Goal: Task Accomplishment & Management: Use online tool/utility

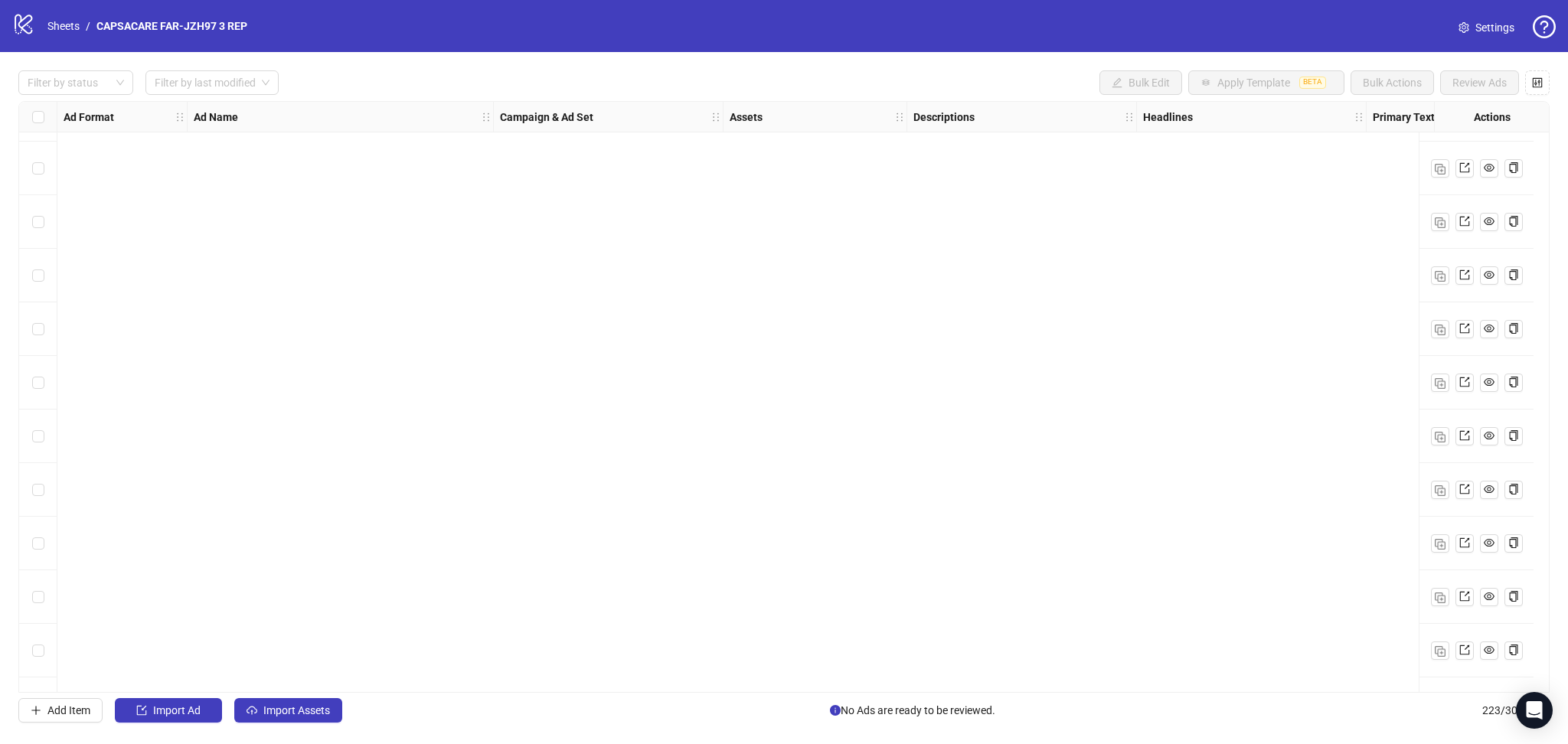
scroll to position [11396, 0]
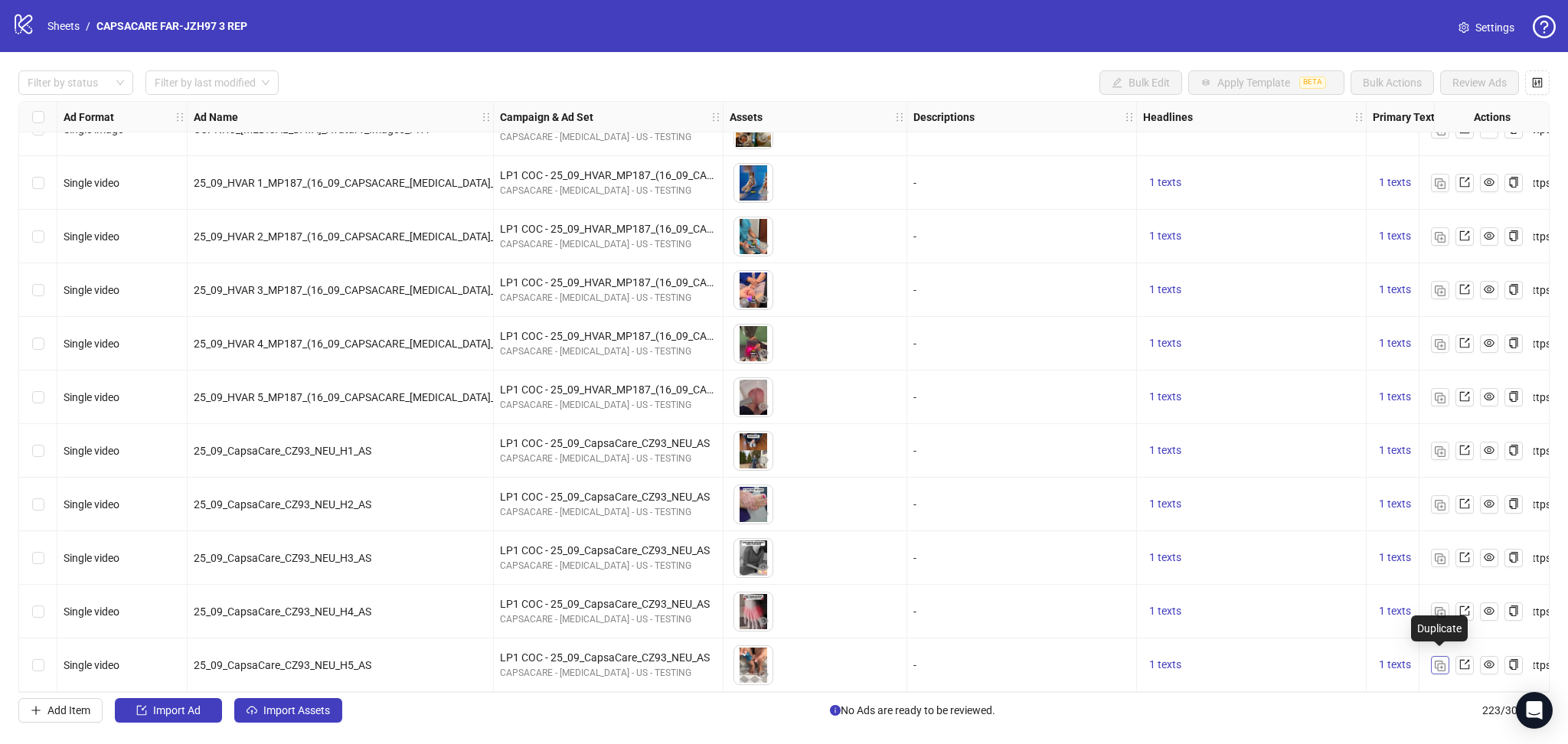
click at [1435, 661] on img "button" at bounding box center [1439, 666] width 11 height 11
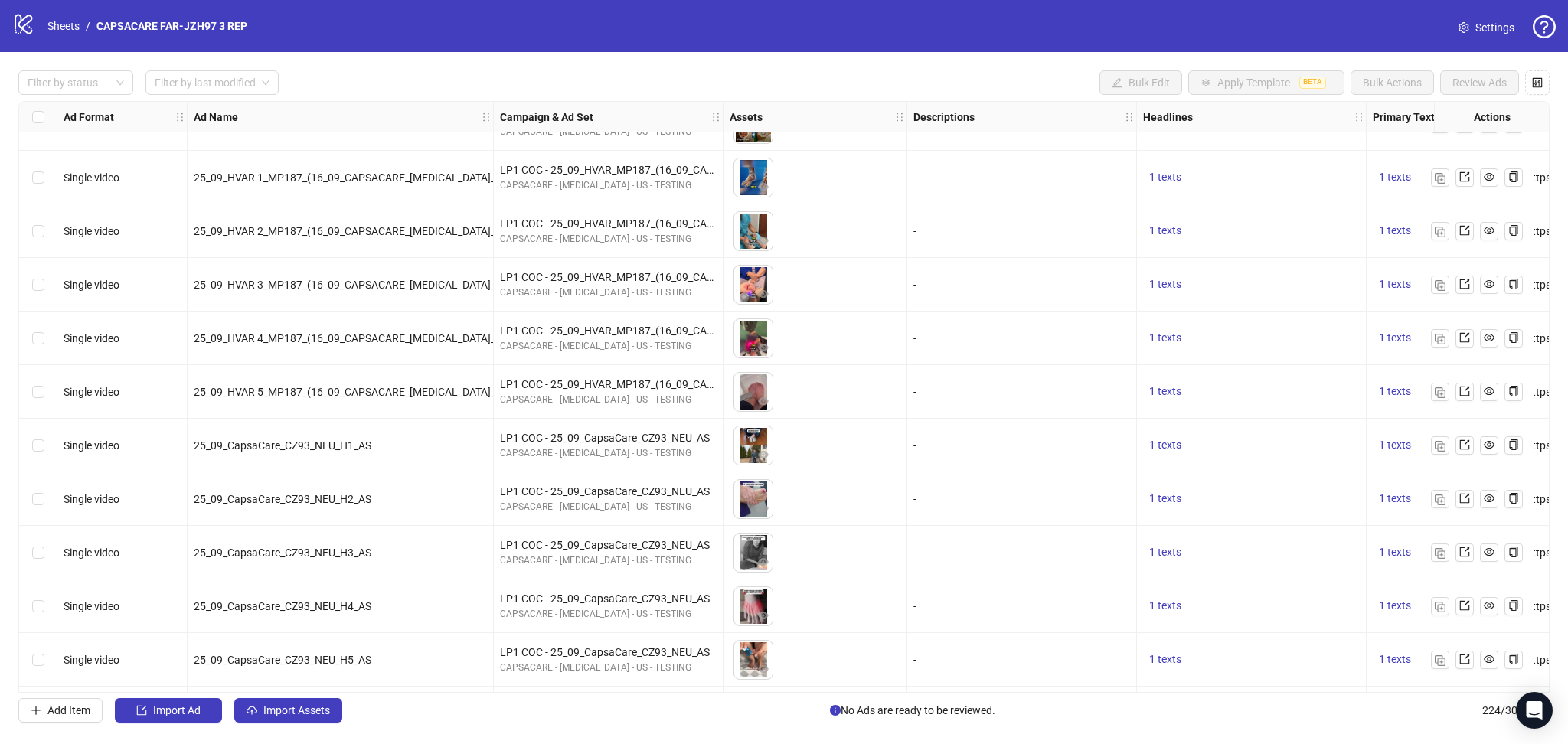
scroll to position [11450, 0]
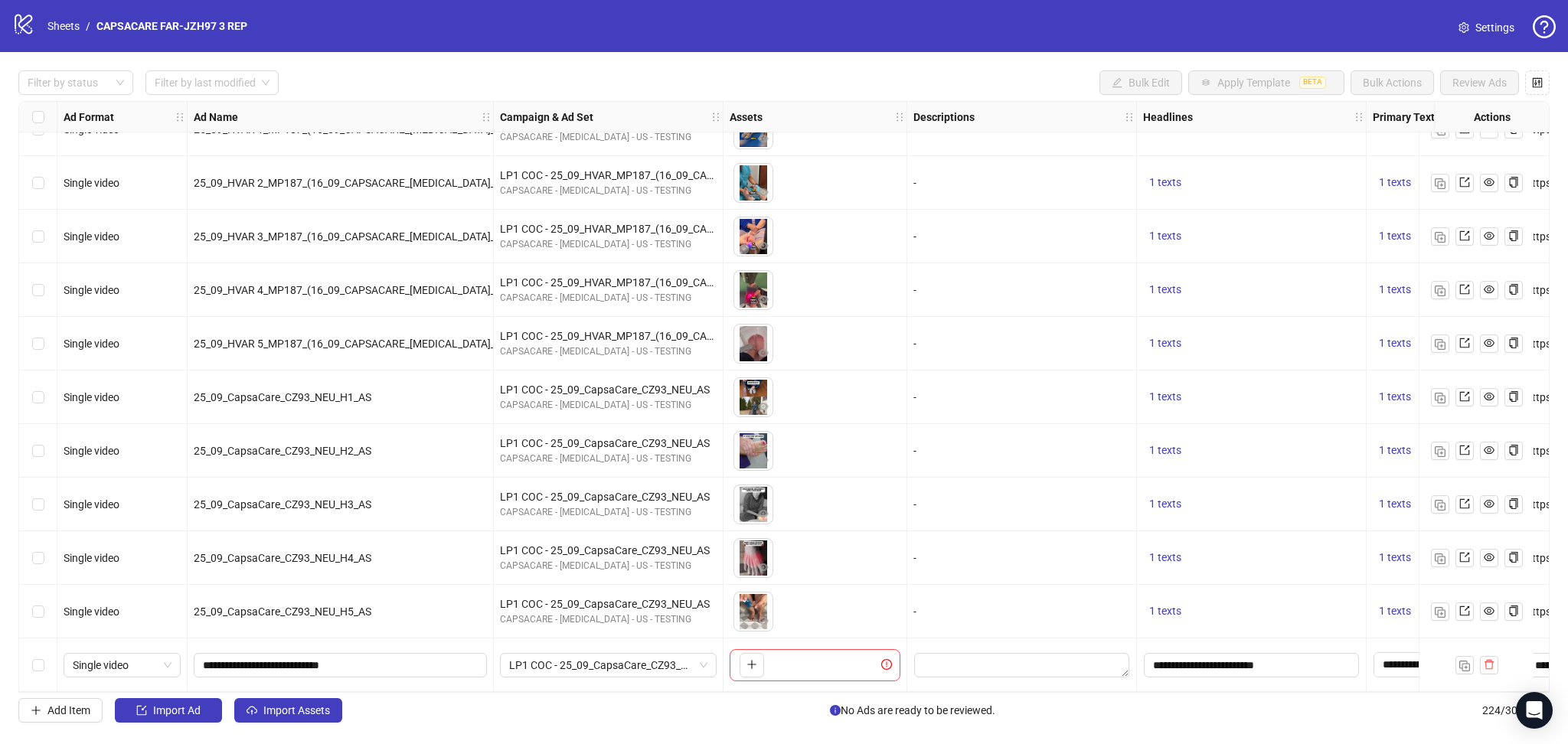
click at [277, 713] on span "Import Assets" at bounding box center [296, 710] width 66 height 12
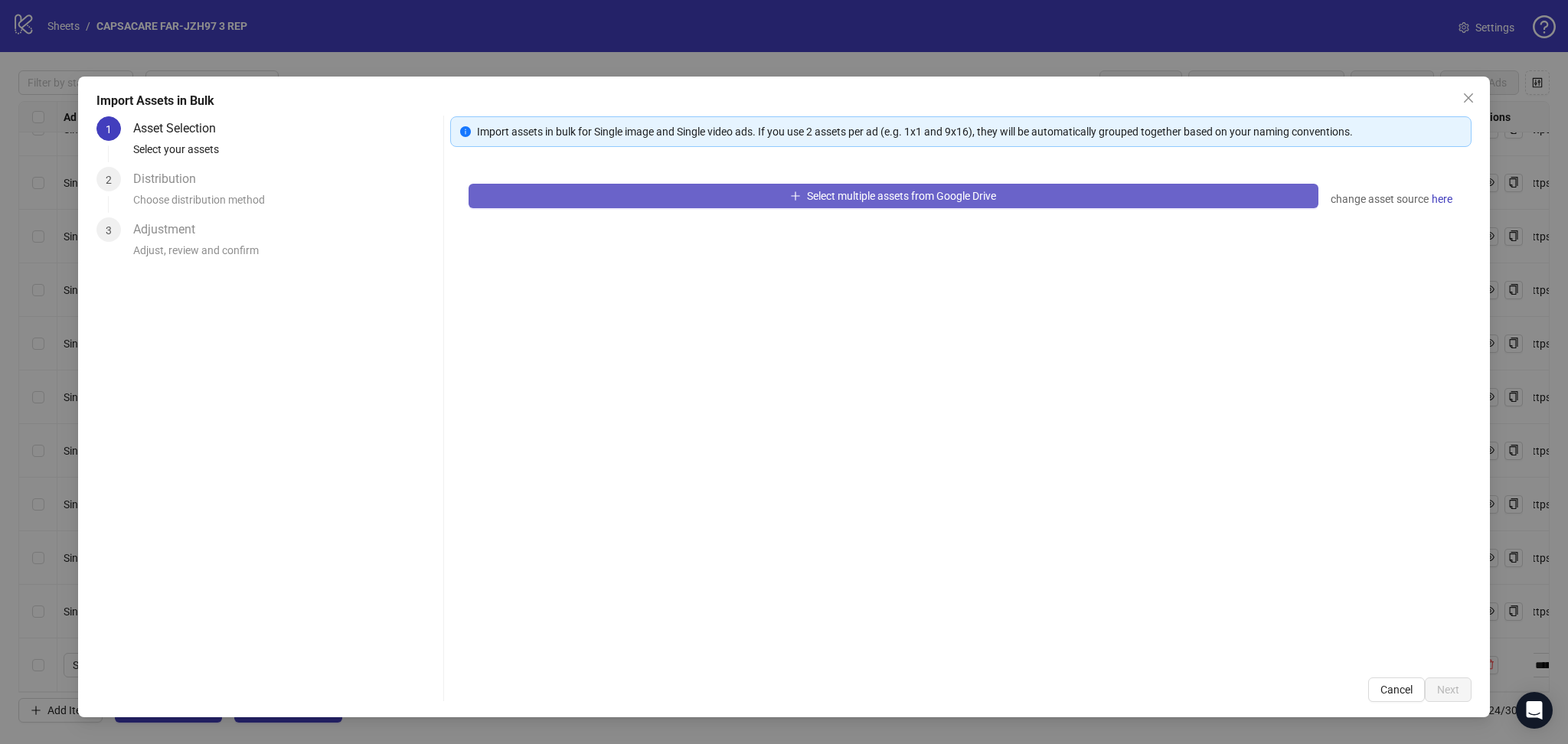
click at [623, 201] on button "Select multiple assets from Google Drive" at bounding box center [893, 196] width 850 height 25
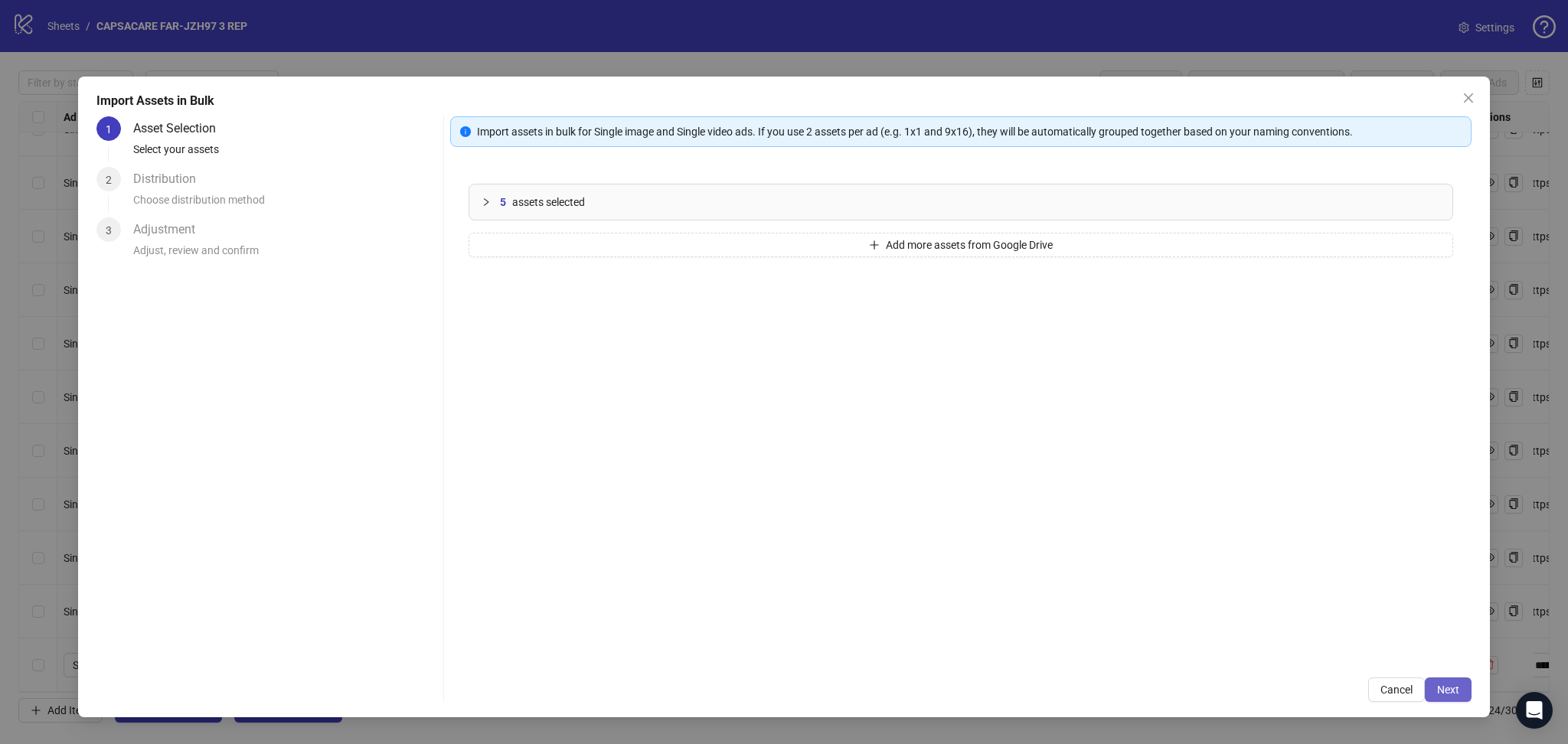
click at [1450, 686] on span "Next" at bounding box center [1447, 690] width 22 height 12
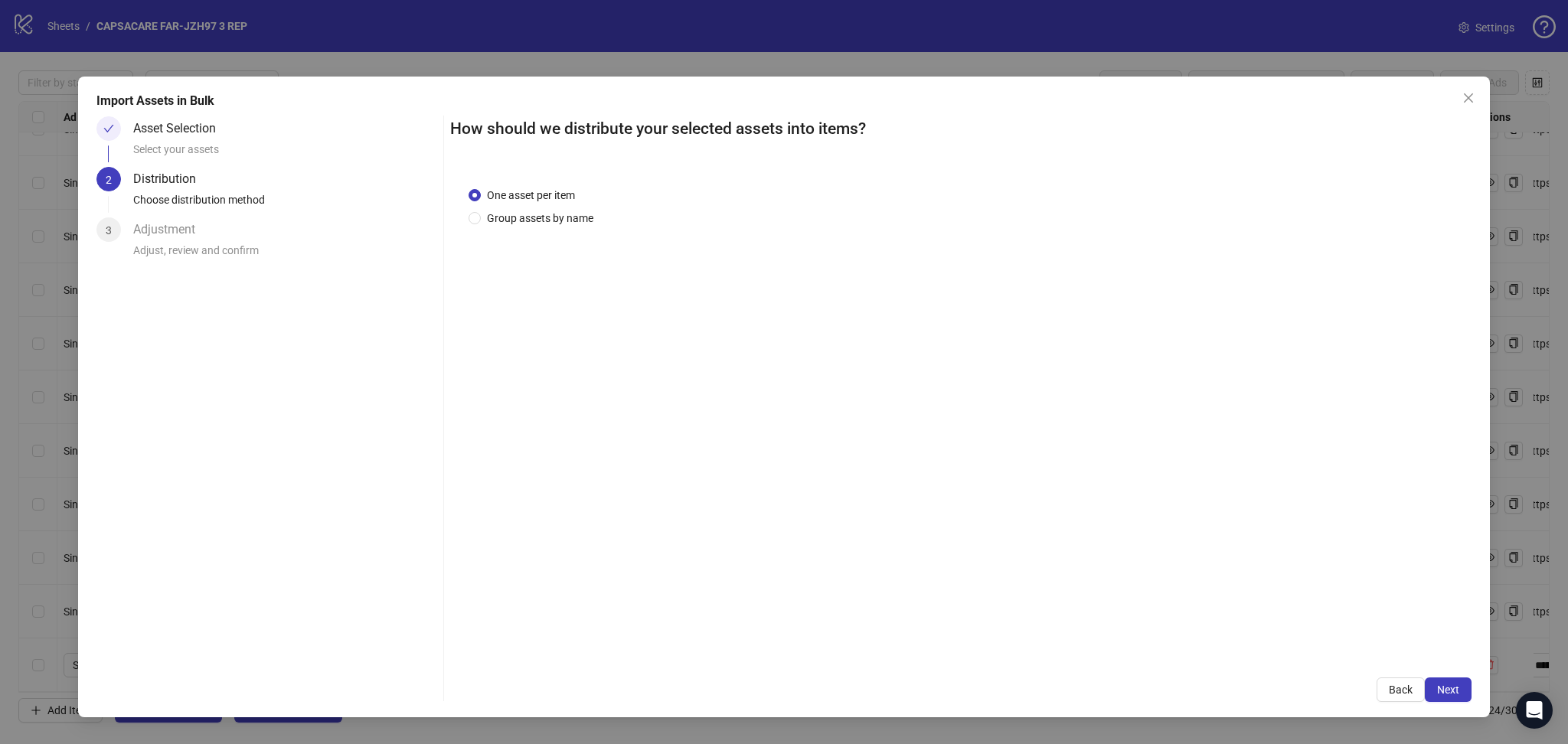
click at [1450, 686] on span "Next" at bounding box center [1447, 690] width 22 height 12
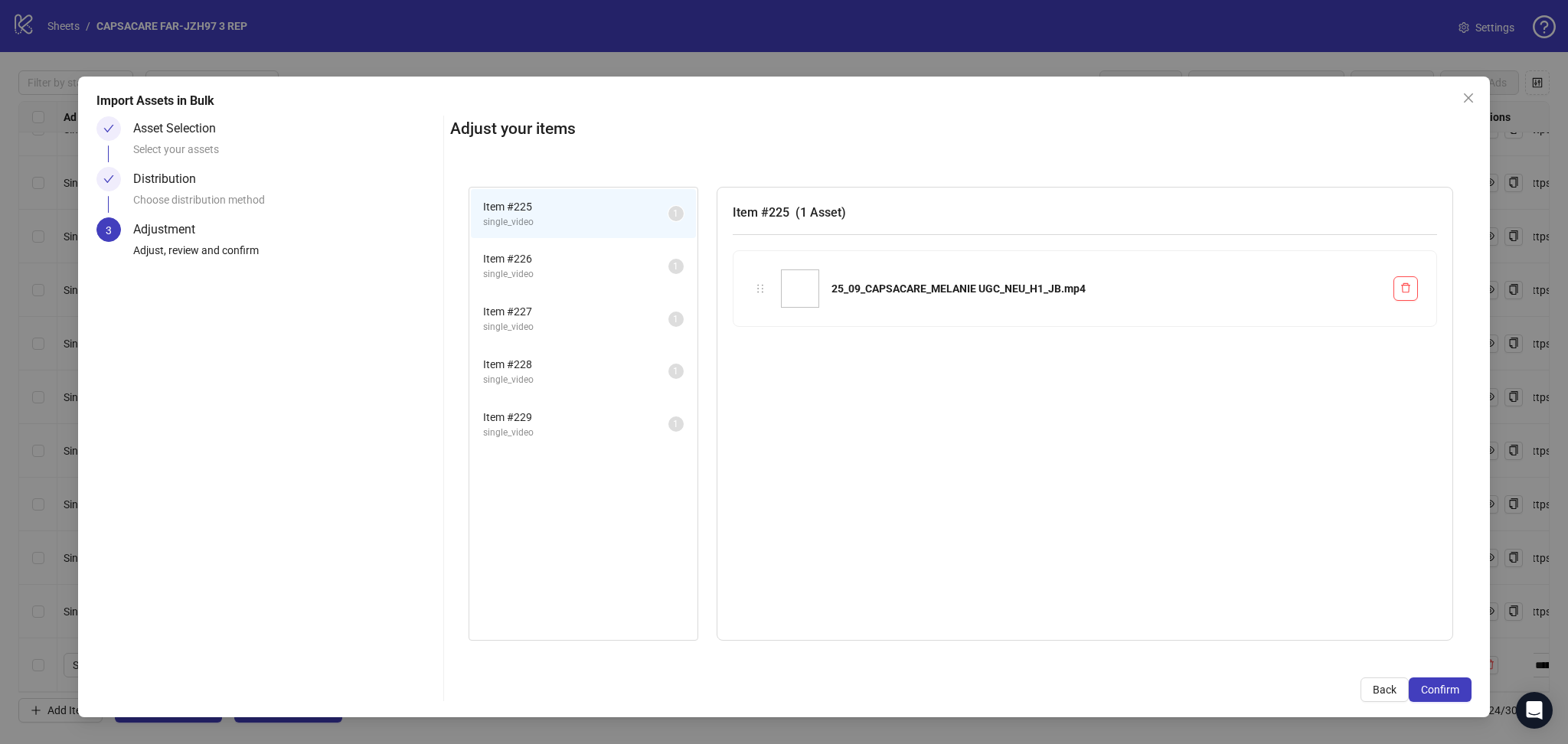
click at [1450, 686] on span "Confirm" at bounding box center [1439, 690] width 39 height 12
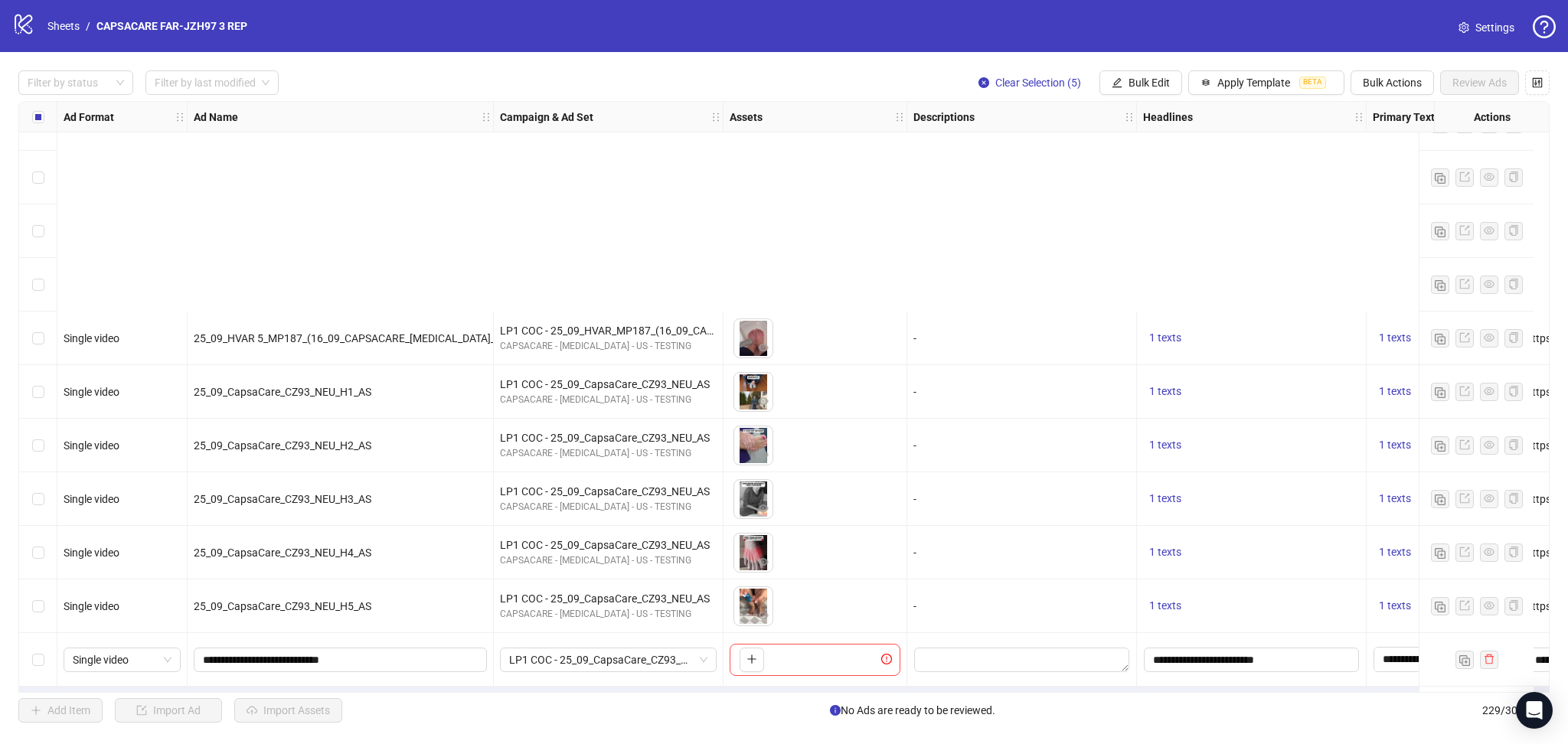
scroll to position [11718, 0]
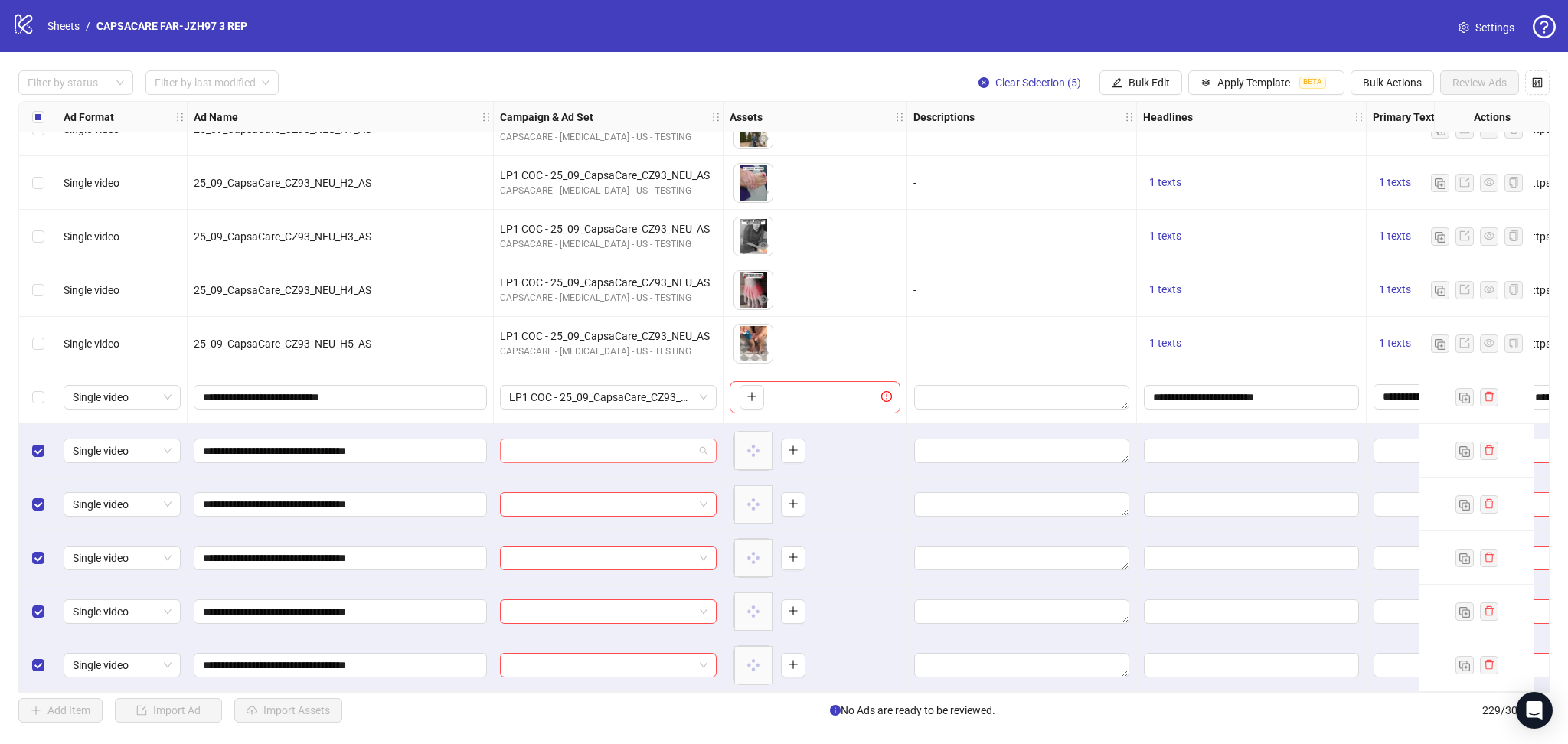
click at [577, 441] on input "search" at bounding box center [601, 450] width 184 height 23
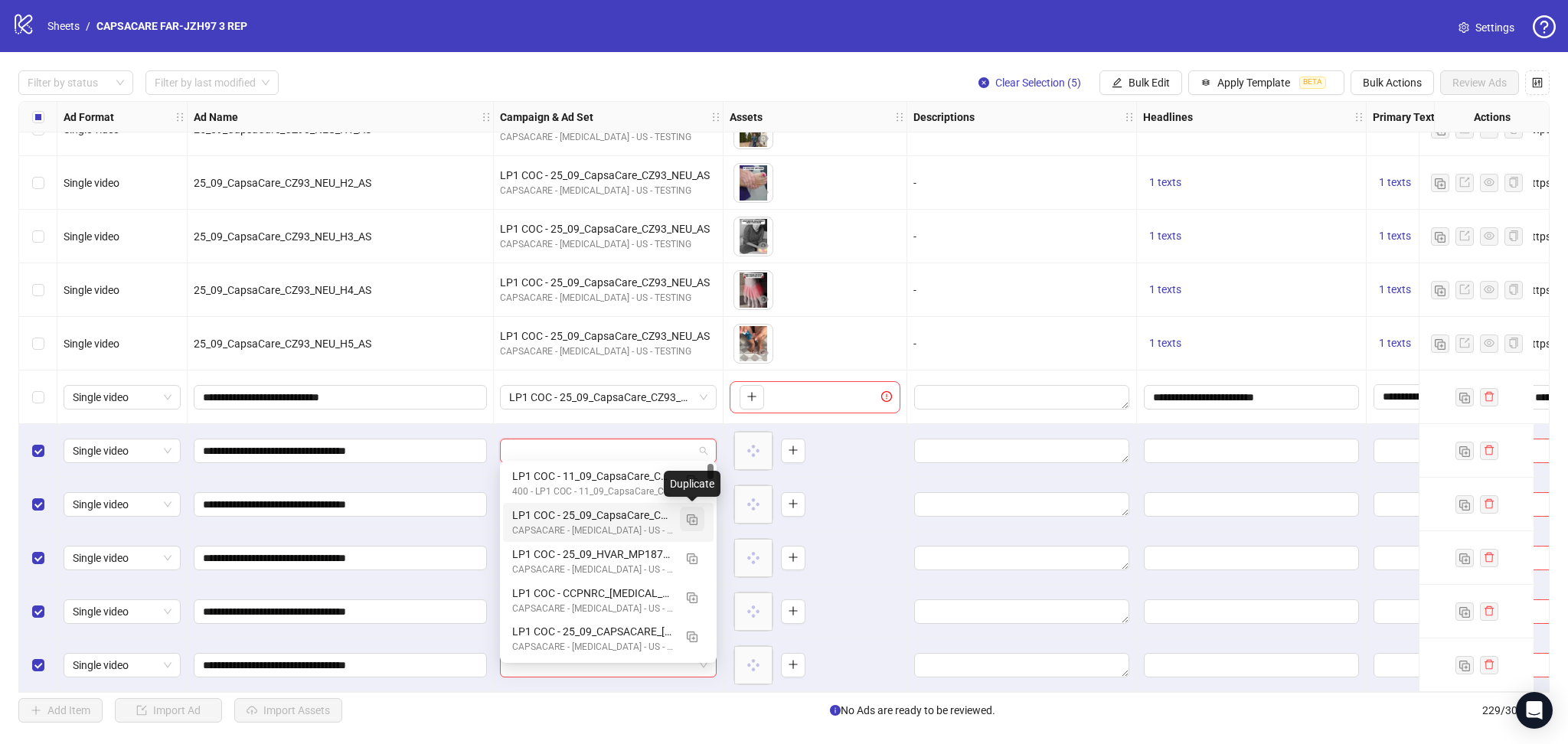
click at [694, 515] on img "button" at bounding box center [692, 519] width 11 height 11
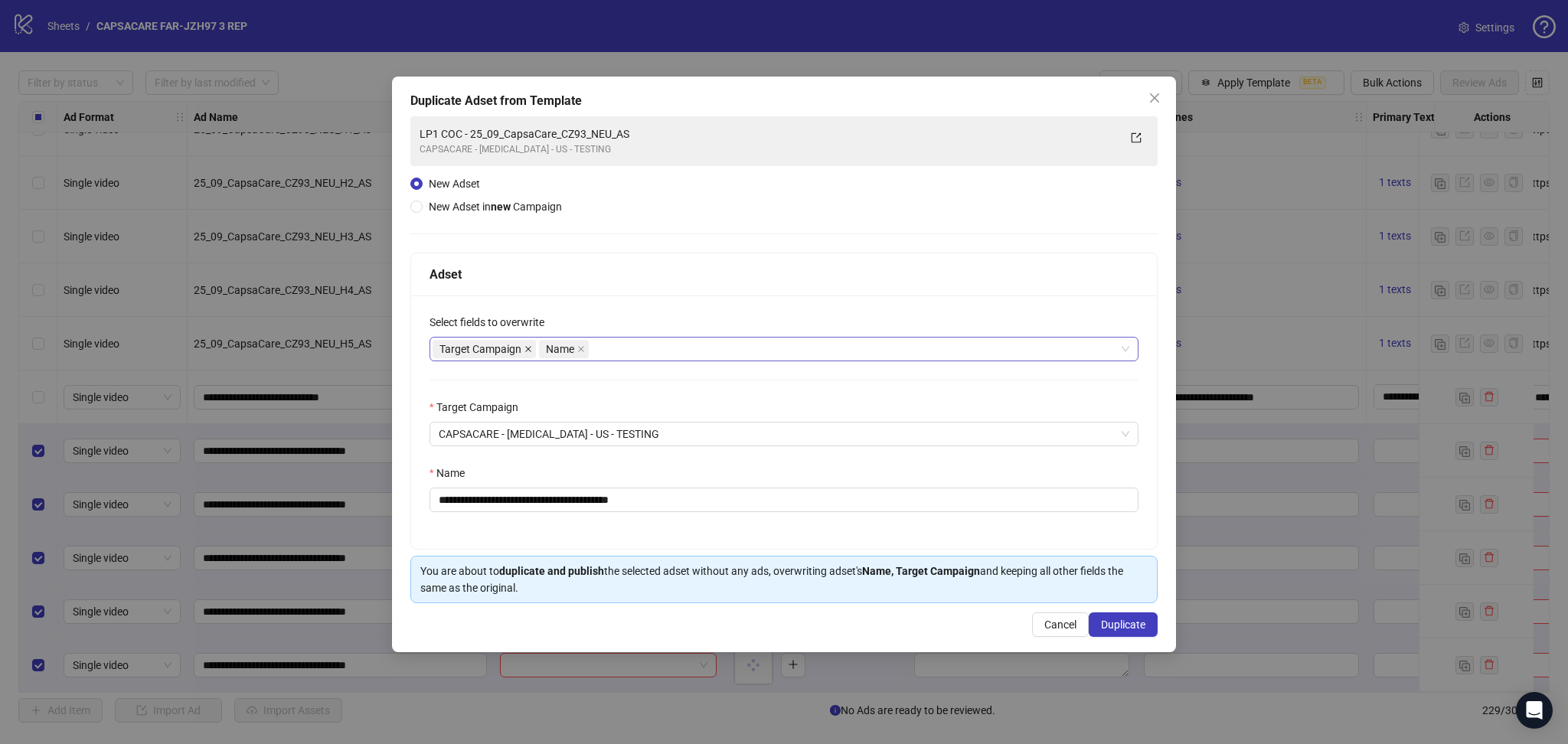
click at [529, 346] on icon "close" at bounding box center [528, 349] width 8 height 8
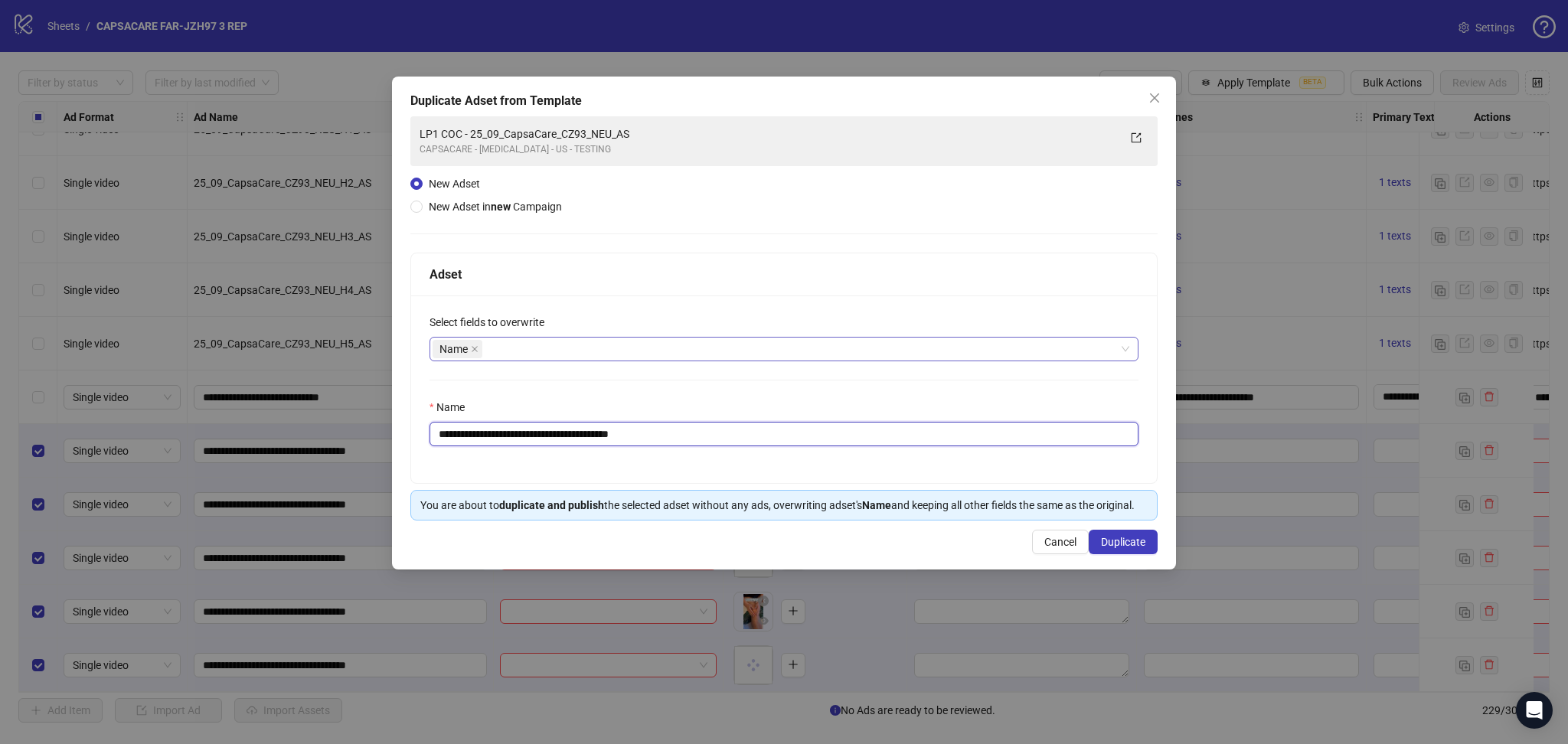
click at [494, 435] on input "**********" at bounding box center [784, 433] width 709 height 25
drag, startPoint x: 486, startPoint y: 435, endPoint x: 506, endPoint y: 431, distance: 20.4
click at [489, 435] on input "**********" at bounding box center [784, 433] width 709 height 25
click at [506, 431] on input "**********" at bounding box center [784, 433] width 709 height 25
drag, startPoint x: 490, startPoint y: 431, endPoint x: 887, endPoint y: 421, distance: 397.1
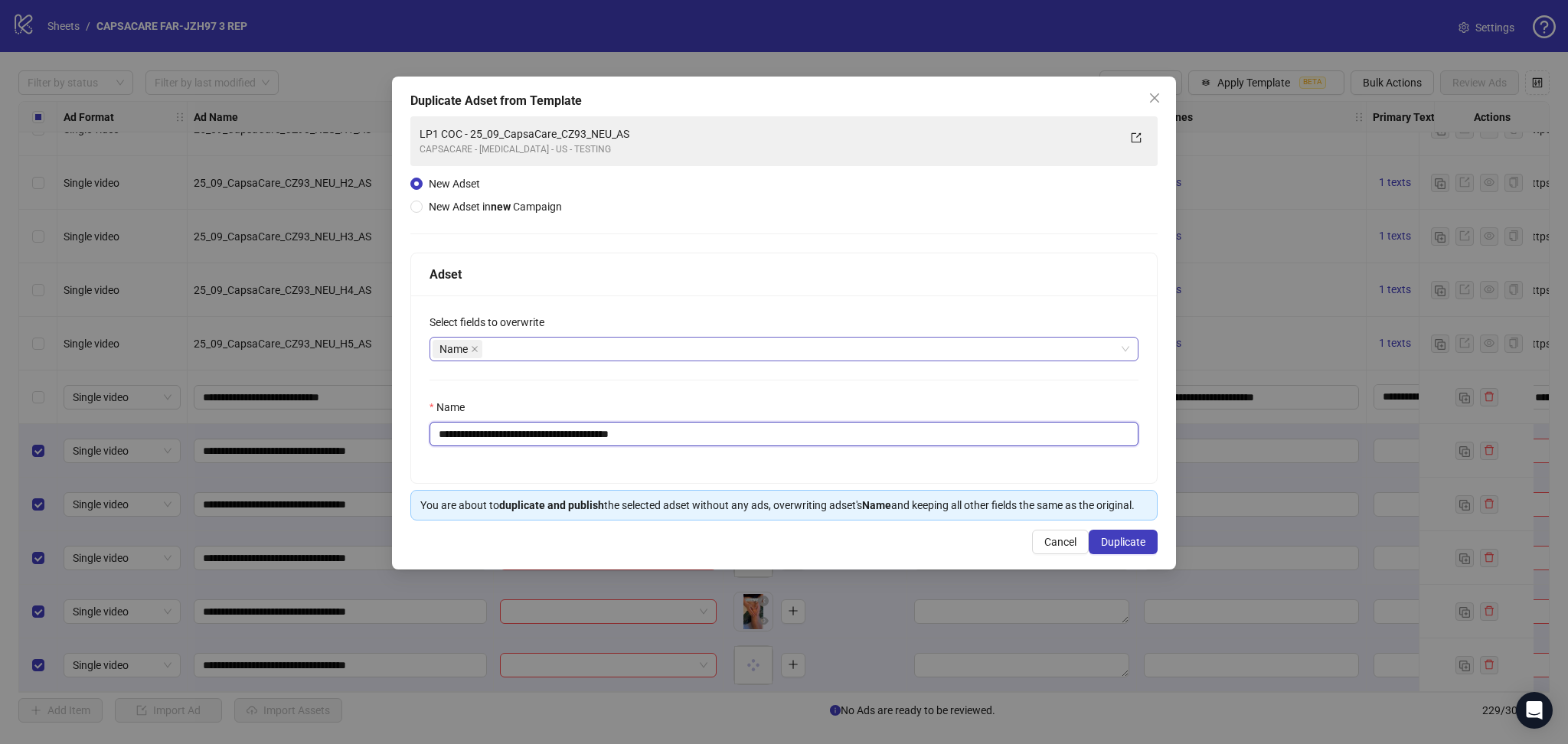
click at [887, 421] on input "**********" at bounding box center [784, 433] width 709 height 25
paste input "text"
type input "**********"
click at [1136, 534] on button "Duplicate" at bounding box center [1123, 541] width 69 height 25
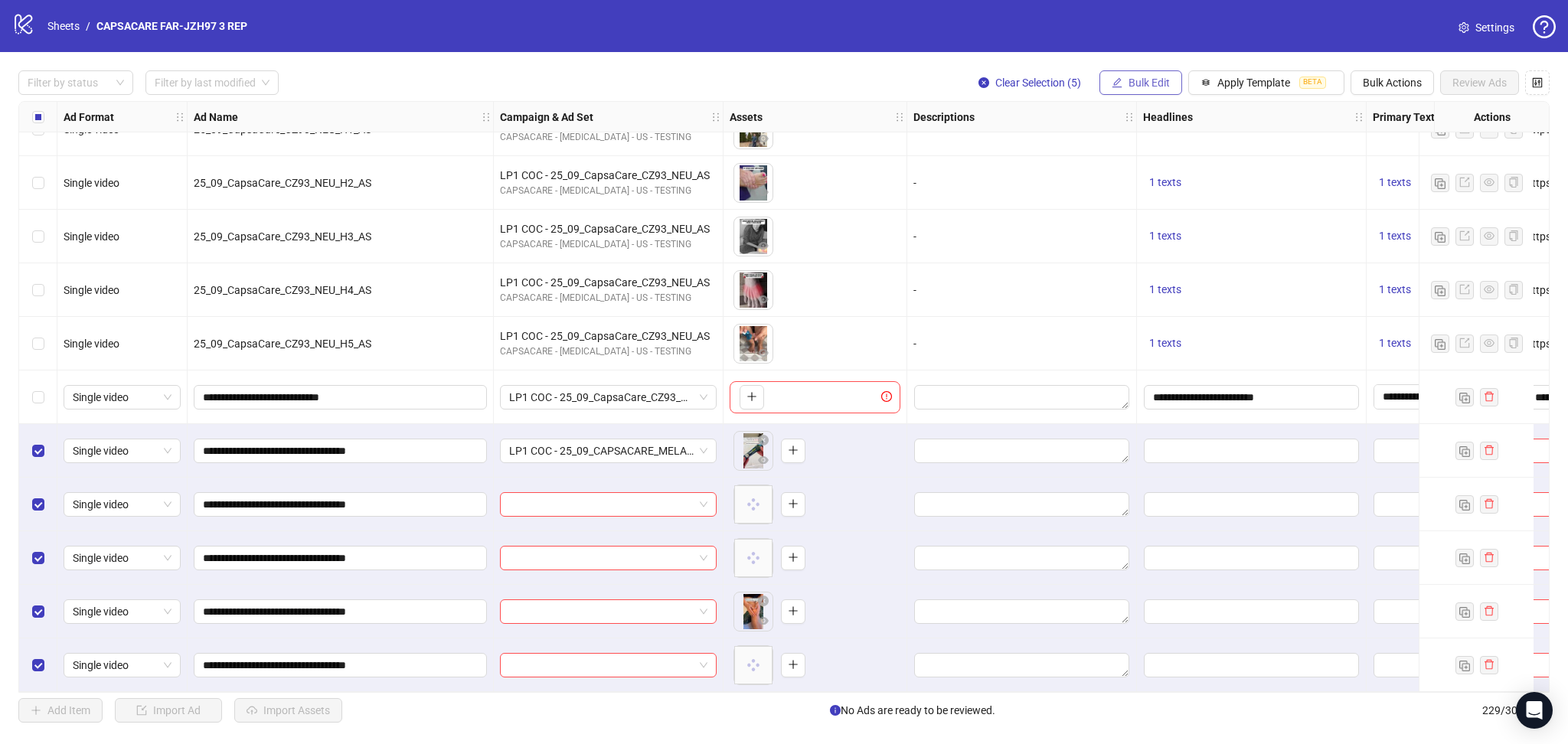
drag, startPoint x: 1136, startPoint y: 80, endPoint x: 1159, endPoint y: 92, distance: 25.9
click at [1137, 79] on span "Bulk Edit" at bounding box center [1150, 82] width 42 height 12
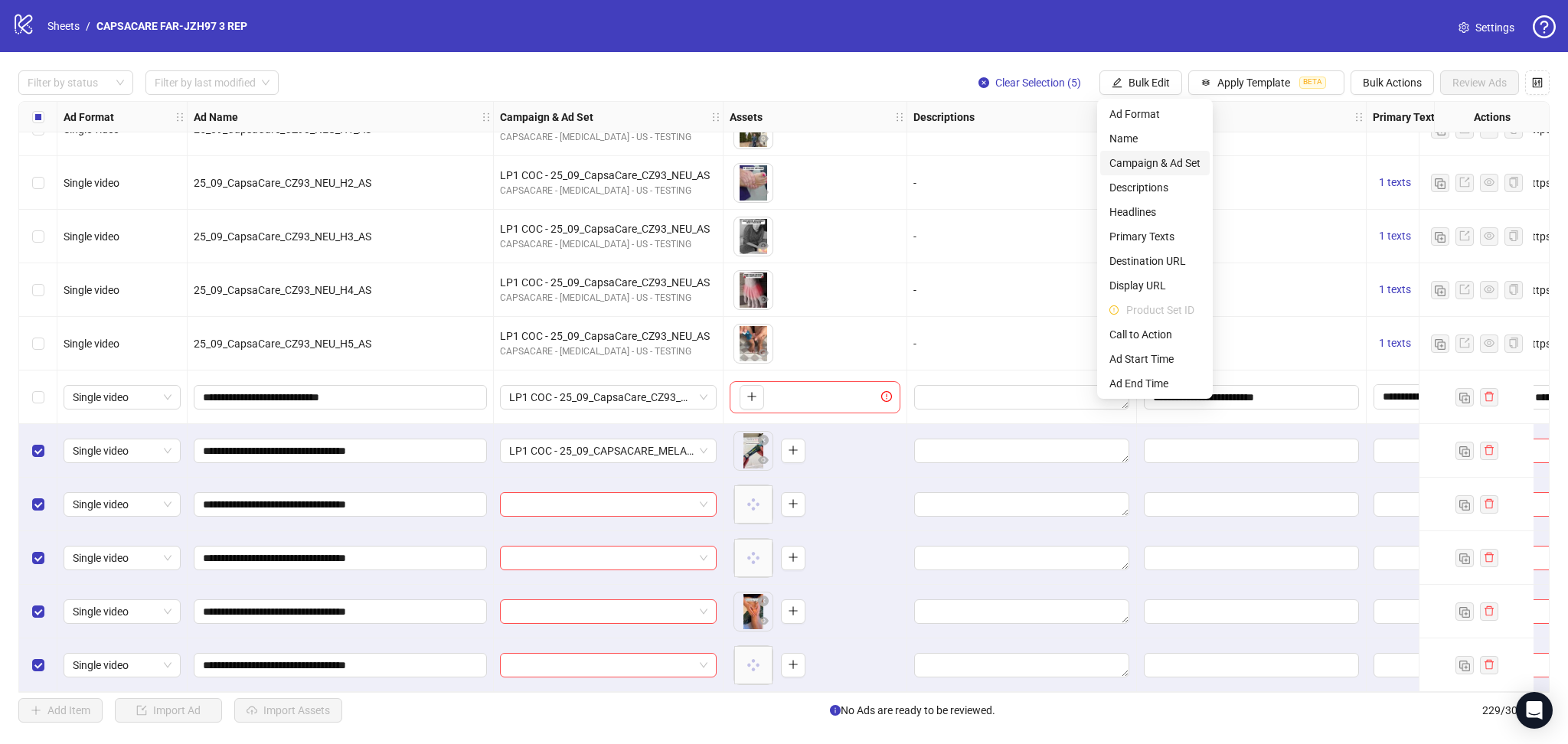
click at [1165, 163] on span "Campaign & Ad Set" at bounding box center [1154, 162] width 91 height 17
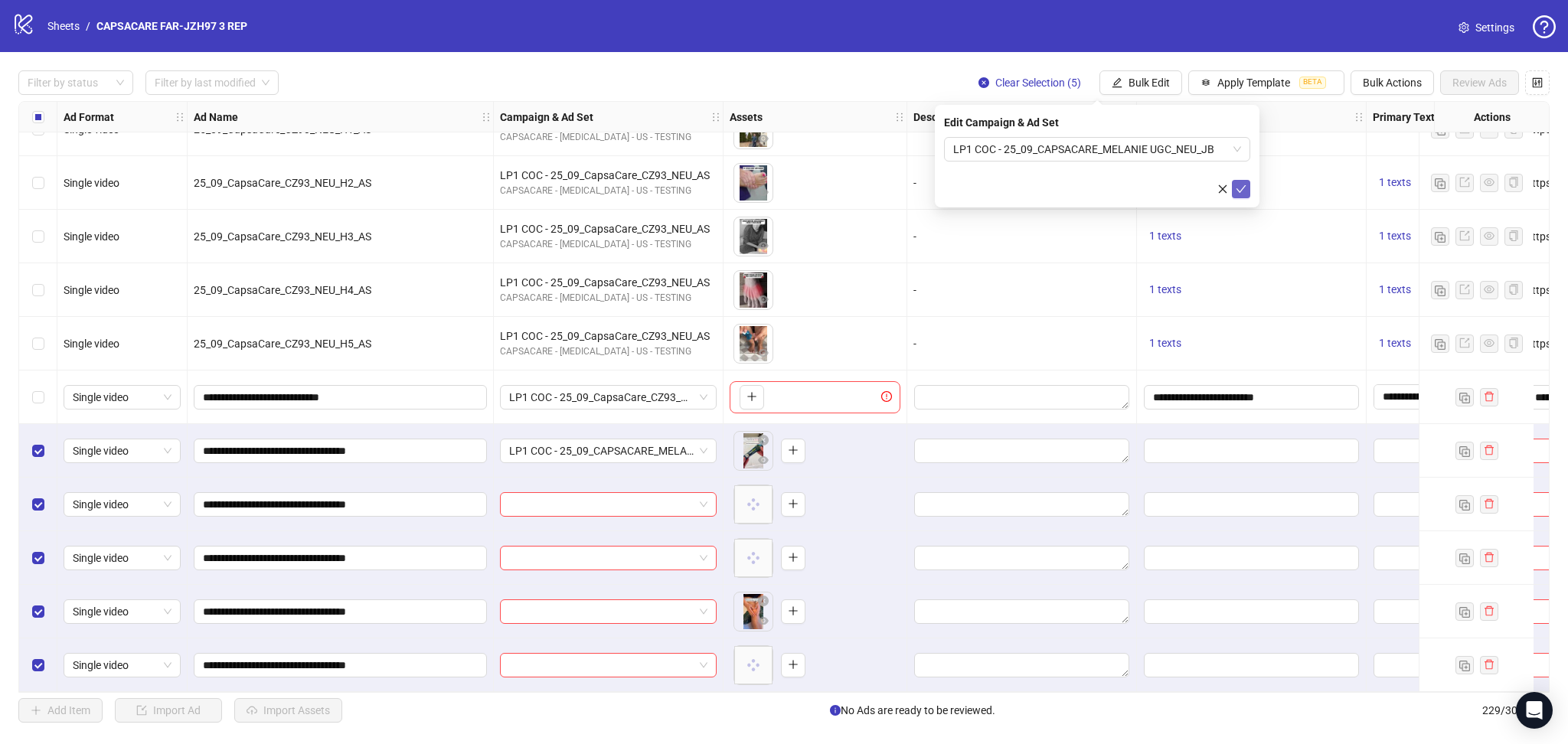
click at [1245, 196] on button "submit" at bounding box center [1241, 189] width 19 height 19
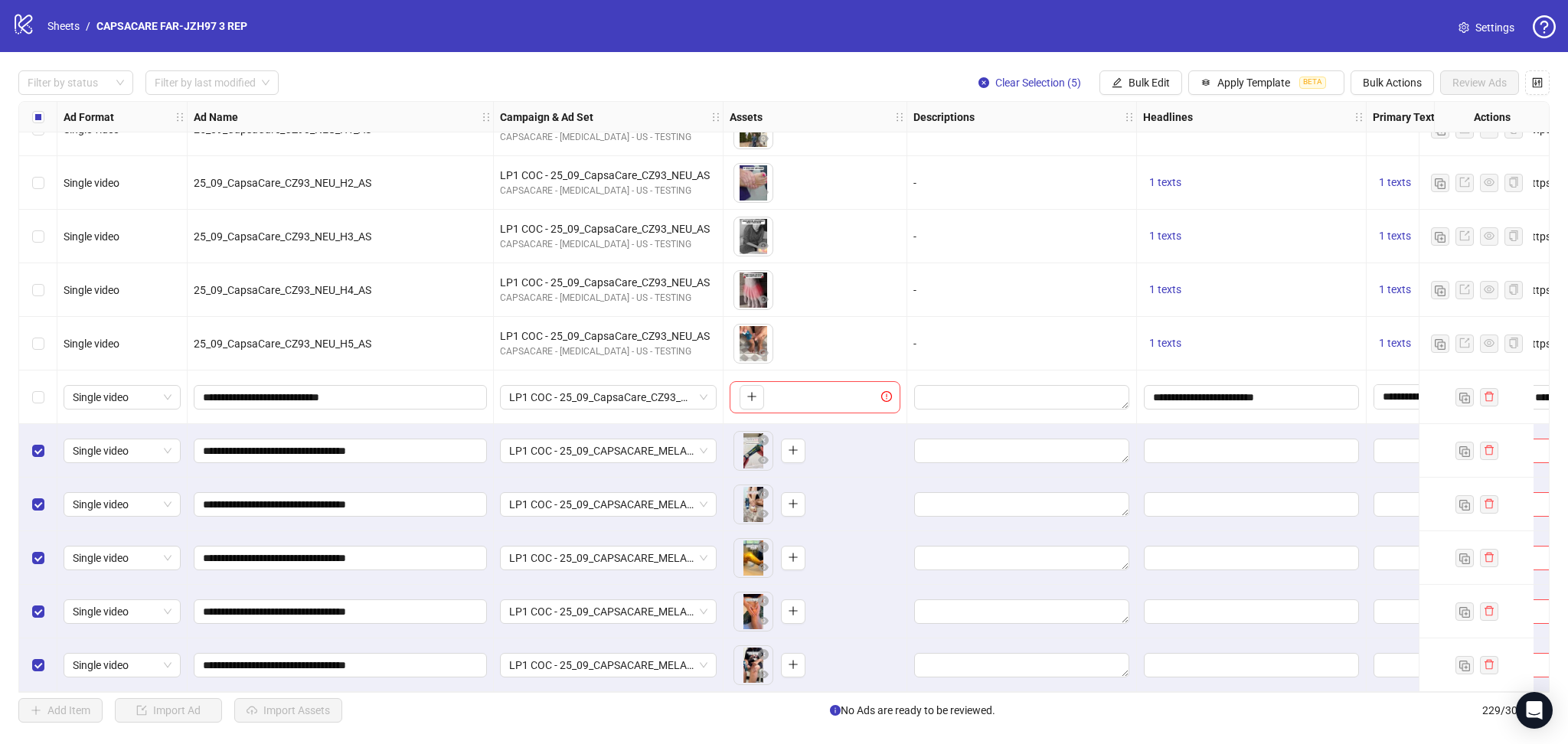
click at [40, 125] on label "Select all rows" at bounding box center [38, 117] width 12 height 17
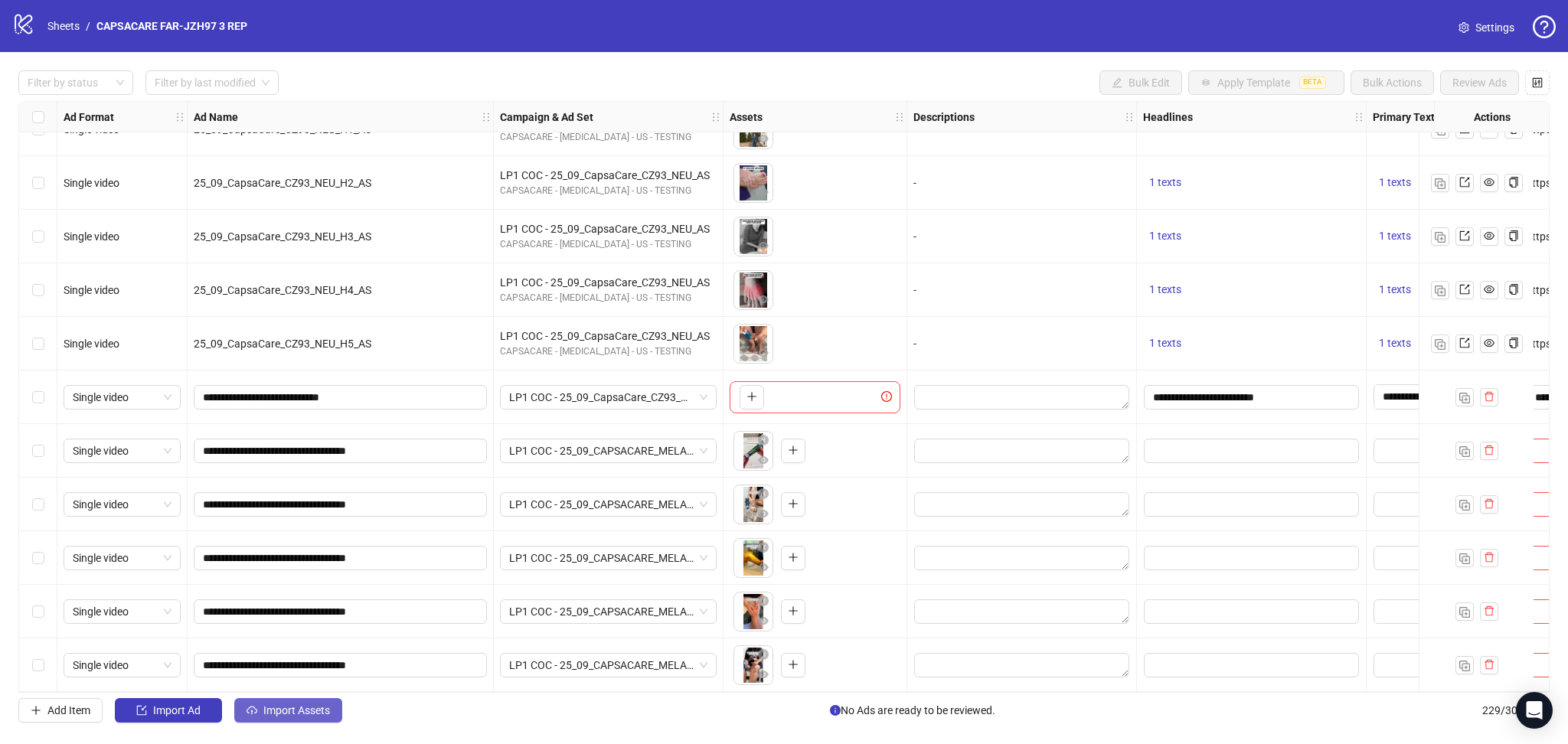
click at [298, 721] on button "Import Assets" at bounding box center [288, 710] width 108 height 25
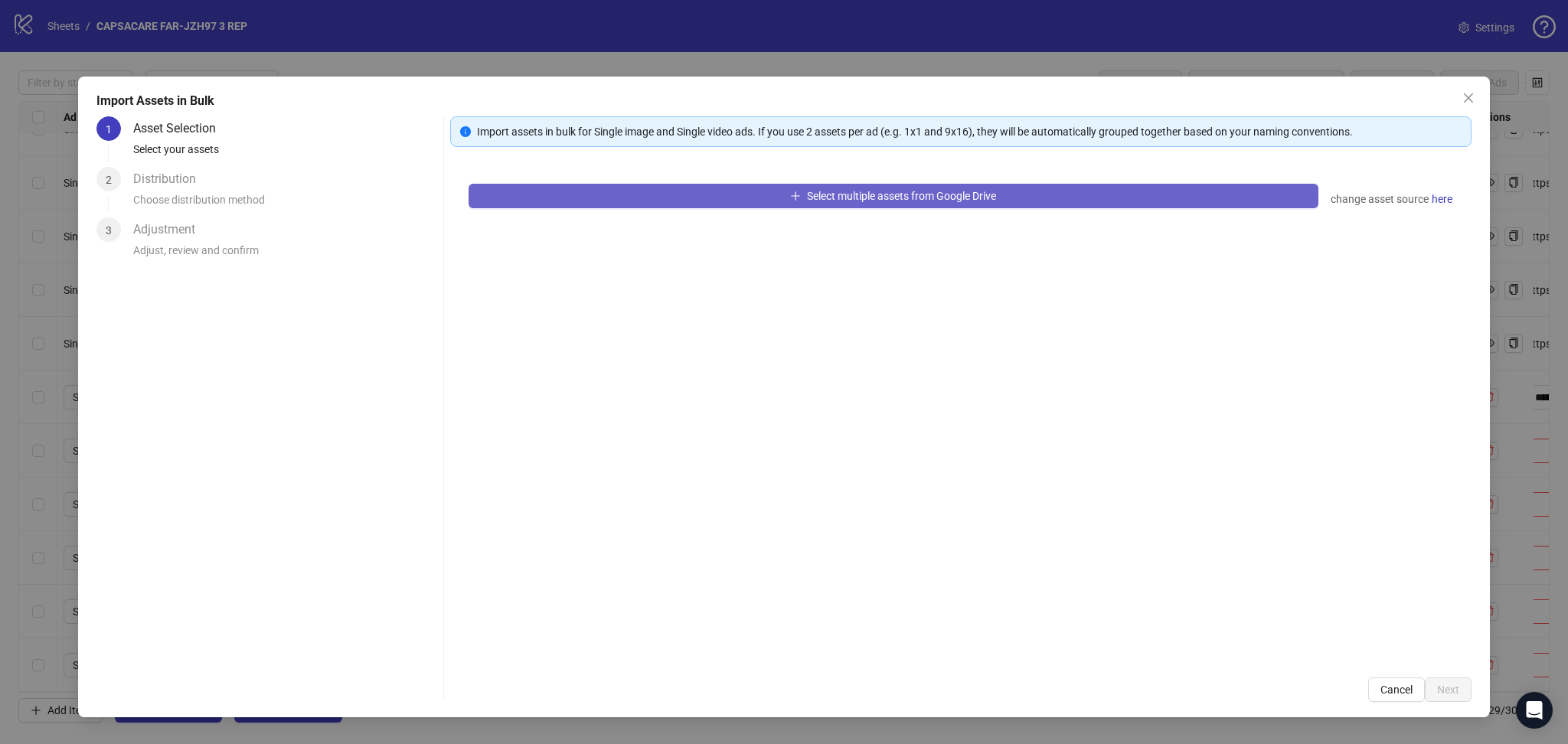
click at [747, 185] on button "Select multiple assets from Google Drive" at bounding box center [893, 196] width 850 height 25
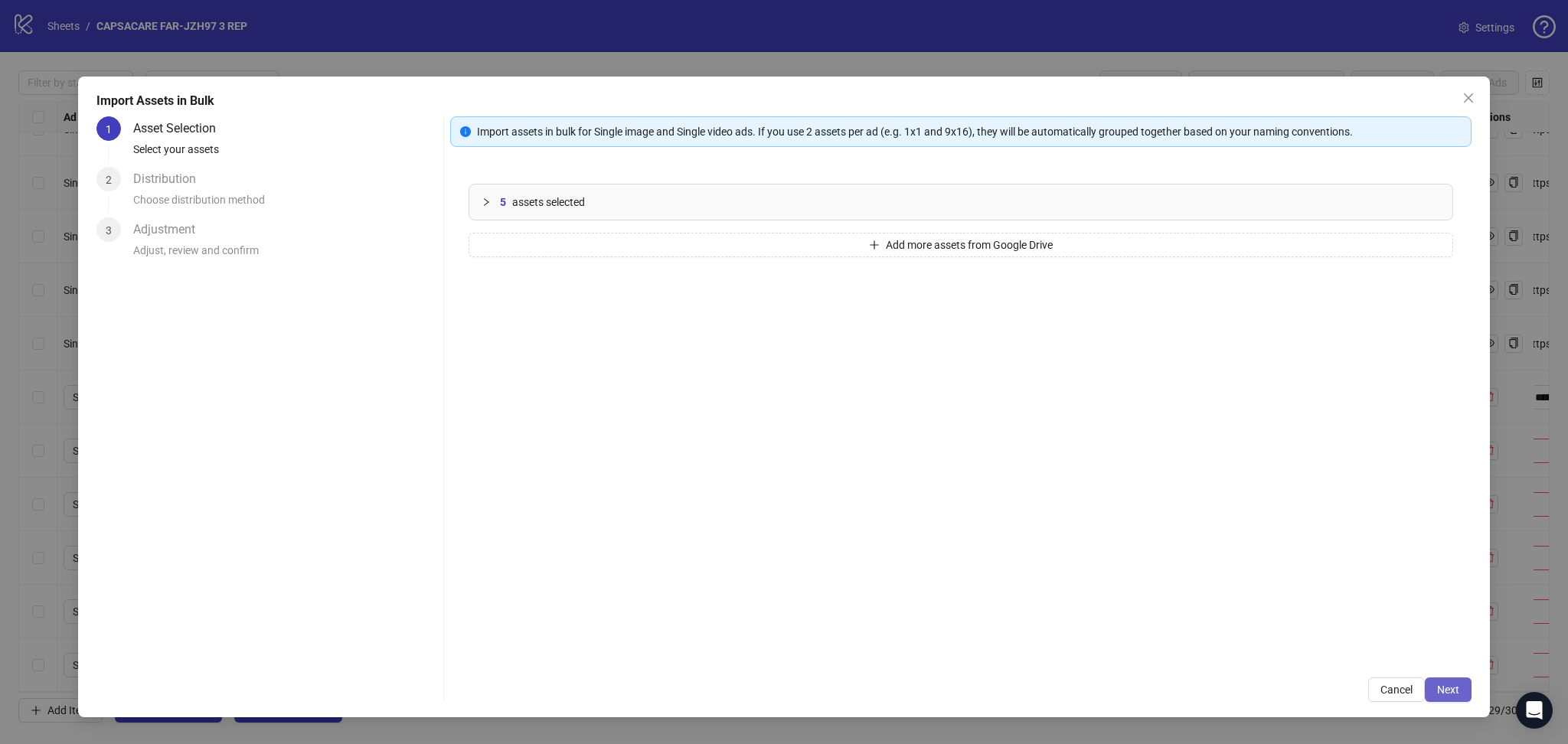
click at [1442, 693] on span "Next" at bounding box center [1447, 690] width 22 height 12
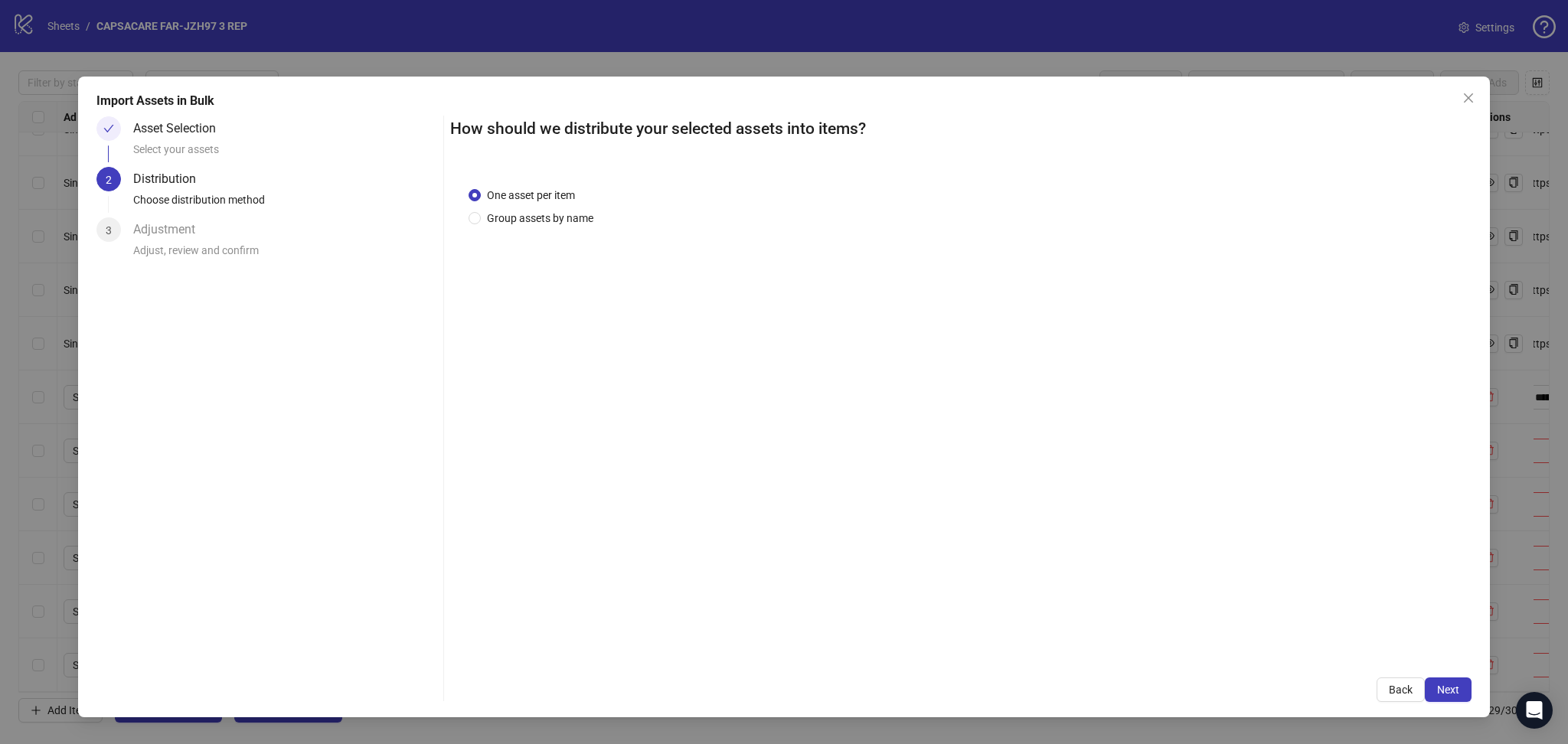
click at [1450, 685] on span "Next" at bounding box center [1447, 690] width 22 height 12
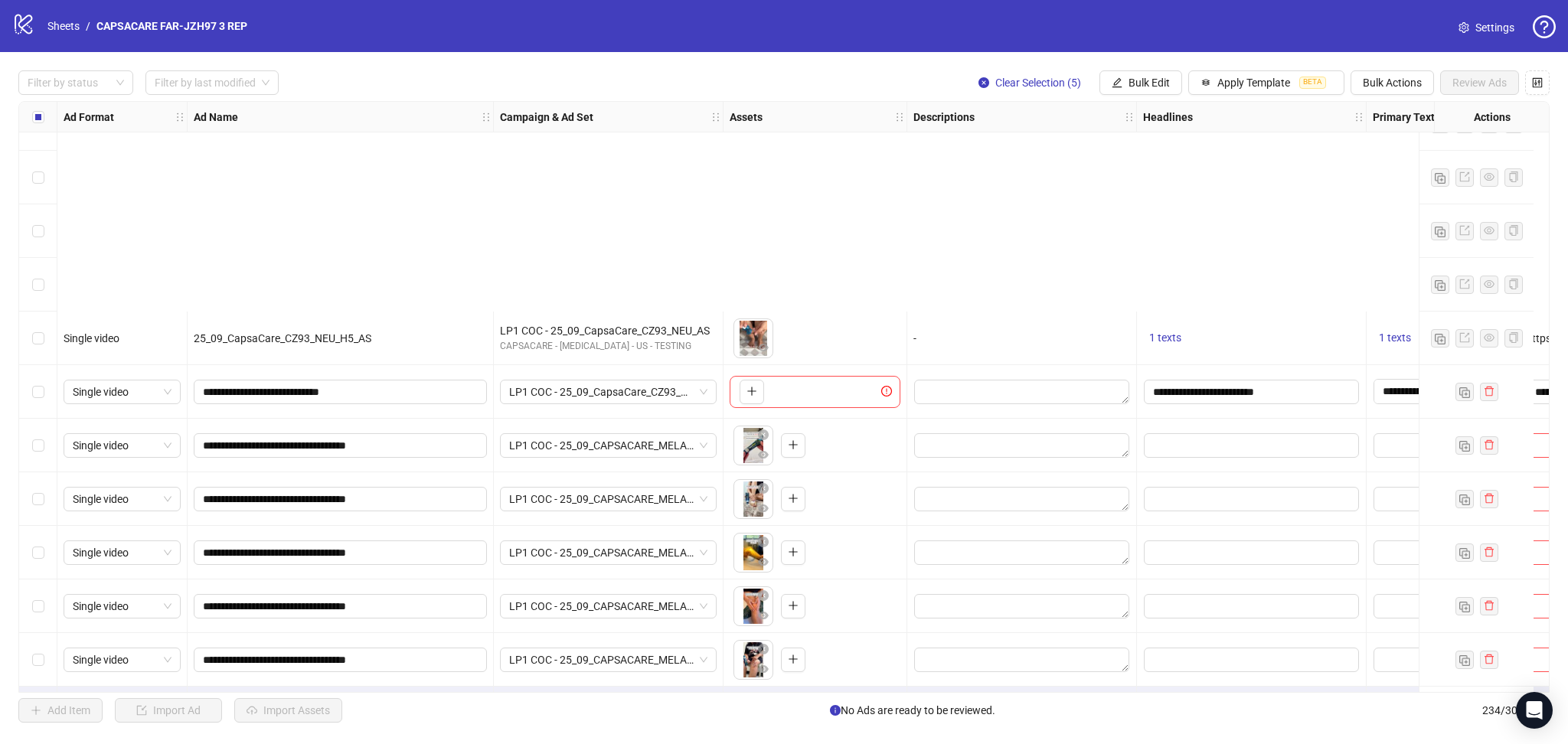
scroll to position [11986, 0]
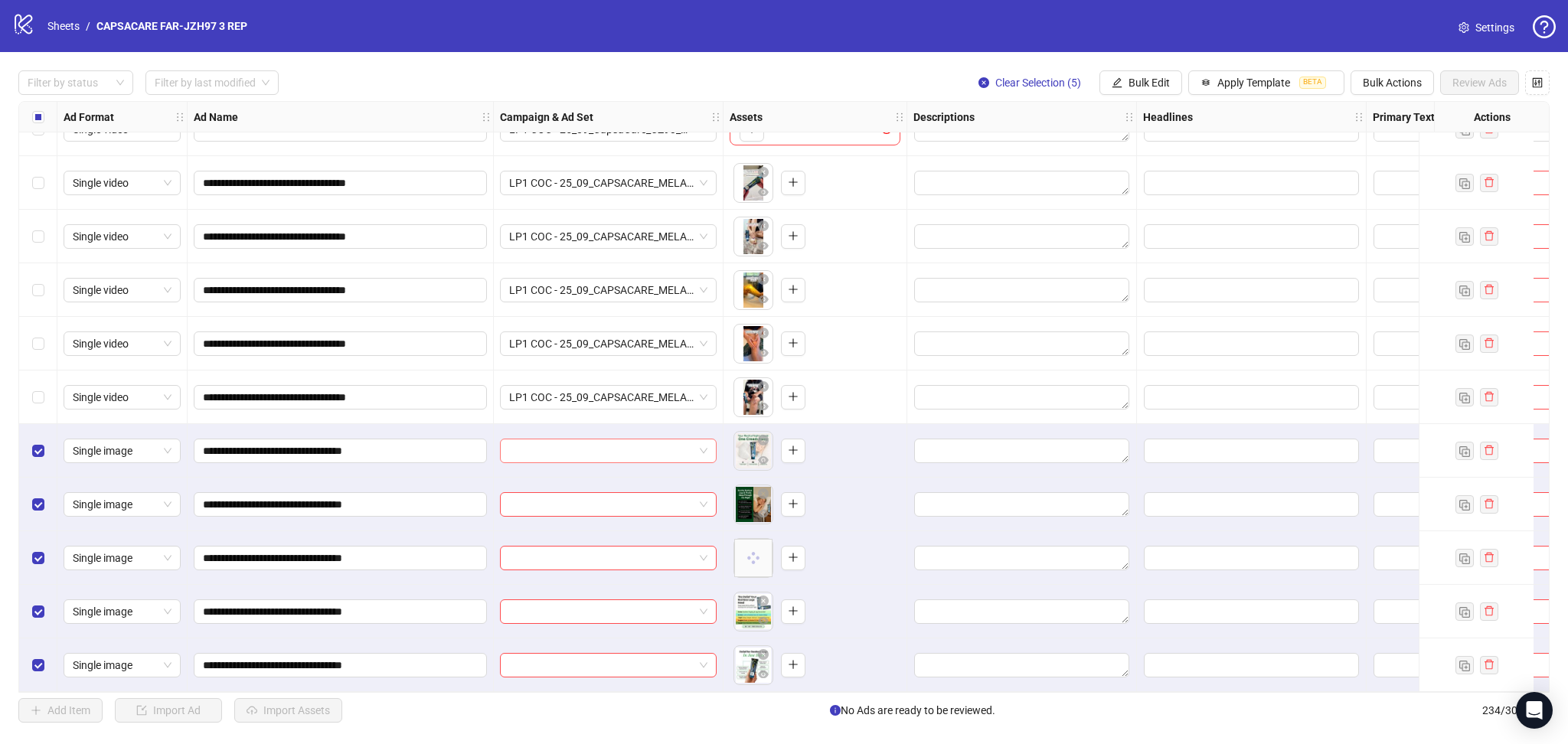
click at [535, 442] on input "search" at bounding box center [601, 450] width 184 height 23
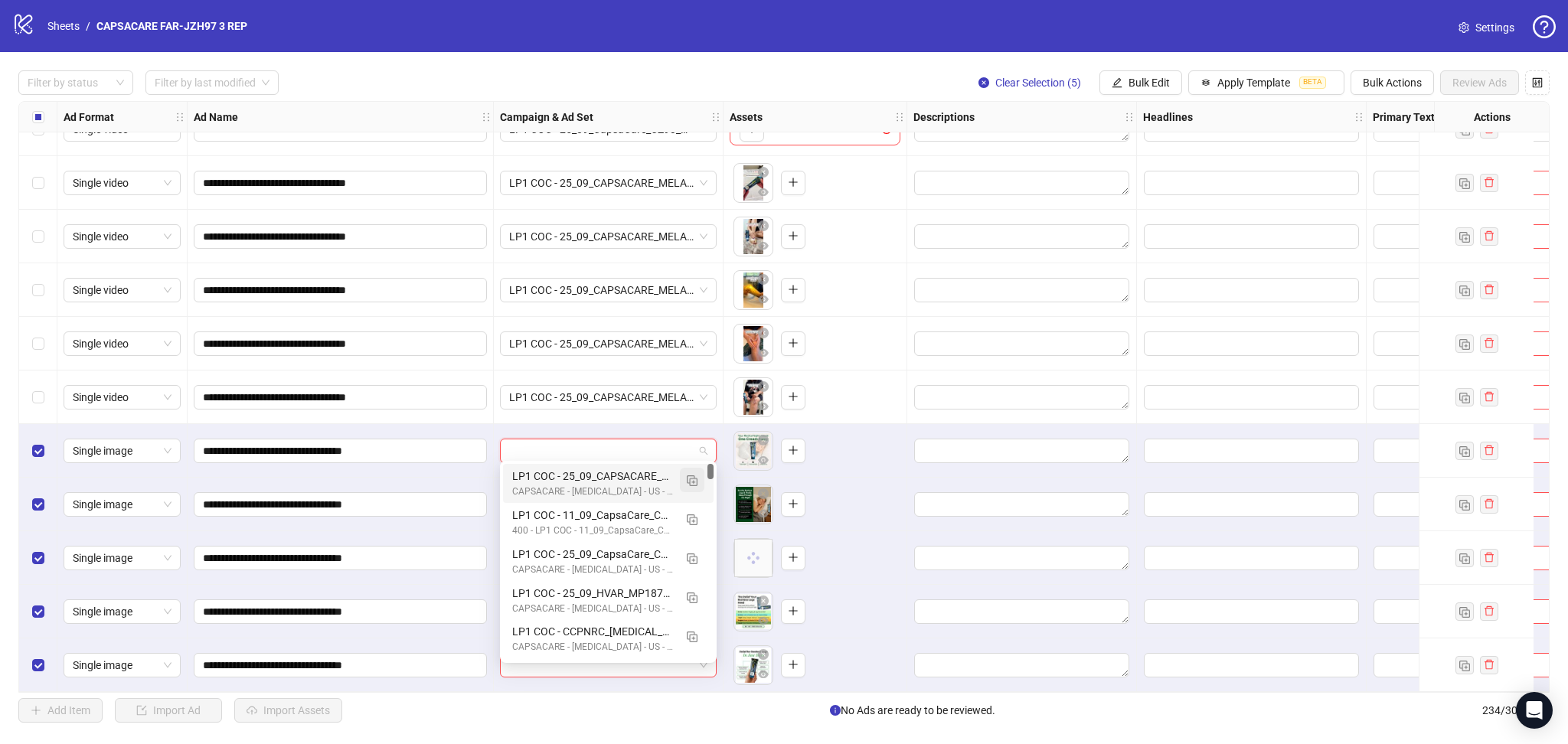
click at [703, 477] on button "button" at bounding box center [692, 480] width 25 height 25
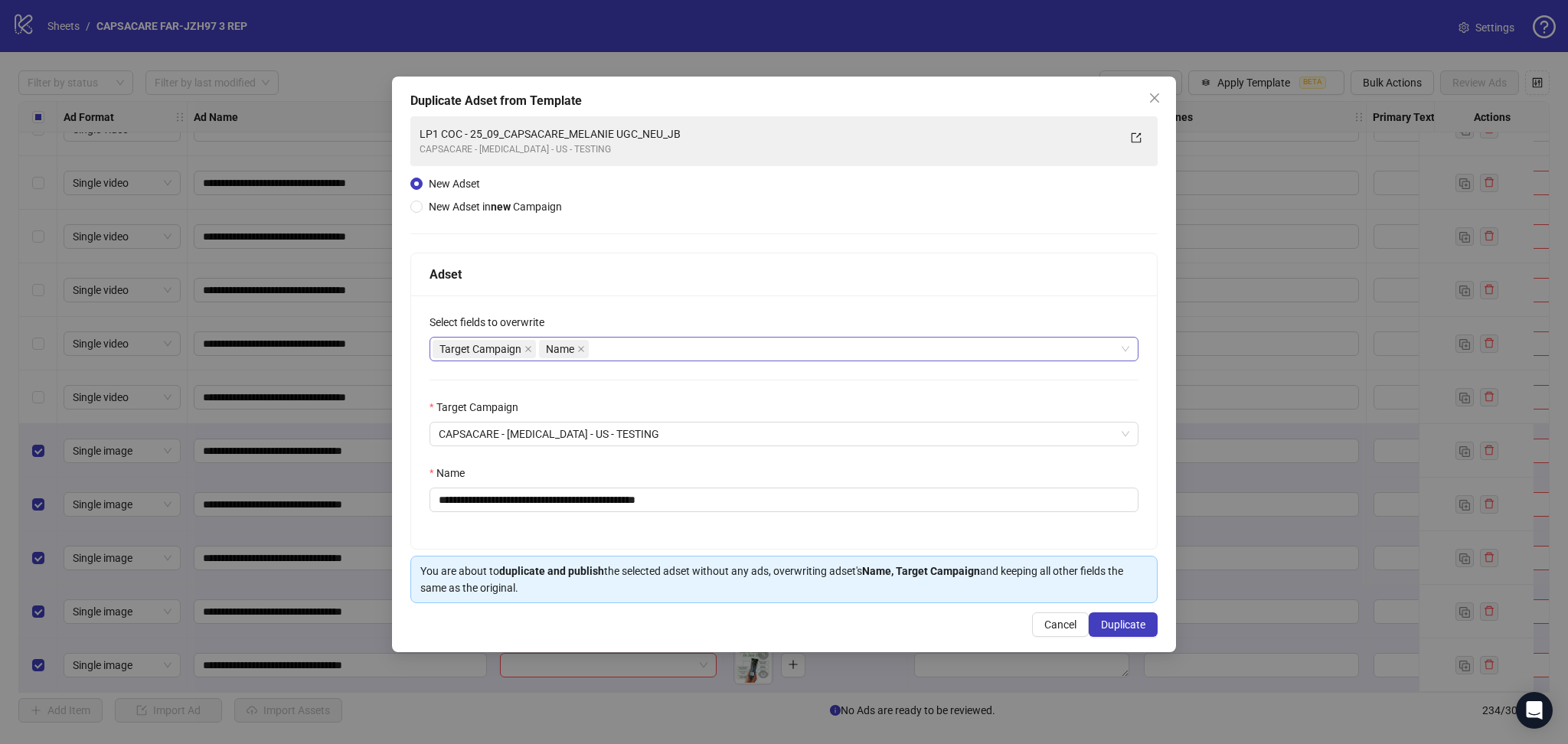
click at [529, 346] on icon "close" at bounding box center [528, 349] width 8 height 8
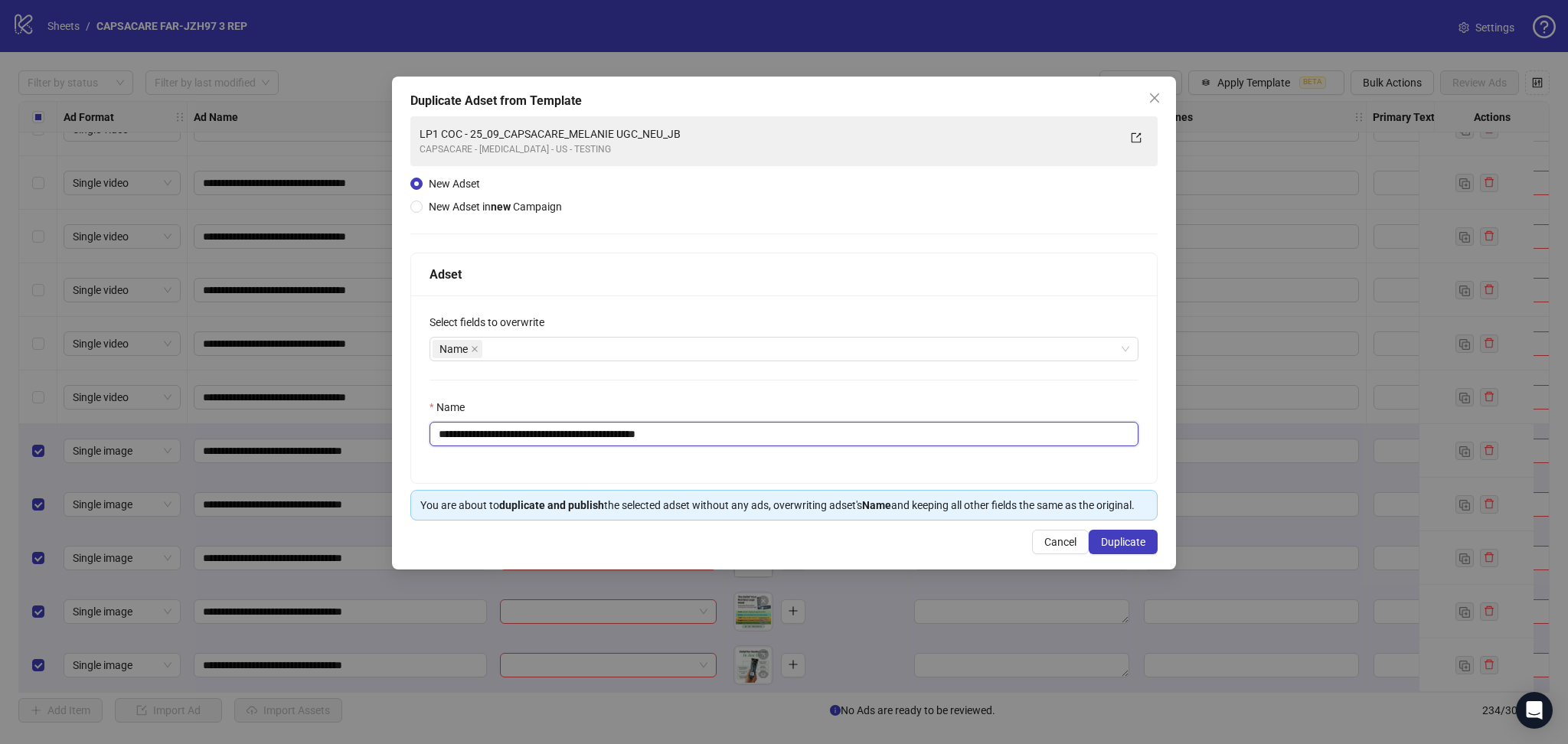
drag, startPoint x: 488, startPoint y: 433, endPoint x: 867, endPoint y: 478, distance: 381.7
click at [867, 478] on div "**********" at bounding box center [784, 390] width 746 height 188
paste input "text"
type input "**********"
drag, startPoint x: 1128, startPoint y: 544, endPoint x: 1127, endPoint y: 567, distance: 23.0
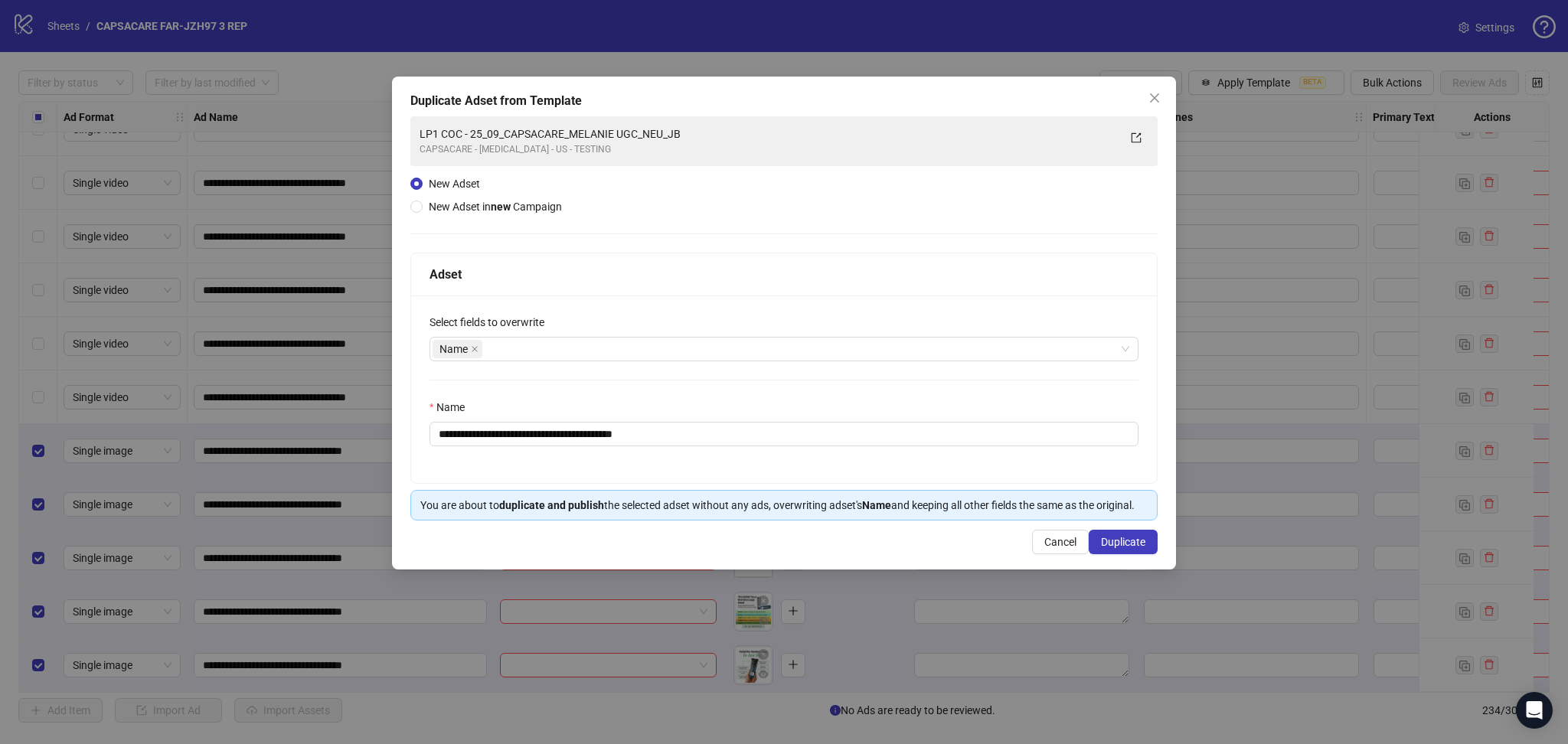
click at [1128, 545] on span "Duplicate" at bounding box center [1123, 542] width 45 height 12
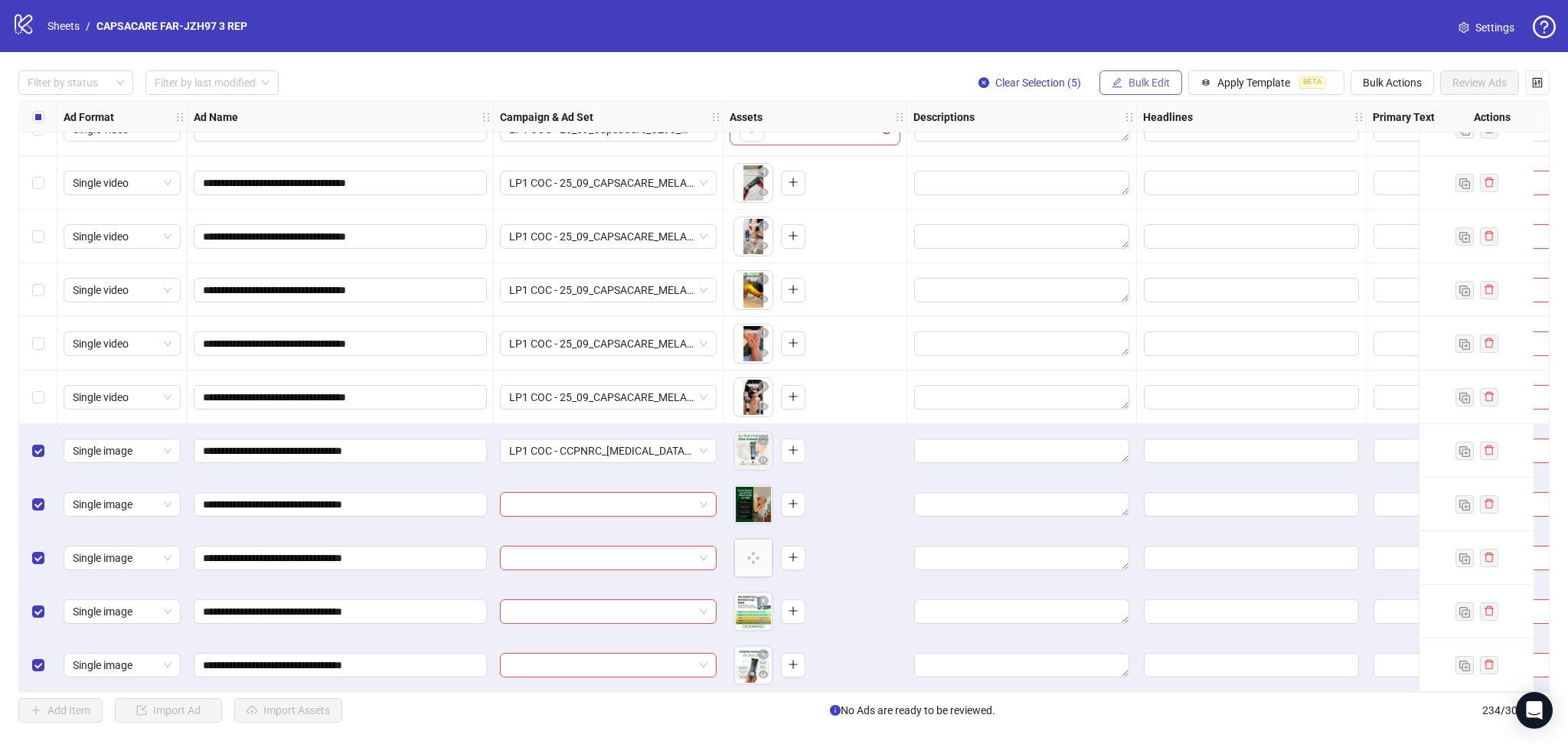
click at [1152, 83] on span "Bulk Edit" at bounding box center [1150, 82] width 42 height 12
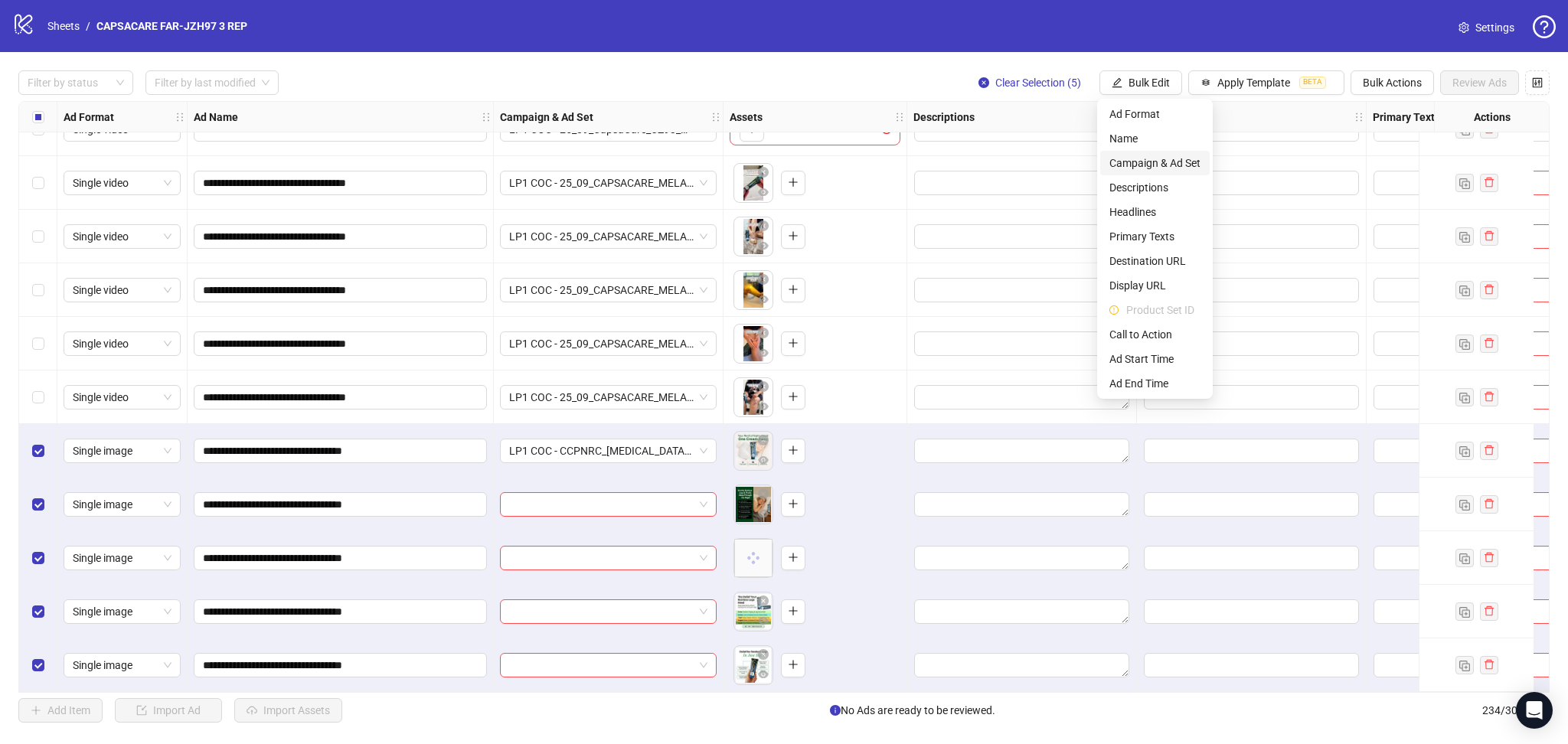
drag, startPoint x: 1168, startPoint y: 159, endPoint x: 1243, endPoint y: 224, distance: 99.2
click at [1167, 160] on span "Campaign & Ad Set" at bounding box center [1154, 162] width 91 height 17
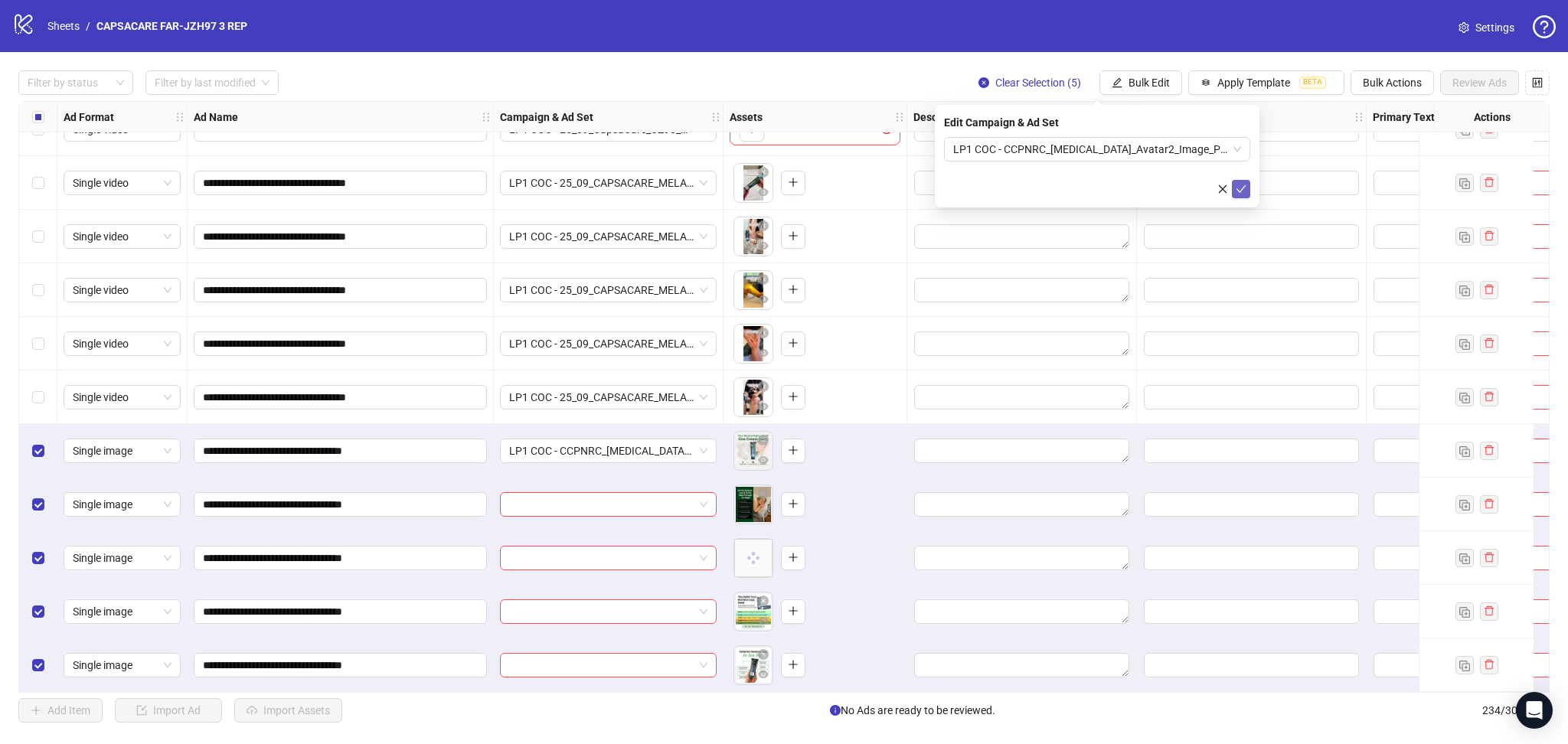
click at [1245, 189] on icon "check" at bounding box center [1241, 189] width 11 height 11
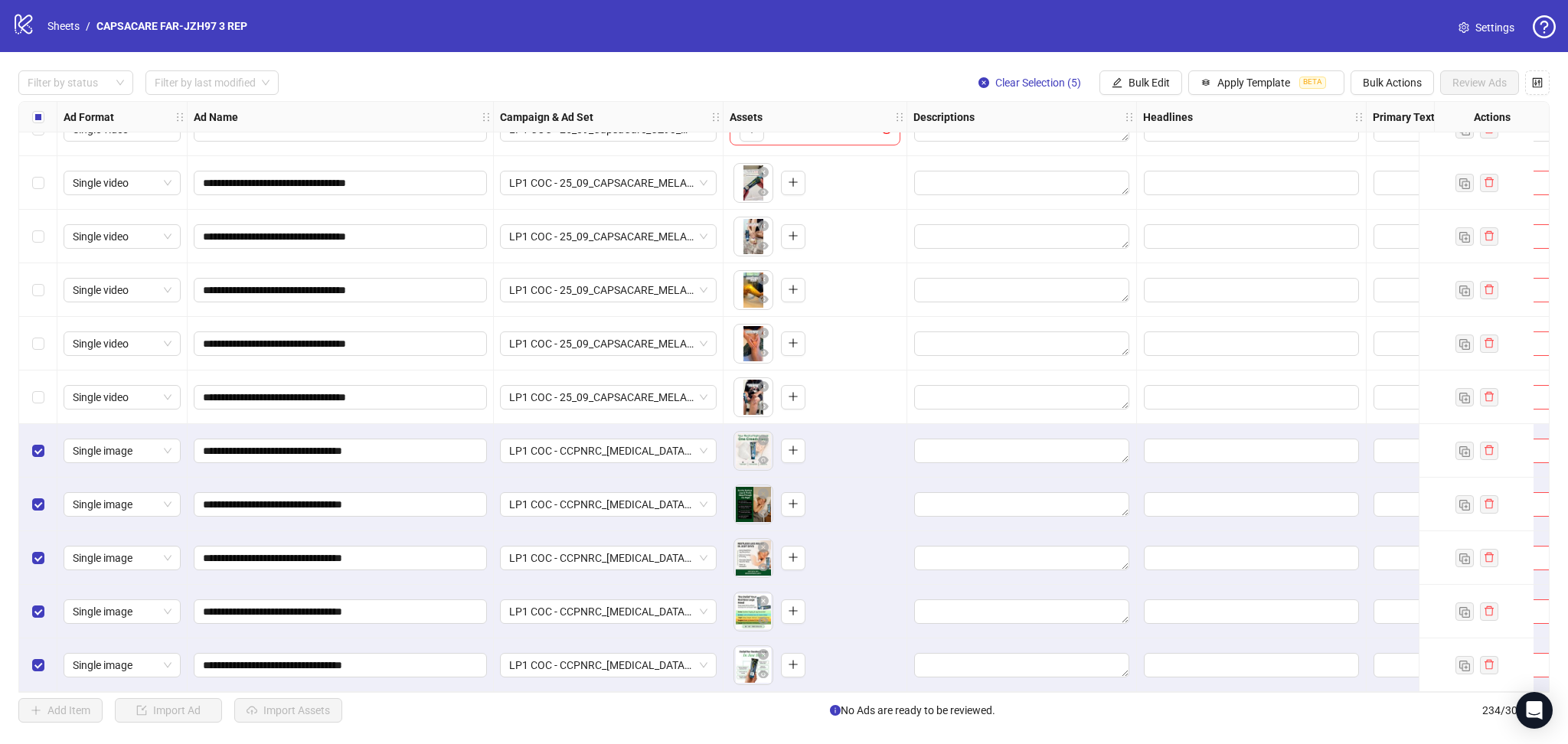
click at [31, 118] on div "Select all rows" at bounding box center [38, 117] width 39 height 31
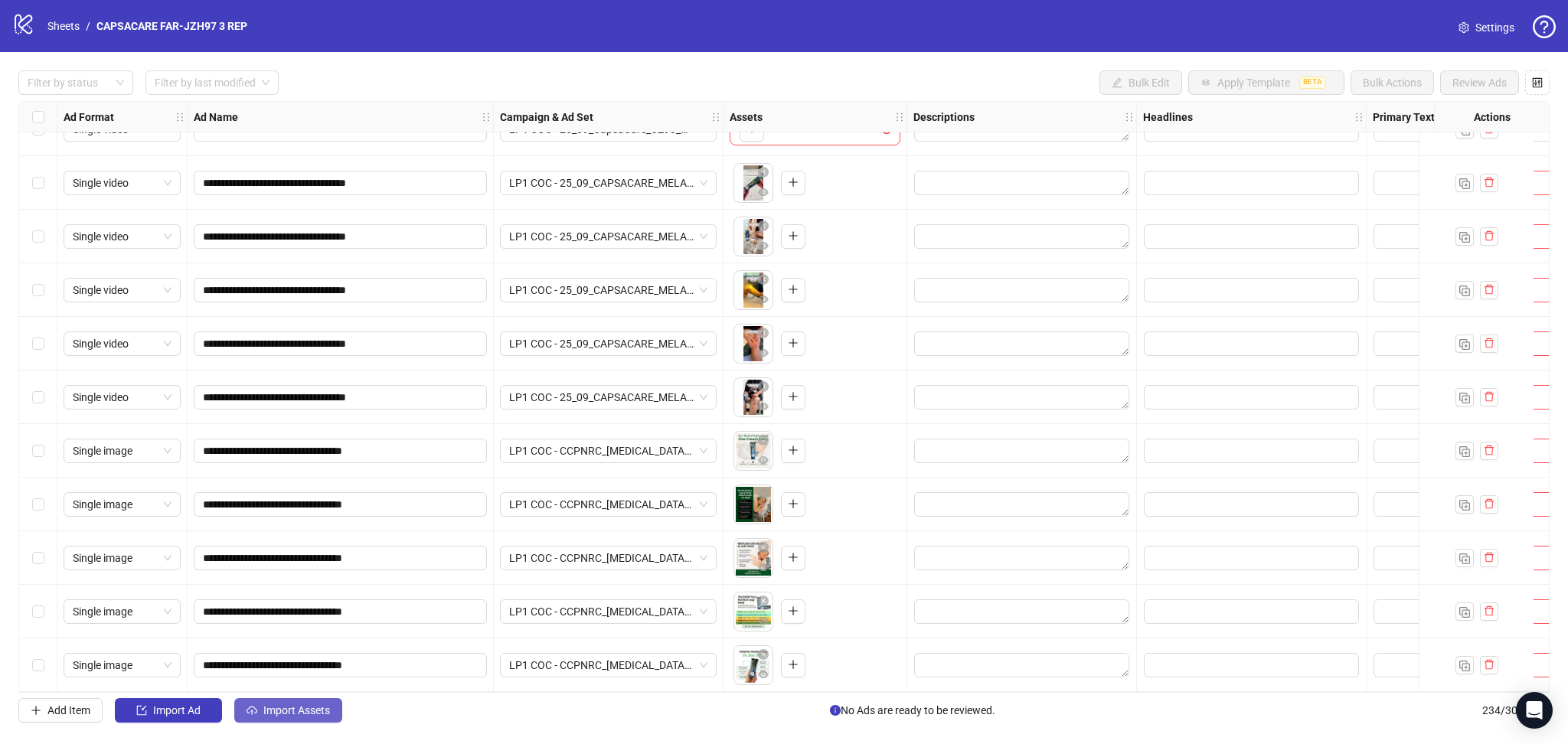
click at [289, 711] on span "Import Assets" at bounding box center [296, 710] width 66 height 12
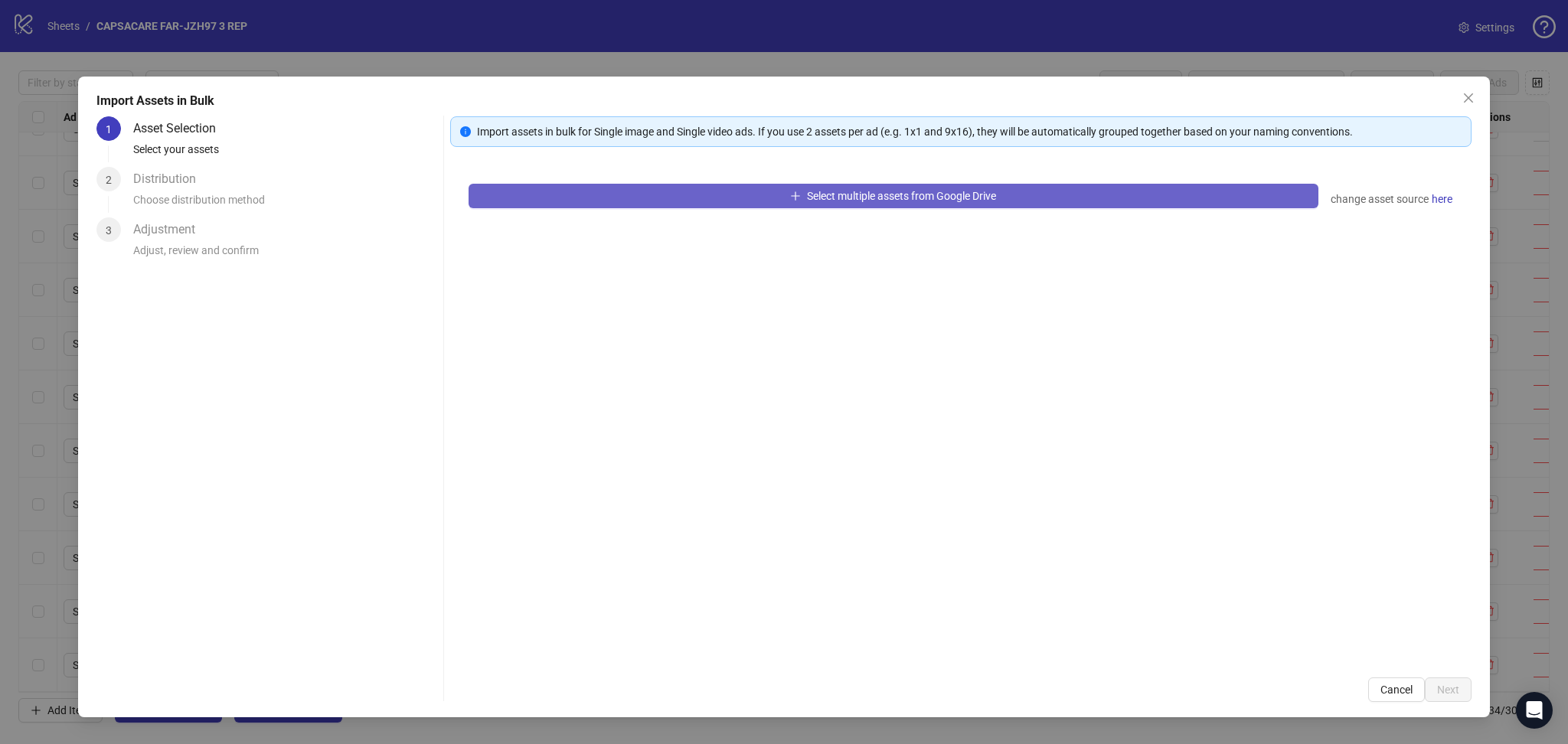
click at [689, 203] on button "Select multiple assets from Google Drive" at bounding box center [893, 196] width 850 height 25
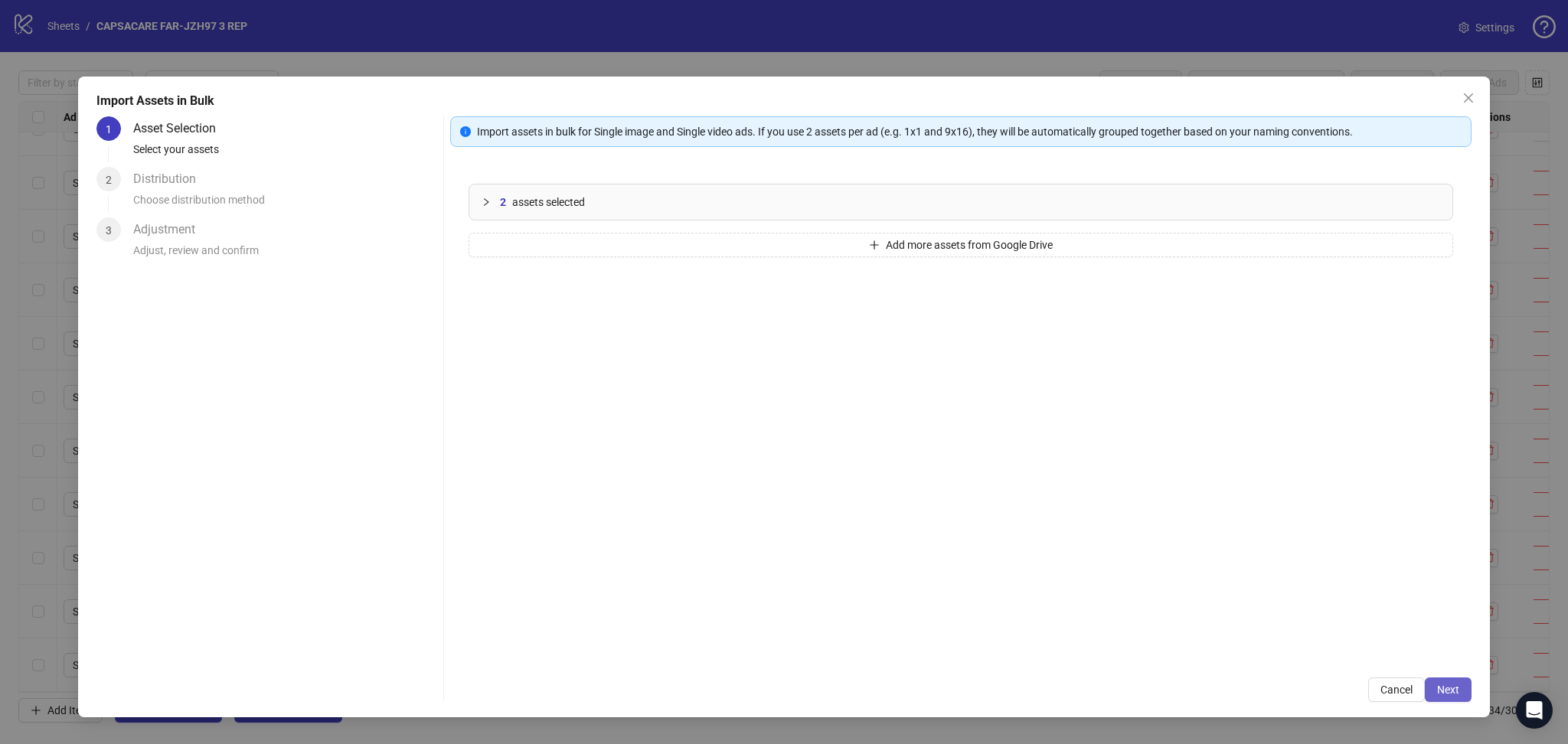
click at [1438, 692] on span "Next" at bounding box center [1447, 690] width 22 height 12
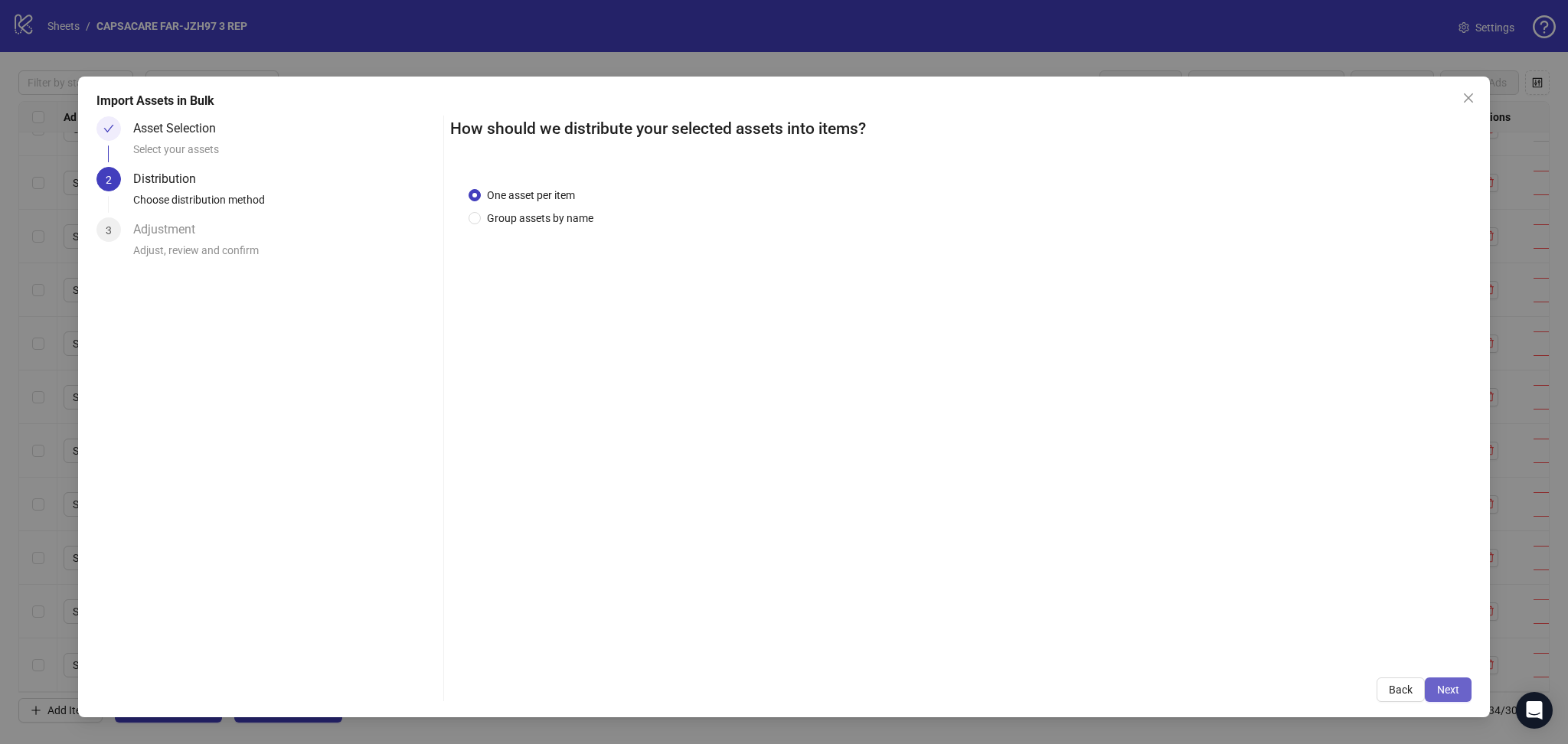
click at [1461, 688] on button "Next" at bounding box center [1447, 690] width 46 height 25
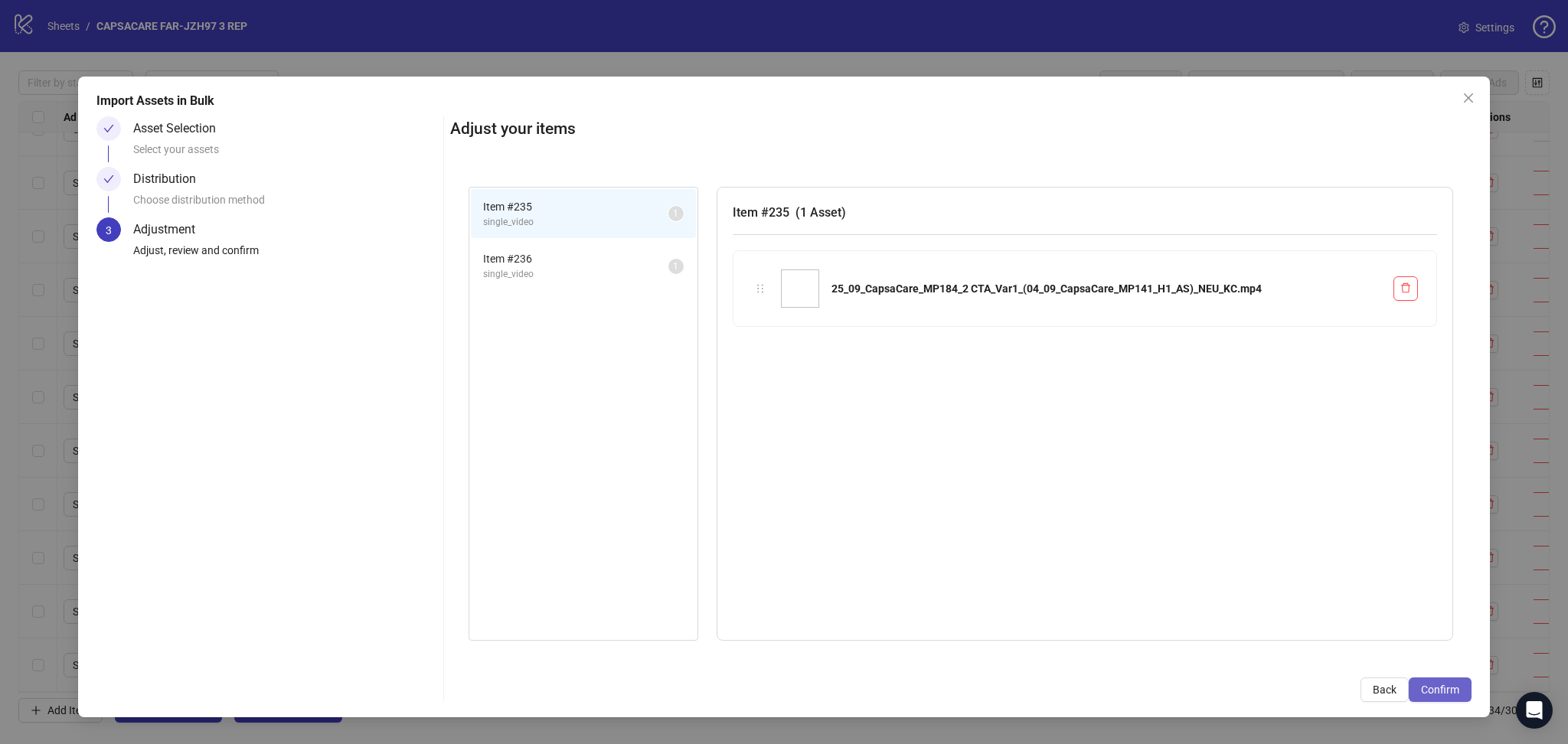
click at [1459, 688] on button "Confirm" at bounding box center [1439, 690] width 62 height 25
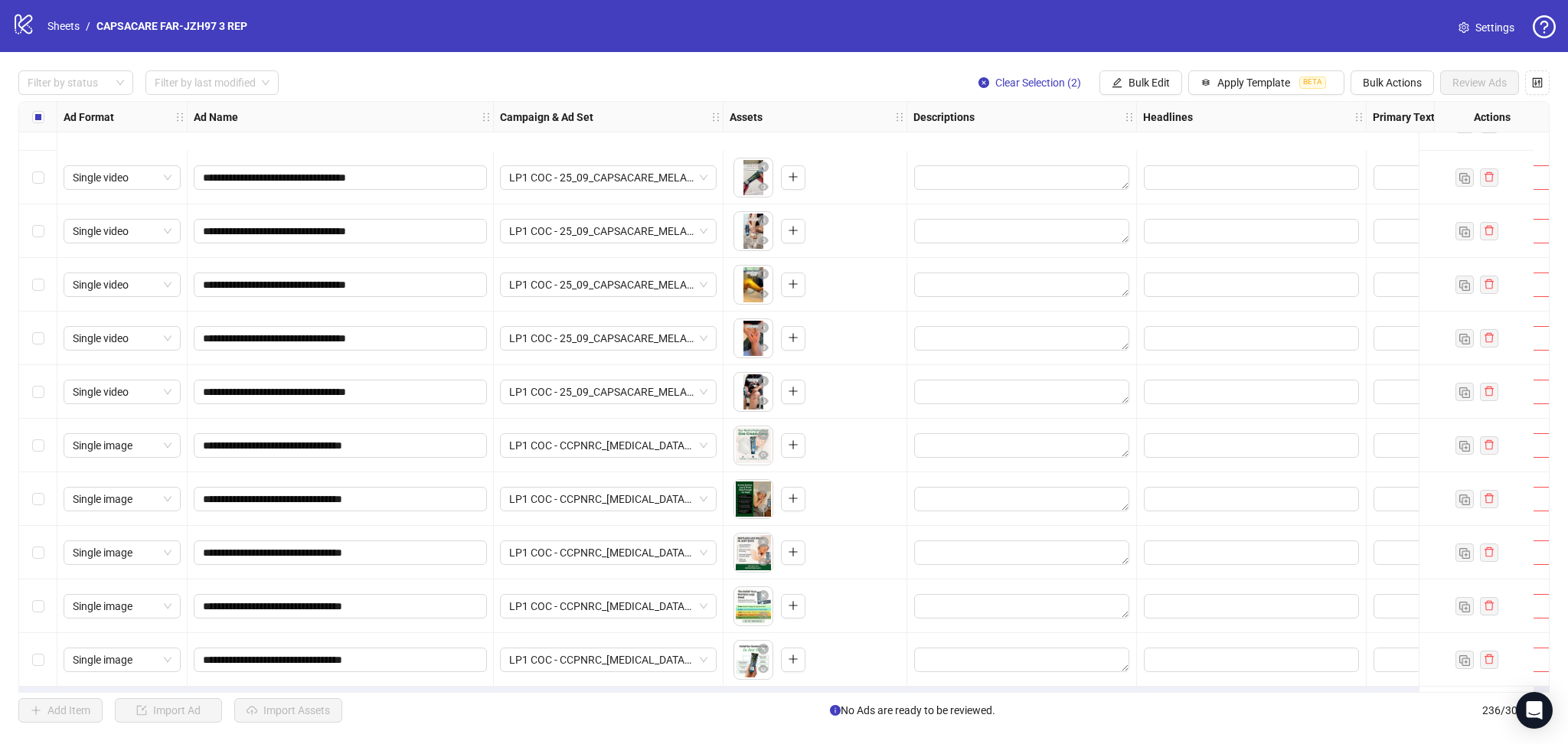
scroll to position [12093, 0]
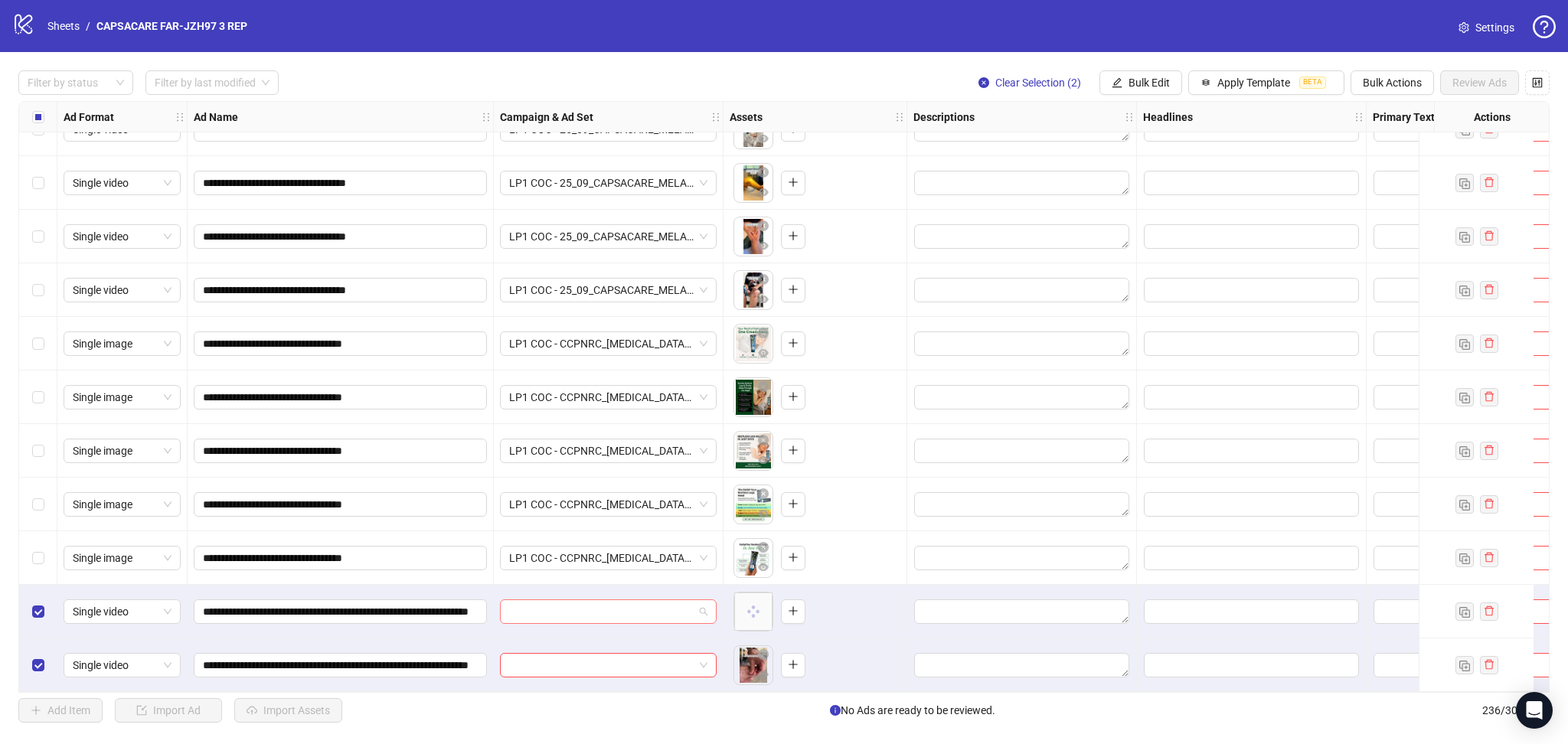
click at [560, 601] on input "search" at bounding box center [601, 611] width 184 height 23
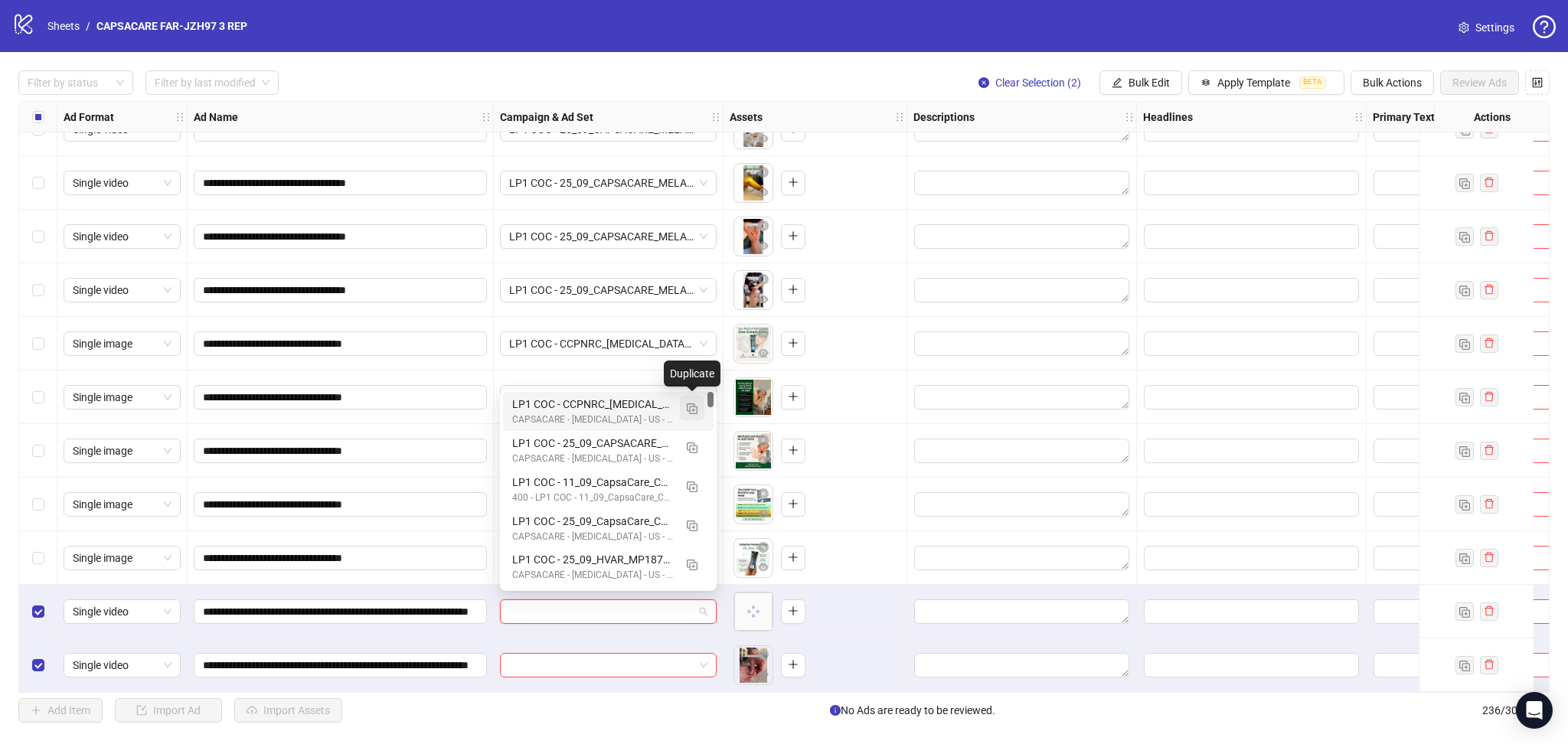
click at [694, 407] on img "button" at bounding box center [692, 409] width 11 height 11
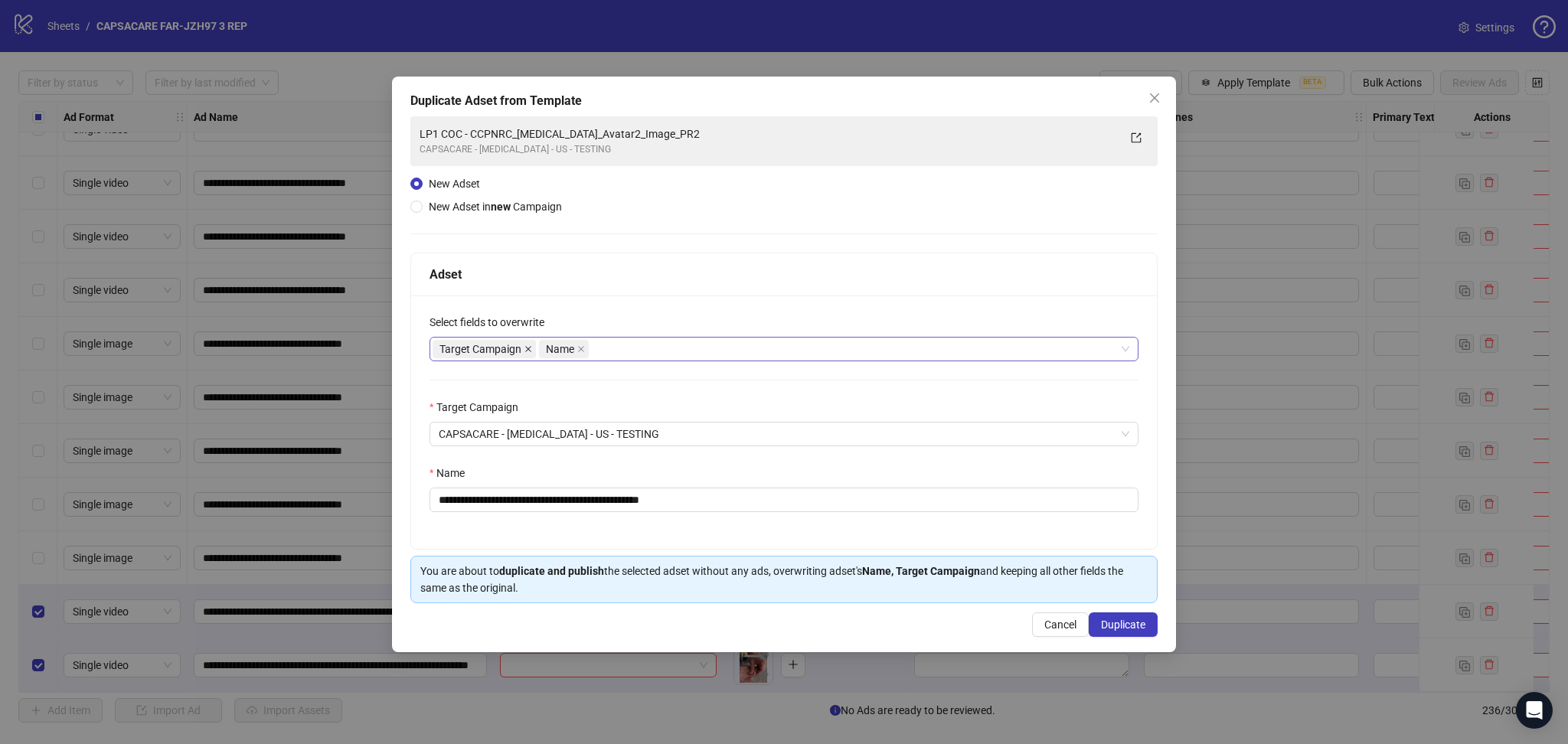
click at [528, 347] on icon "close" at bounding box center [528, 349] width 8 height 8
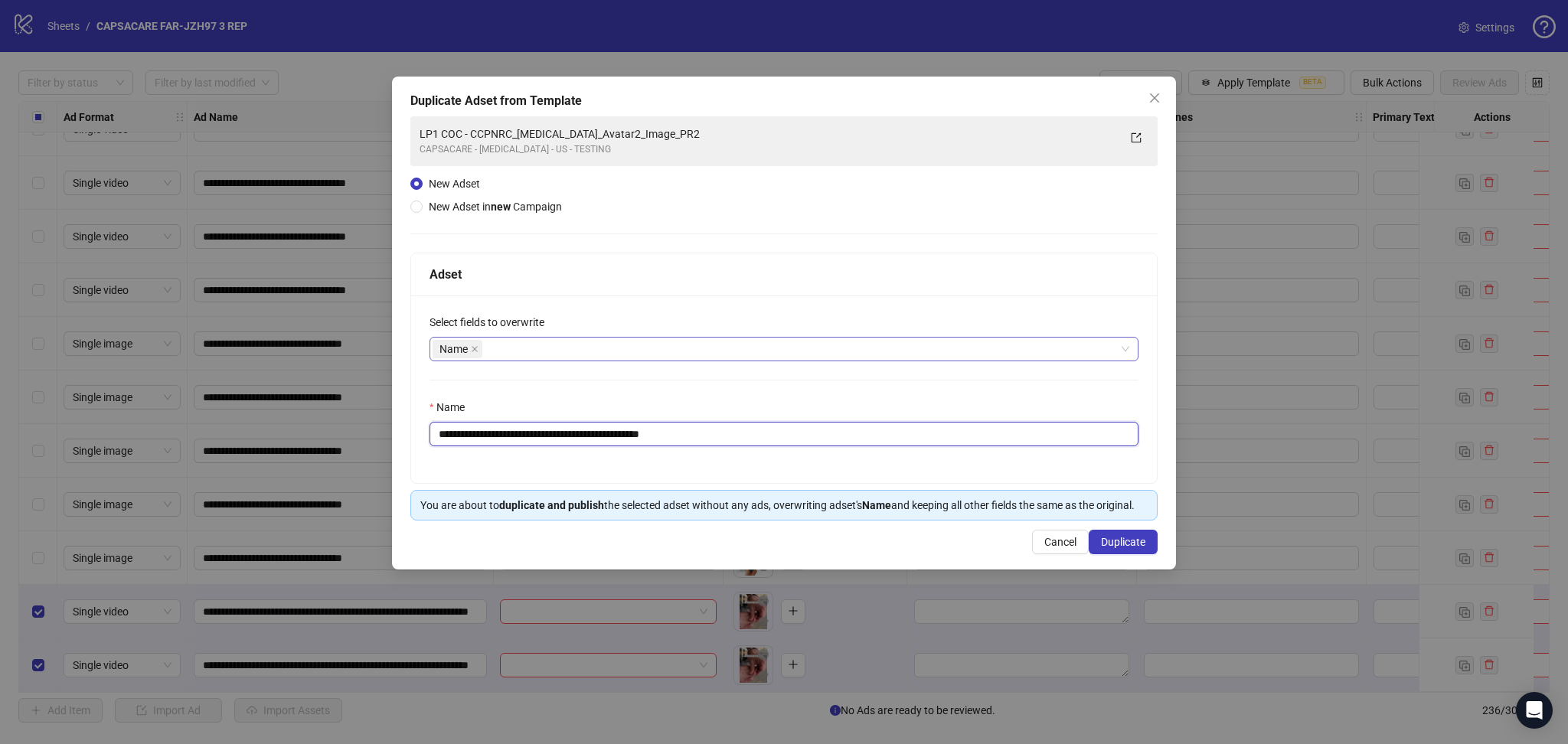
drag, startPoint x: 491, startPoint y: 430, endPoint x: 814, endPoint y: 425, distance: 323.0
click at [807, 425] on input "**********" at bounding box center [784, 433] width 709 height 25
paste input "**********"
type input "**********"
click at [1123, 548] on span "Duplicate" at bounding box center [1123, 542] width 45 height 12
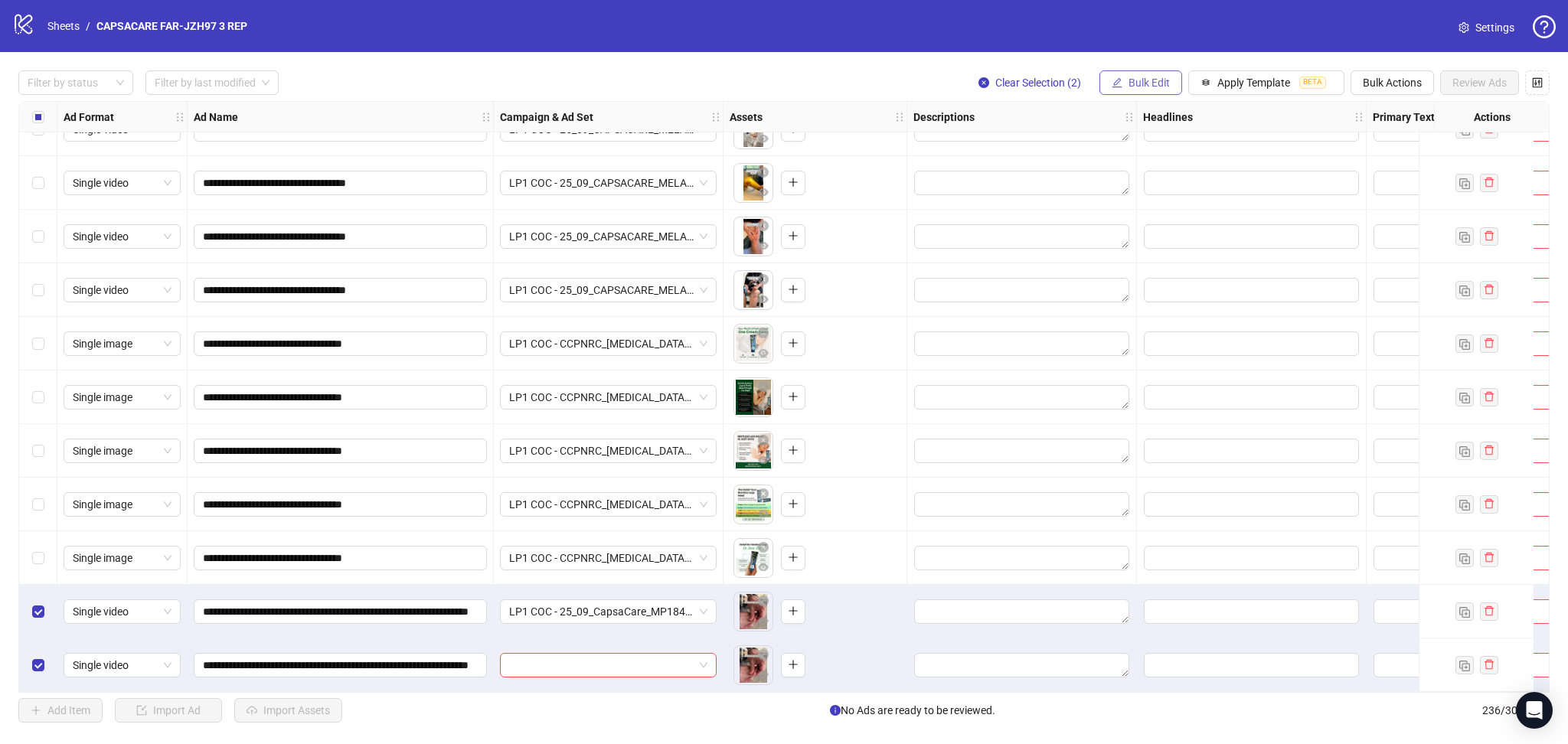
click at [1153, 83] on span "Bulk Edit" at bounding box center [1150, 82] width 42 height 12
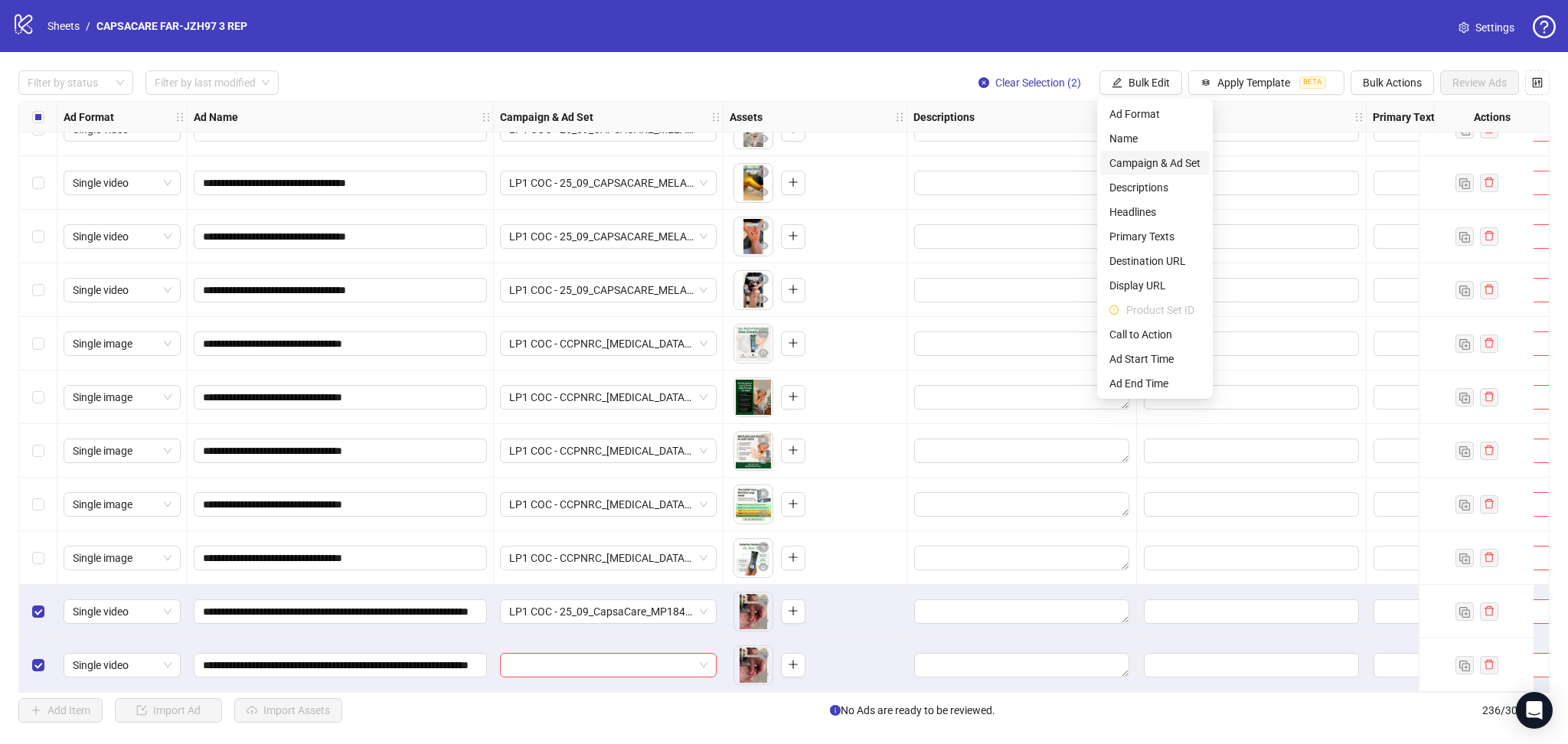
click at [1159, 157] on span "Campaign & Ad Set" at bounding box center [1154, 162] width 91 height 17
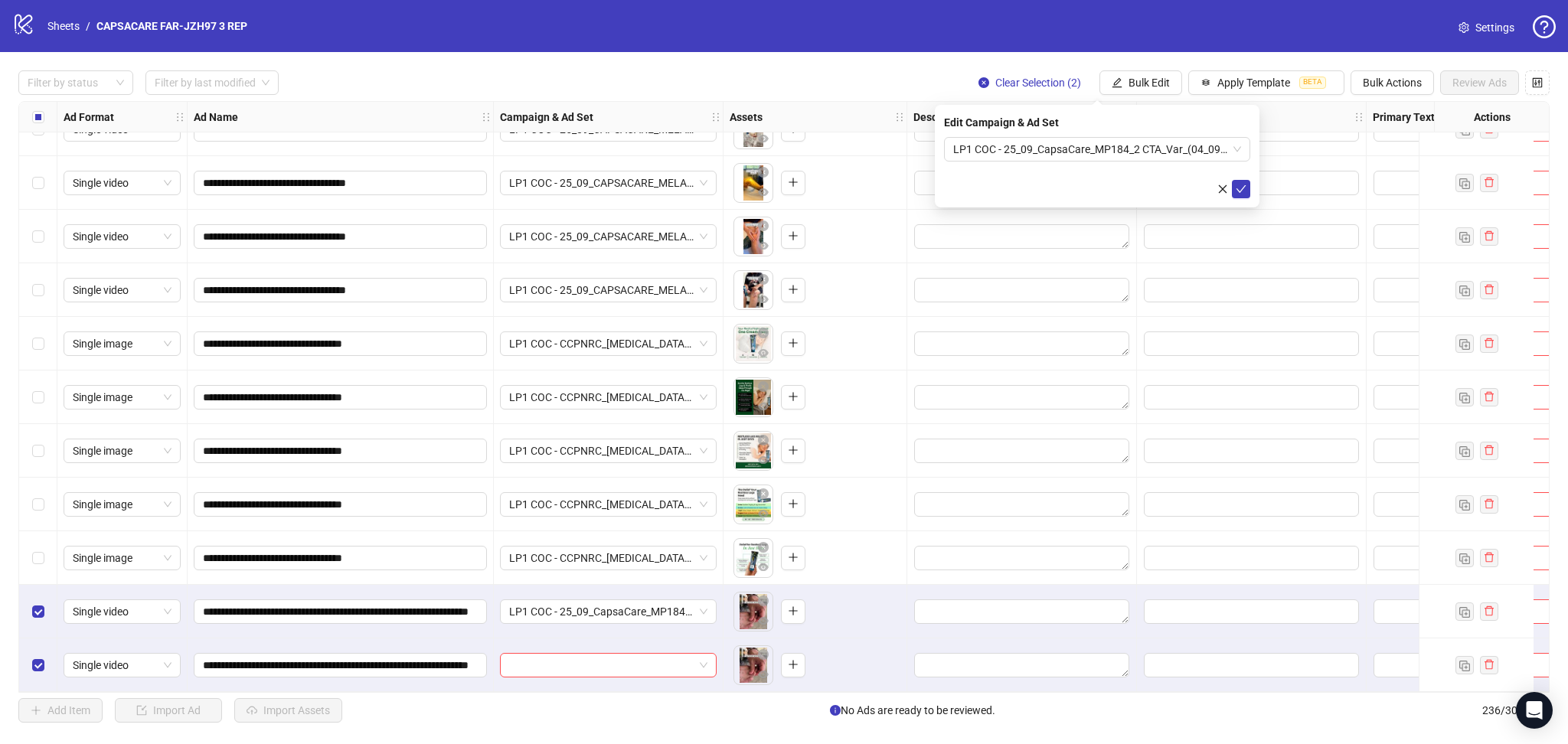
click at [1251, 188] on div "Edit Campaign & Ad Set LP1 COC - 25_09_CapsaCare_MP184_2 CTA_Var_(04_09_CapsaCa…" at bounding box center [1097, 156] width 324 height 103
click at [1245, 189] on icon "check" at bounding box center [1241, 189] width 11 height 11
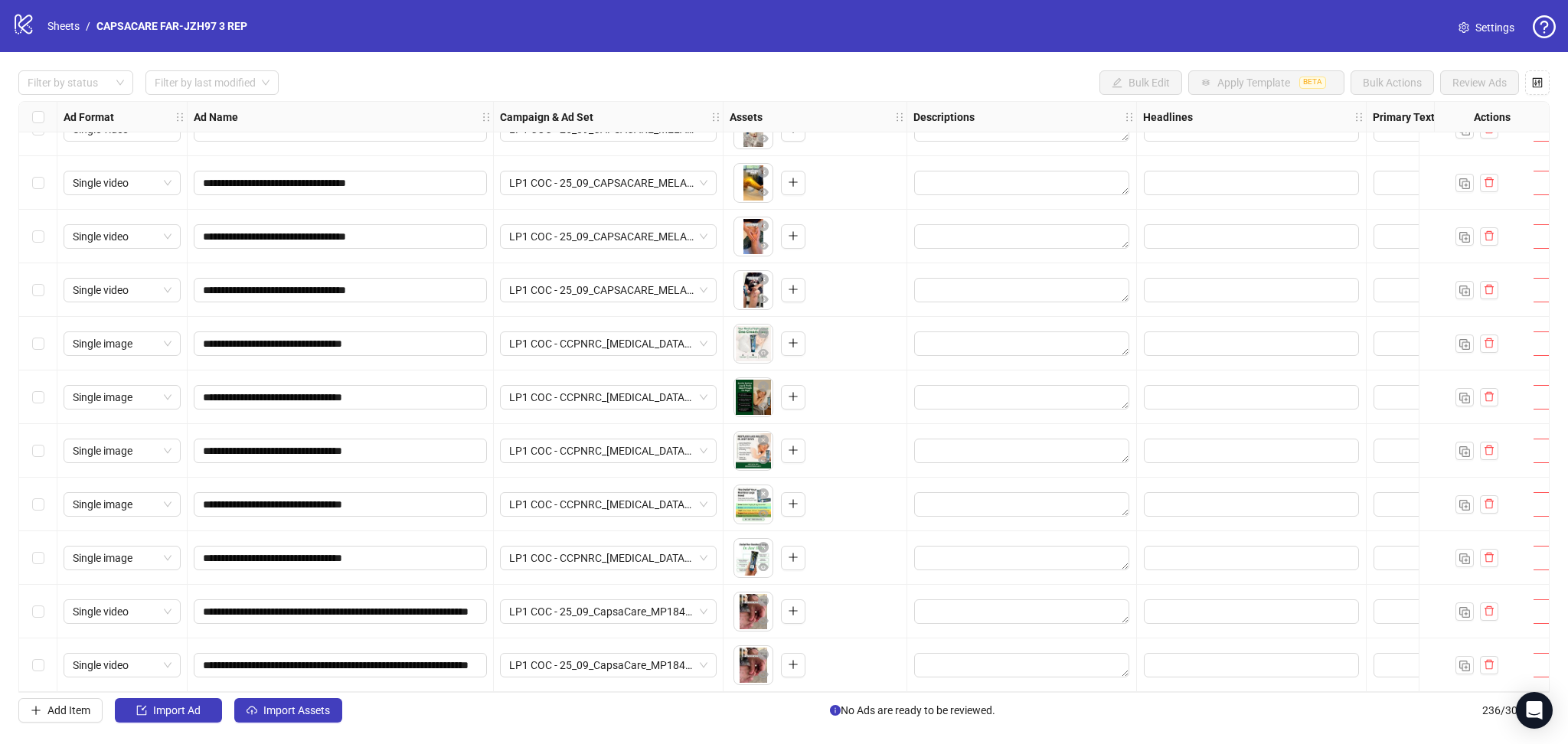
drag, startPoint x: 264, startPoint y: 714, endPoint x: 353, endPoint y: 684, distance: 93.9
click at [263, 715] on span "Import Assets" at bounding box center [296, 710] width 66 height 12
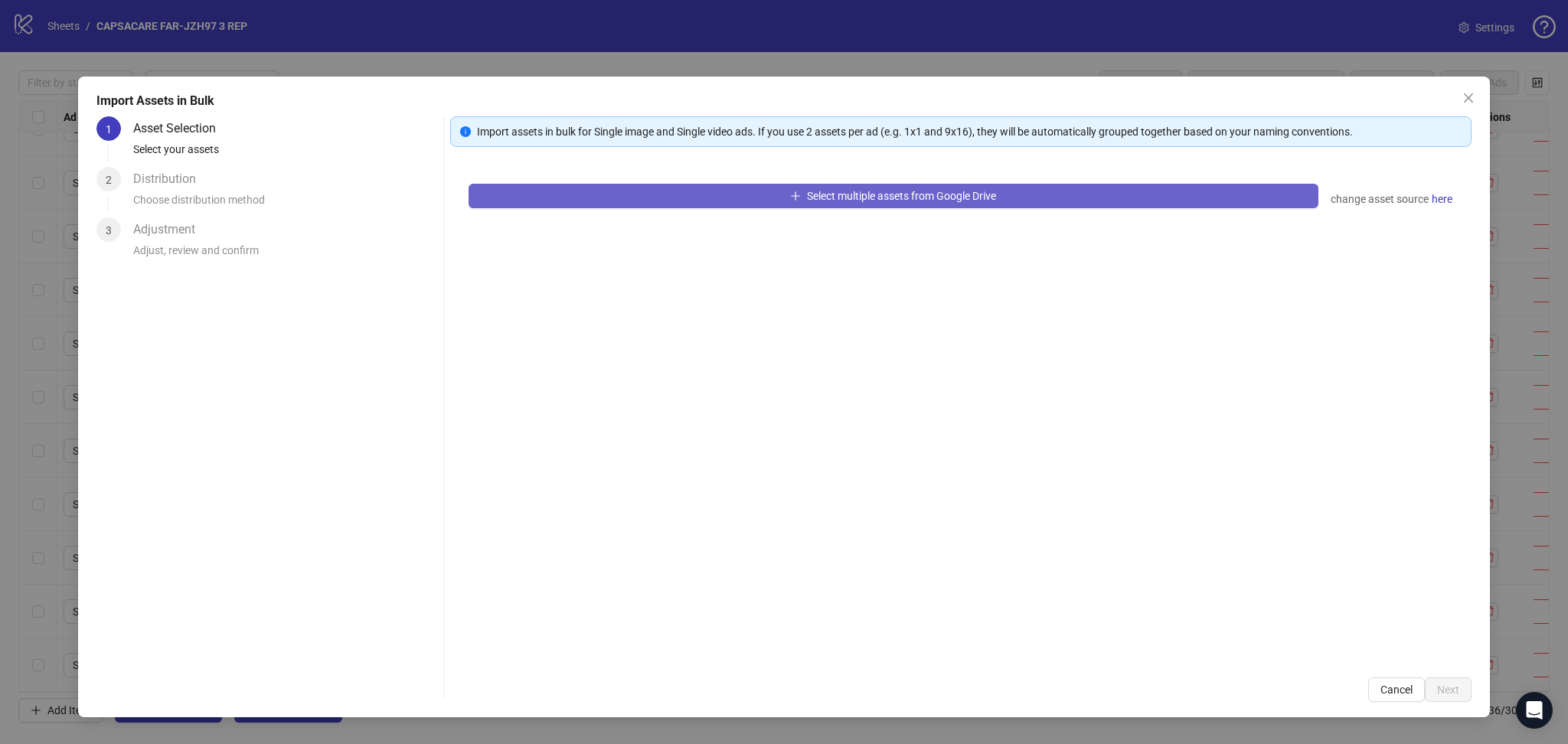
click at [585, 191] on button "Select multiple assets from Google Drive" at bounding box center [893, 196] width 850 height 25
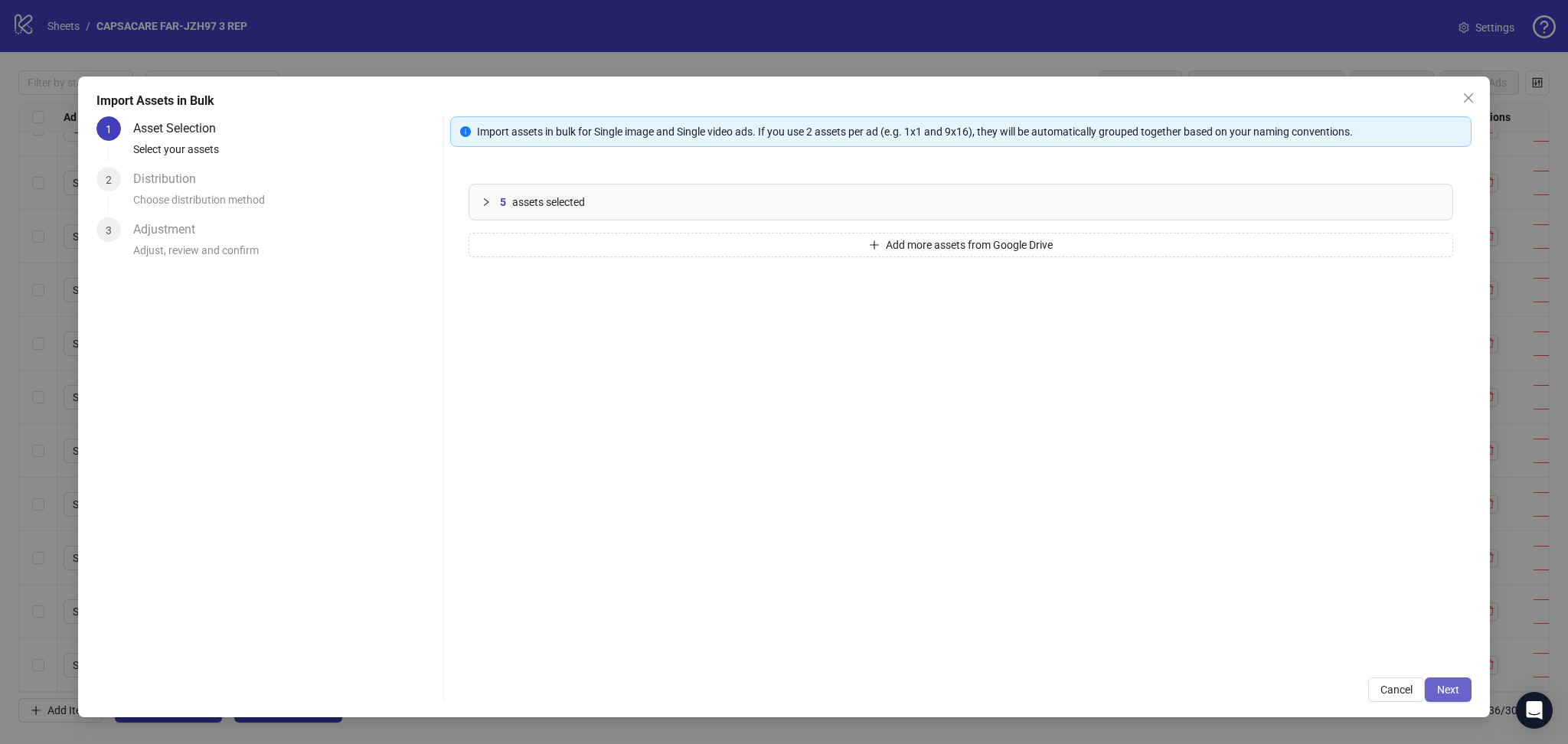
click at [1450, 686] on span "Next" at bounding box center [1447, 690] width 22 height 12
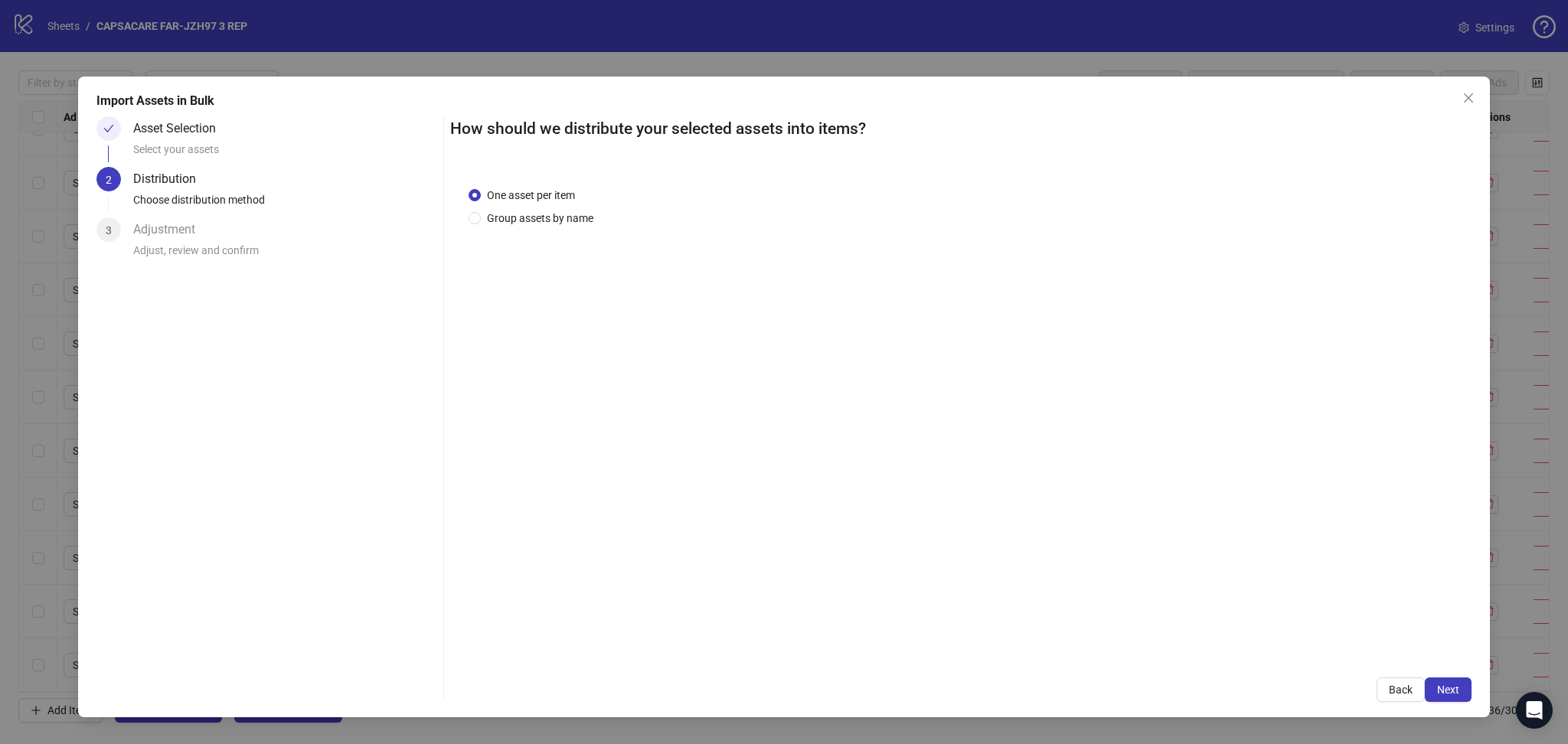
click at [1455, 689] on span "Next" at bounding box center [1447, 690] width 22 height 12
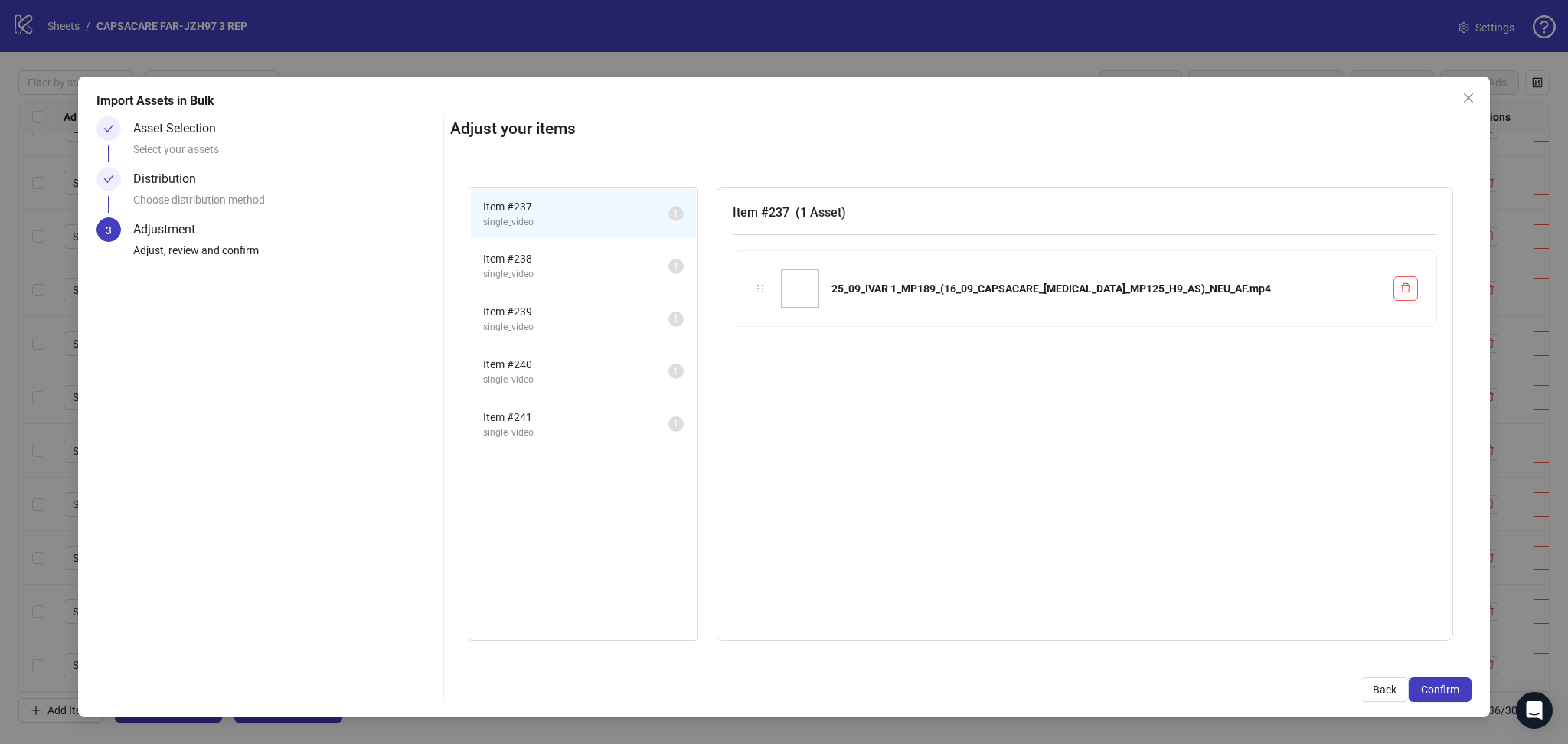
click at [1451, 689] on span "Confirm" at bounding box center [1439, 690] width 39 height 12
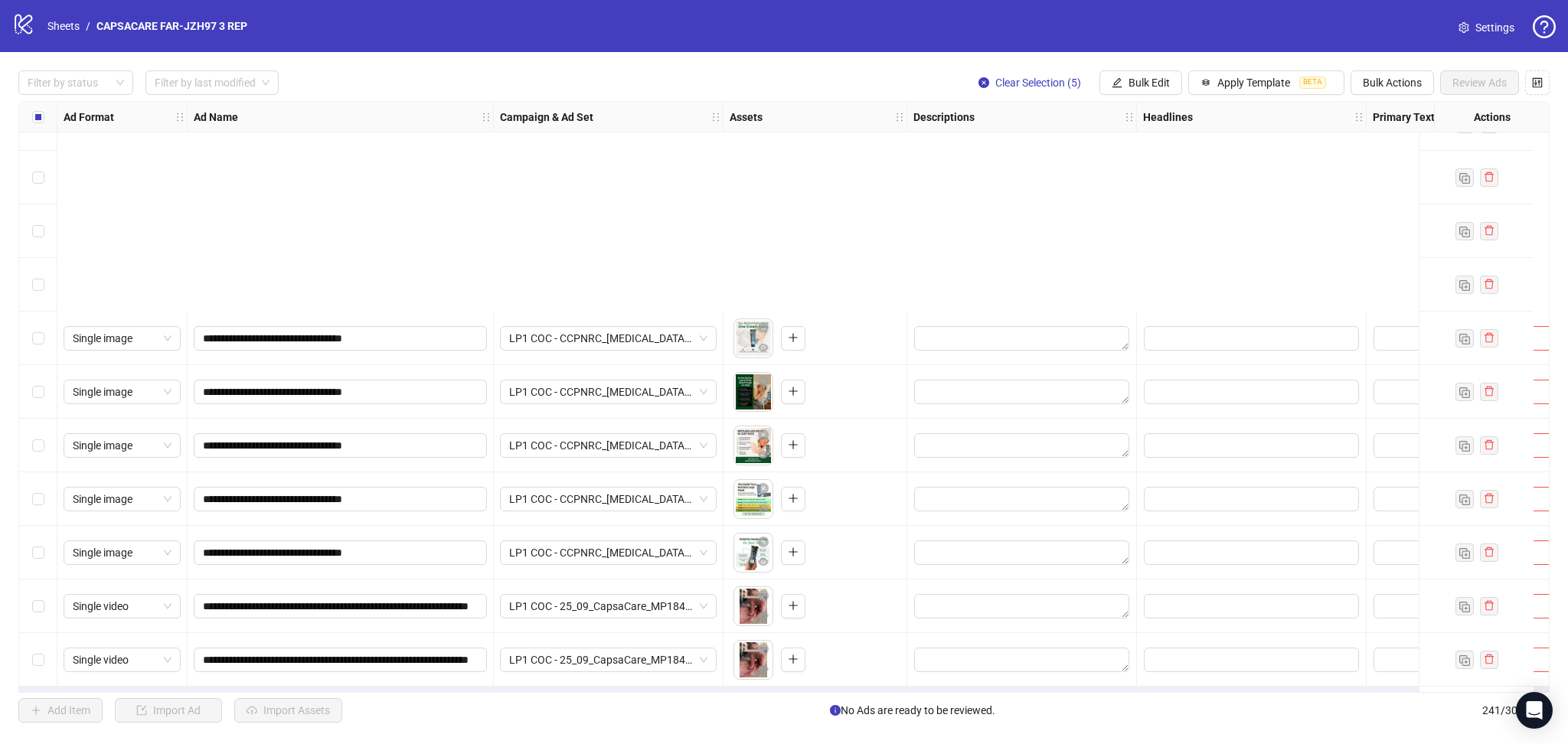
scroll to position [12361, 0]
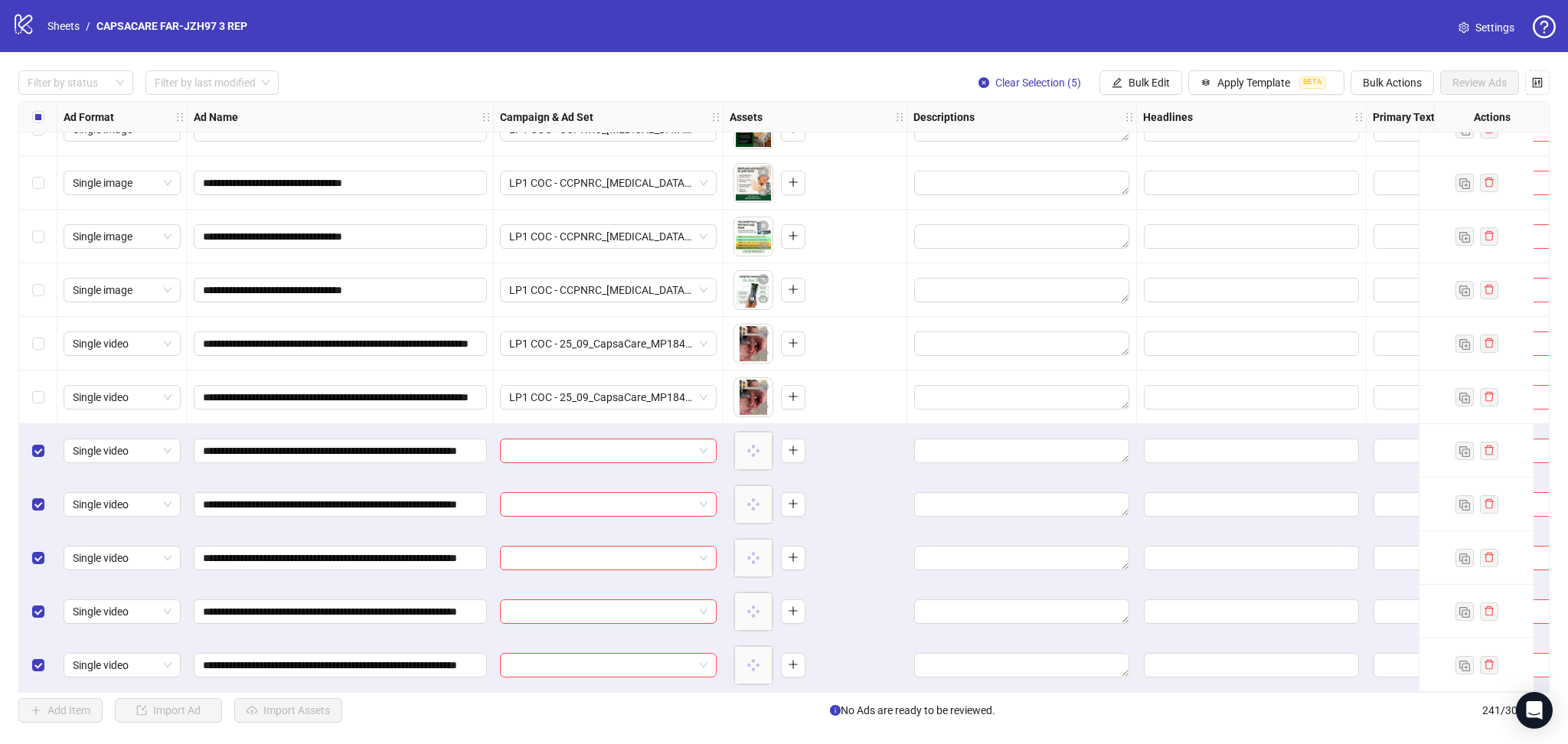
click at [576, 448] on input "search" at bounding box center [601, 450] width 184 height 23
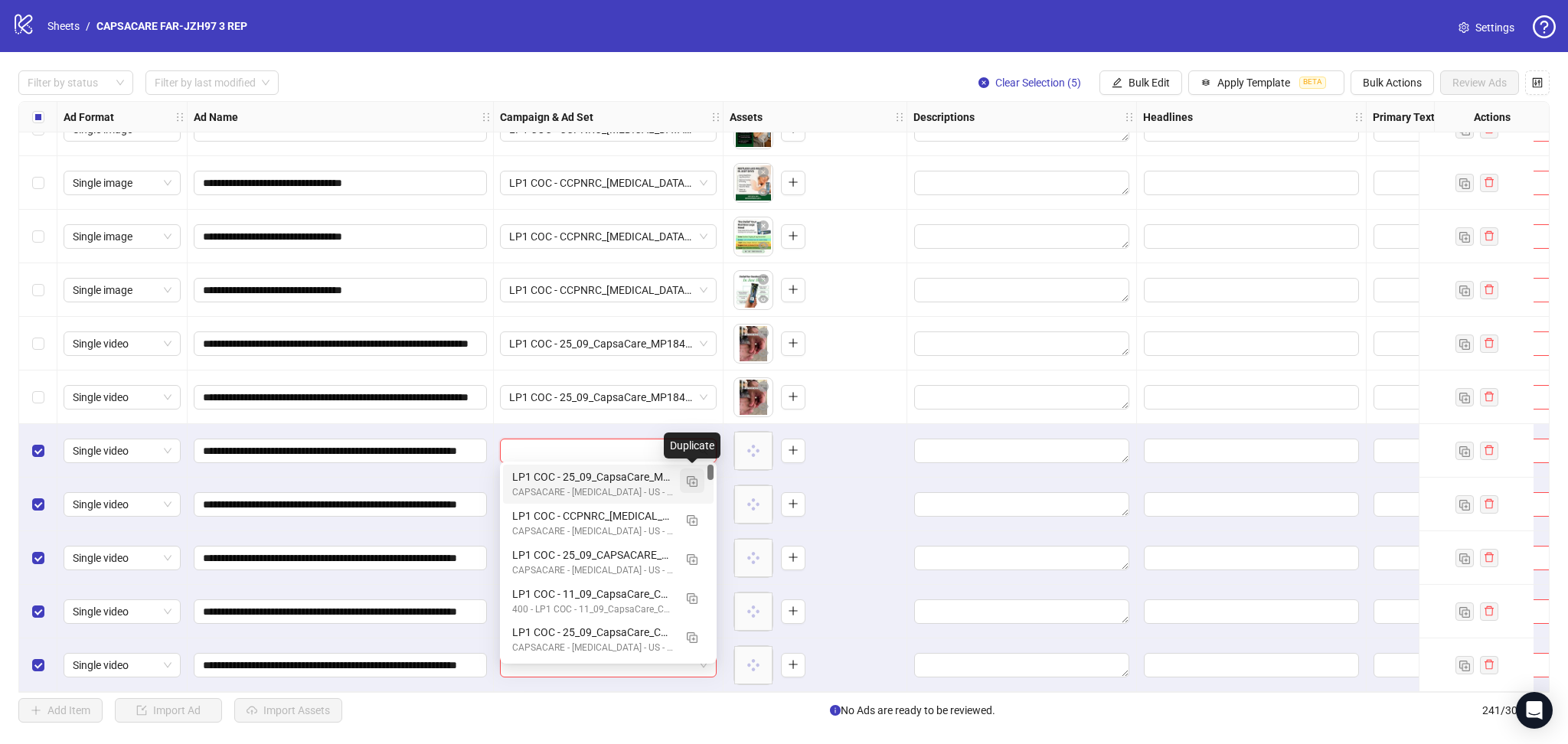
click at [692, 480] on img "button" at bounding box center [692, 481] width 11 height 11
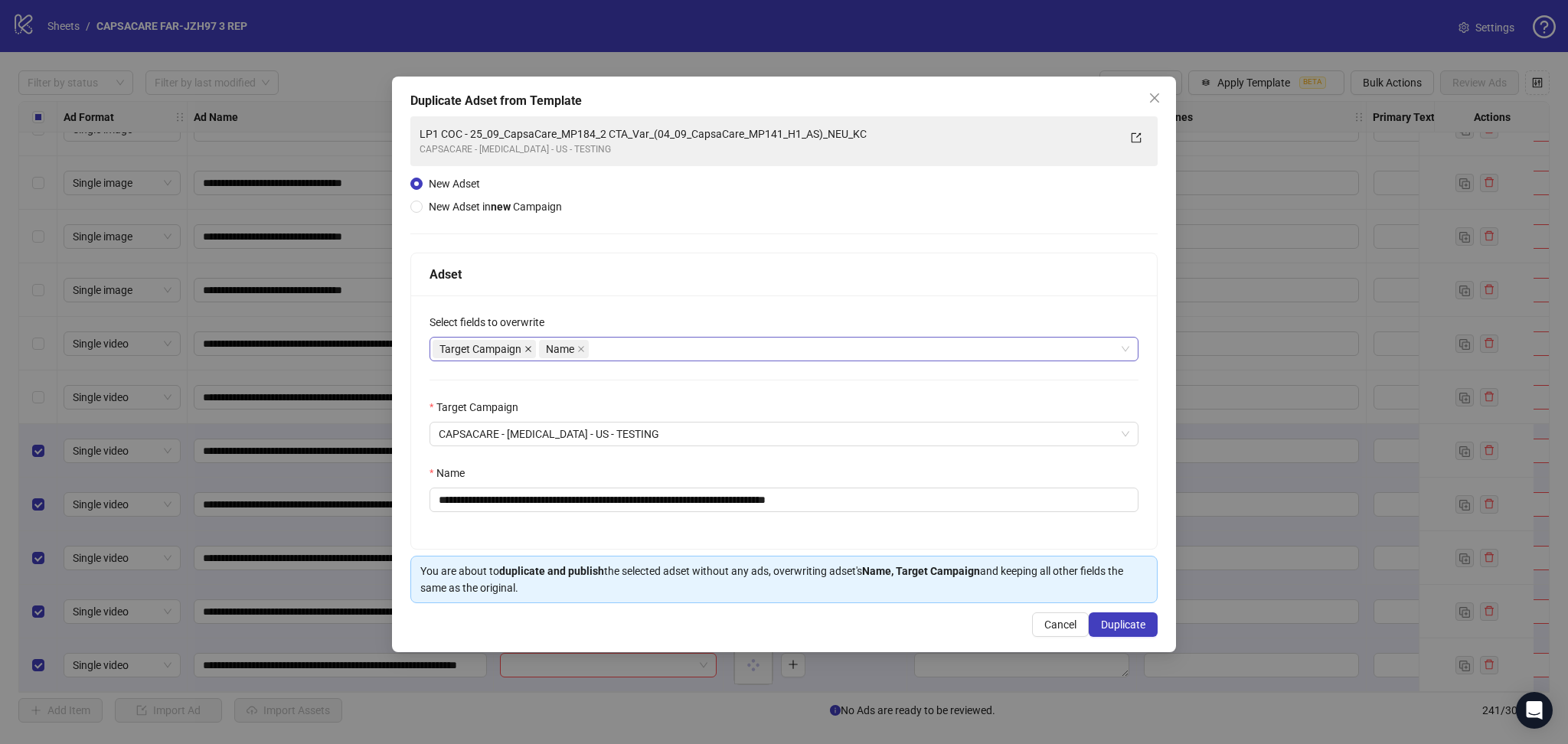
click at [524, 347] on icon "close" at bounding box center [528, 349] width 8 height 8
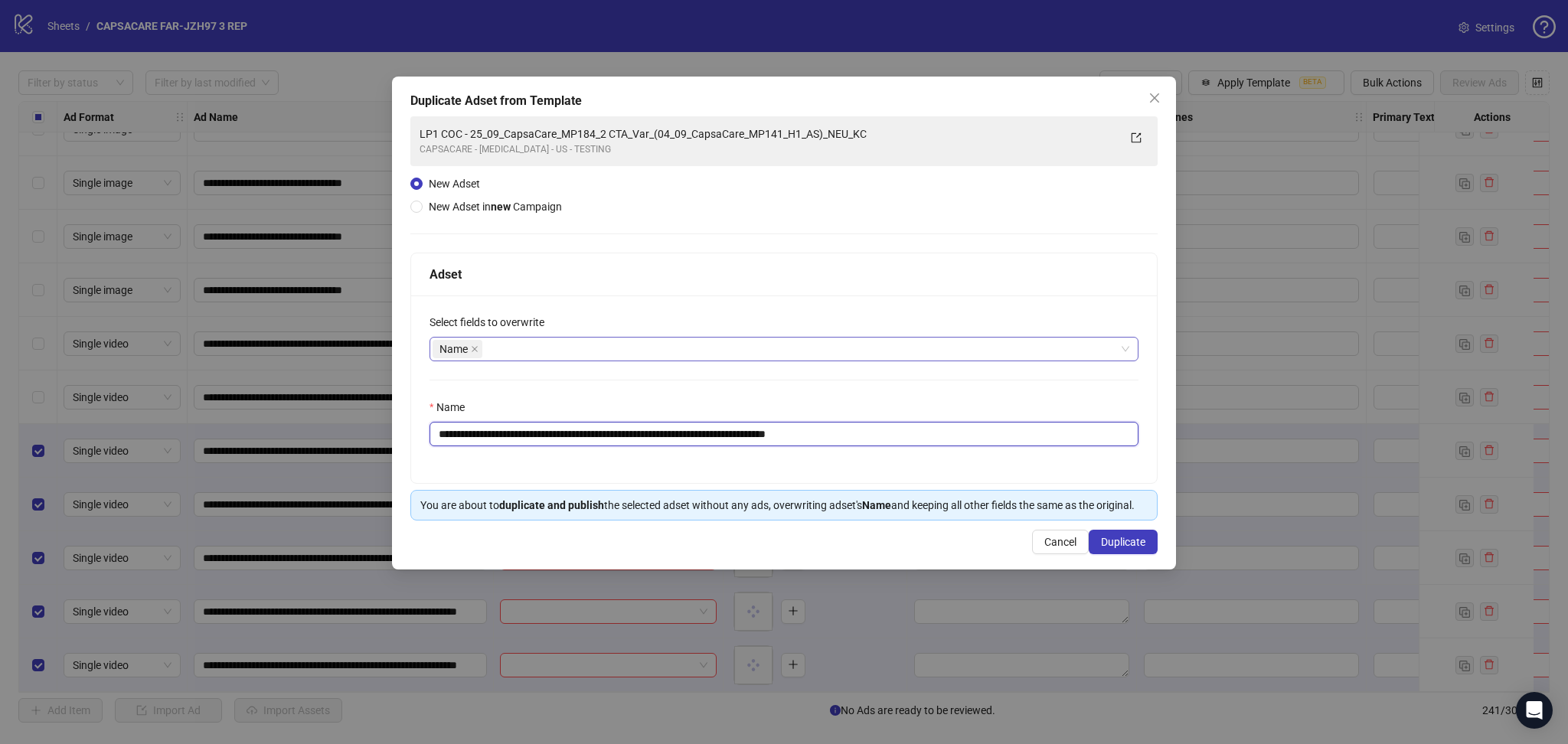
drag, startPoint x: 490, startPoint y: 435, endPoint x: 1048, endPoint y: 469, distance: 559.0
click at [1033, 460] on div "**********" at bounding box center [784, 390] width 746 height 188
paste input "text"
type input "**********"
click at [1125, 555] on div "**********" at bounding box center [784, 323] width 784 height 493
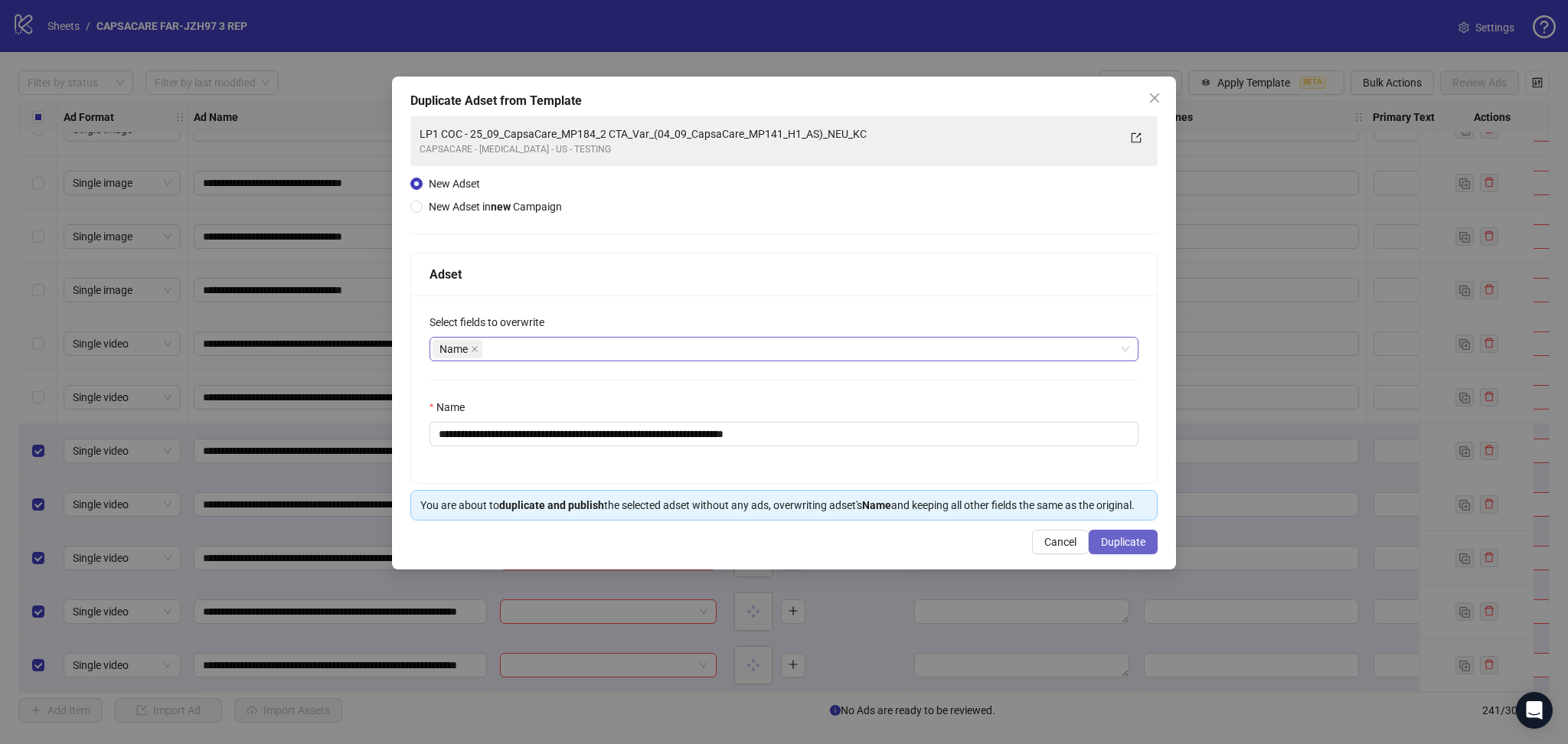
drag, startPoint x: 1123, startPoint y: 536, endPoint x: 1112, endPoint y: 543, distance: 13.0
click at [1123, 537] on span "Duplicate" at bounding box center [1123, 542] width 45 height 12
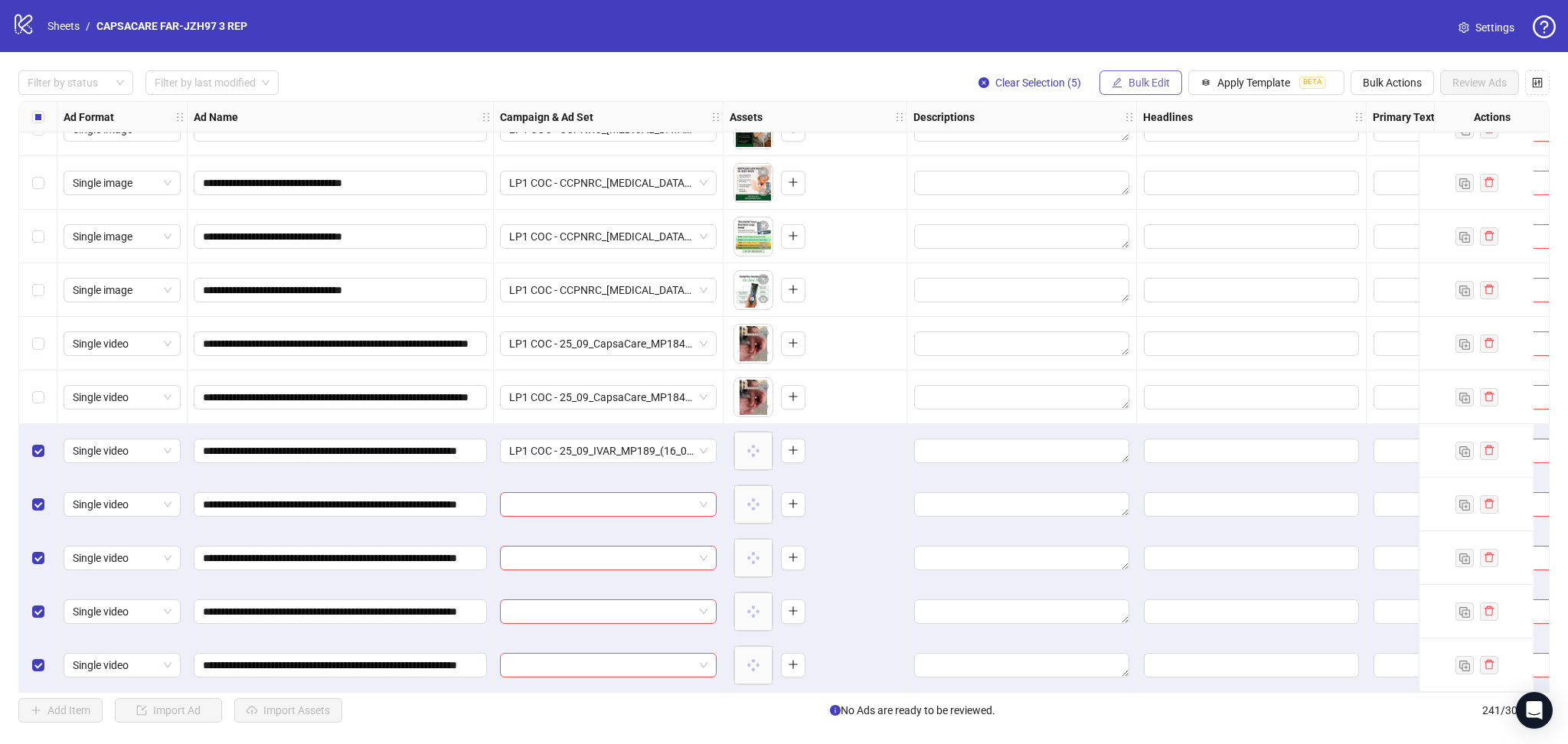
click at [1122, 79] on button "Bulk Edit" at bounding box center [1141, 82] width 83 height 25
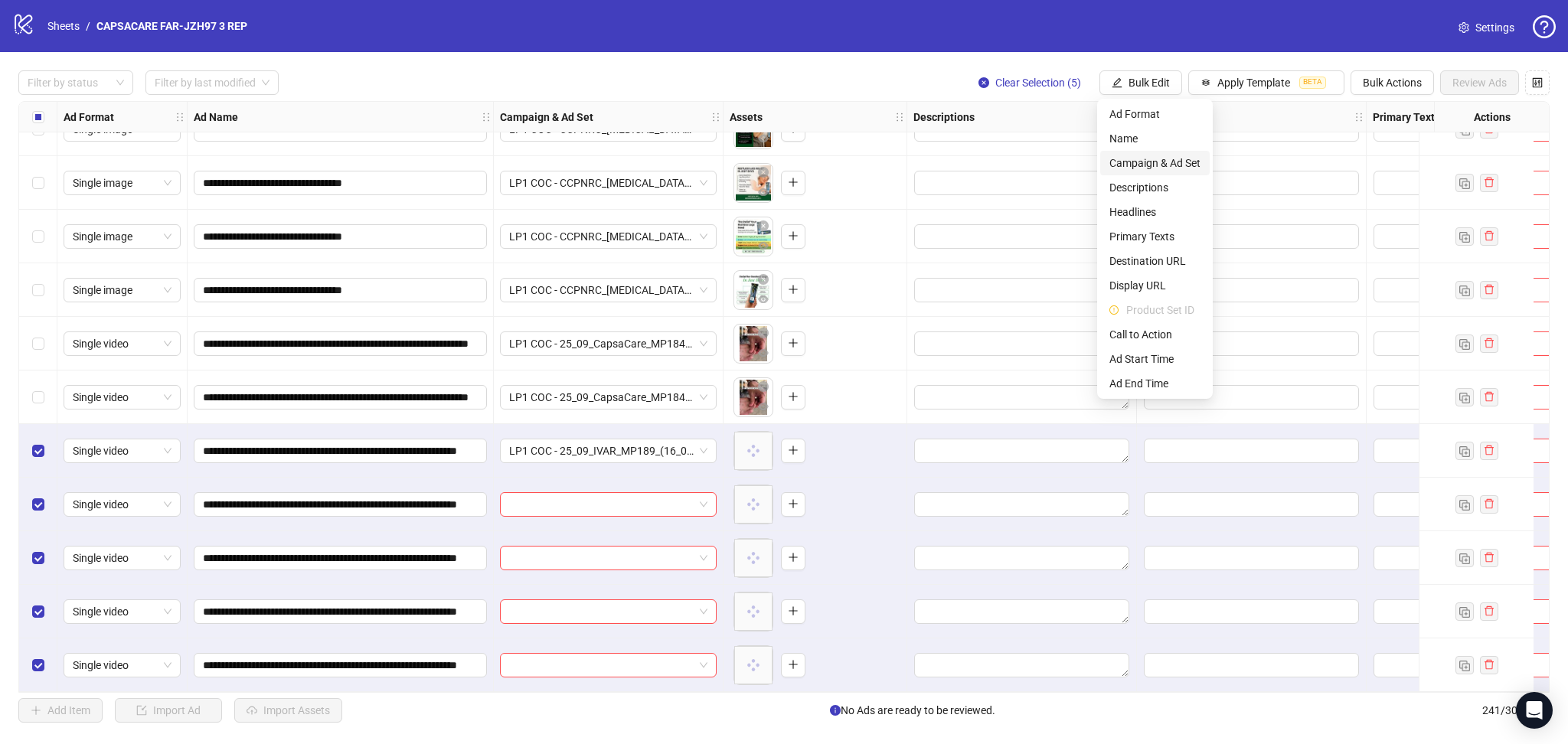
click at [1154, 164] on span "Campaign & Ad Set" at bounding box center [1154, 162] width 91 height 17
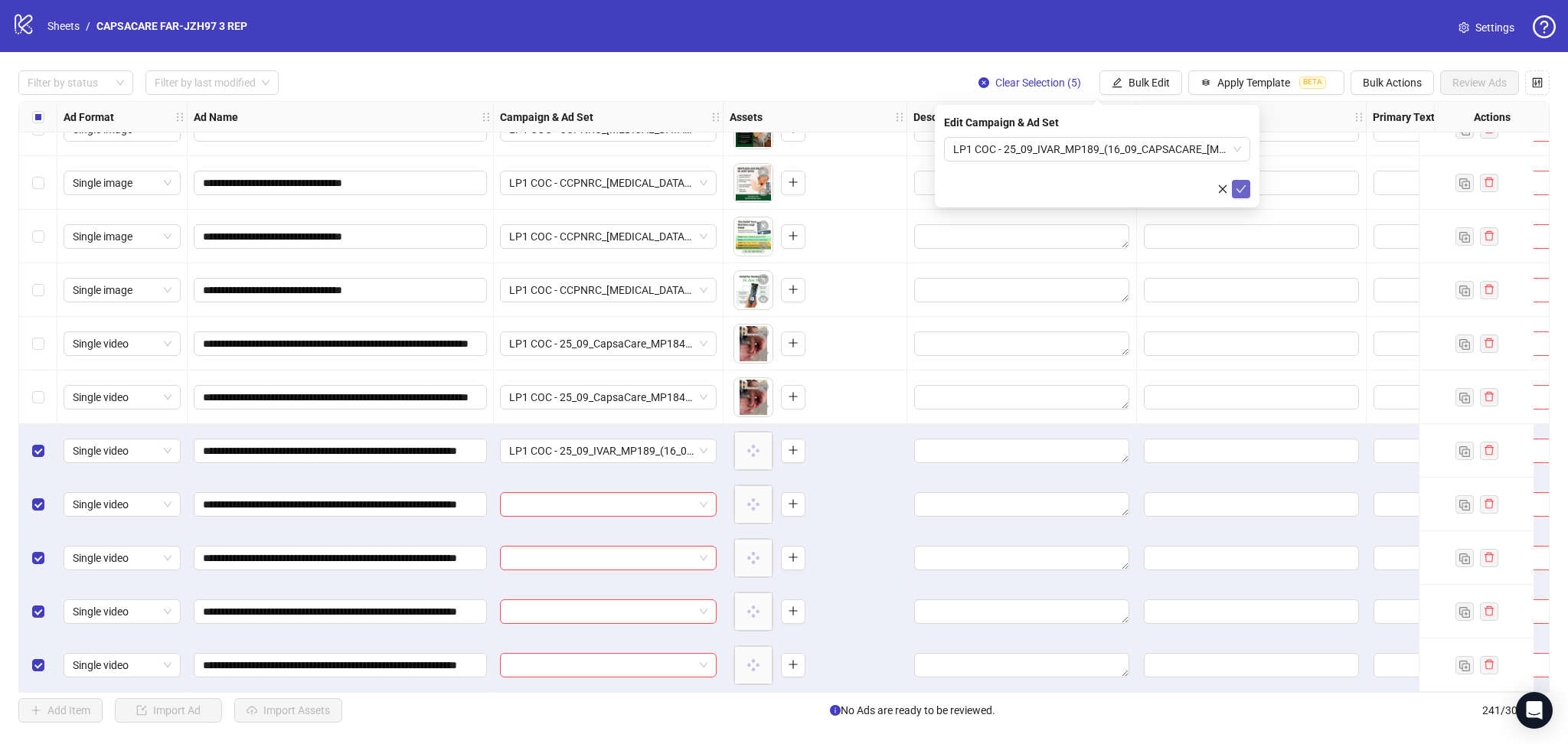
click at [1241, 195] on button "submit" at bounding box center [1241, 189] width 19 height 19
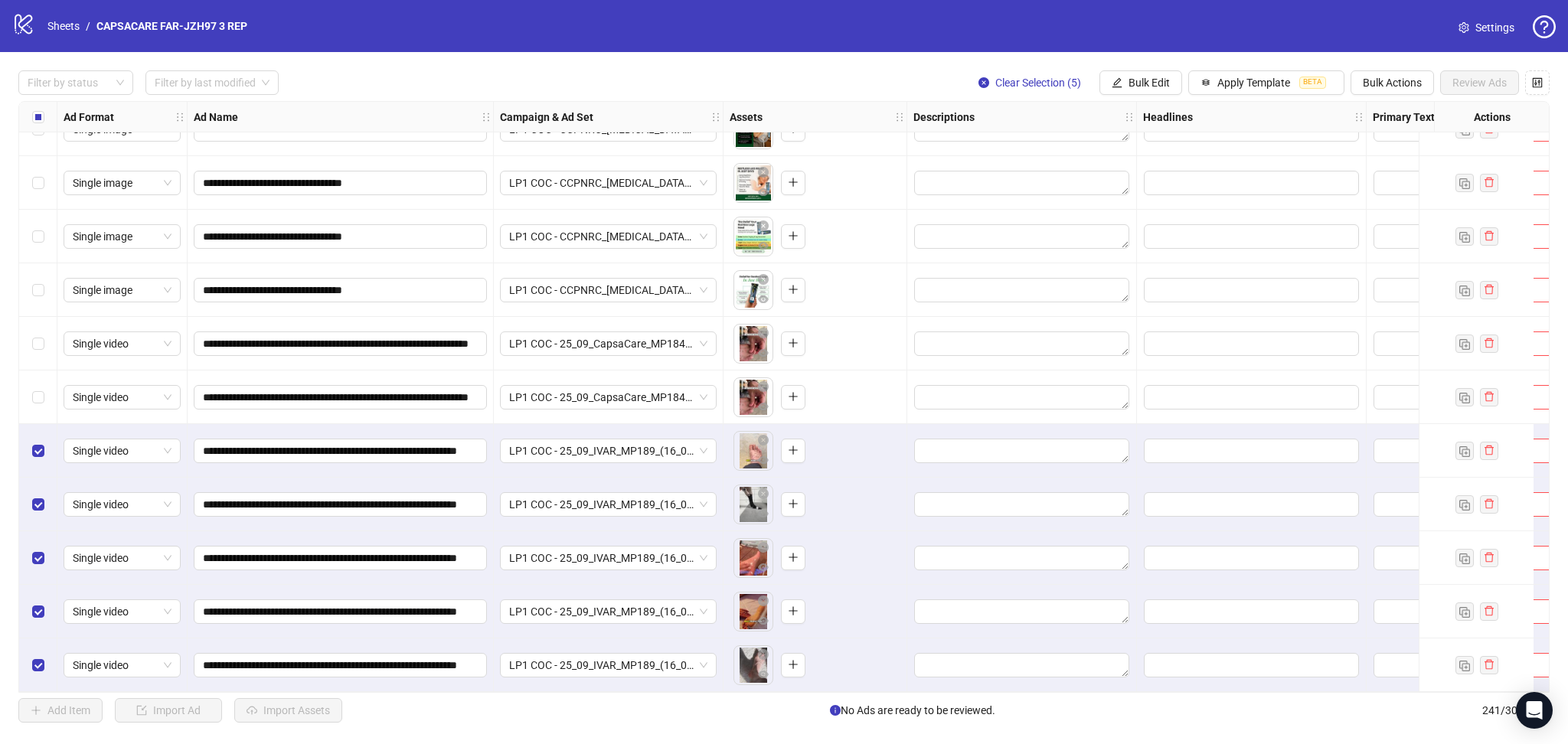
click at [31, 120] on div "Select all rows" at bounding box center [38, 117] width 39 height 31
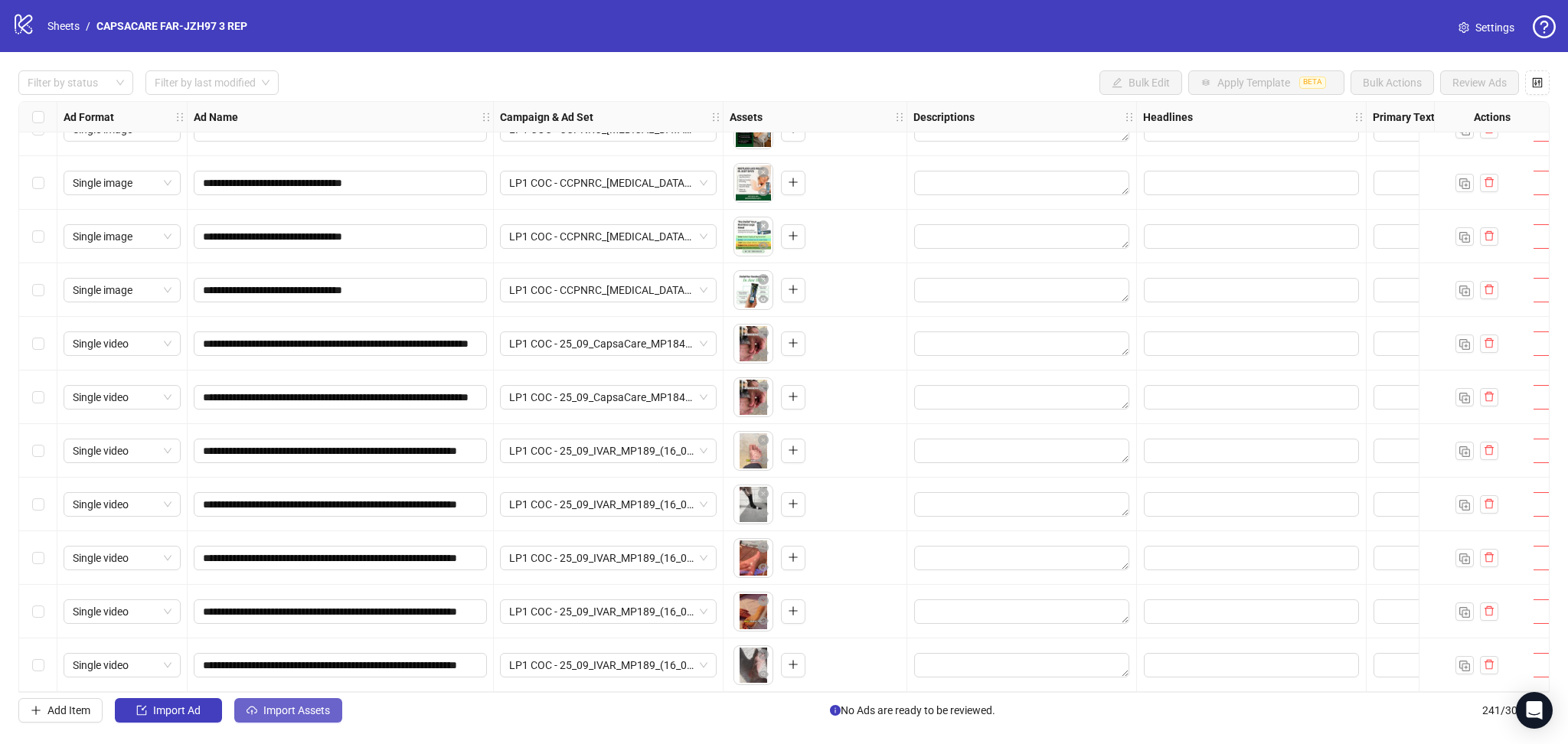
click at [284, 702] on button "Import Assets" at bounding box center [288, 710] width 108 height 25
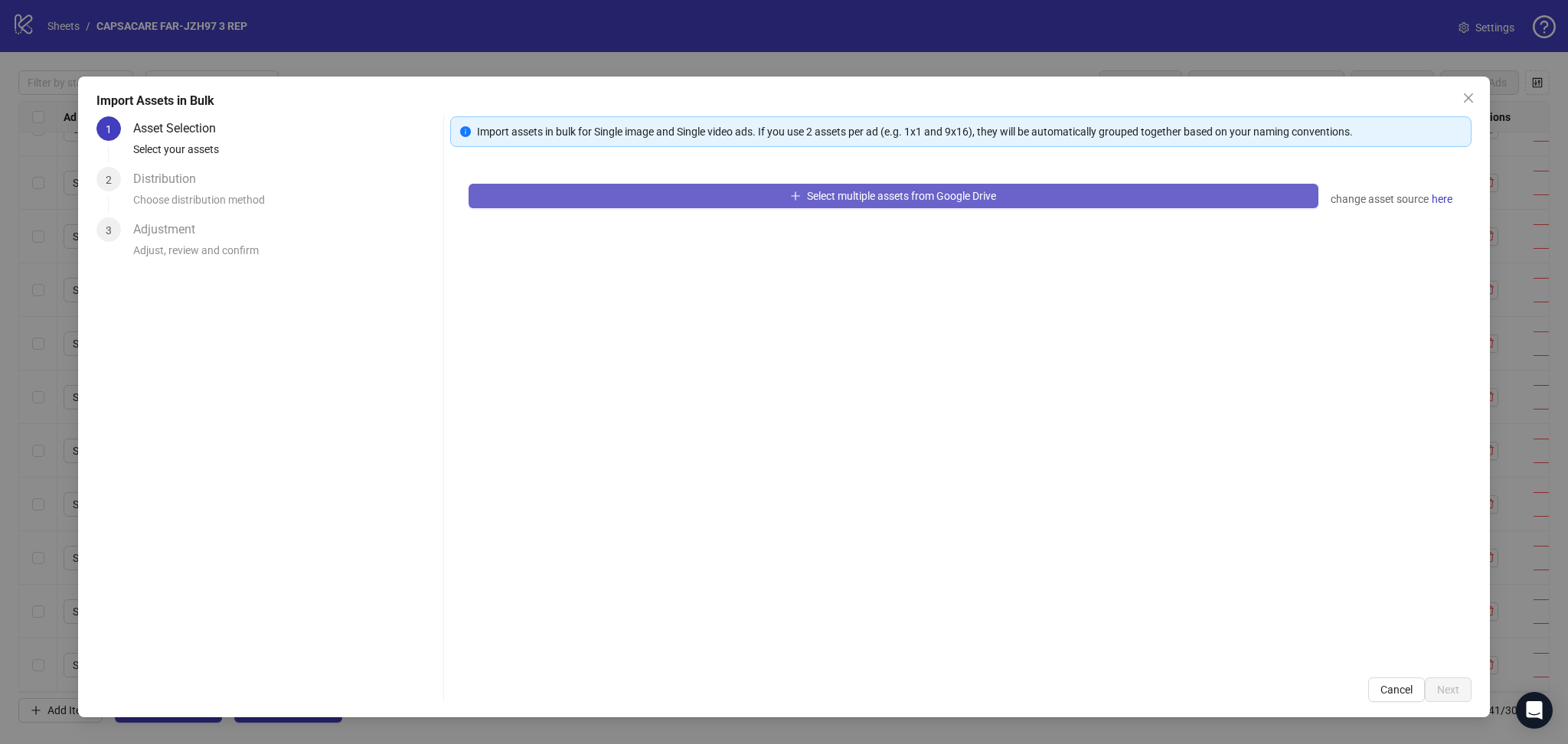
click at [702, 205] on button "Select multiple assets from Google Drive" at bounding box center [893, 196] width 850 height 25
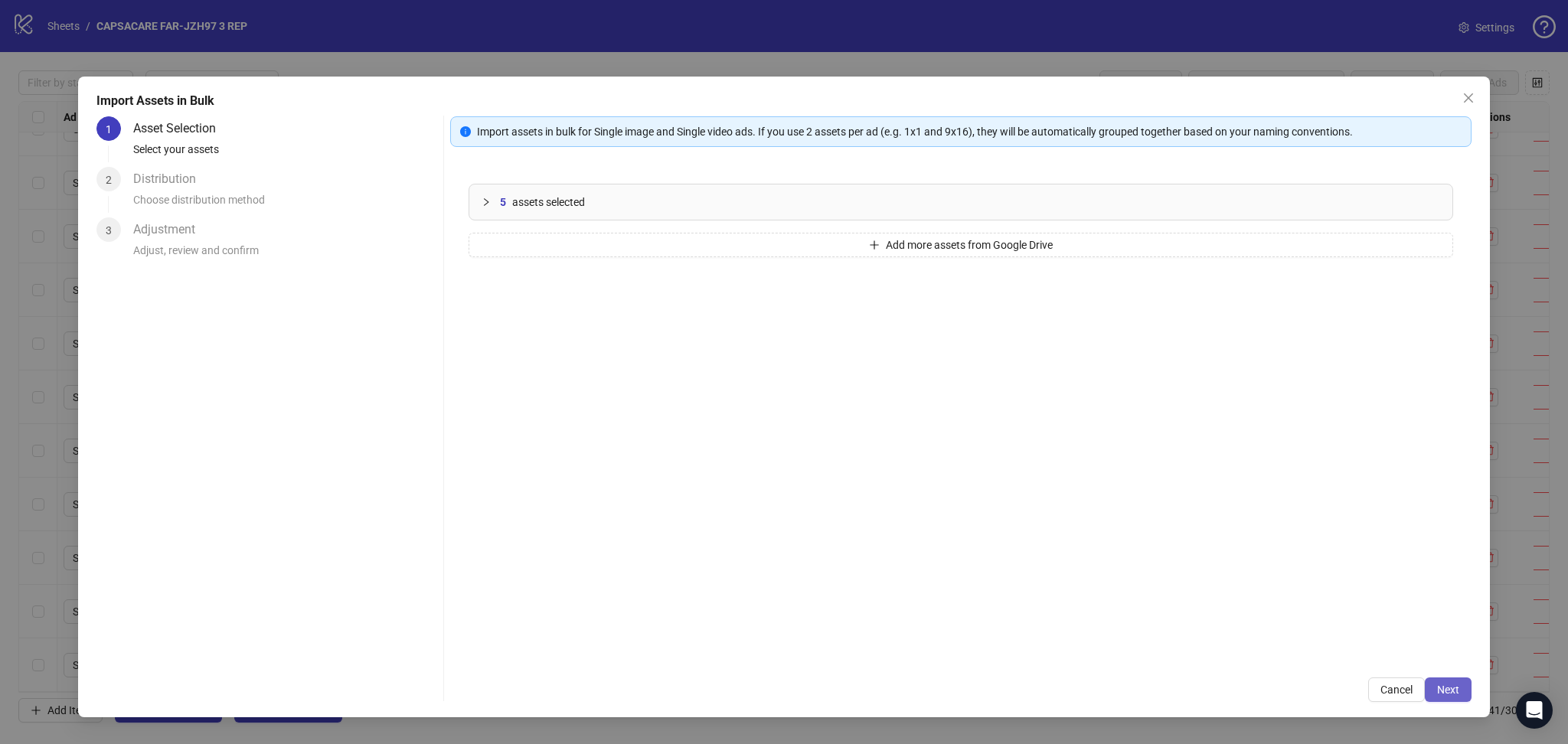
click at [1452, 687] on span "Next" at bounding box center [1447, 690] width 22 height 12
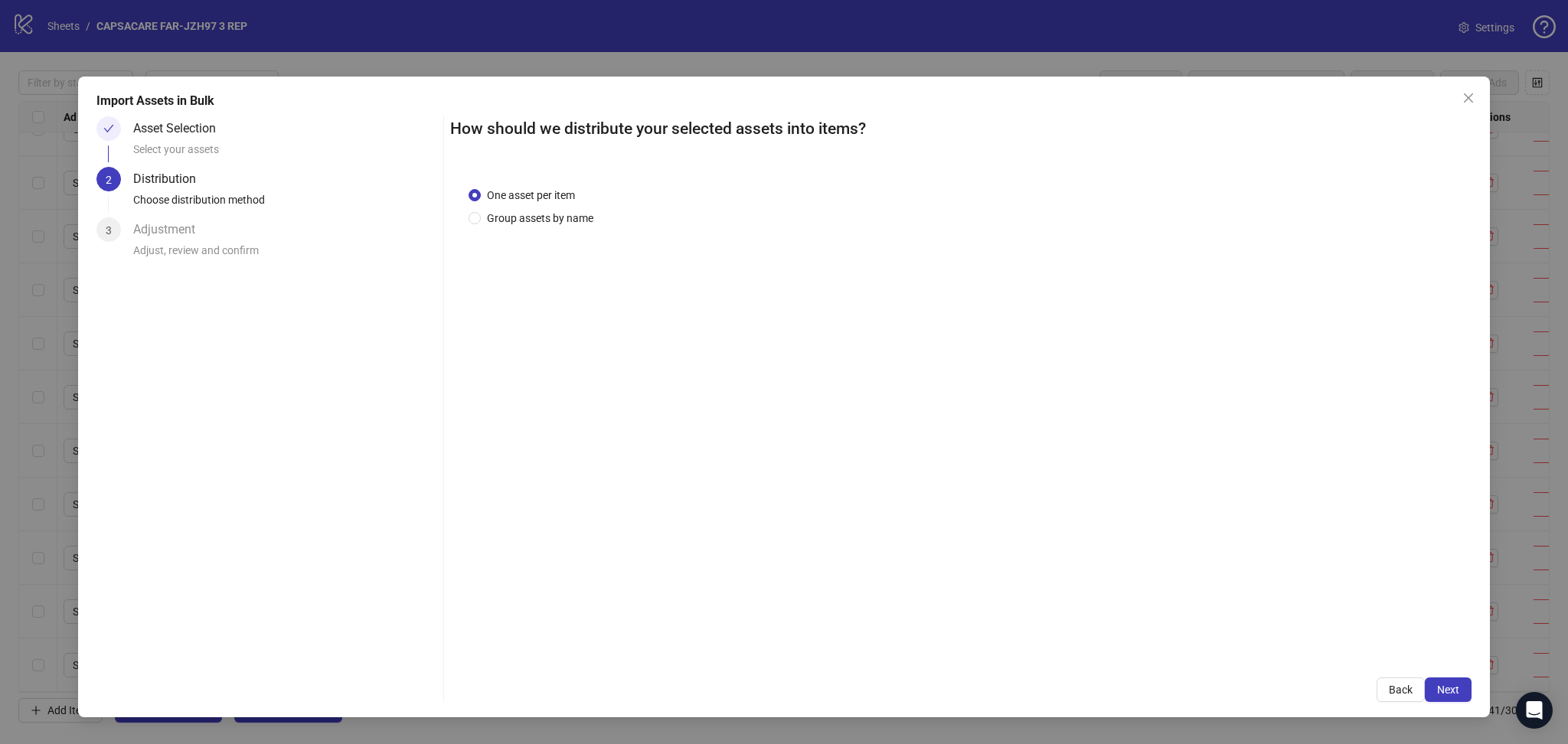
click at [1452, 687] on span "Next" at bounding box center [1447, 690] width 22 height 12
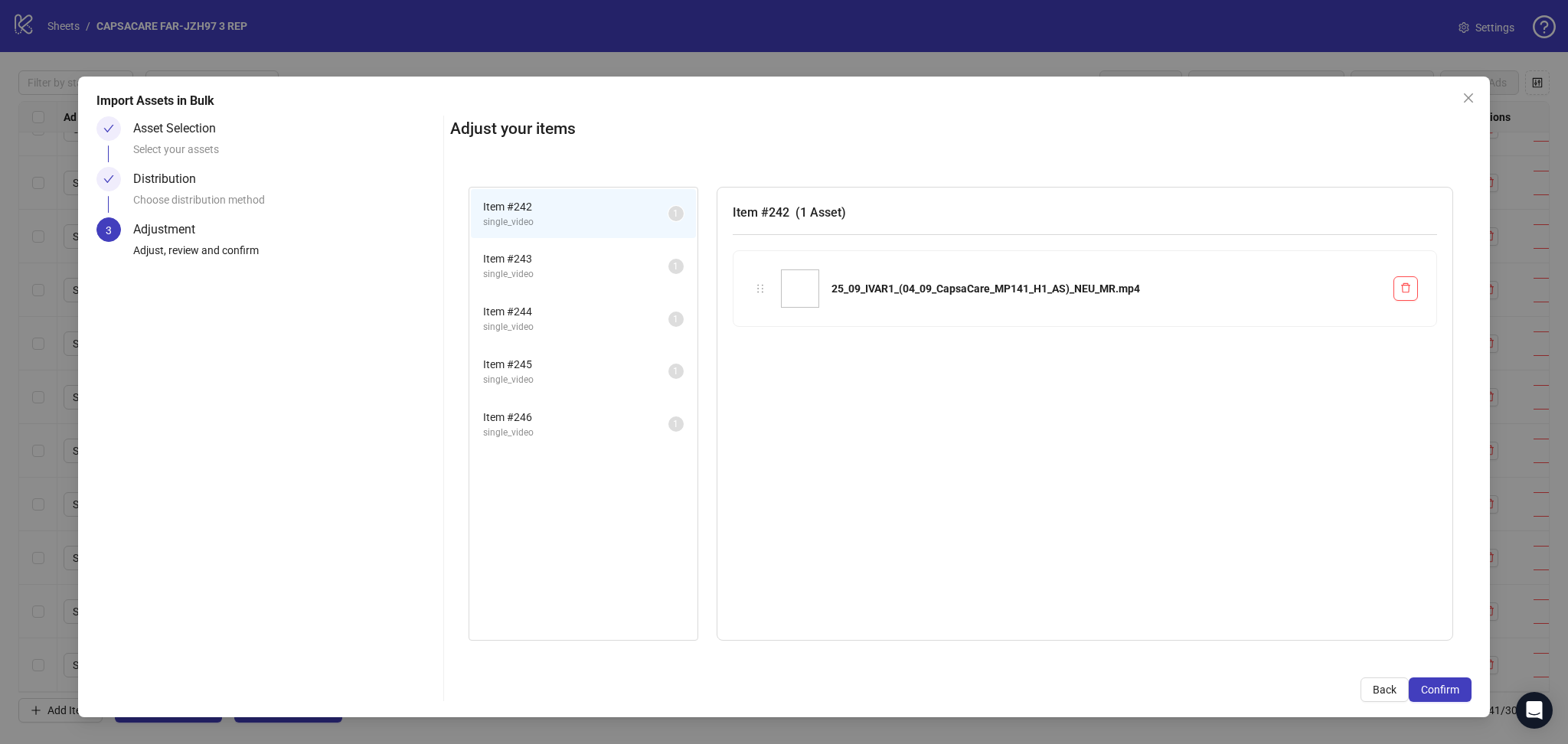
click at [1452, 687] on span "Confirm" at bounding box center [1439, 690] width 39 height 12
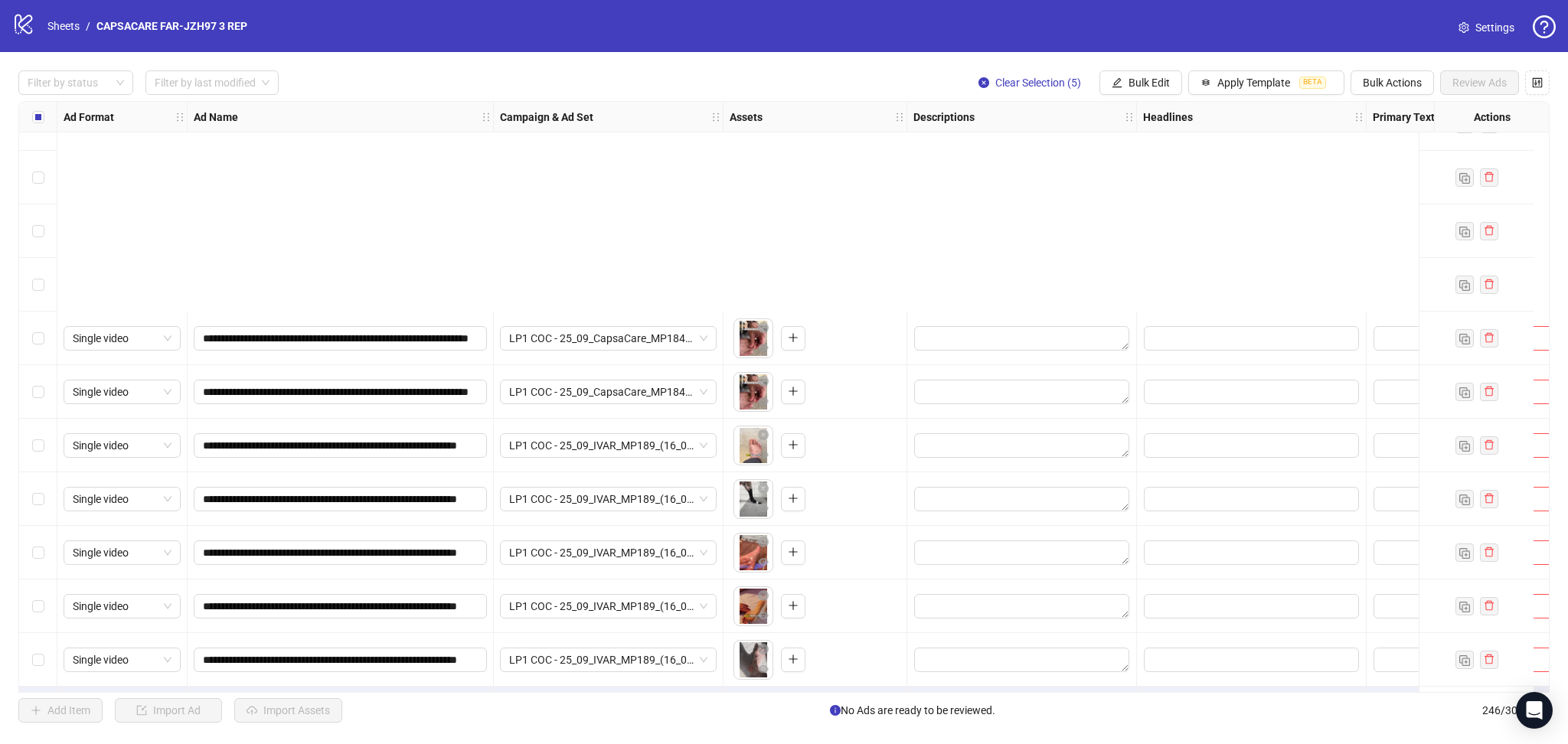
scroll to position [12629, 0]
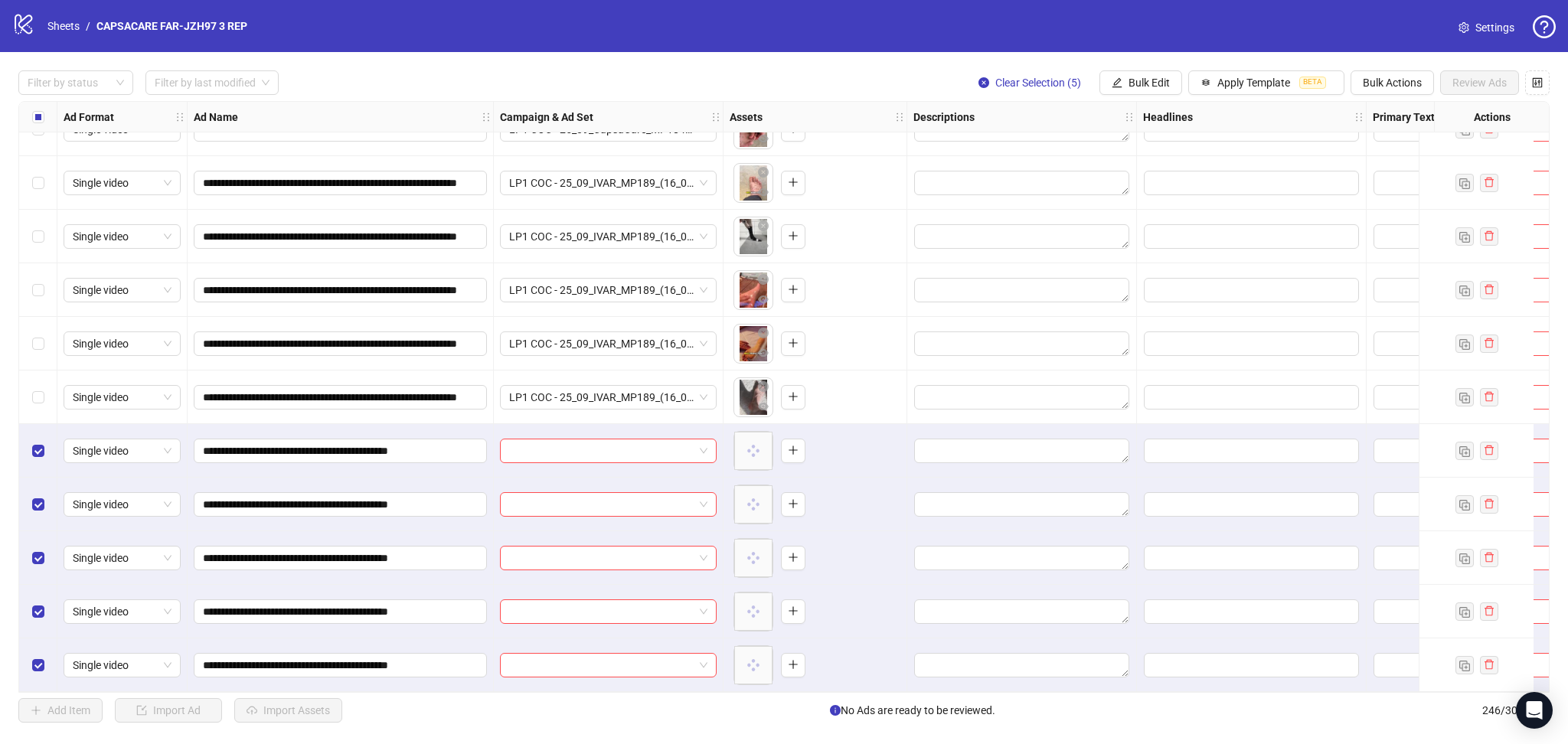
click at [552, 448] on div "Import Assets in Bulk Asset Selection Select your assets Distribution Choose di…" at bounding box center [784, 372] width 1568 height 744
click at [561, 444] on input "search" at bounding box center [601, 450] width 184 height 23
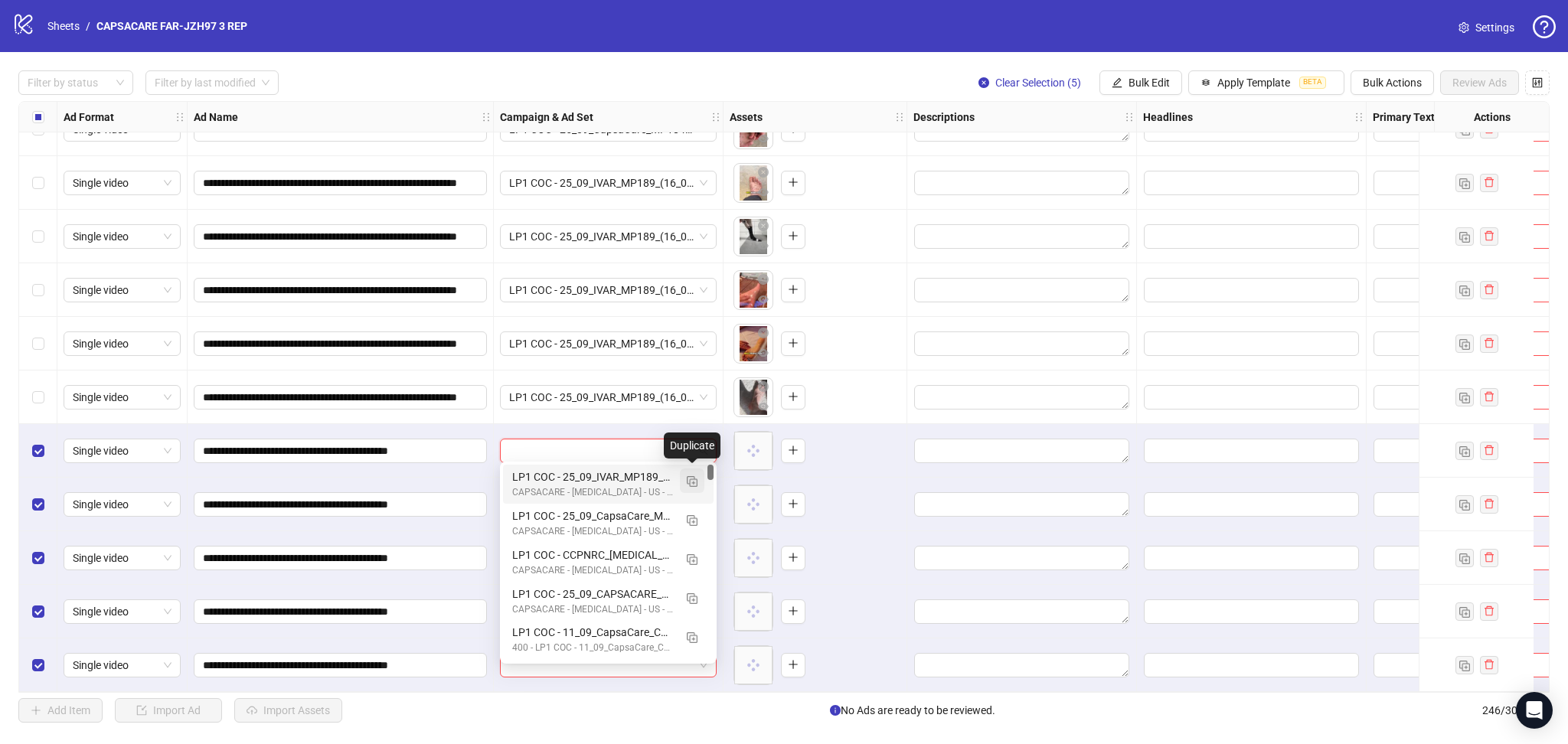
click at [692, 483] on img "button" at bounding box center [692, 481] width 11 height 11
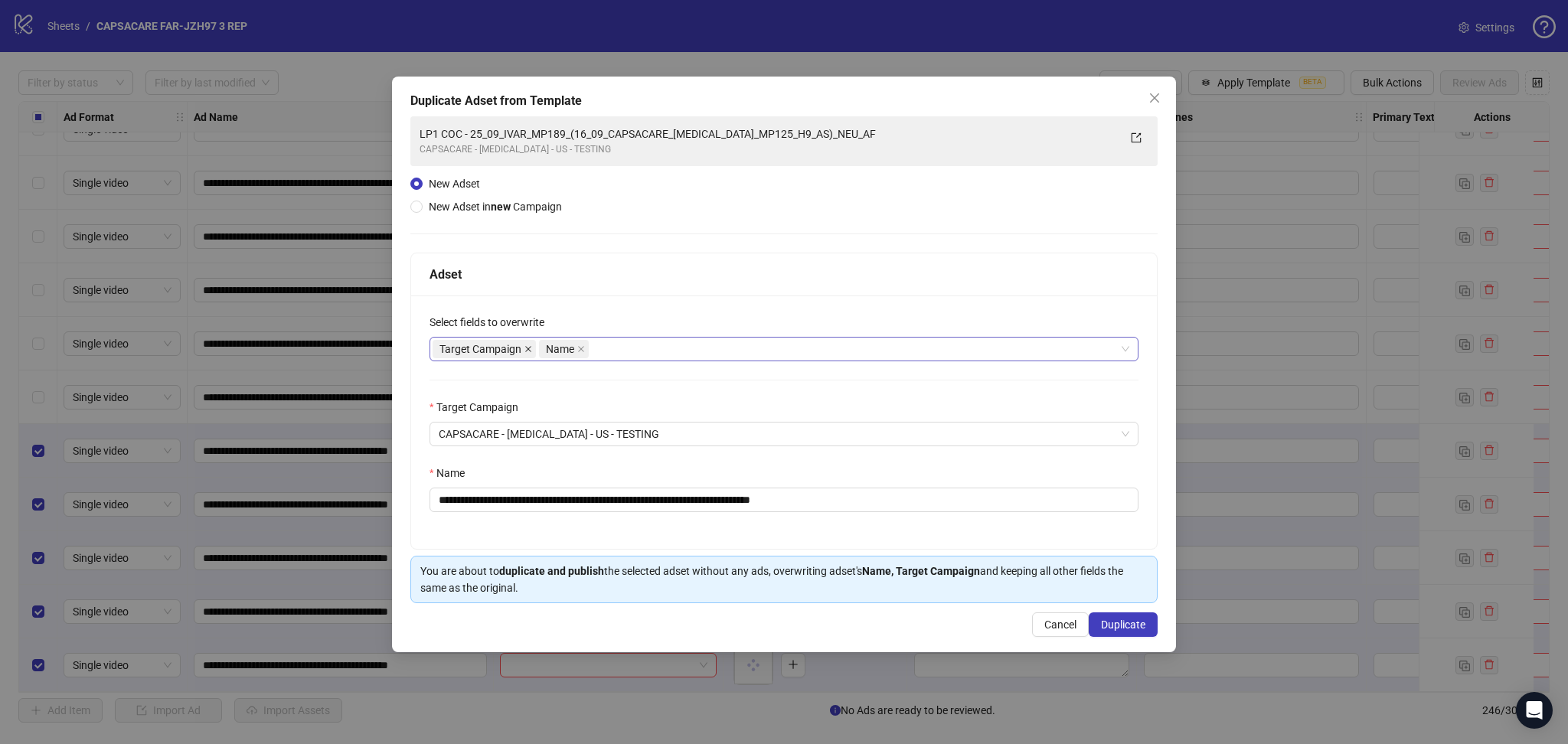
click at [529, 350] on icon "close" at bounding box center [528, 349] width 8 height 8
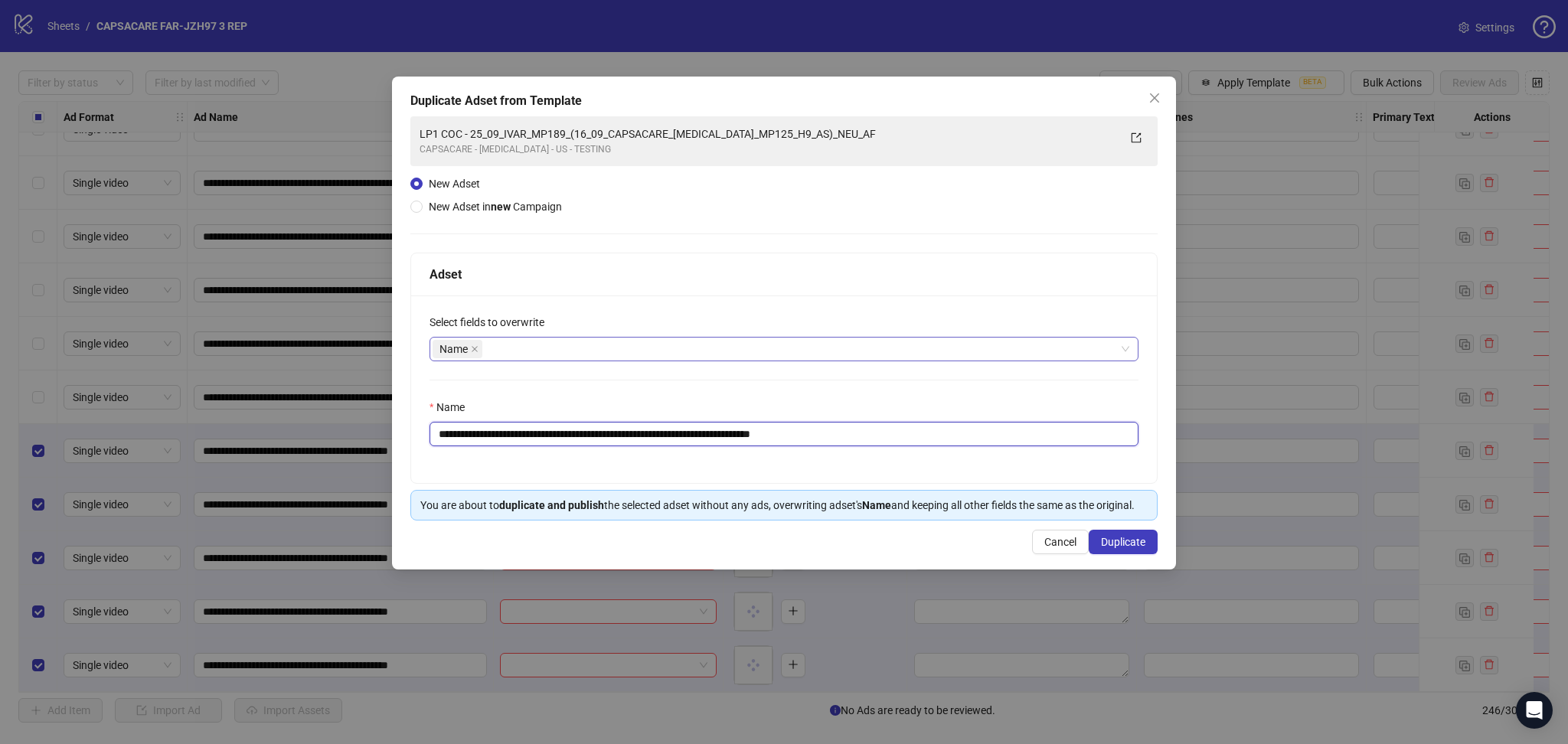
drag, startPoint x: 491, startPoint y: 430, endPoint x: 1079, endPoint y: 446, distance: 588.2
click at [1074, 448] on div "**********" at bounding box center [784, 390] width 746 height 188
paste input "text"
type input "**********"
click at [1132, 546] on span "Duplicate" at bounding box center [1123, 542] width 45 height 12
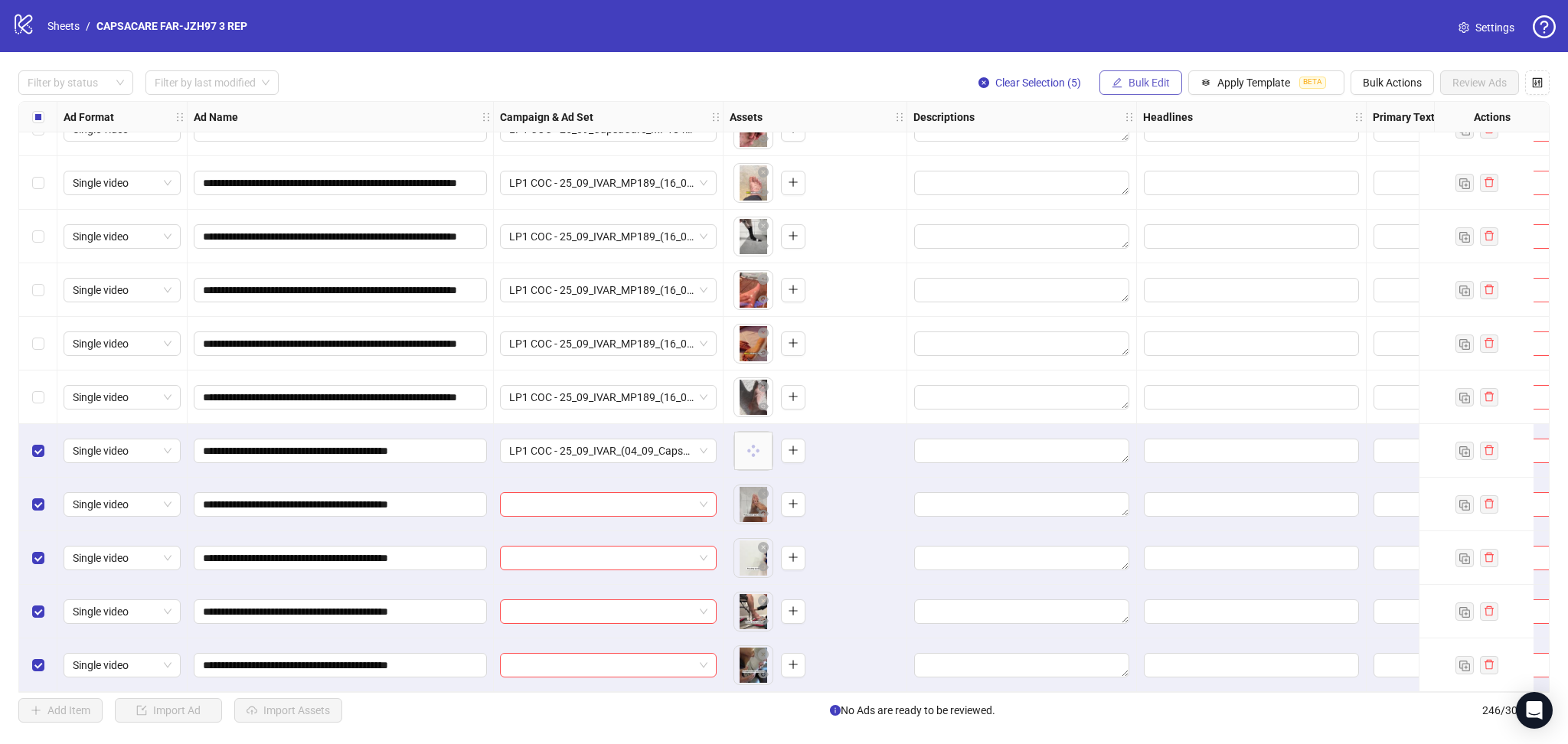
click at [1131, 86] on span "Bulk Edit" at bounding box center [1150, 82] width 42 height 12
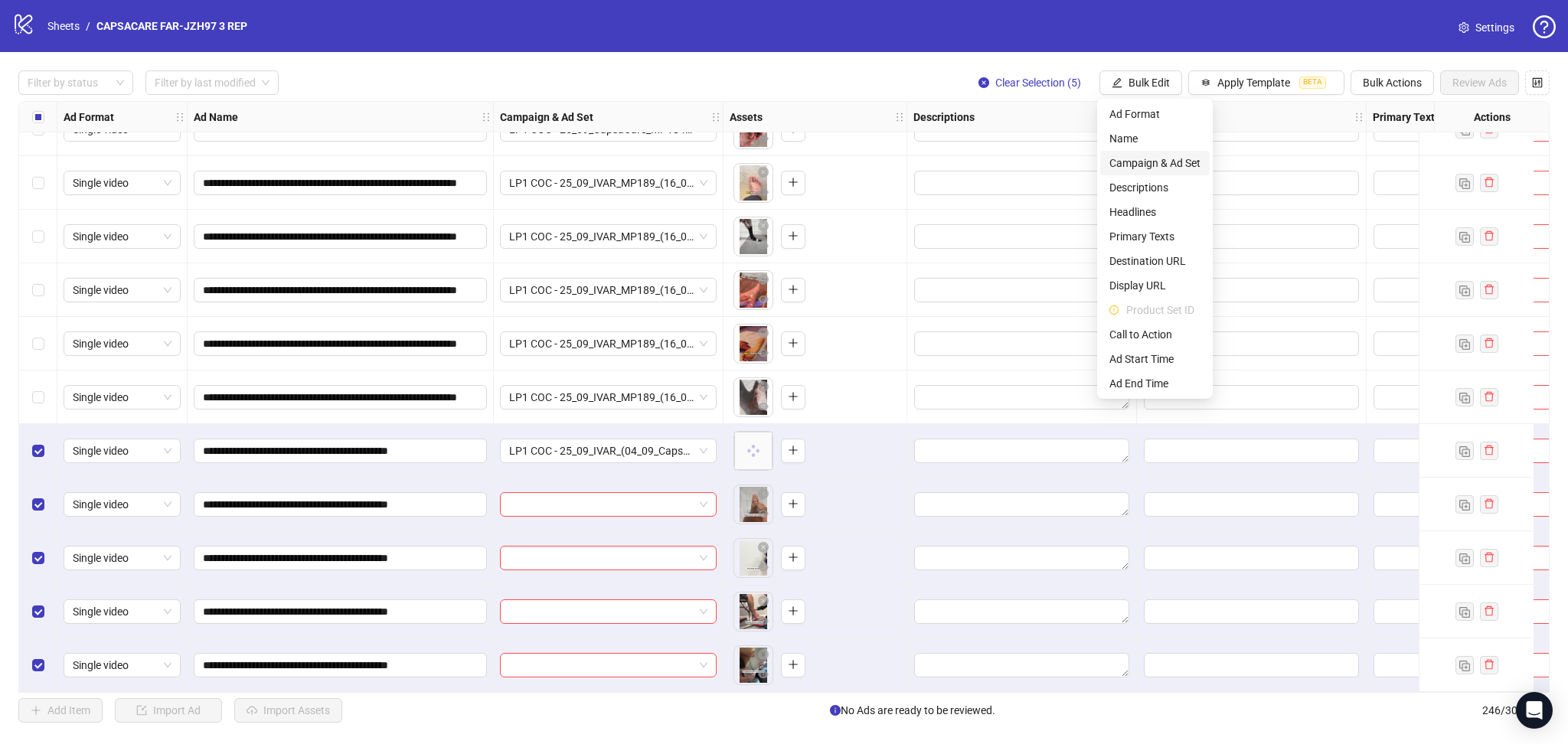
click at [1169, 161] on span "Campaign & Ad Set" at bounding box center [1154, 162] width 91 height 17
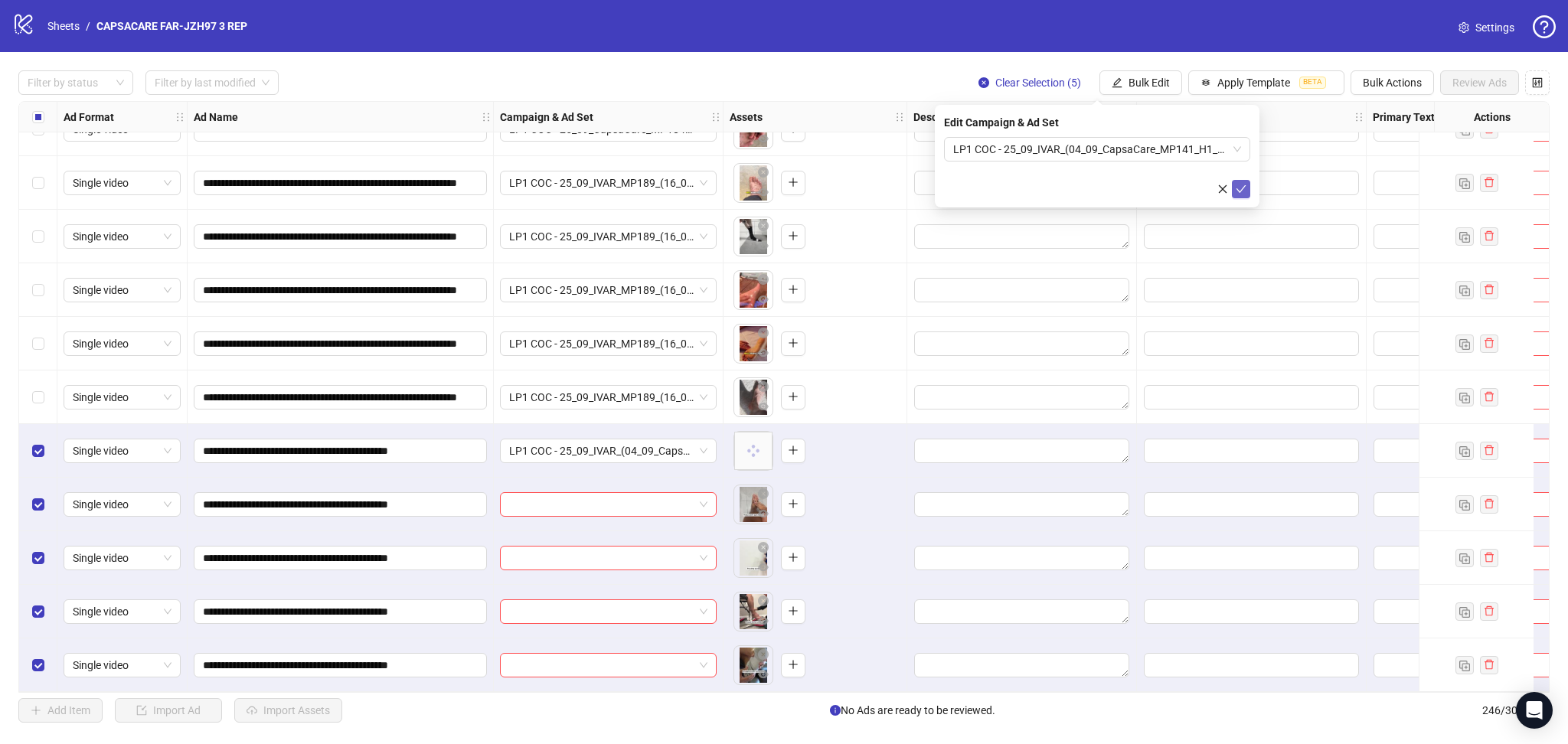
click at [1245, 181] on button "submit" at bounding box center [1241, 189] width 19 height 19
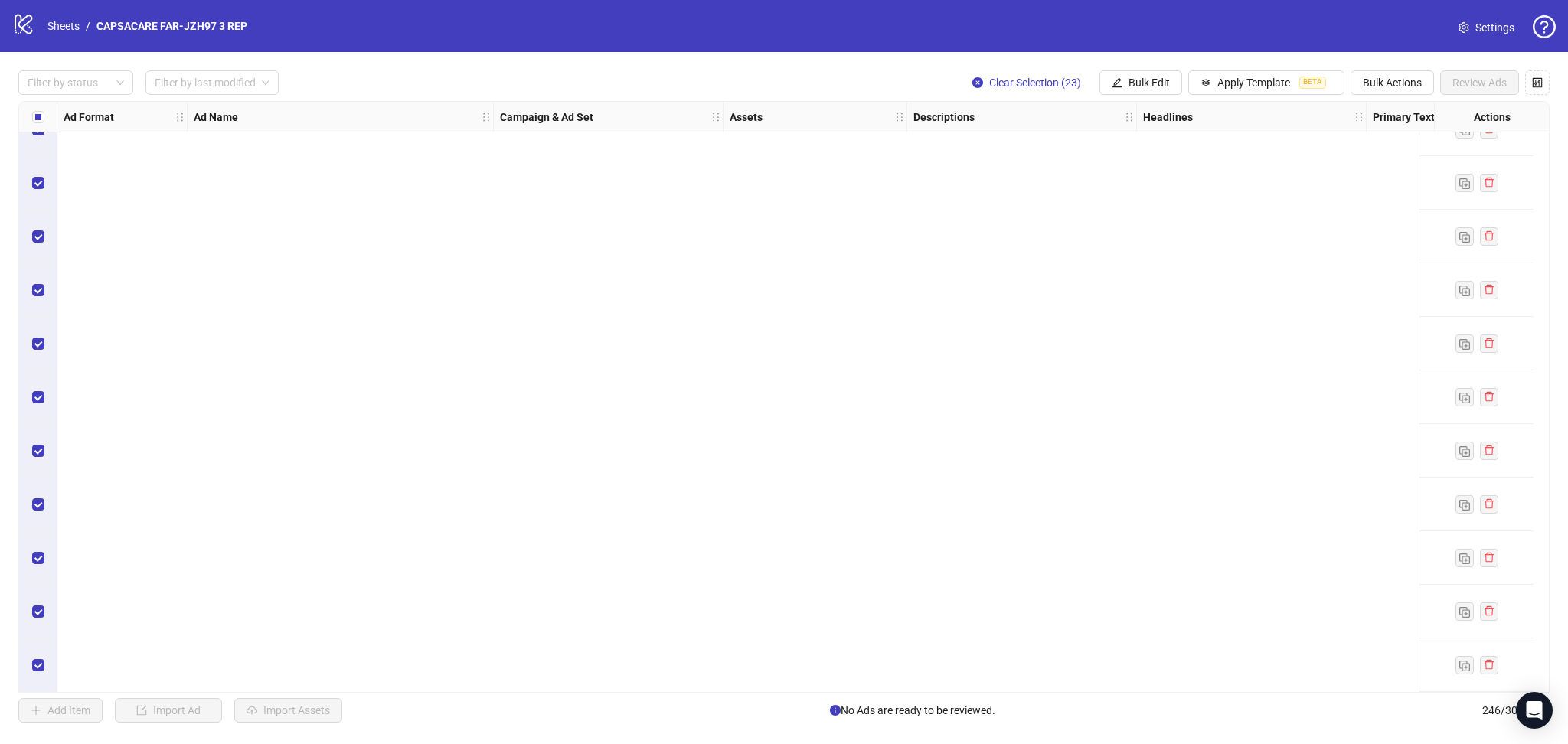
scroll to position [11744, 0]
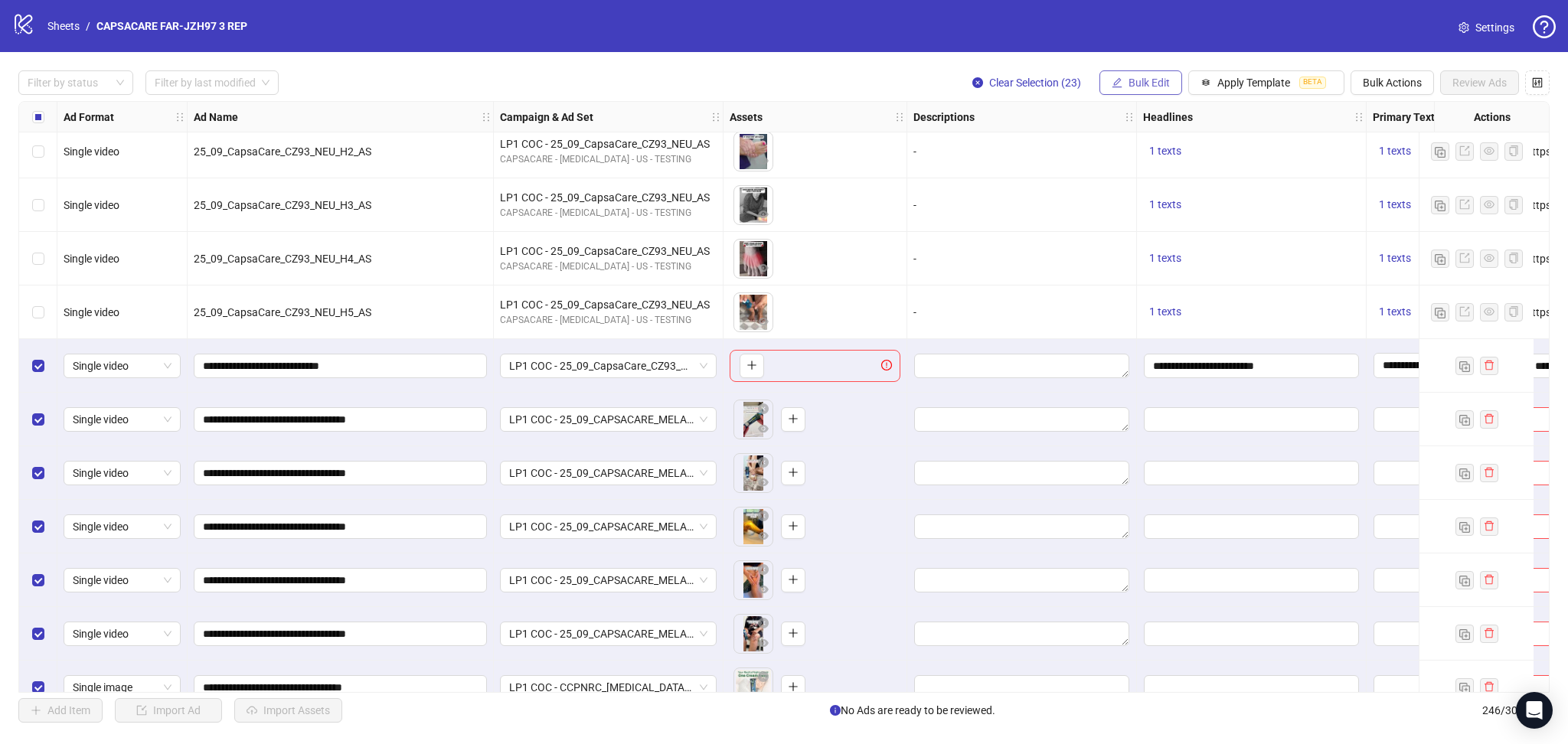
click at [1132, 84] on span "Bulk Edit" at bounding box center [1150, 82] width 42 height 12
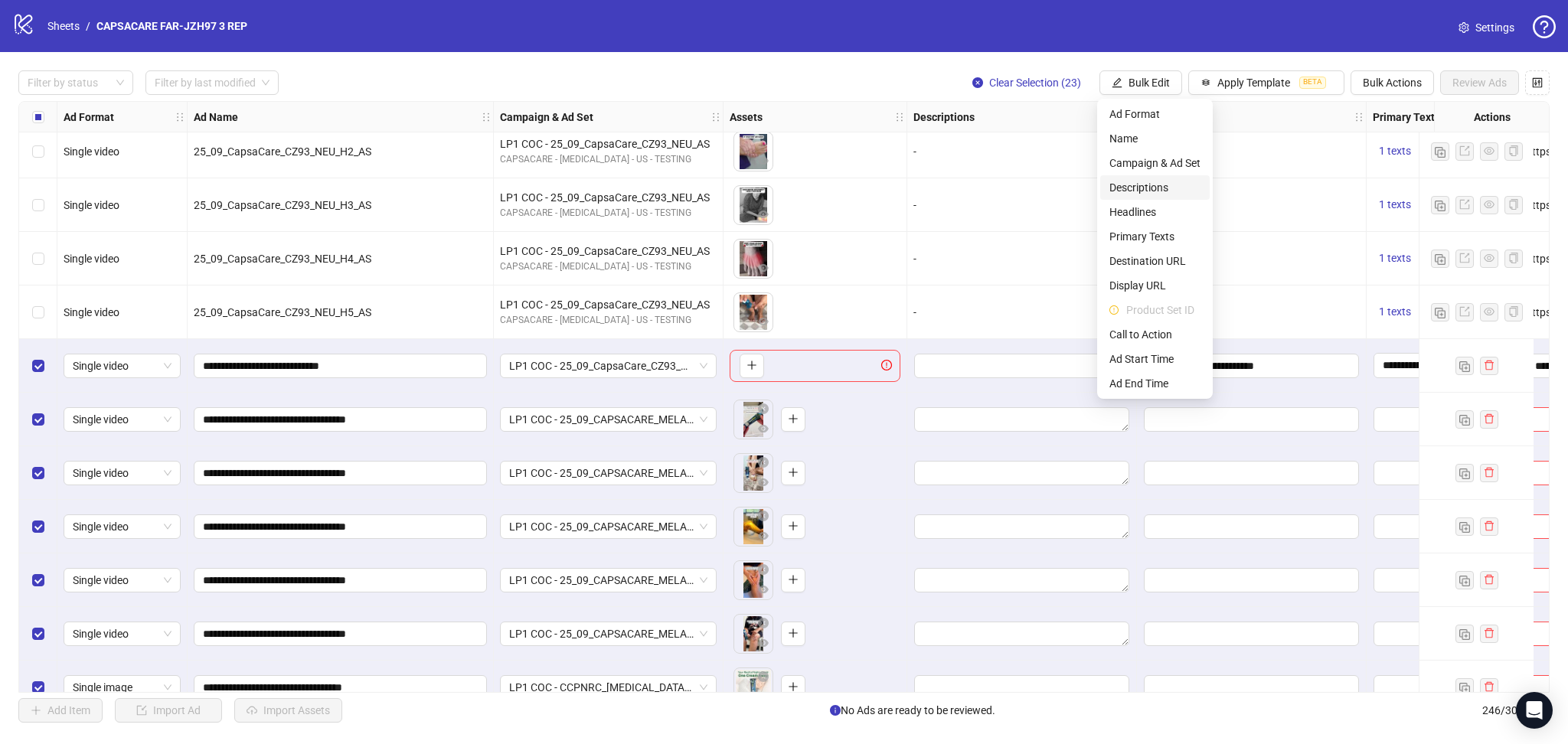
click at [1158, 191] on span "Descriptions" at bounding box center [1154, 187] width 91 height 17
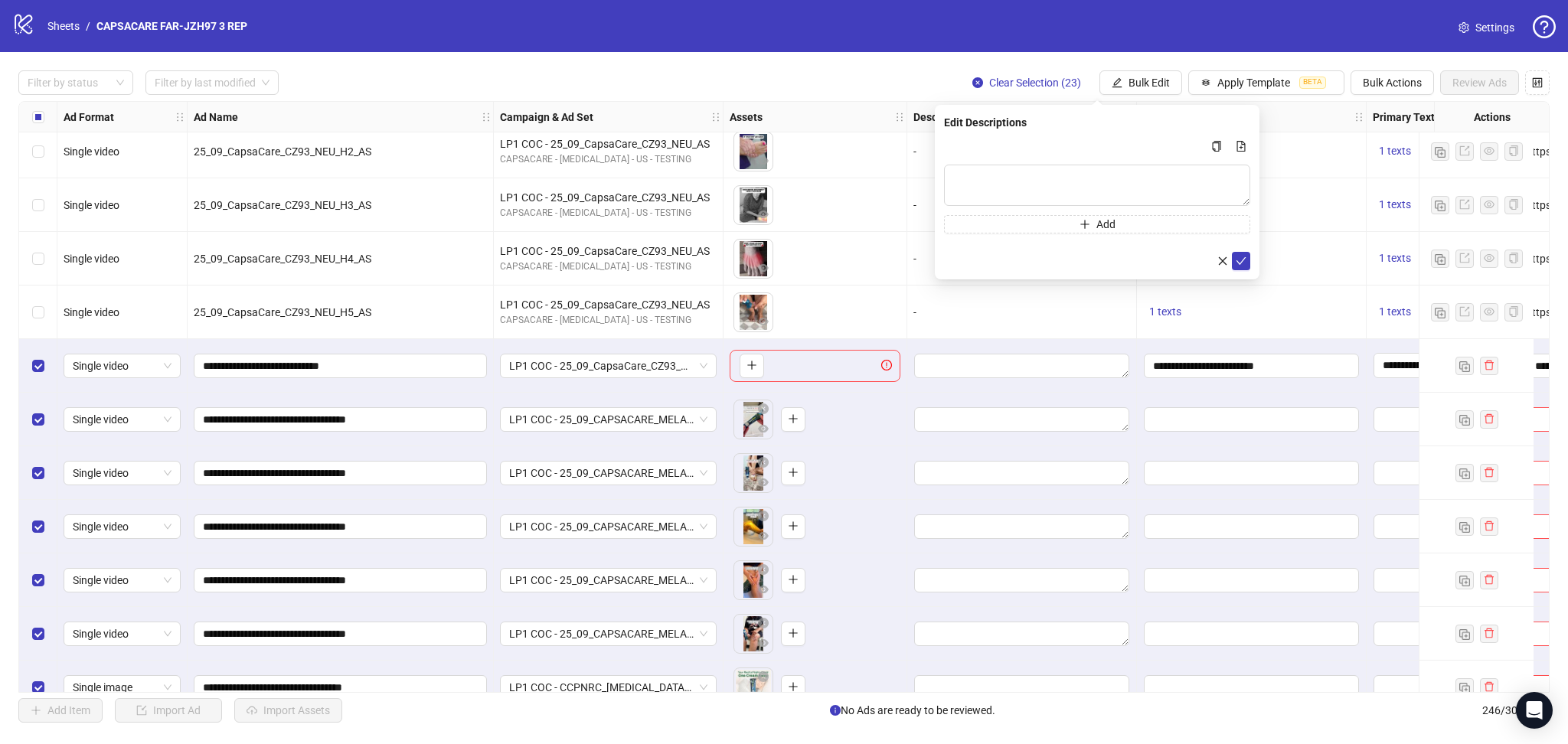
click at [1067, 51] on div "logo/logo-mobile Sheets / CAPSACARE FAR-JZH97 3 REP Settings" at bounding box center [784, 26] width 1568 height 52
click at [1122, 73] on button "Bulk Edit" at bounding box center [1141, 82] width 83 height 25
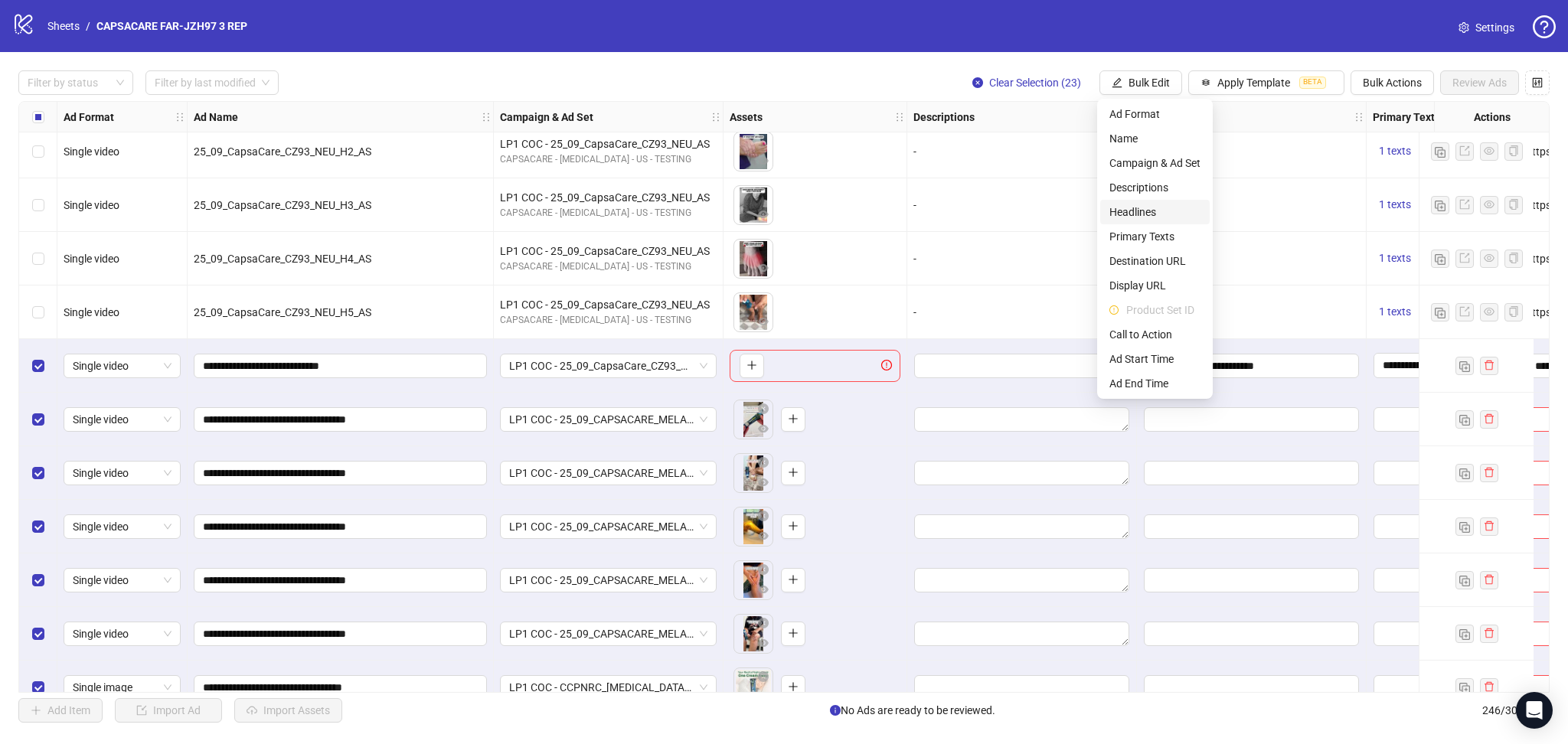
drag, startPoint x: 1152, startPoint y: 212, endPoint x: 1198, endPoint y: 232, distance: 50.2
click at [1153, 212] on span "Headlines" at bounding box center [1154, 212] width 91 height 17
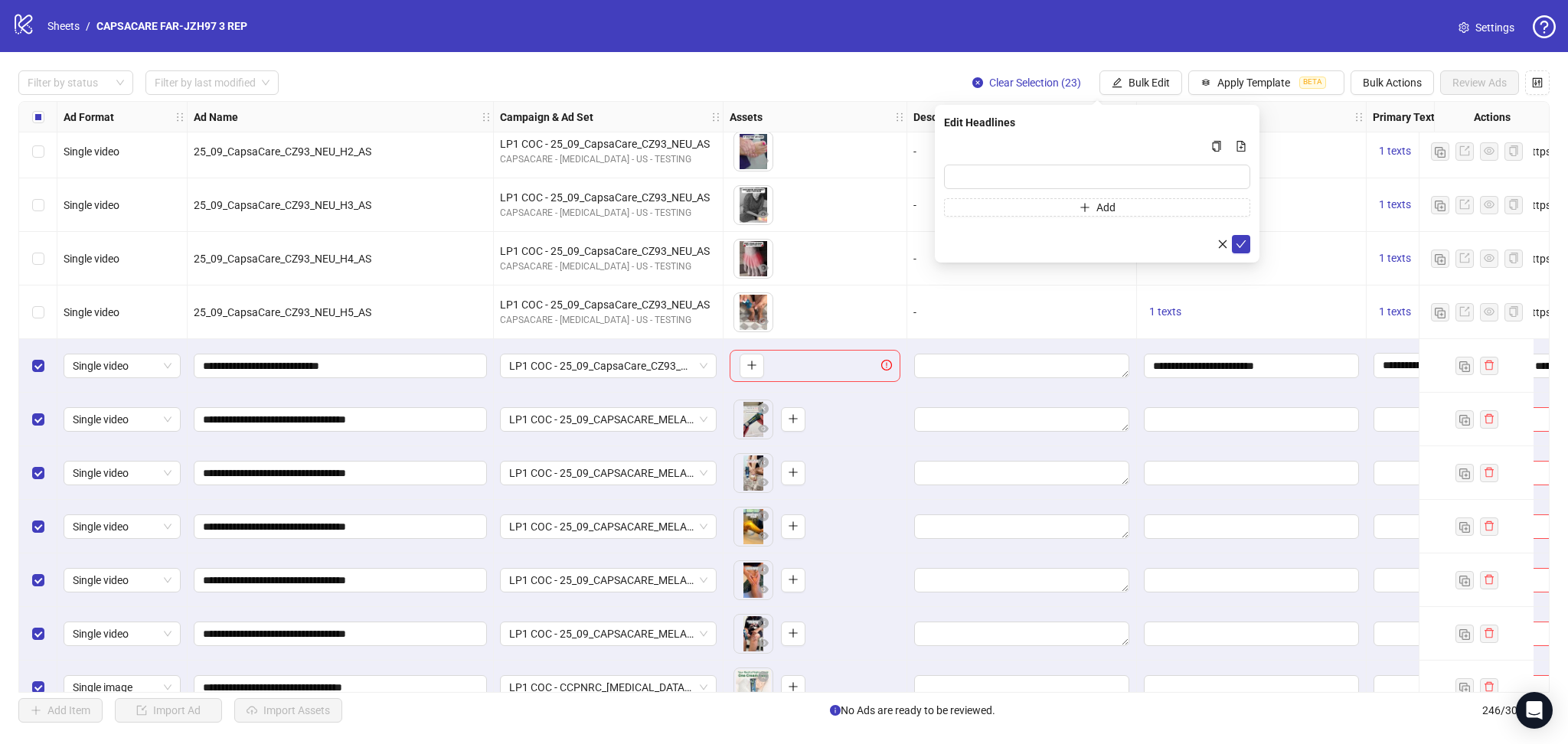
click at [1145, 0] on div "logo/logo-mobile Sheets / CAPSACARE FAR-JZH97 3 REP Settings" at bounding box center [784, 26] width 1568 height 52
click at [1227, 367] on input "**********" at bounding box center [1250, 365] width 215 height 25
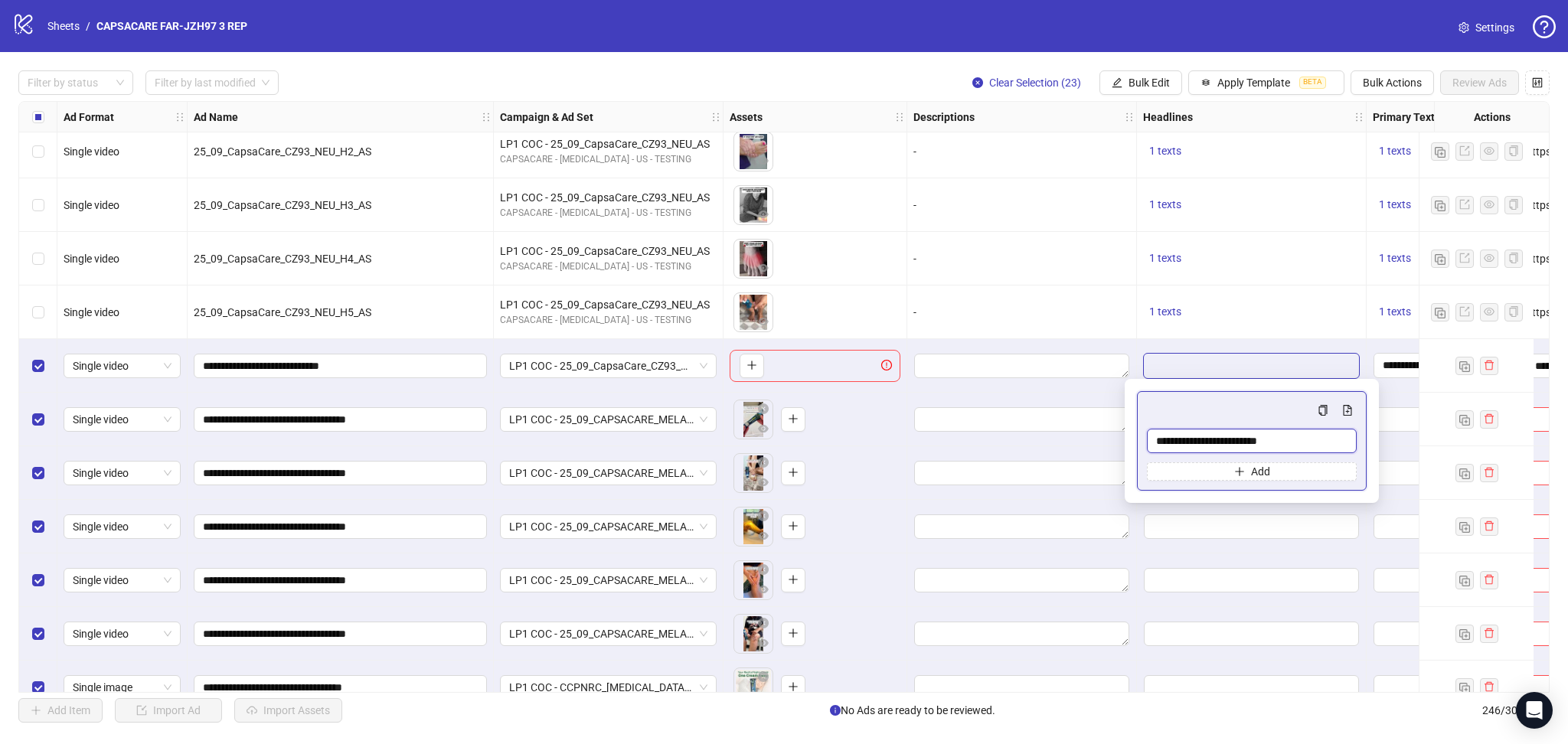
click at [1262, 445] on input "**********" at bounding box center [1251, 440] width 210 height 25
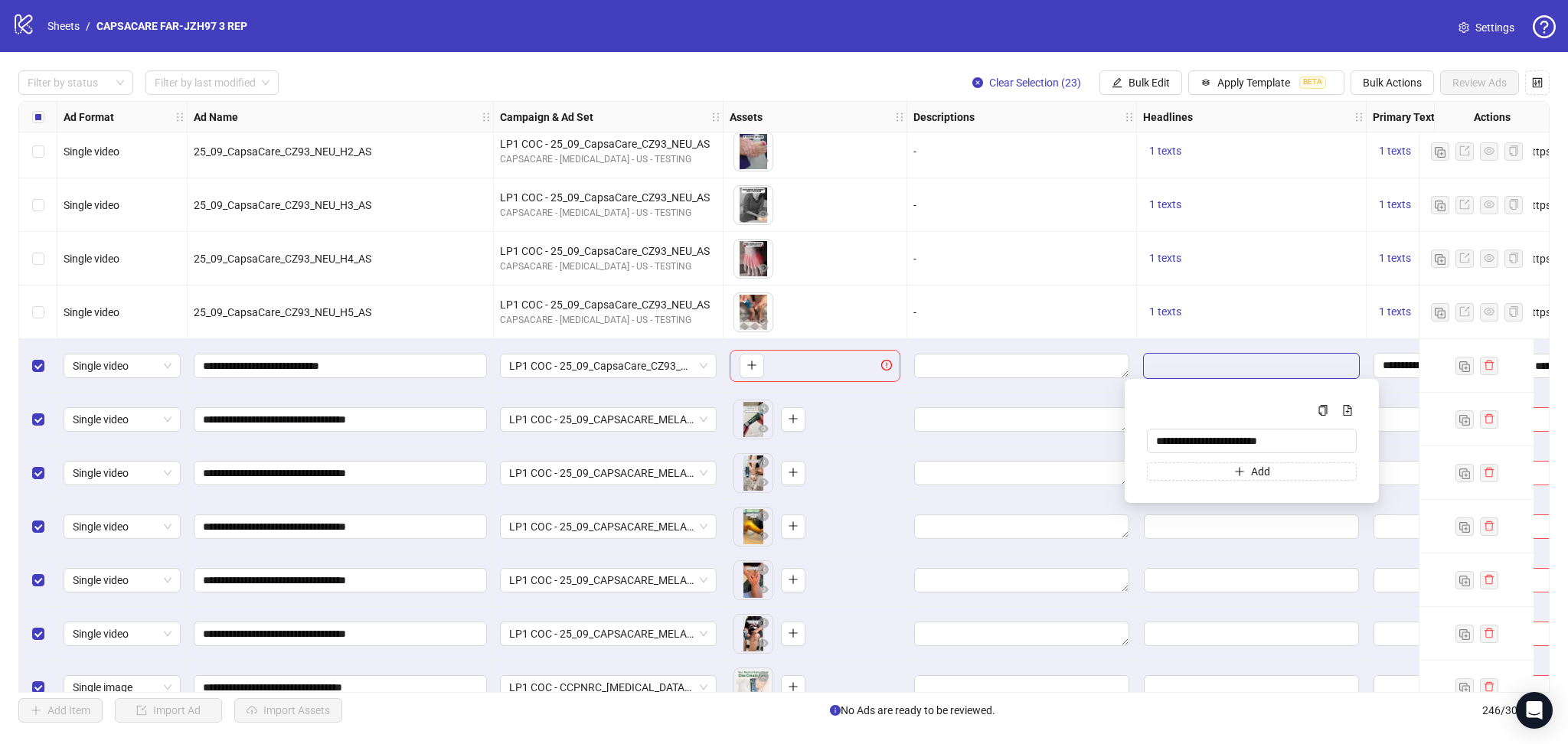
click at [1278, 279] on div "1 texts" at bounding box center [1251, 258] width 230 height 53
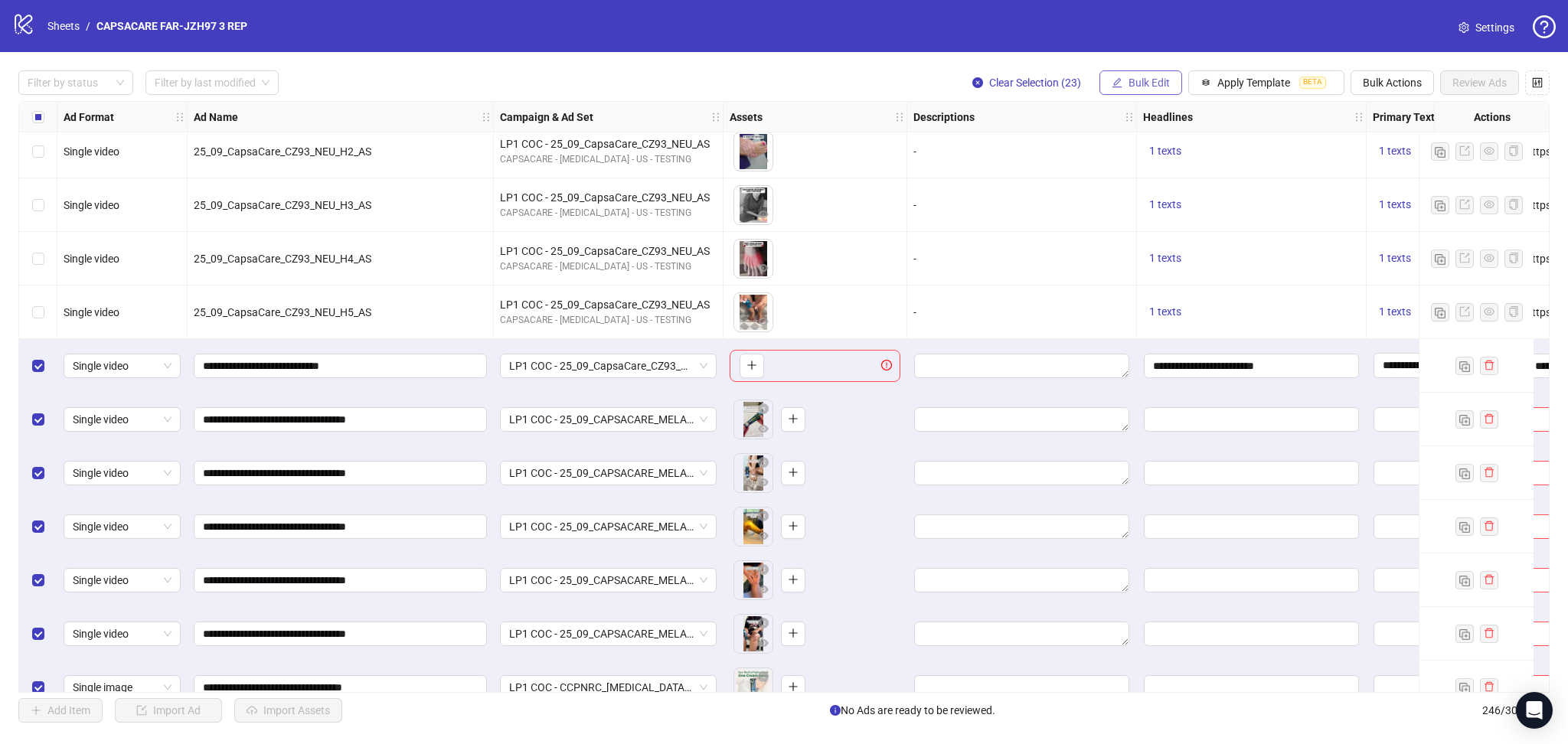
click at [1134, 85] on span "Bulk Edit" at bounding box center [1150, 82] width 42 height 12
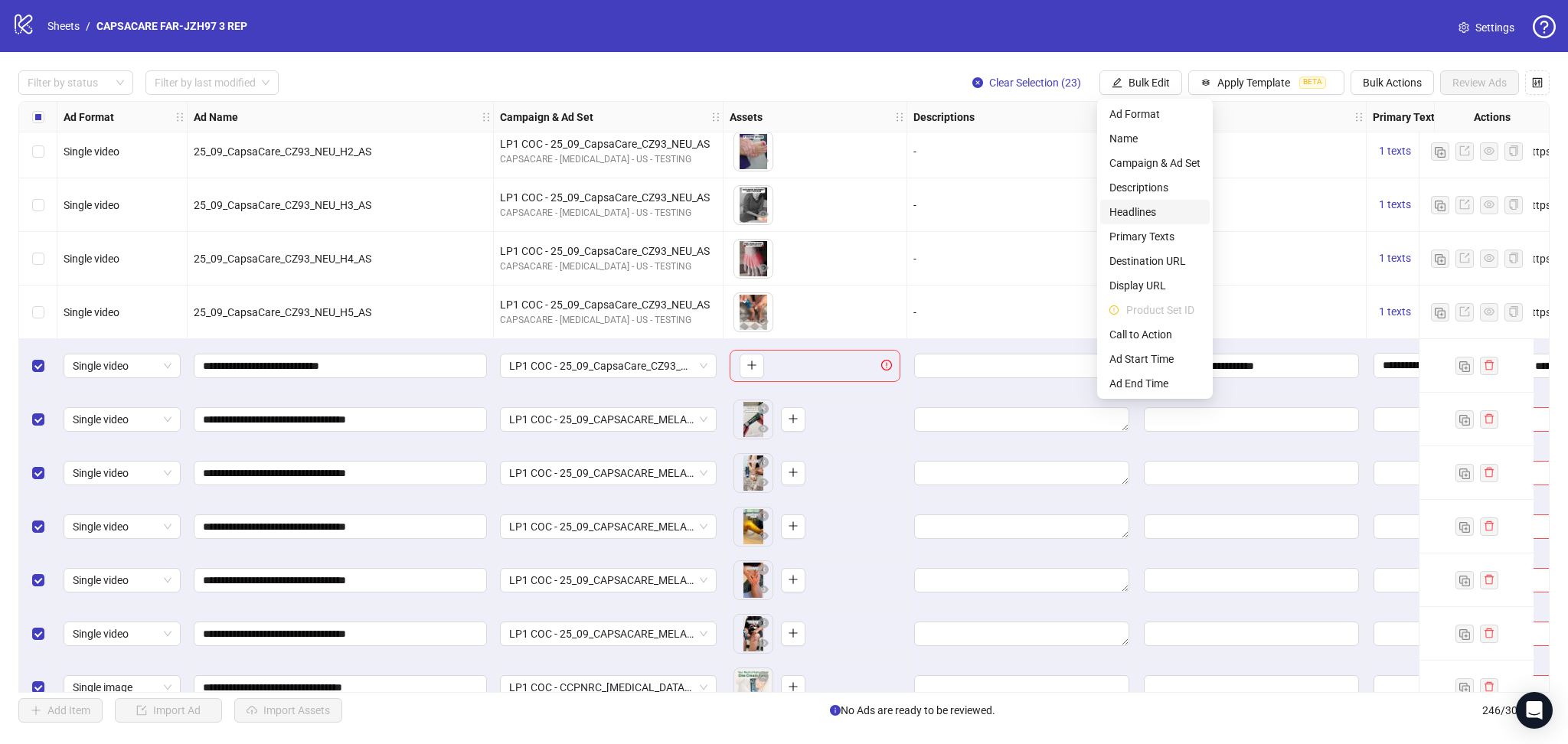
click at [1152, 208] on span "Headlines" at bounding box center [1154, 212] width 91 height 17
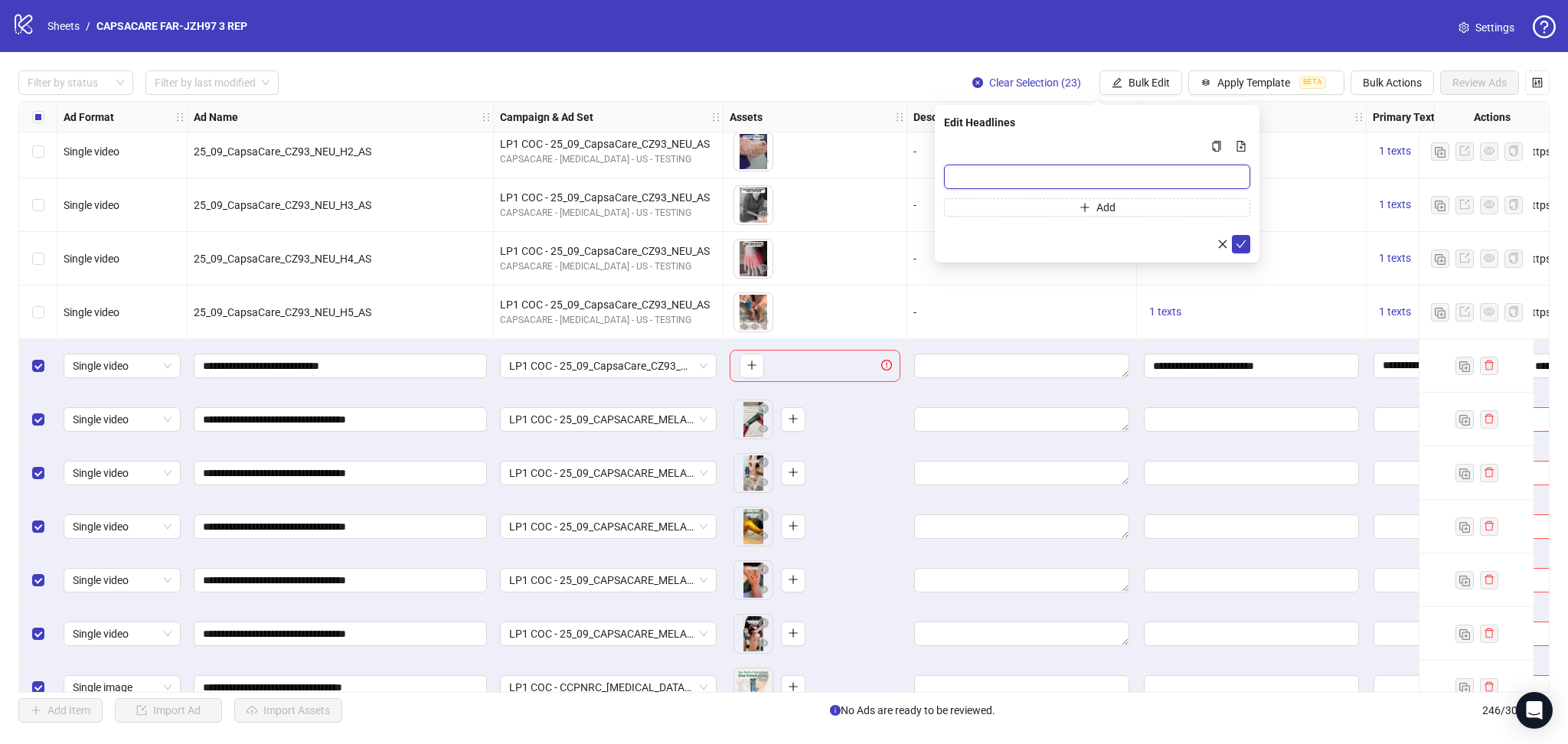
click at [1074, 173] on input "Multi-input container - paste or copy values" at bounding box center [1097, 176] width 307 height 25
paste input "**********"
type input "**********"
click at [1242, 239] on icon "check" at bounding box center [1241, 243] width 11 height 11
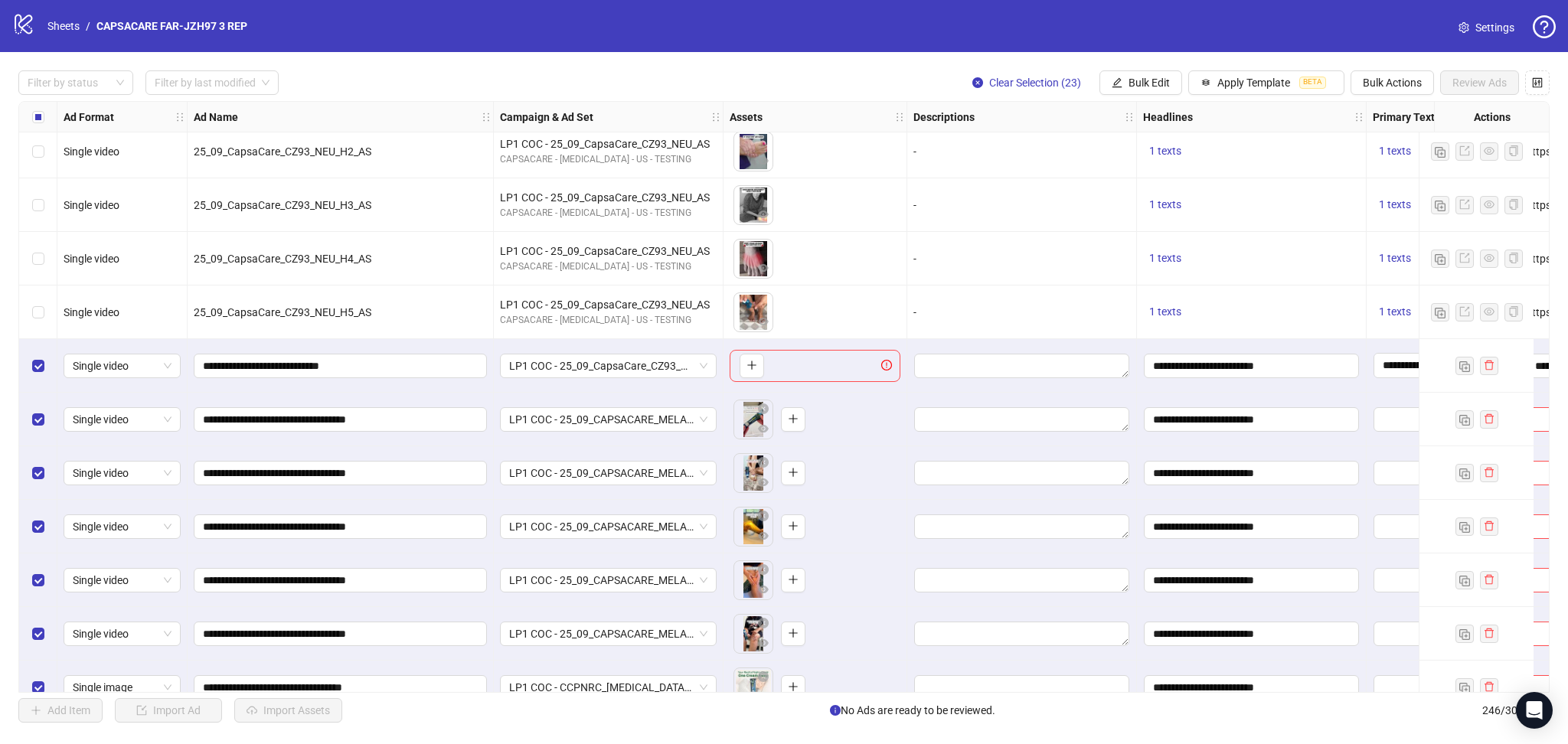
click at [1078, 9] on div "logo/logo-mobile Sheets / CAPSACARE FAR-JZH97 3 REP Settings" at bounding box center [784, 26] width 1568 height 52
click at [1159, 76] on button "Bulk Edit" at bounding box center [1141, 82] width 83 height 25
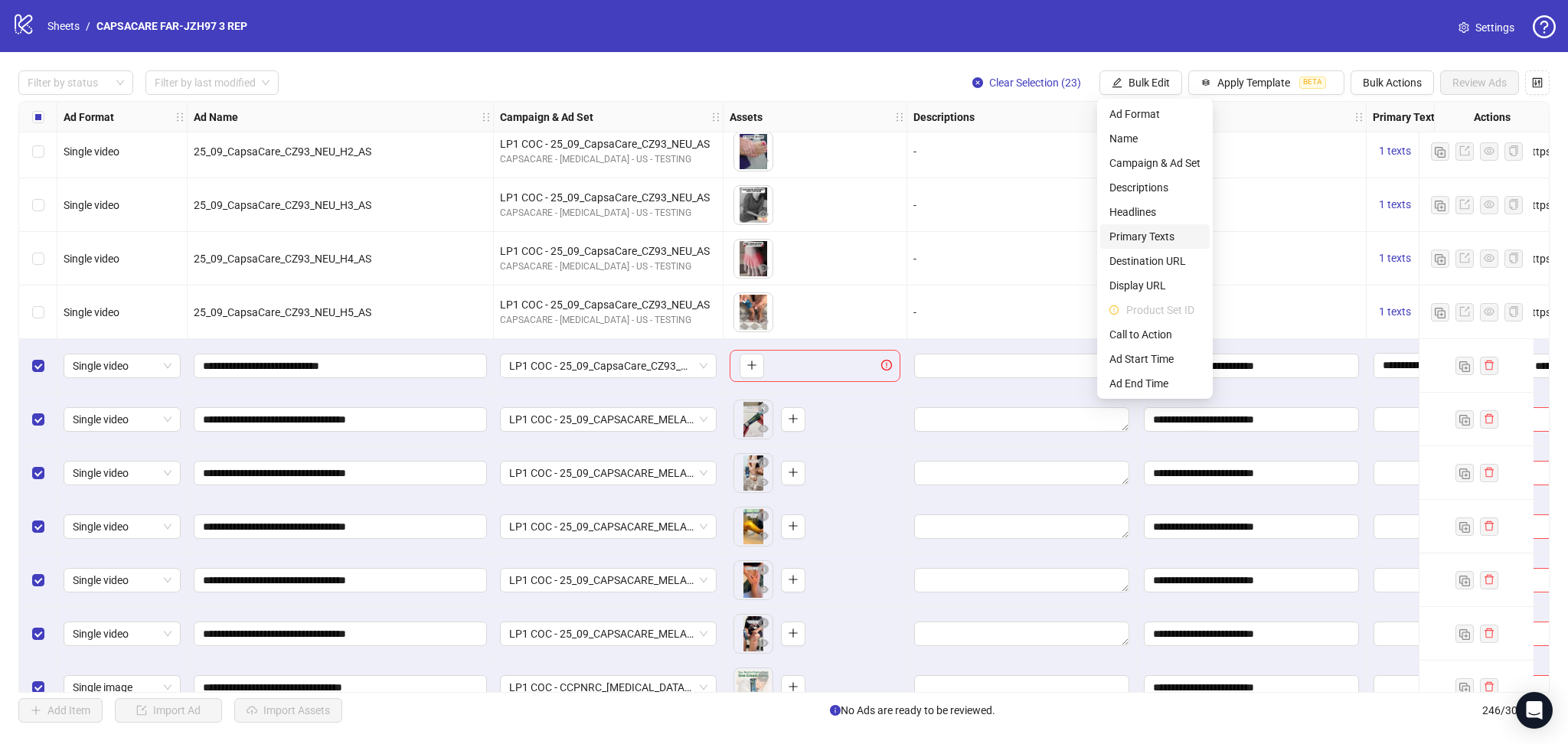
click at [1164, 236] on span "Primary Texts" at bounding box center [1154, 236] width 91 height 17
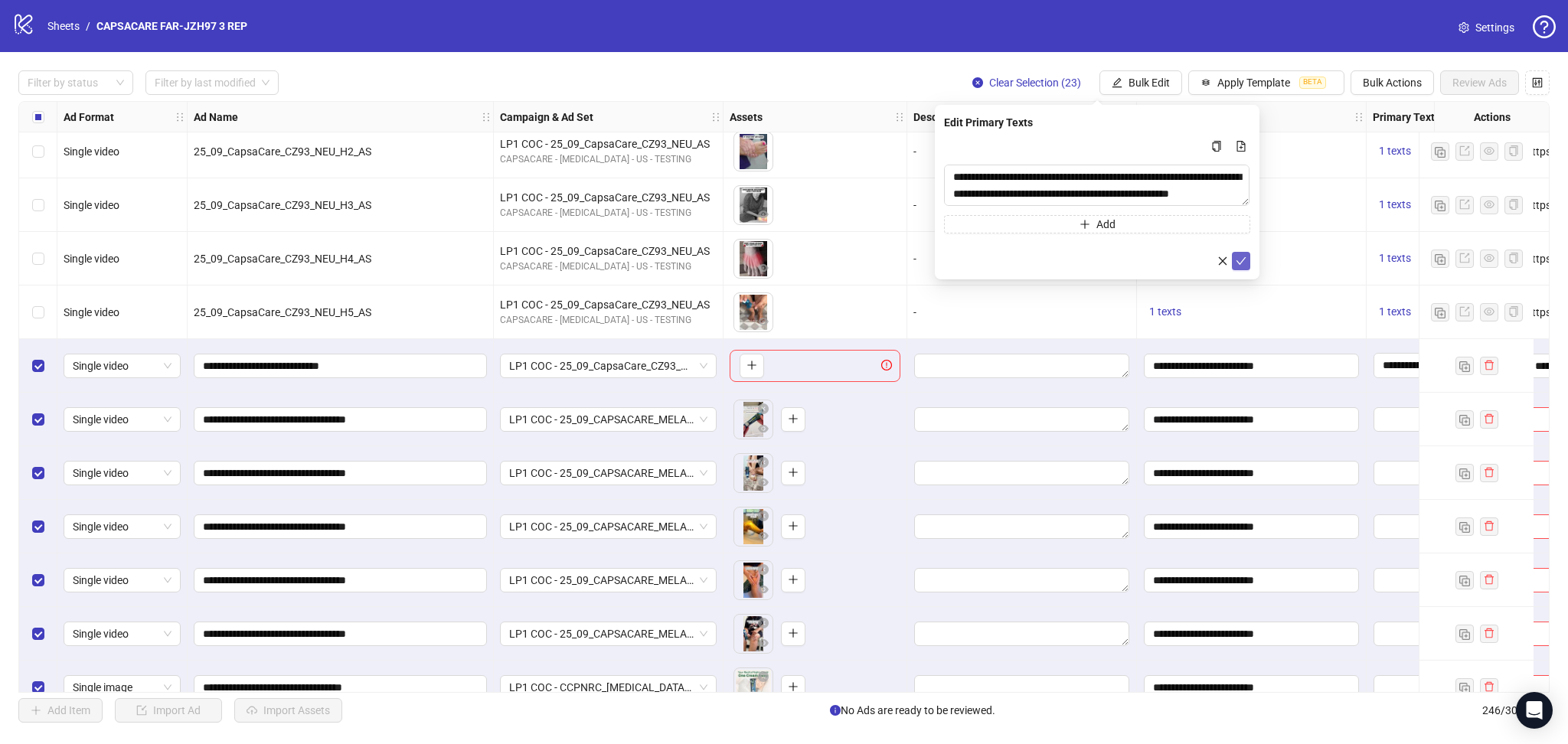
click at [1236, 260] on icon "check" at bounding box center [1241, 260] width 11 height 11
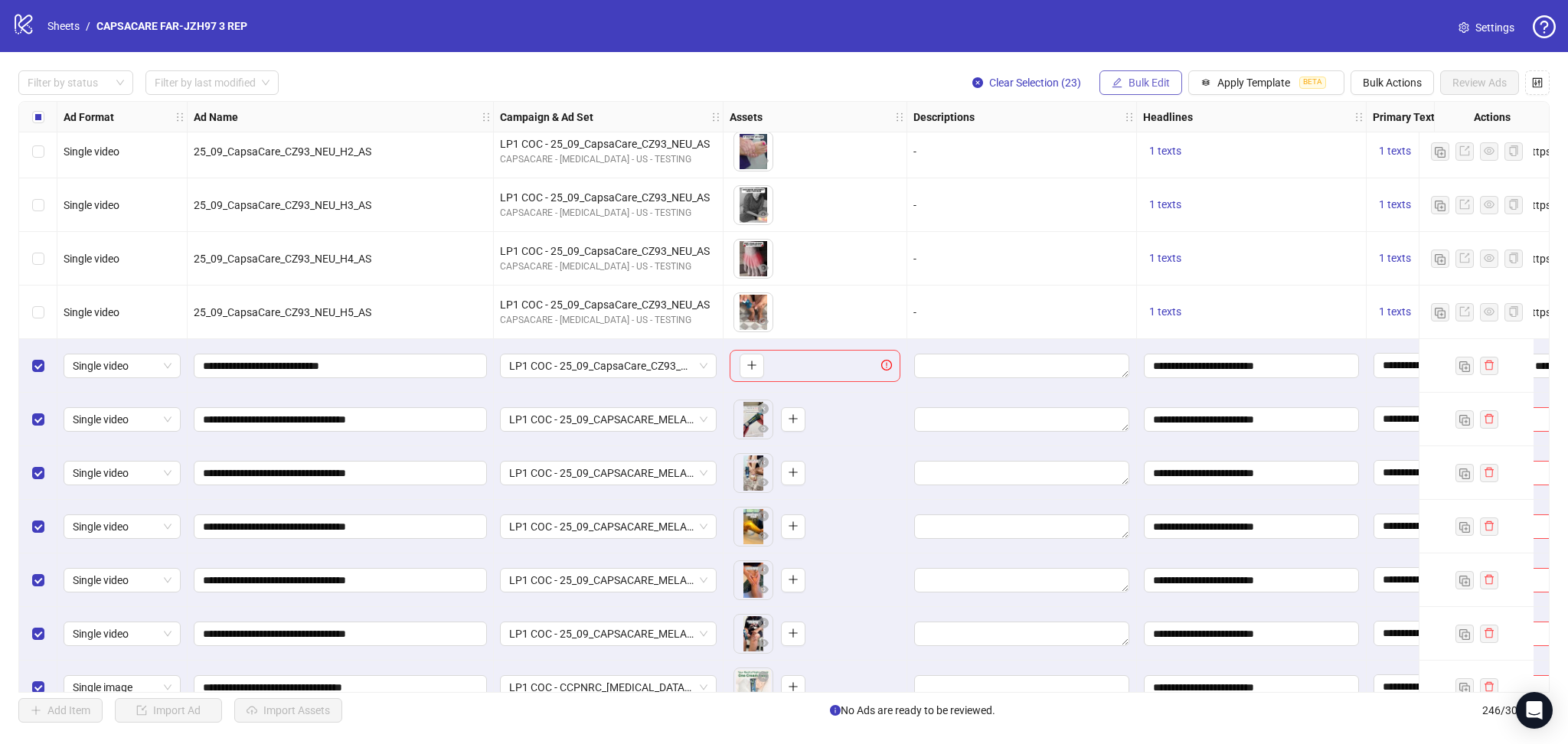
click at [1138, 79] on span "Bulk Edit" at bounding box center [1150, 82] width 42 height 12
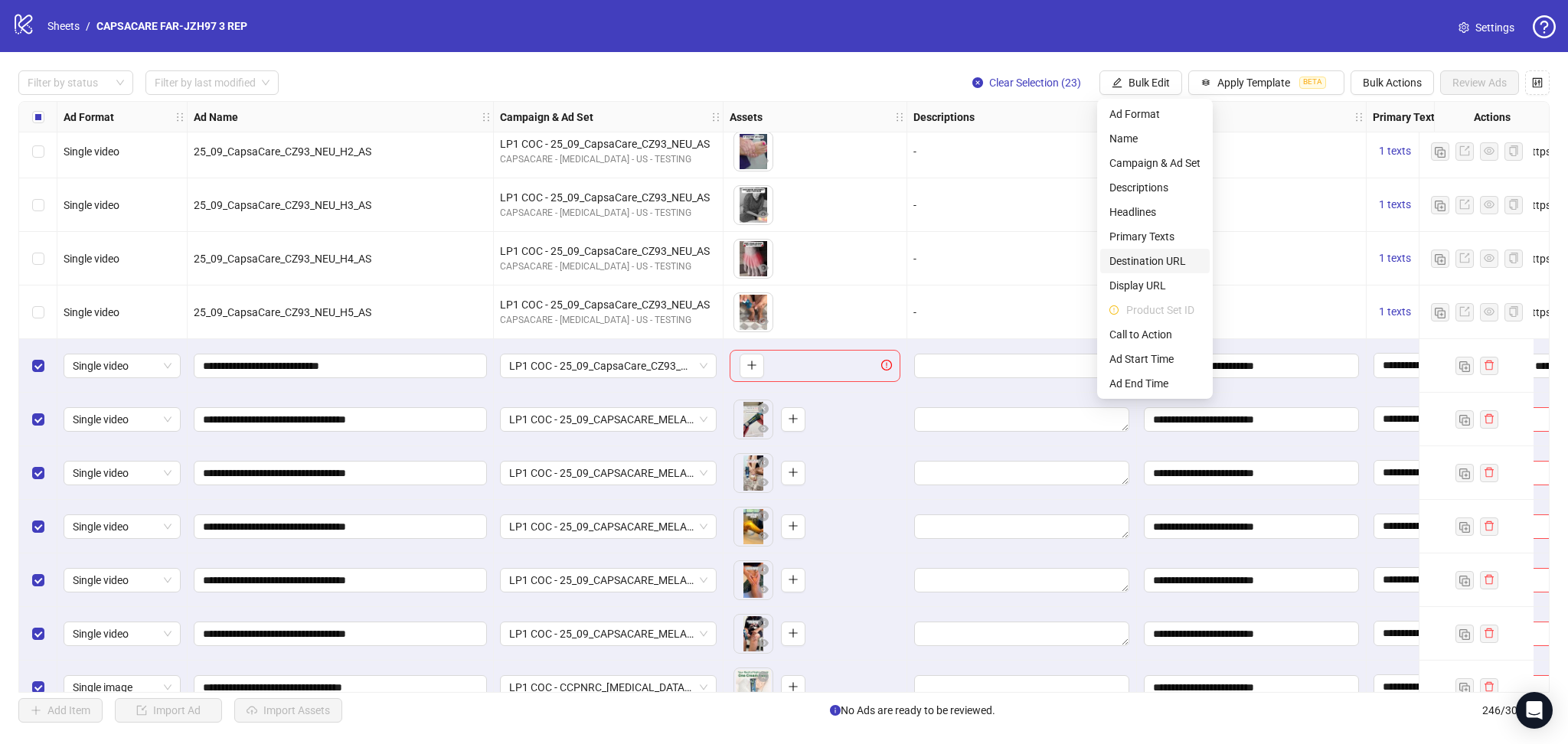
click at [1163, 259] on span "Destination URL" at bounding box center [1154, 260] width 91 height 17
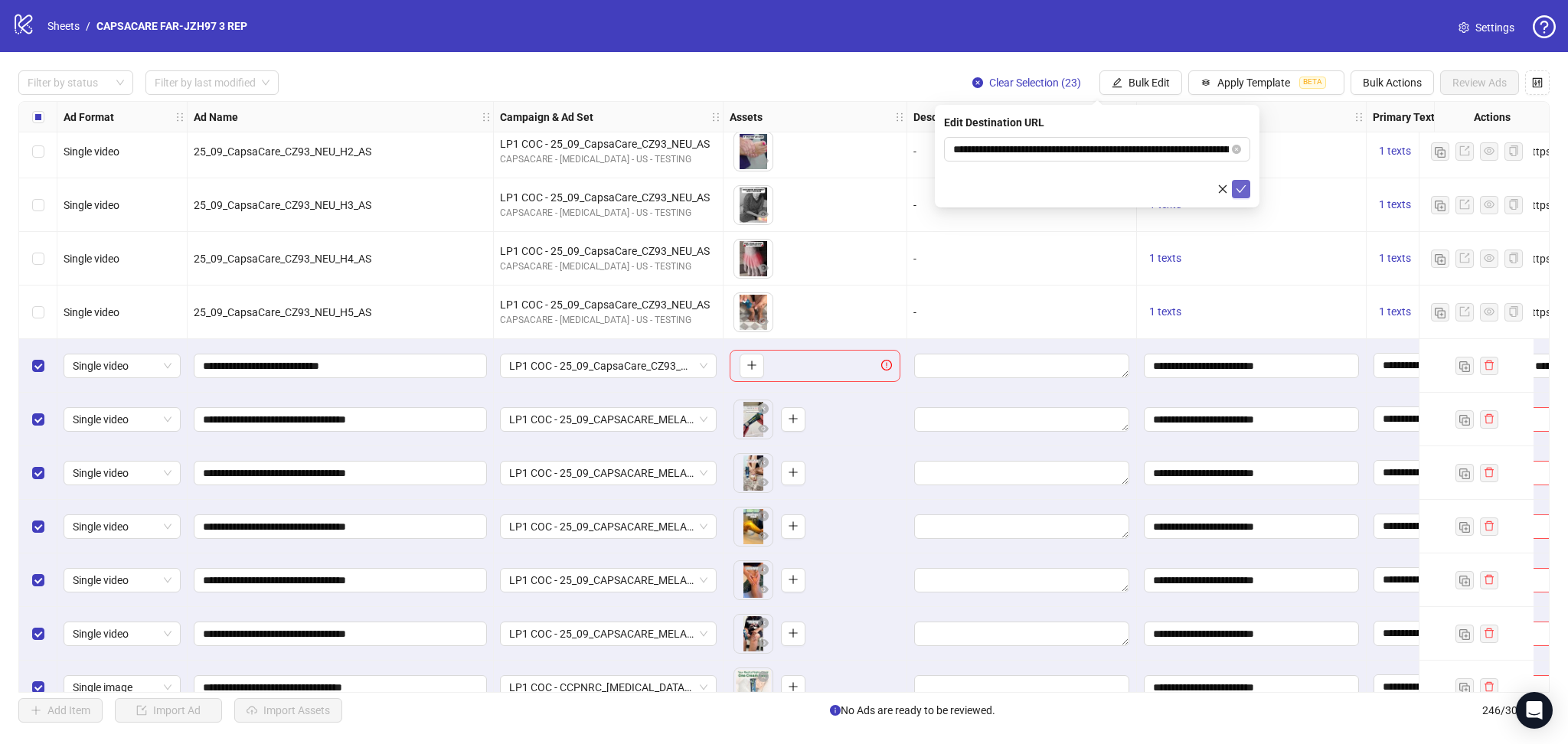
drag, startPoint x: 1241, startPoint y: 189, endPoint x: 1240, endPoint y: 200, distance: 11.0
click at [1241, 190] on icon "check" at bounding box center [1242, 189] width 10 height 8
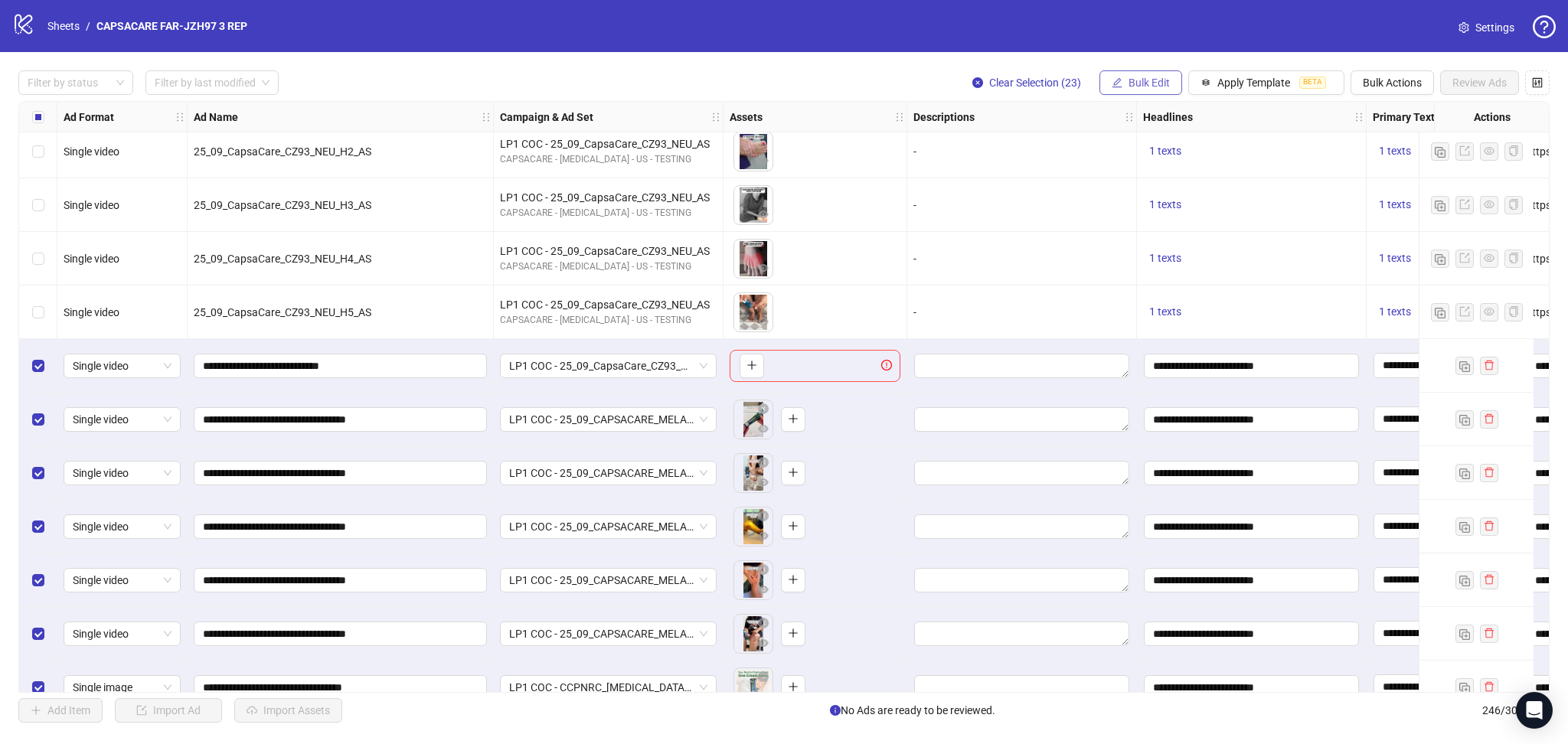
click at [1154, 83] on span "Bulk Edit" at bounding box center [1150, 82] width 42 height 12
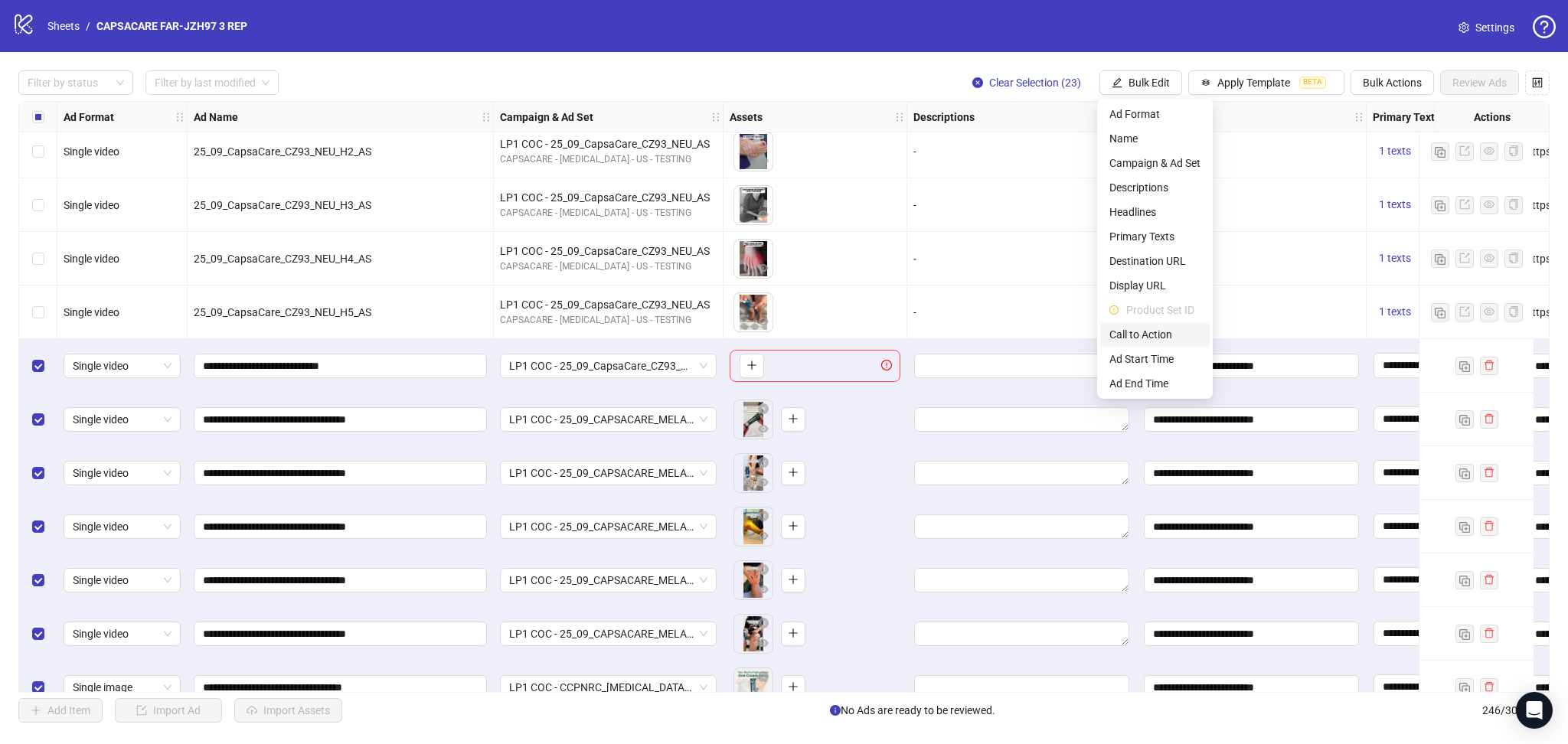
click at [1144, 329] on span "Call to Action" at bounding box center [1154, 334] width 91 height 17
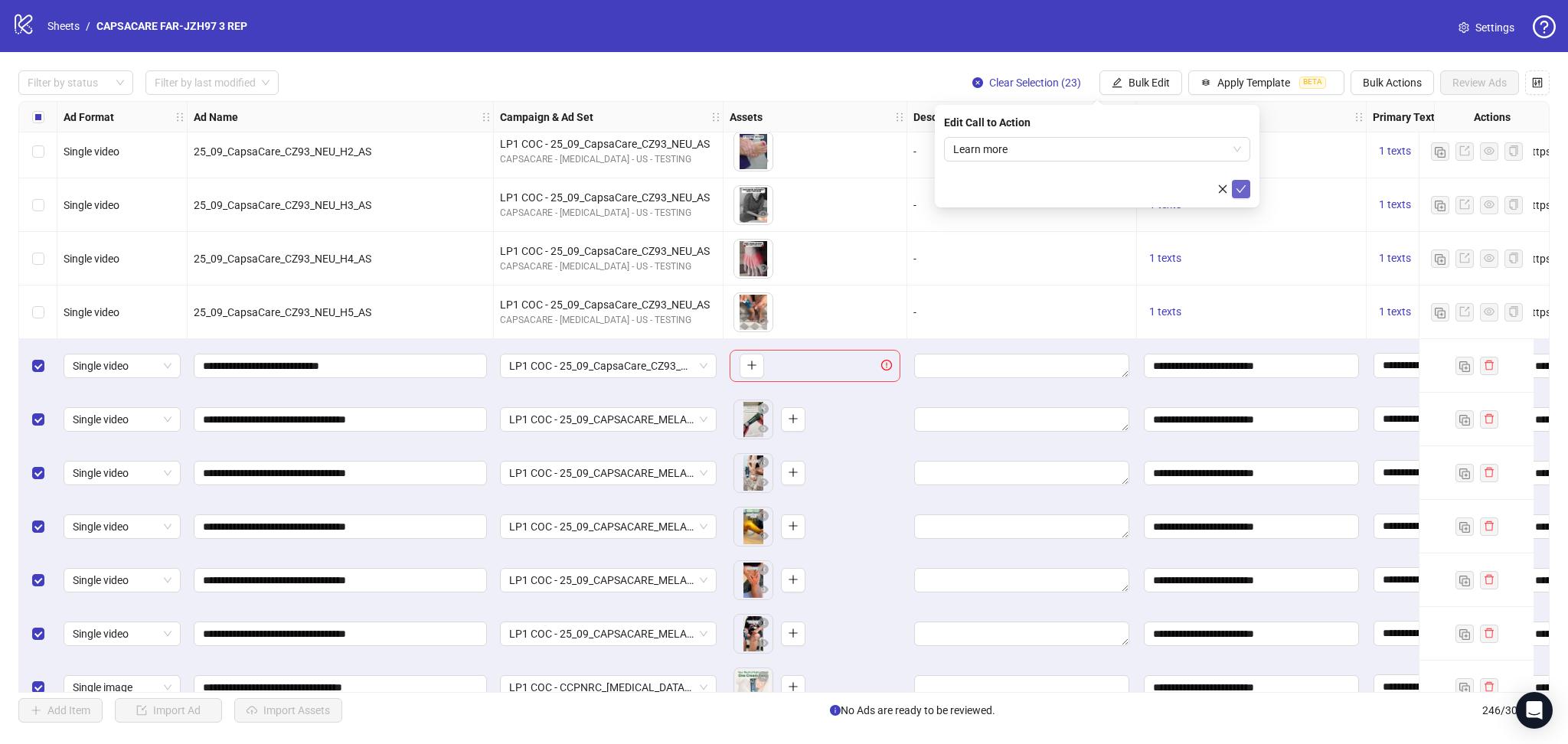
click at [1243, 187] on icon "check" at bounding box center [1241, 189] width 11 height 11
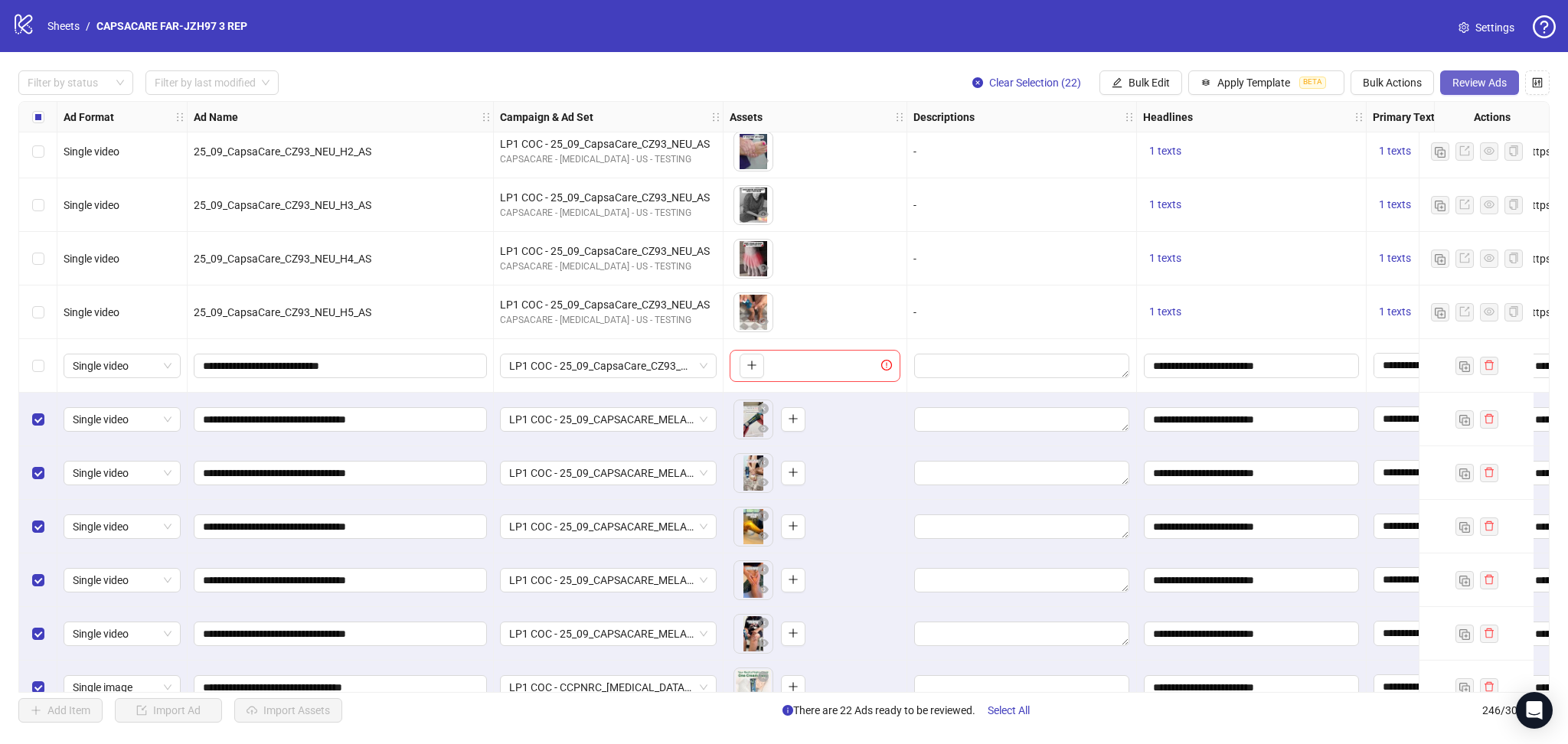
click at [1489, 79] on span "Review Ads" at bounding box center [1479, 82] width 54 height 12
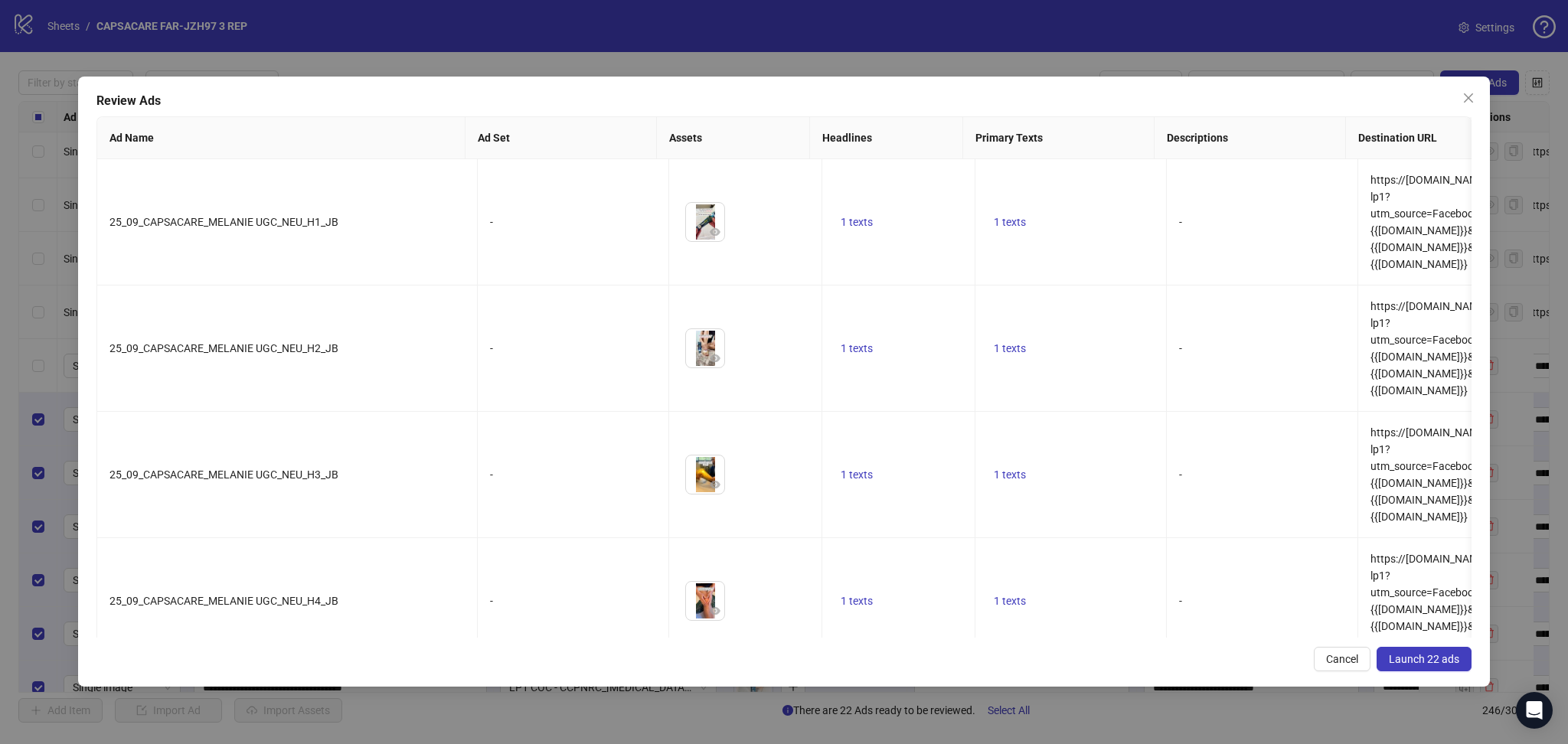
drag, startPoint x: 1427, startPoint y: 658, endPoint x: 1417, endPoint y: 662, distance: 10.8
click at [1427, 661] on span "Launch 22 ads" at bounding box center [1424, 659] width 70 height 12
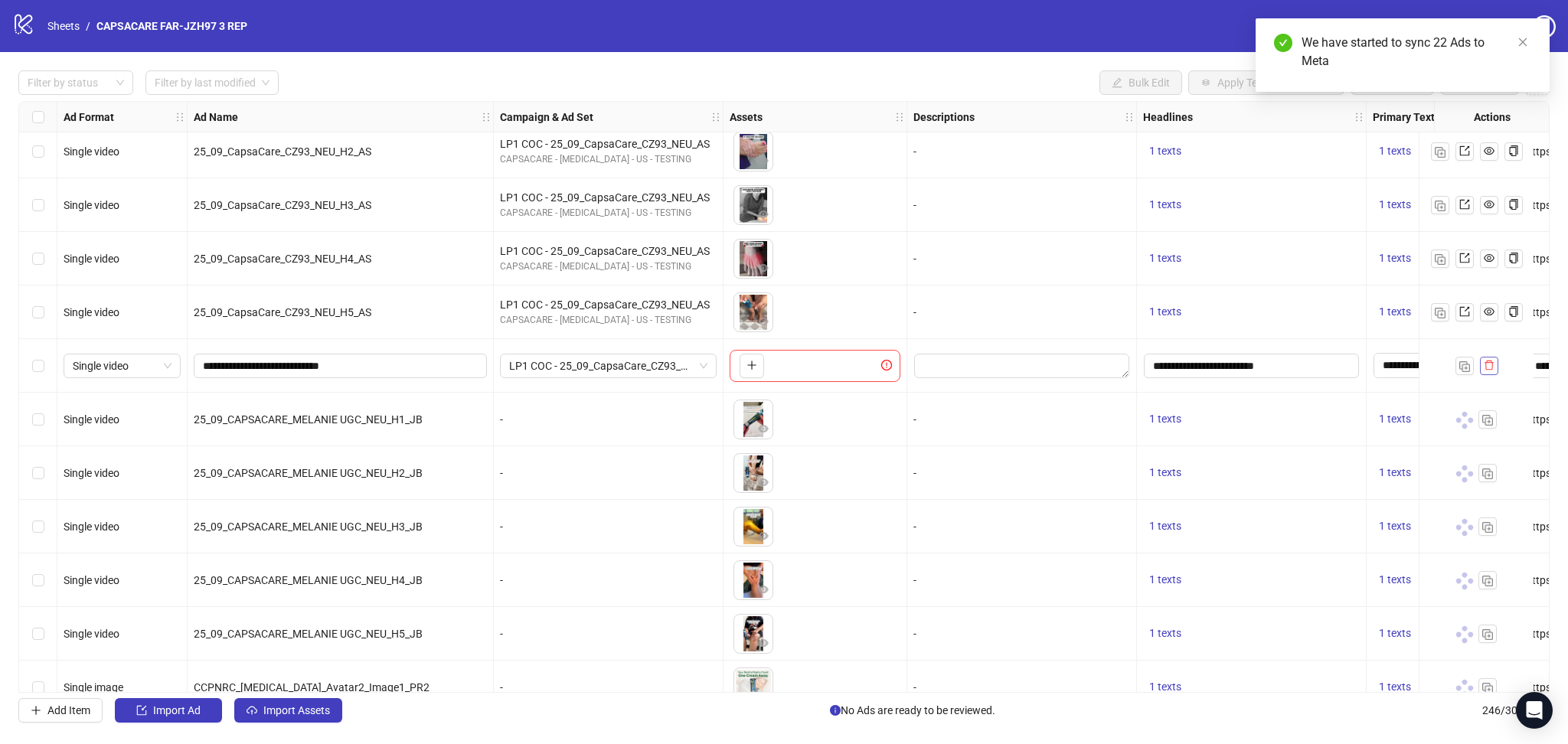
click at [1487, 369] on icon "delete" at bounding box center [1489, 365] width 11 height 11
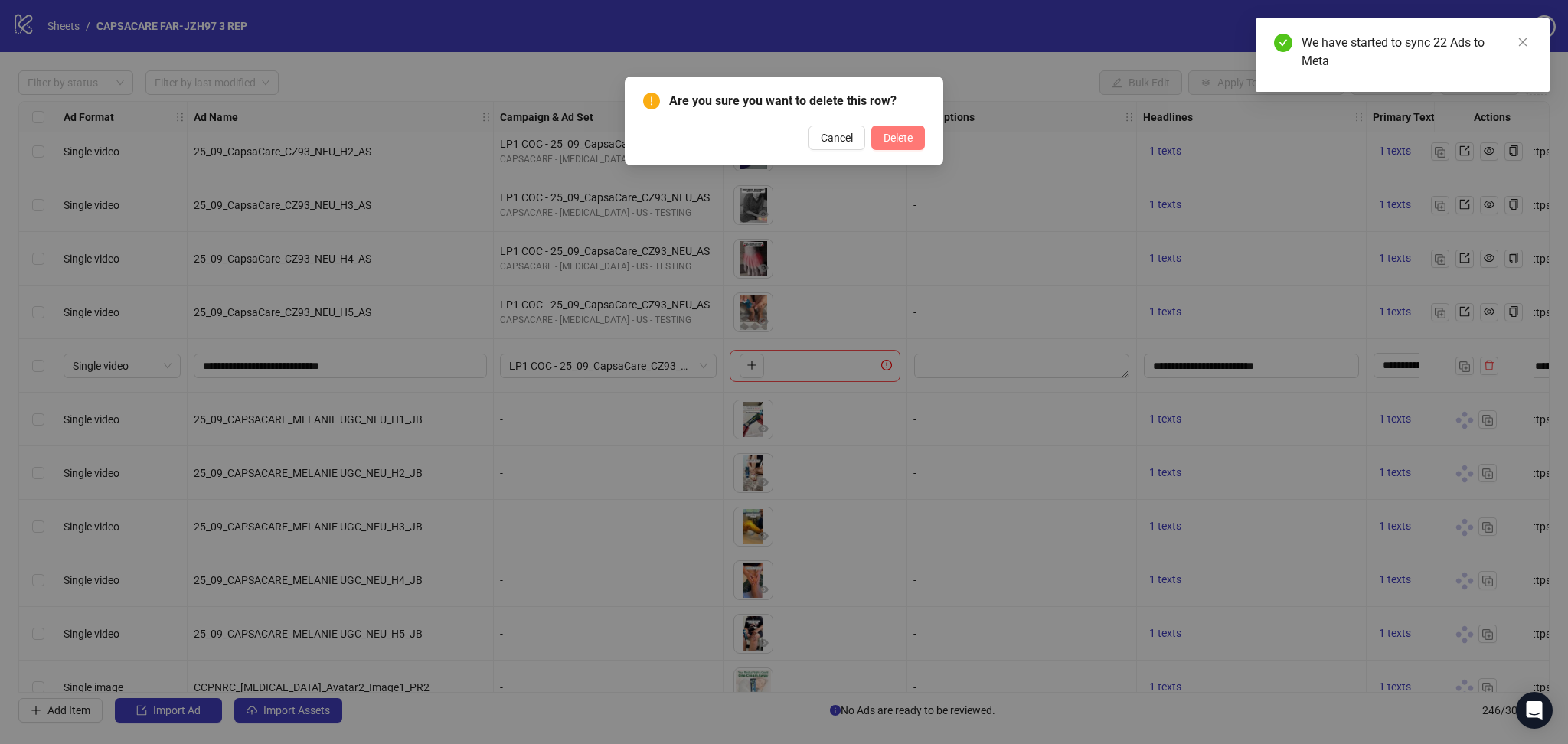
click at [916, 134] on button "Delete" at bounding box center [898, 138] width 53 height 25
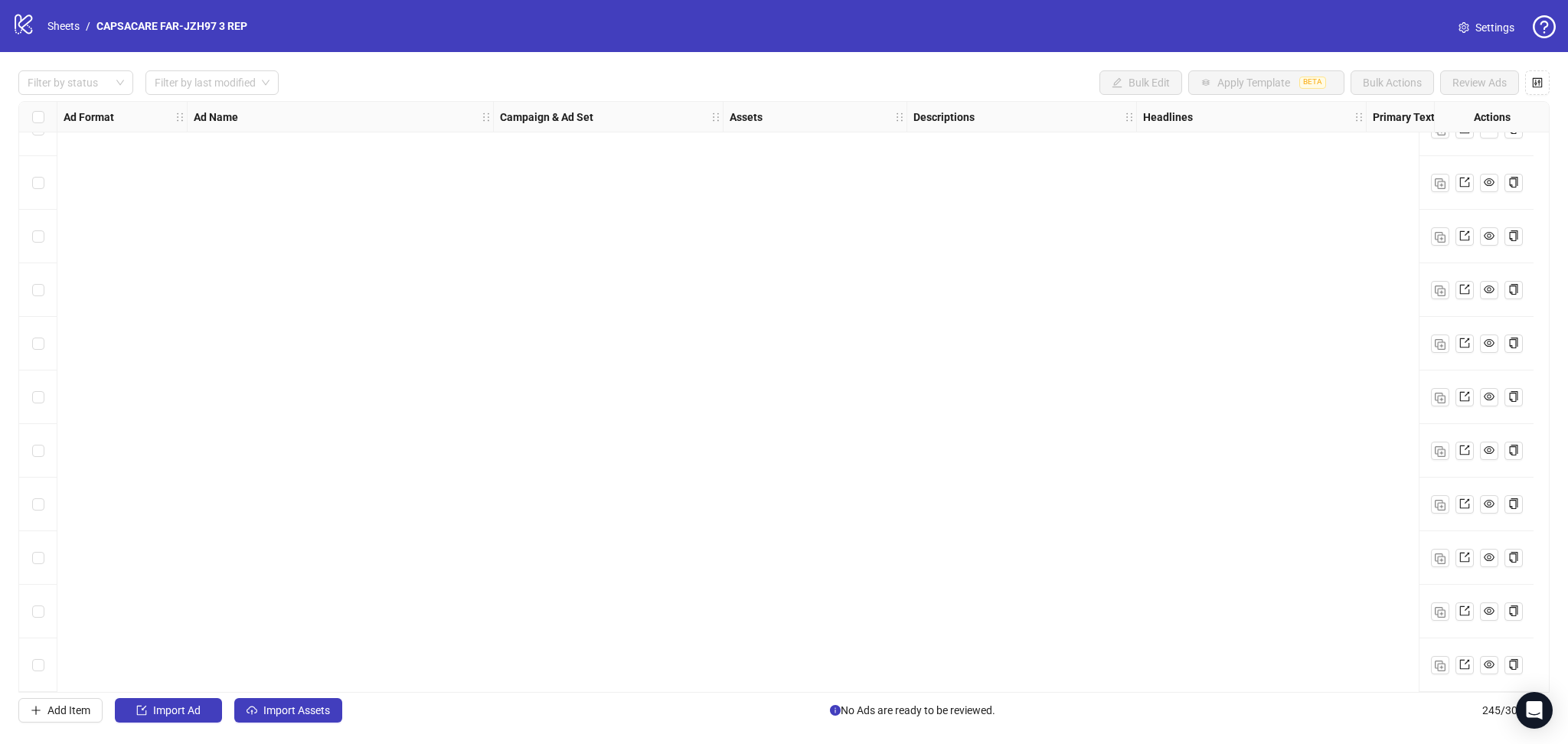
scroll to position [12575, 0]
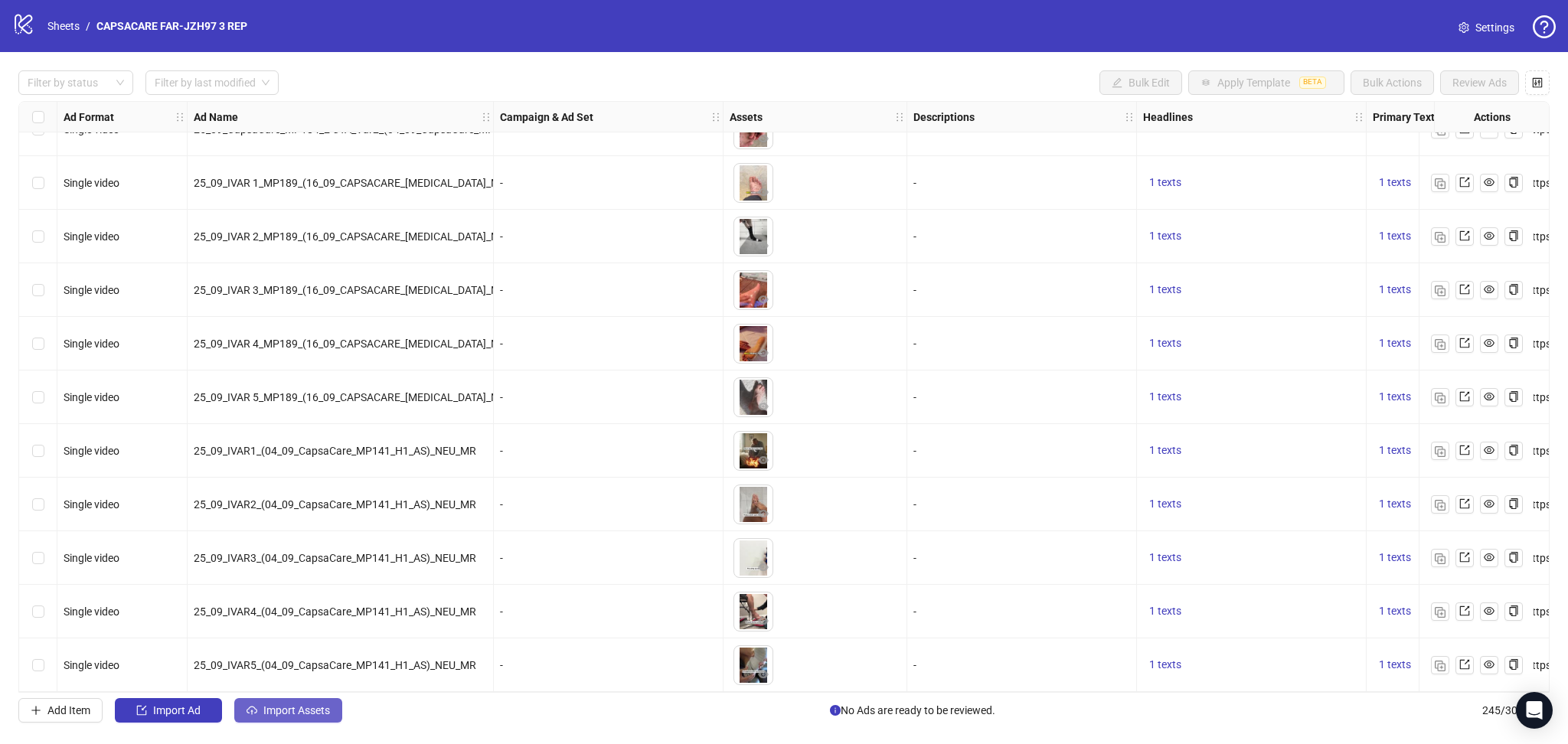
click at [300, 704] on button "Import Assets" at bounding box center [288, 710] width 108 height 25
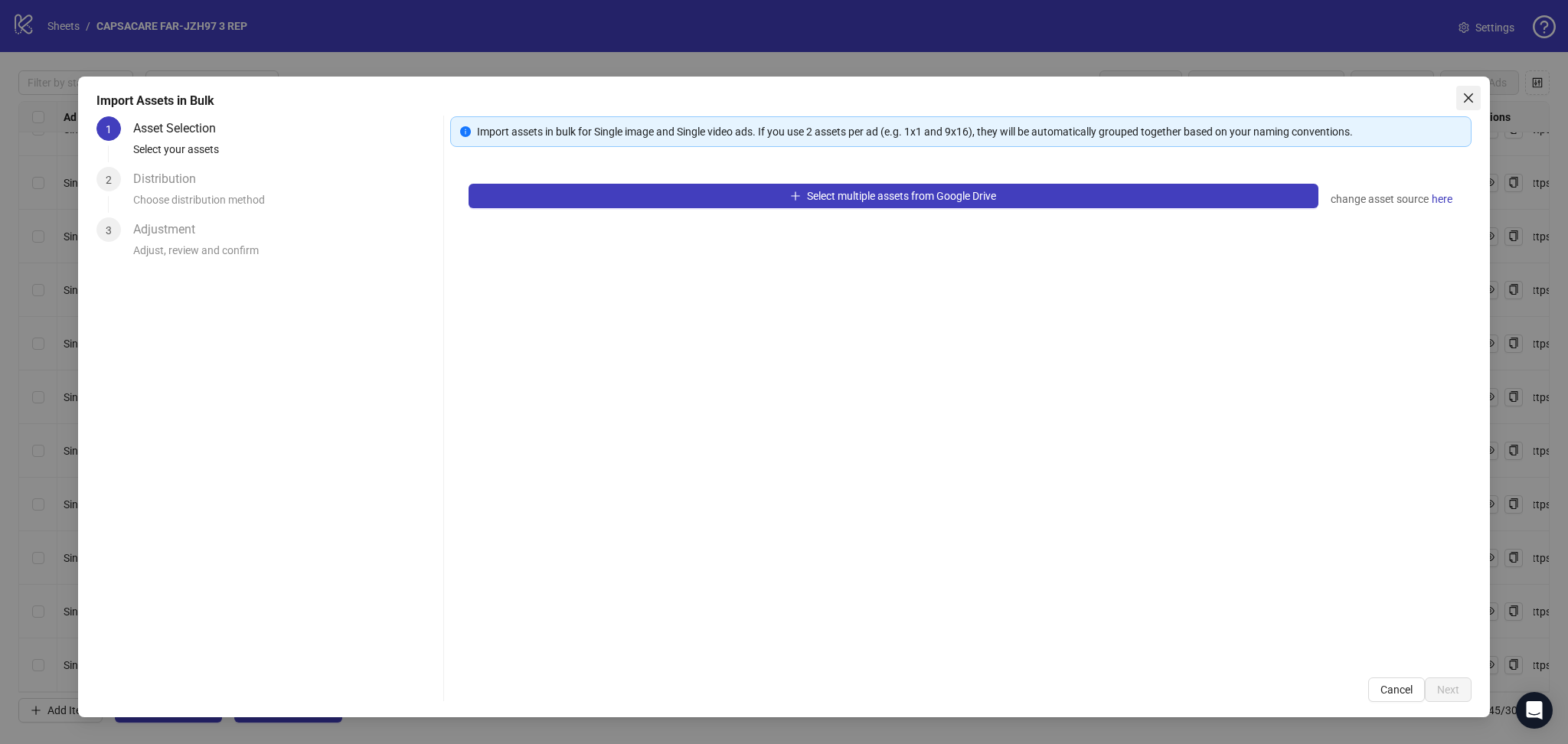
click at [1460, 96] on span "Close" at bounding box center [1468, 98] width 25 height 12
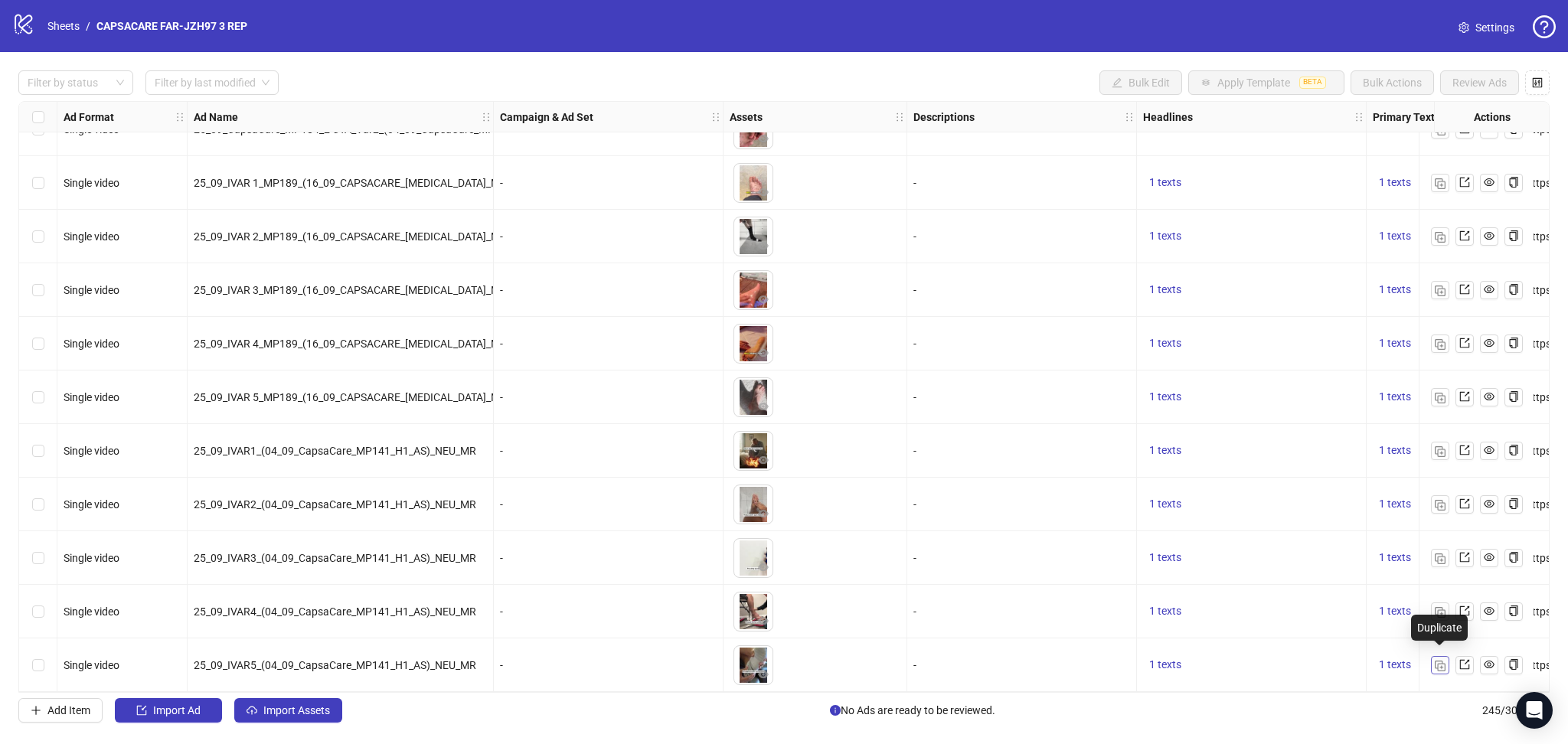
click at [1442, 665] on img "button" at bounding box center [1439, 666] width 11 height 11
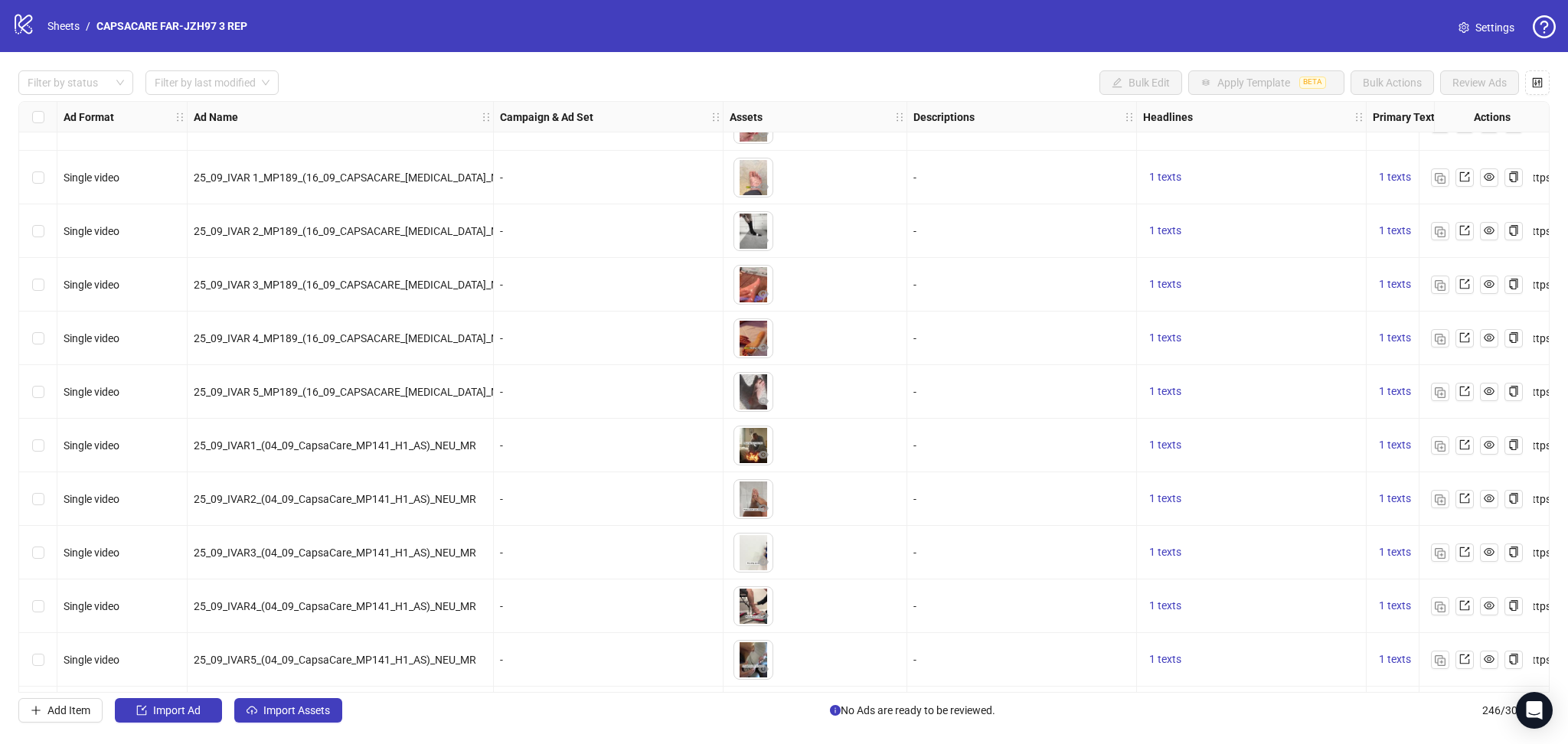
scroll to position [12629, 0]
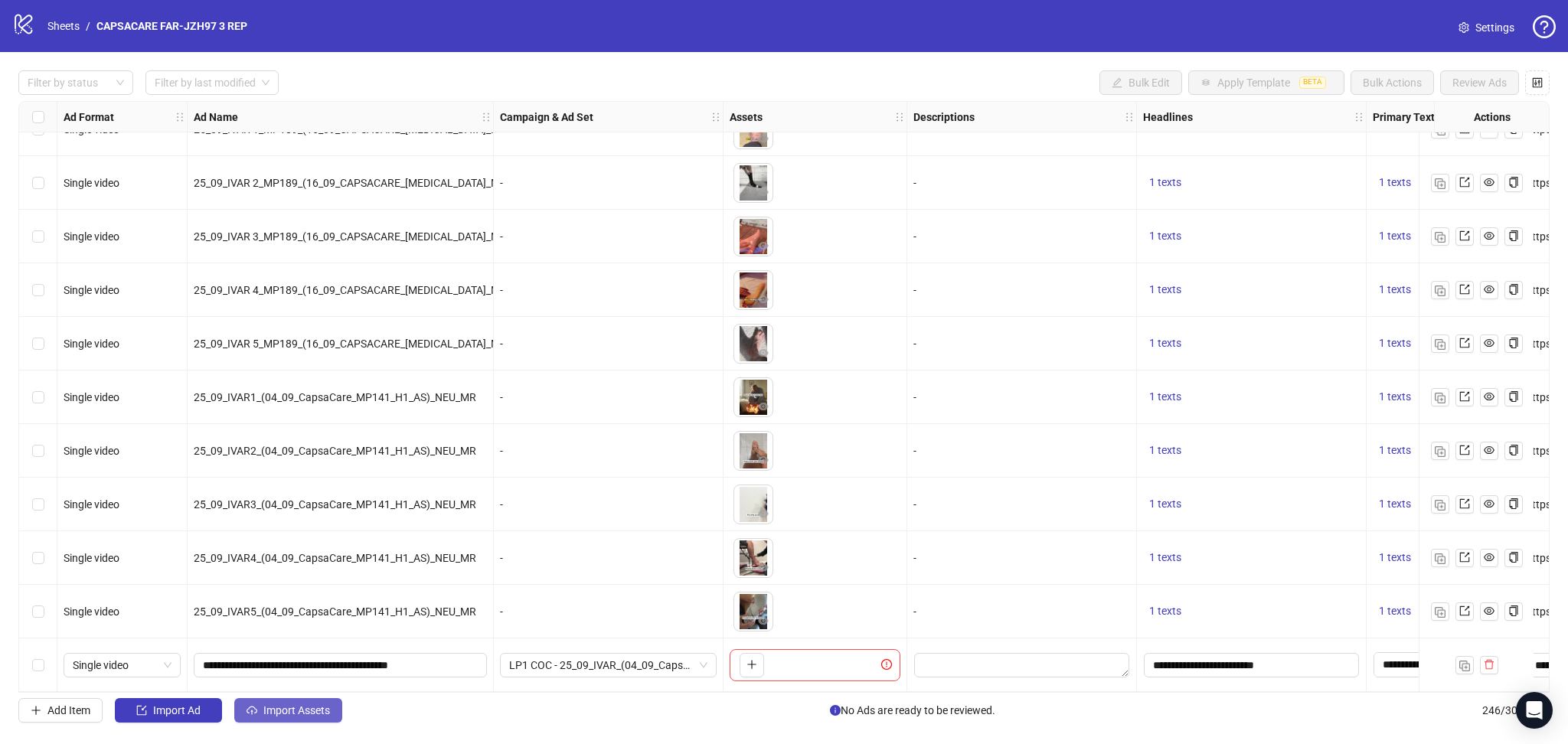
click at [309, 705] on span "Import Assets" at bounding box center [296, 710] width 66 height 12
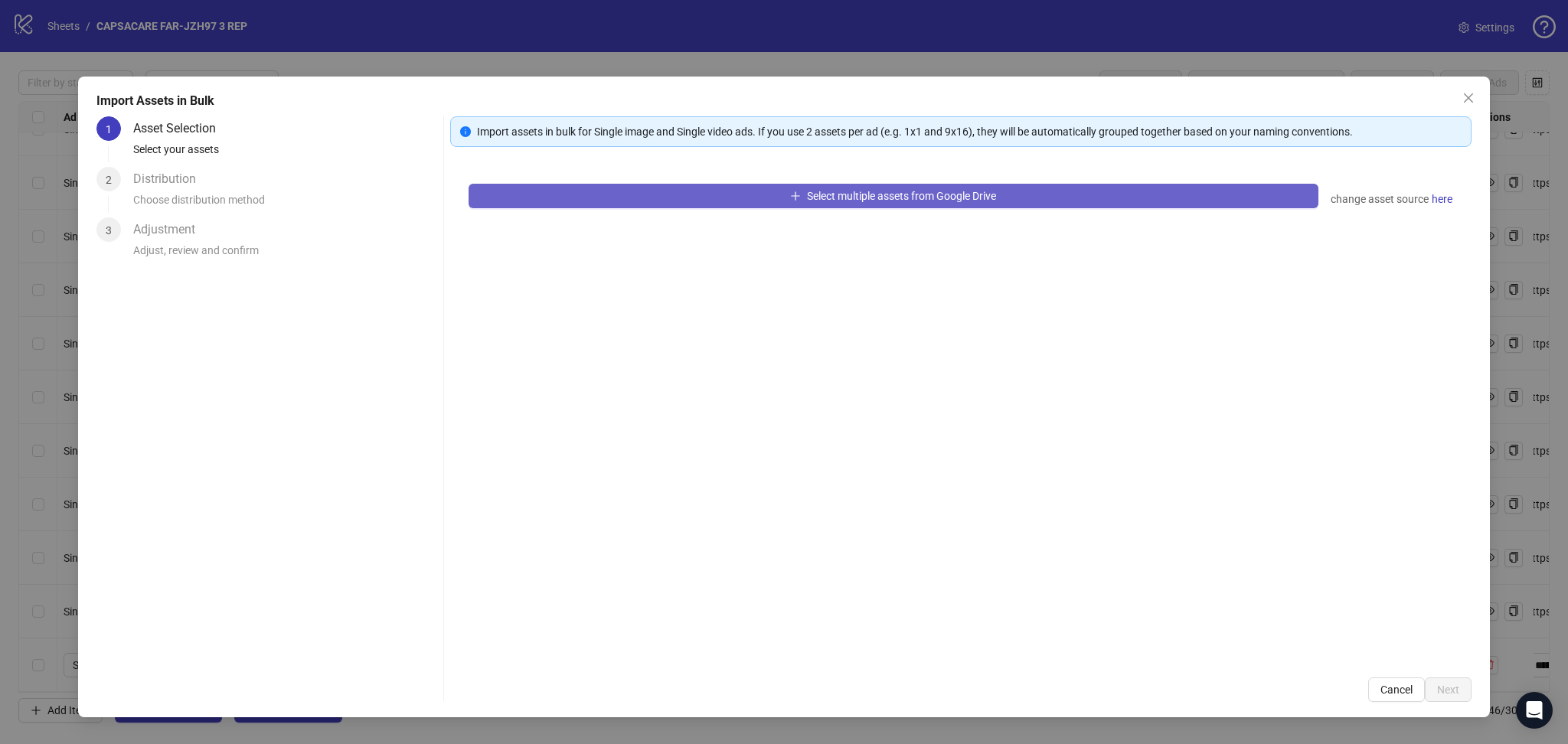
click at [701, 196] on button "Select multiple assets from Google Drive" at bounding box center [893, 196] width 850 height 25
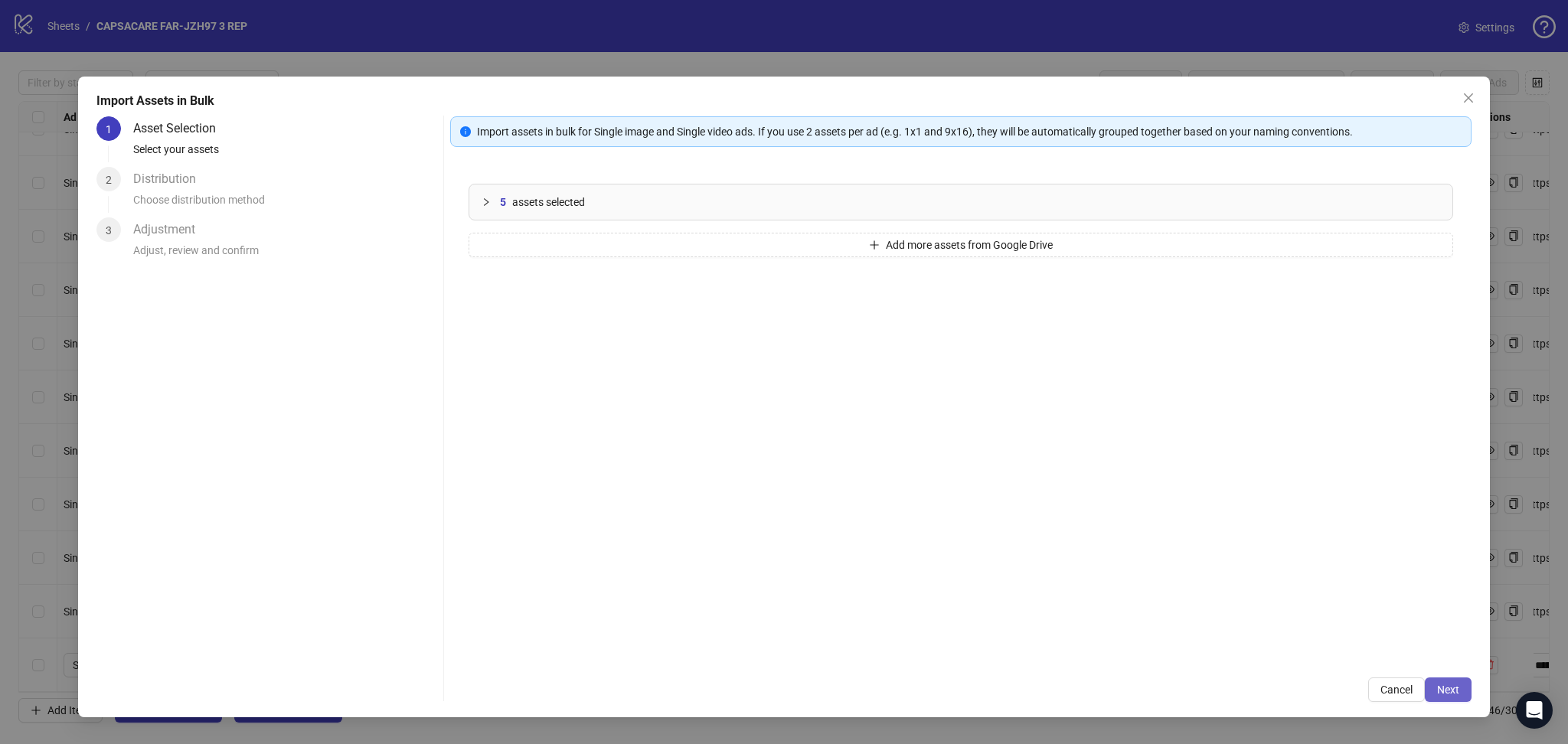
click at [1433, 696] on button "Next" at bounding box center [1447, 690] width 46 height 25
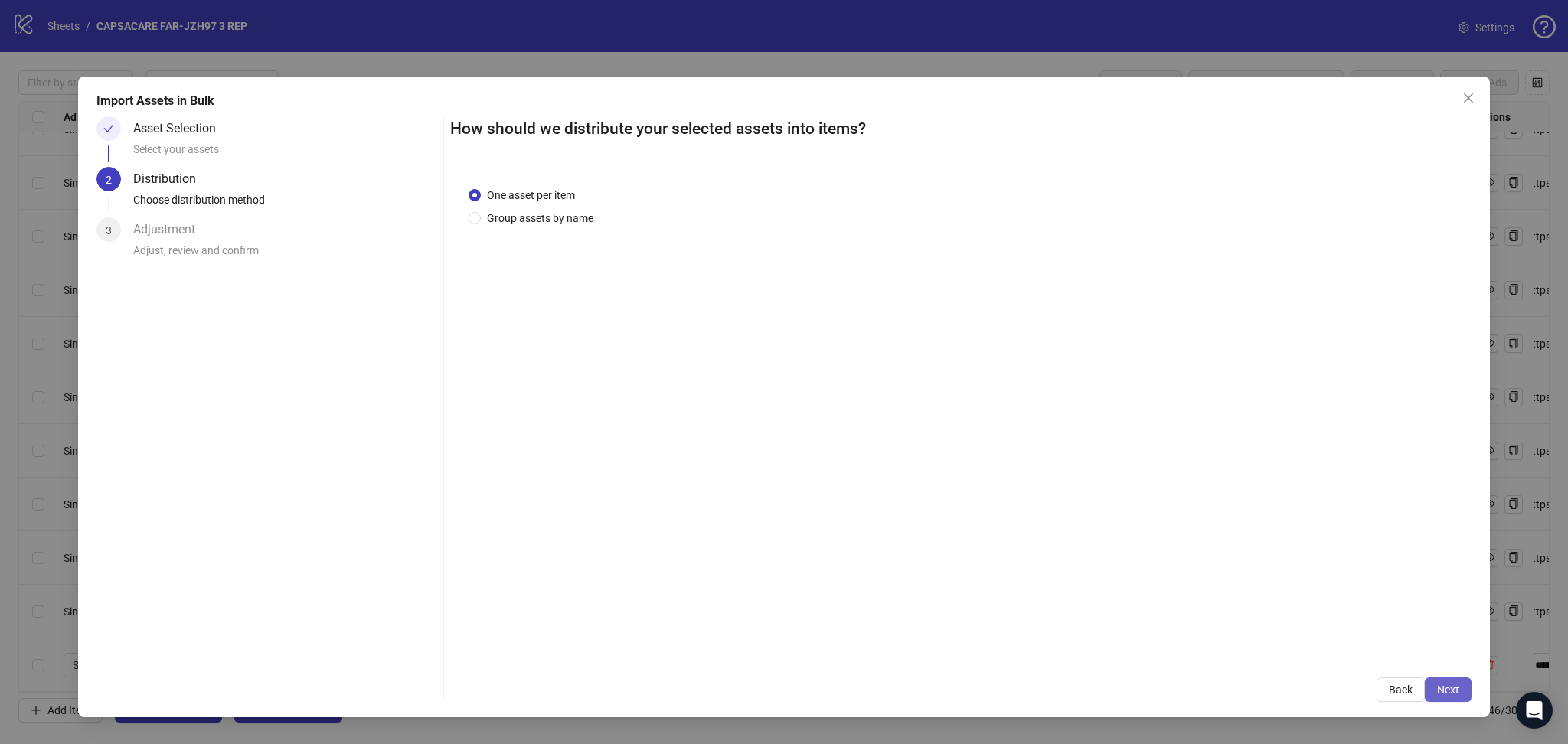
click at [1453, 685] on span "Next" at bounding box center [1447, 690] width 22 height 12
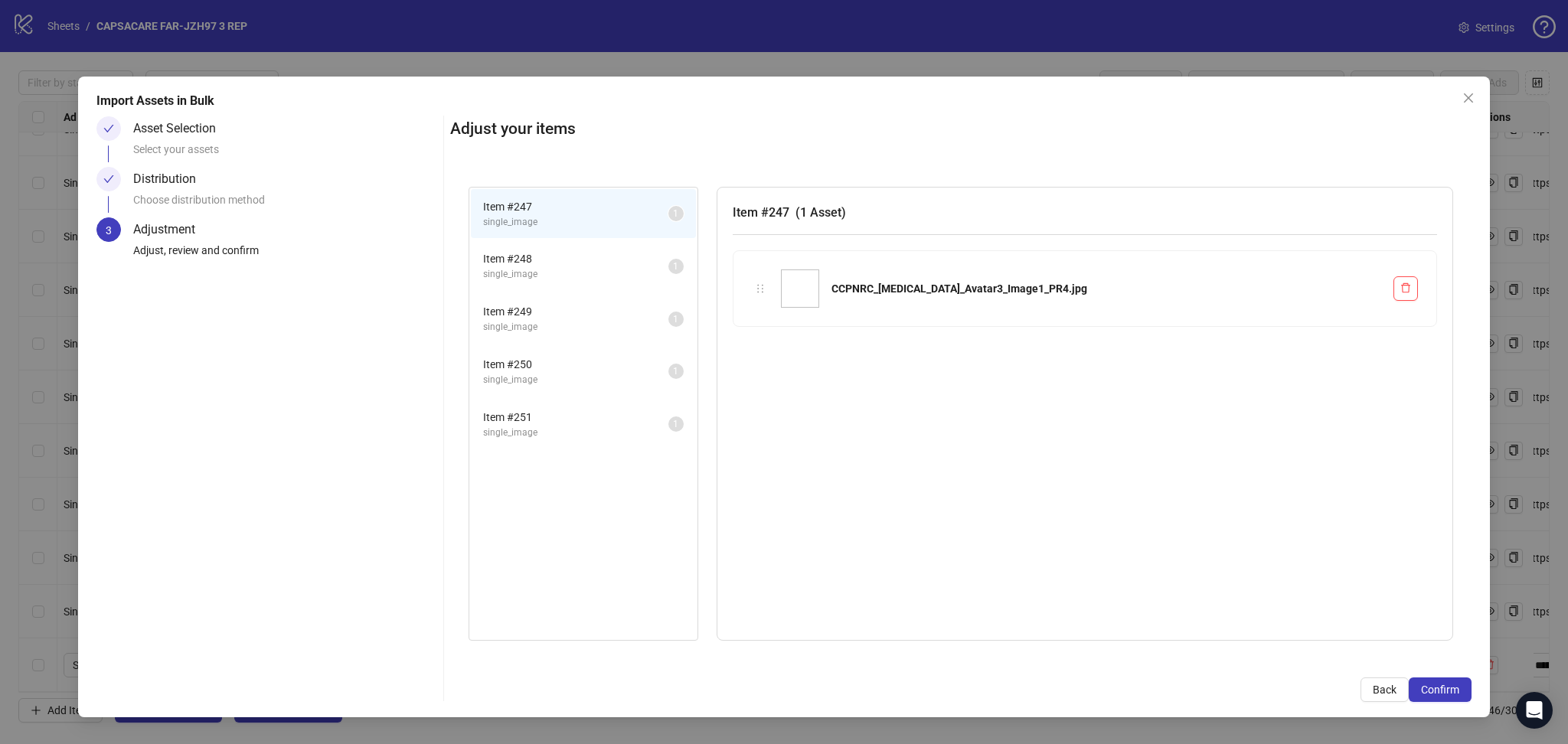
click at [1449, 686] on span "Confirm" at bounding box center [1439, 690] width 39 height 12
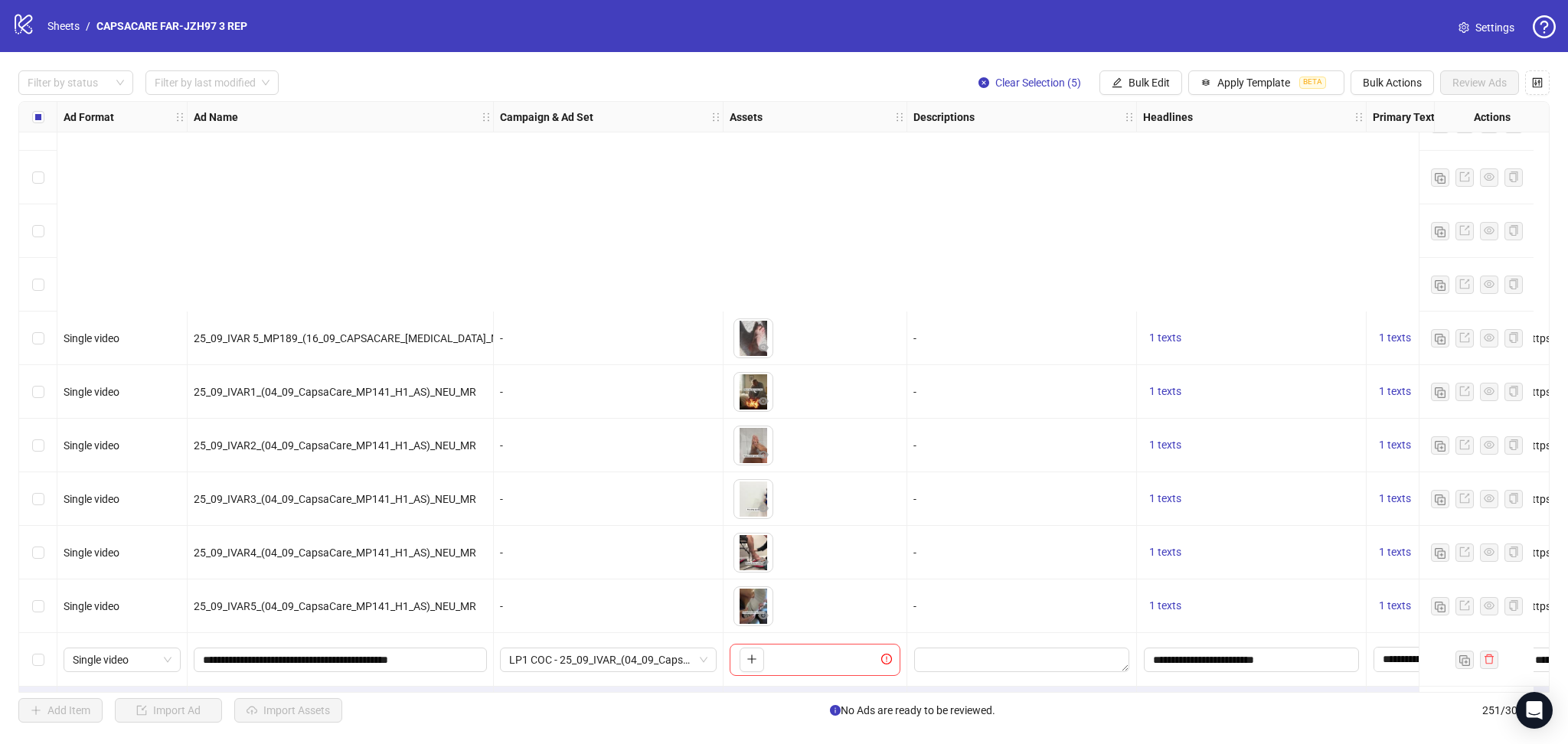
scroll to position [12896, 0]
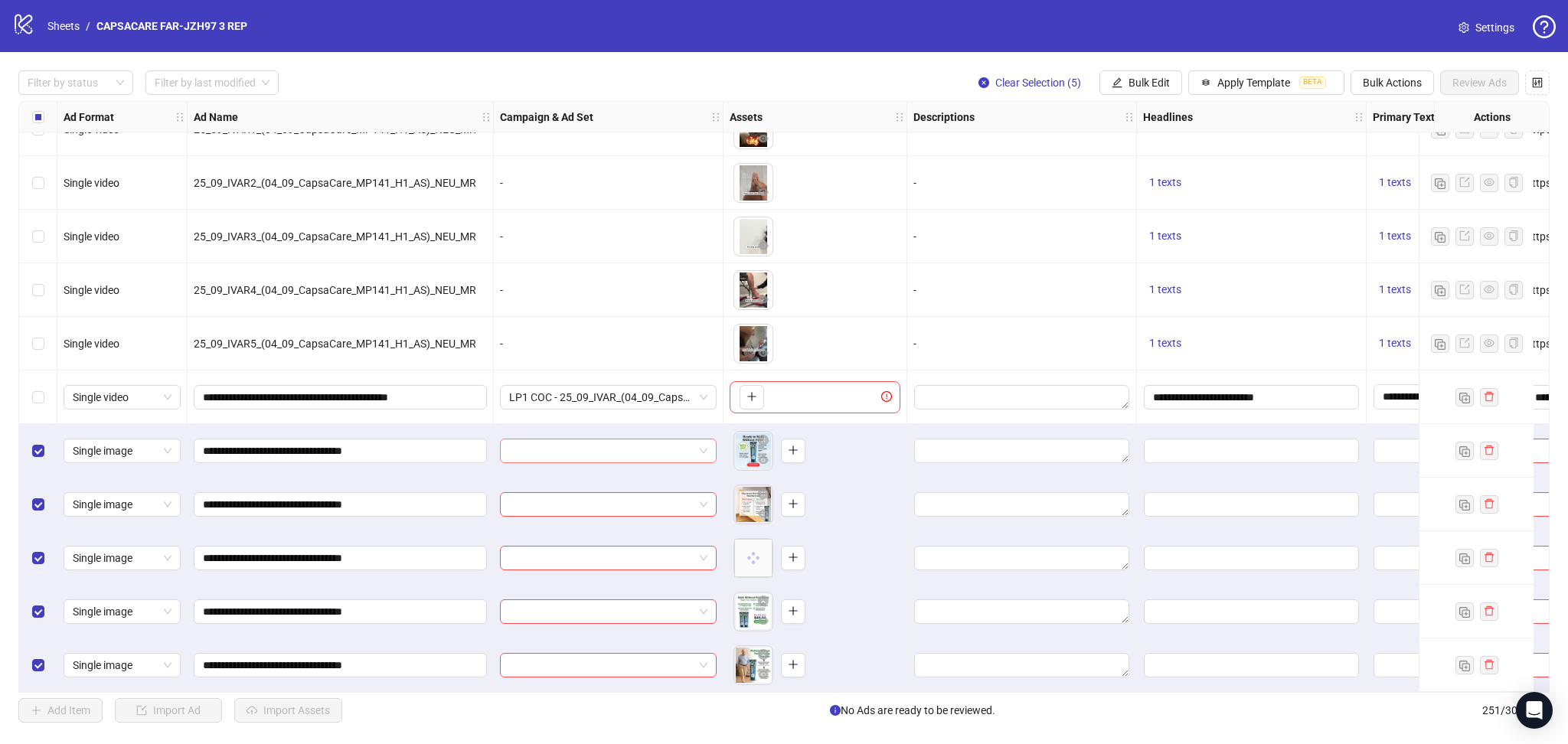
click at [540, 448] on input "search" at bounding box center [601, 450] width 184 height 23
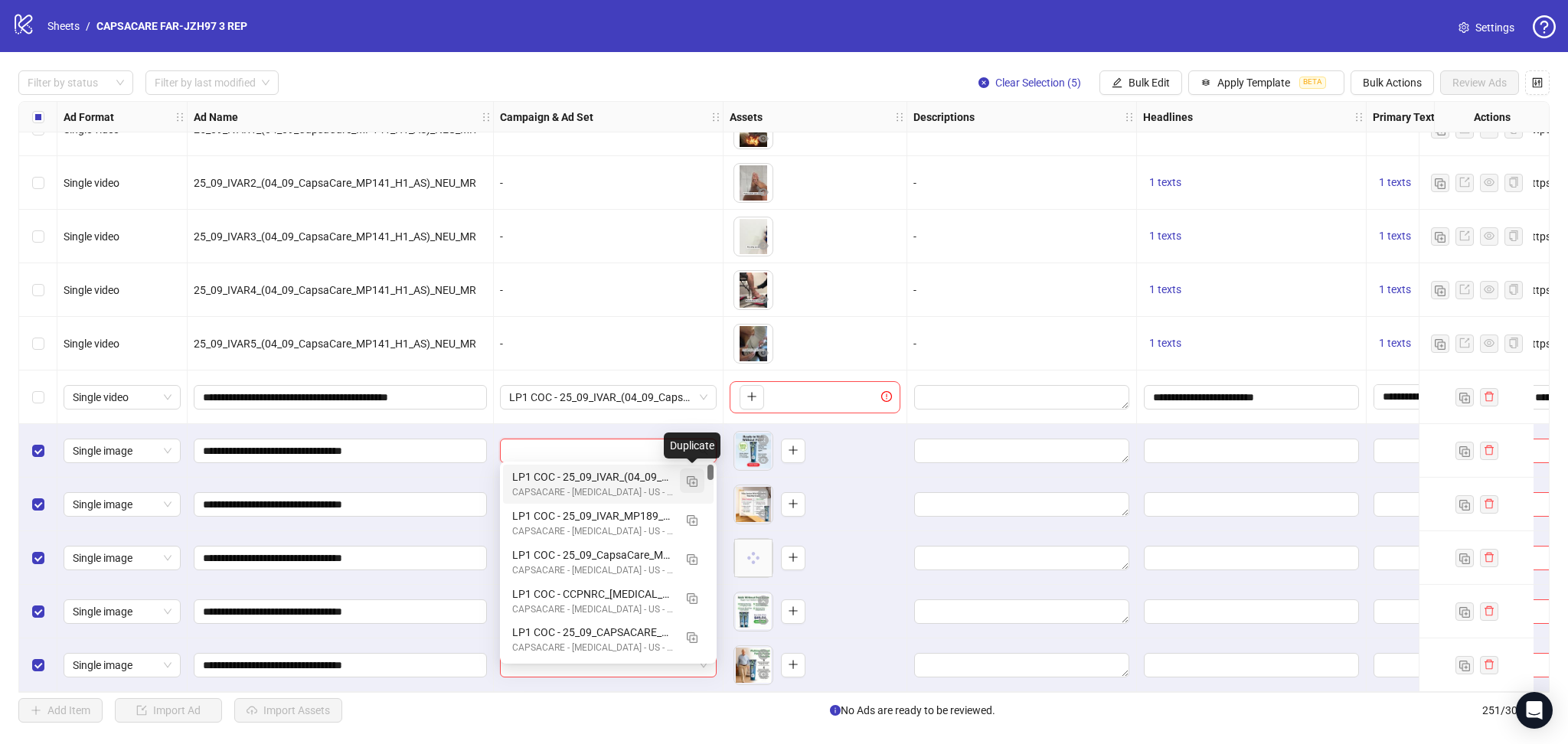
click at [701, 479] on button "button" at bounding box center [692, 481] width 25 height 25
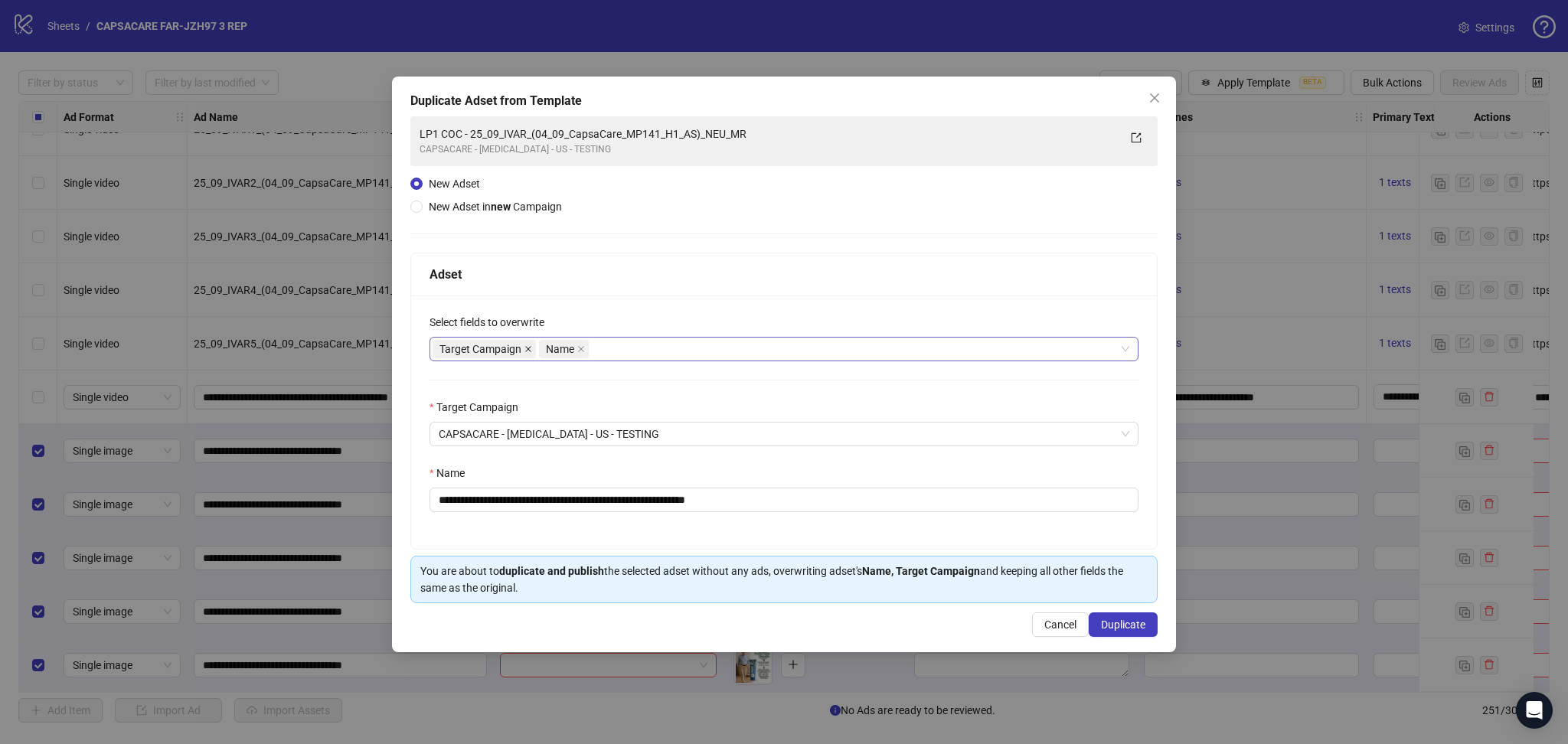
click at [529, 347] on icon "close" at bounding box center [528, 349] width 8 height 8
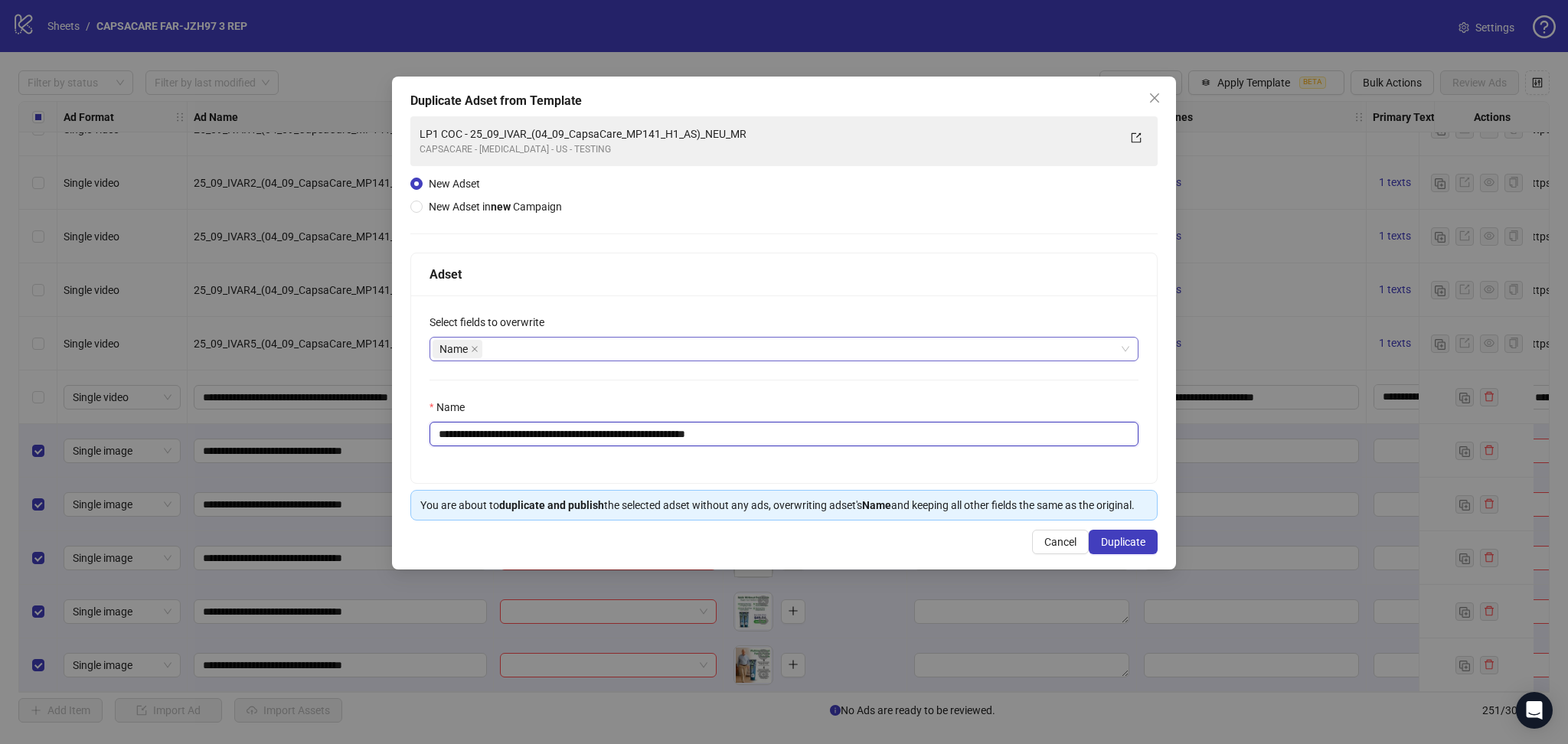
drag, startPoint x: 491, startPoint y: 434, endPoint x: 863, endPoint y: 465, distance: 373.3
click at [862, 463] on div "**********" at bounding box center [784, 390] width 746 height 188
paste input "text"
type input "**********"
click at [1124, 546] on span "Duplicate" at bounding box center [1123, 542] width 45 height 12
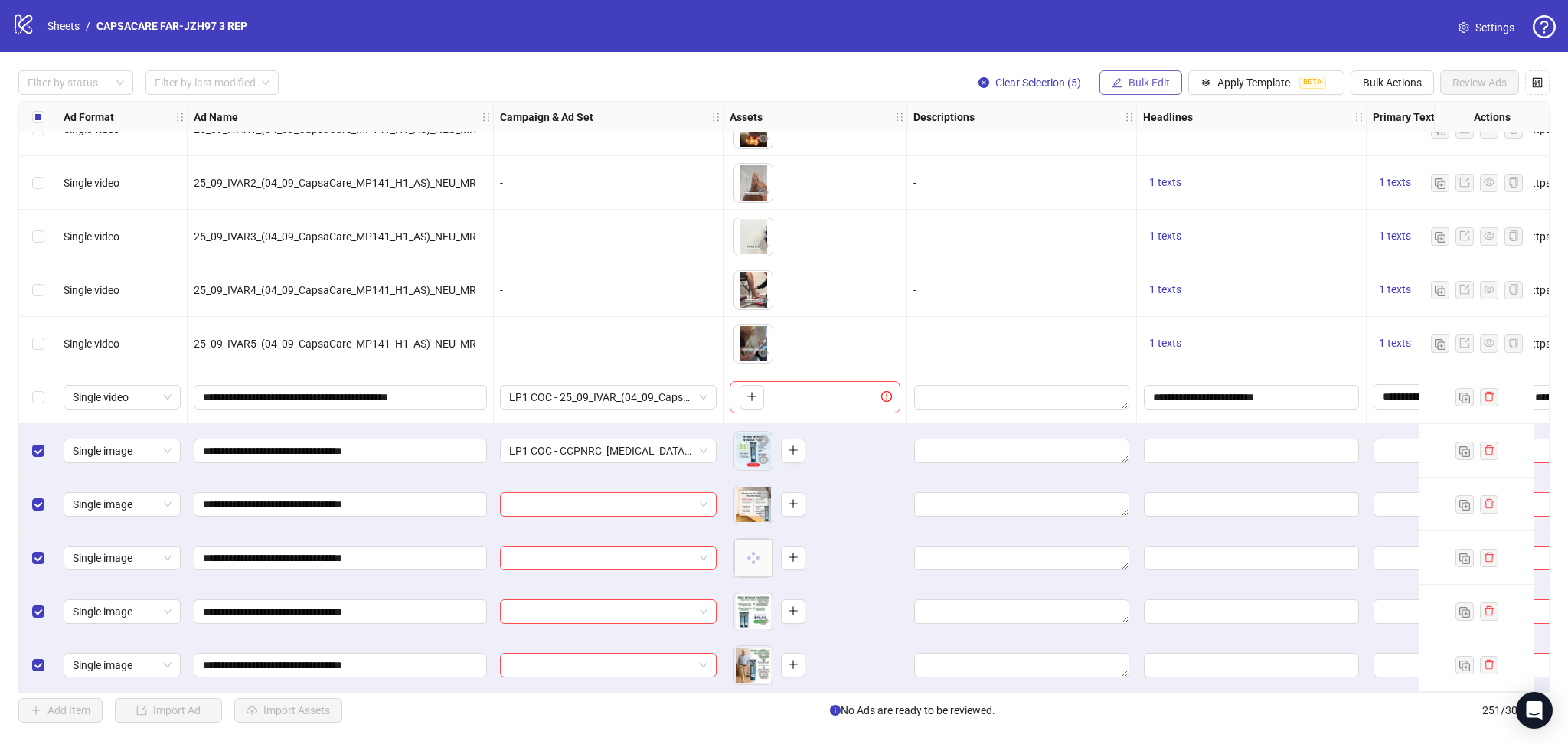
click at [1132, 86] on span "Bulk Edit" at bounding box center [1150, 82] width 42 height 12
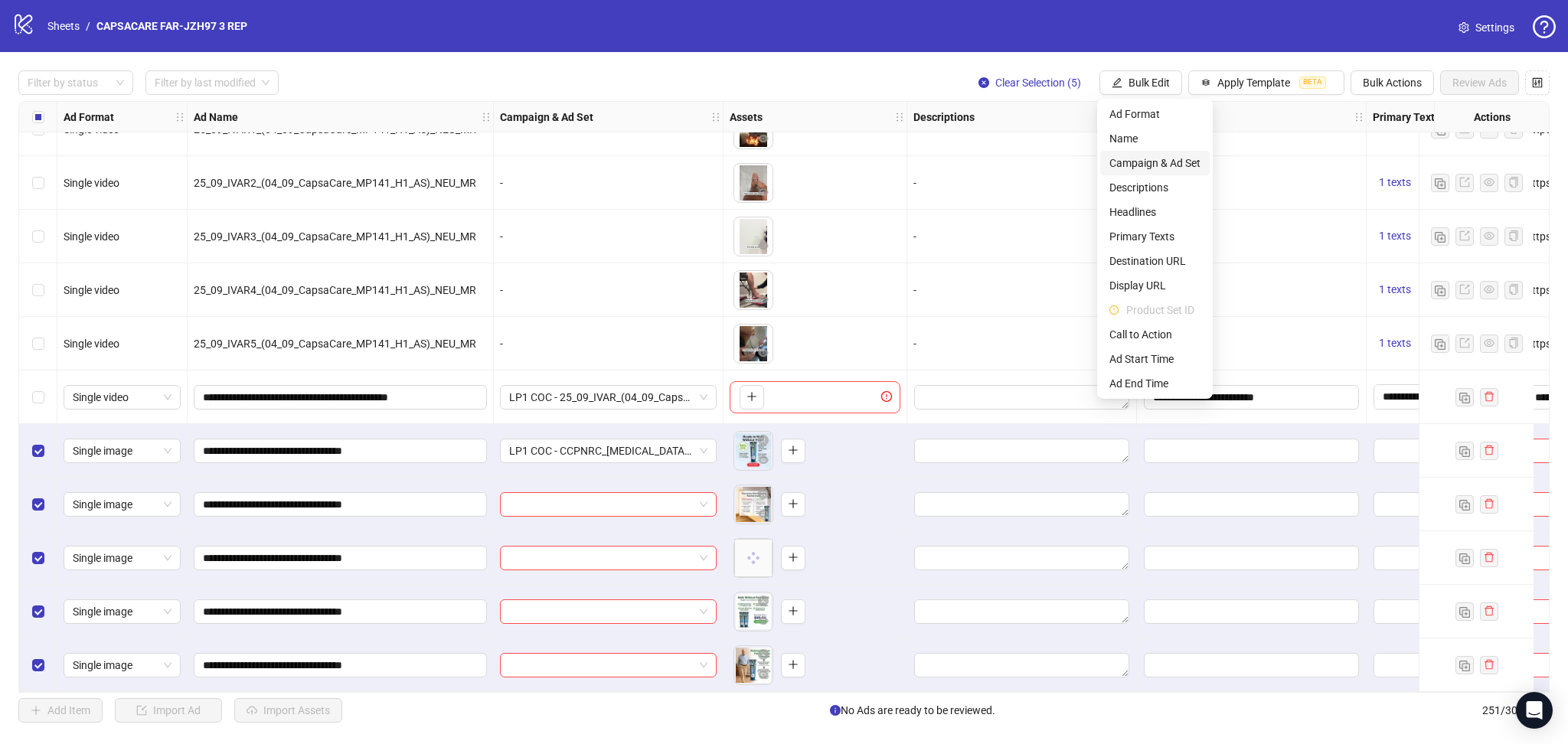
click at [1181, 168] on span "Campaign & Ad Set" at bounding box center [1154, 162] width 91 height 17
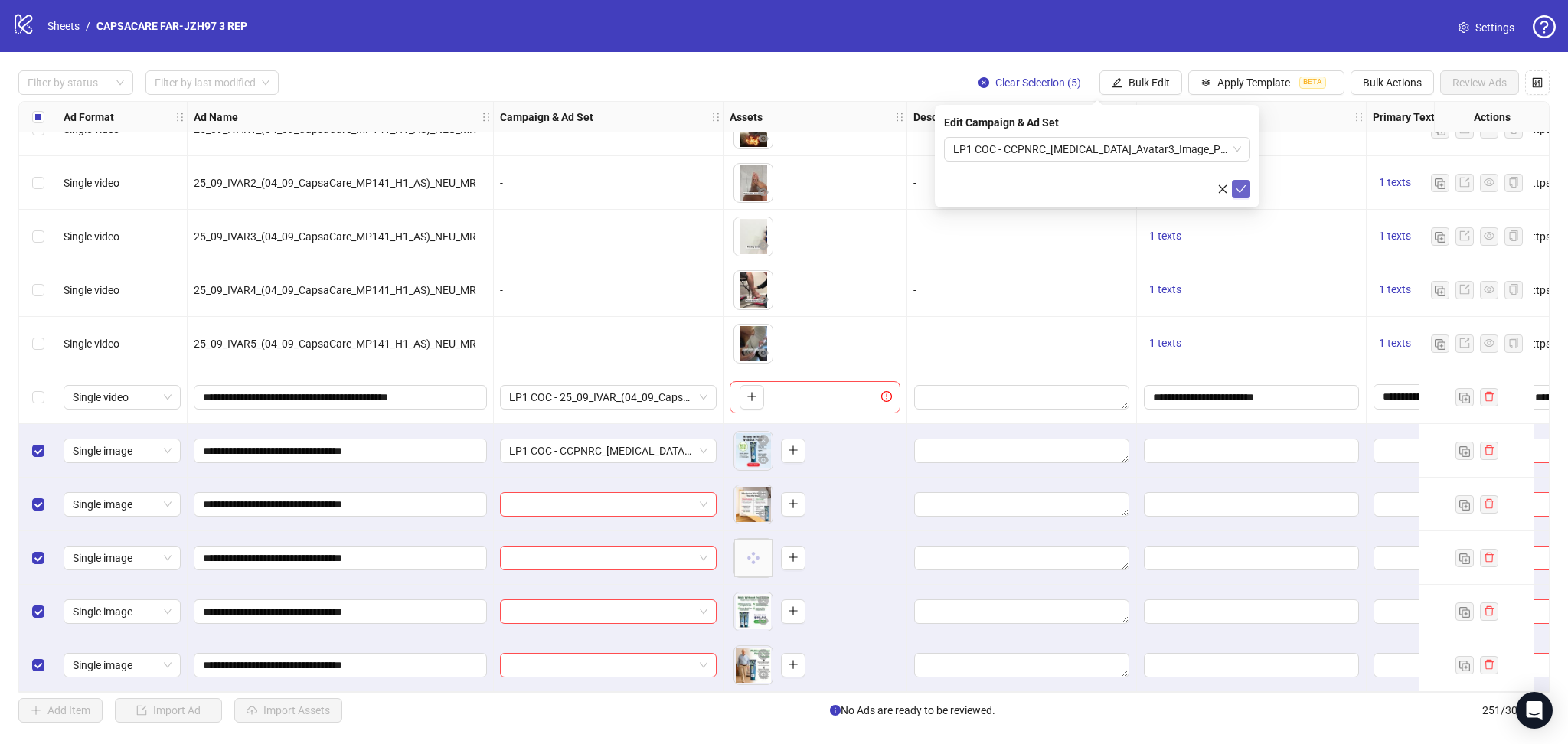
click at [1236, 193] on icon "check" at bounding box center [1241, 189] width 11 height 11
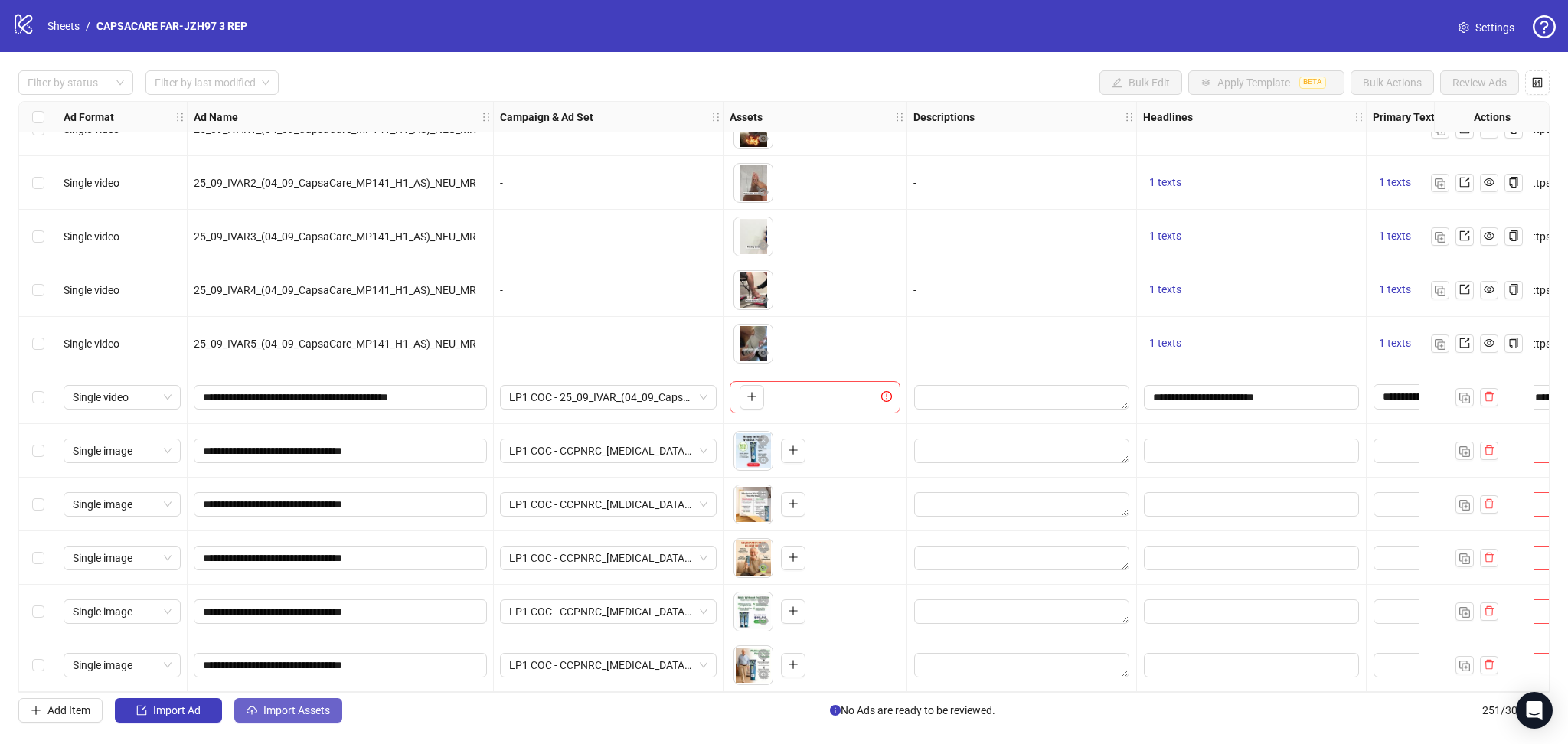
click at [286, 720] on button "Import Assets" at bounding box center [288, 710] width 108 height 25
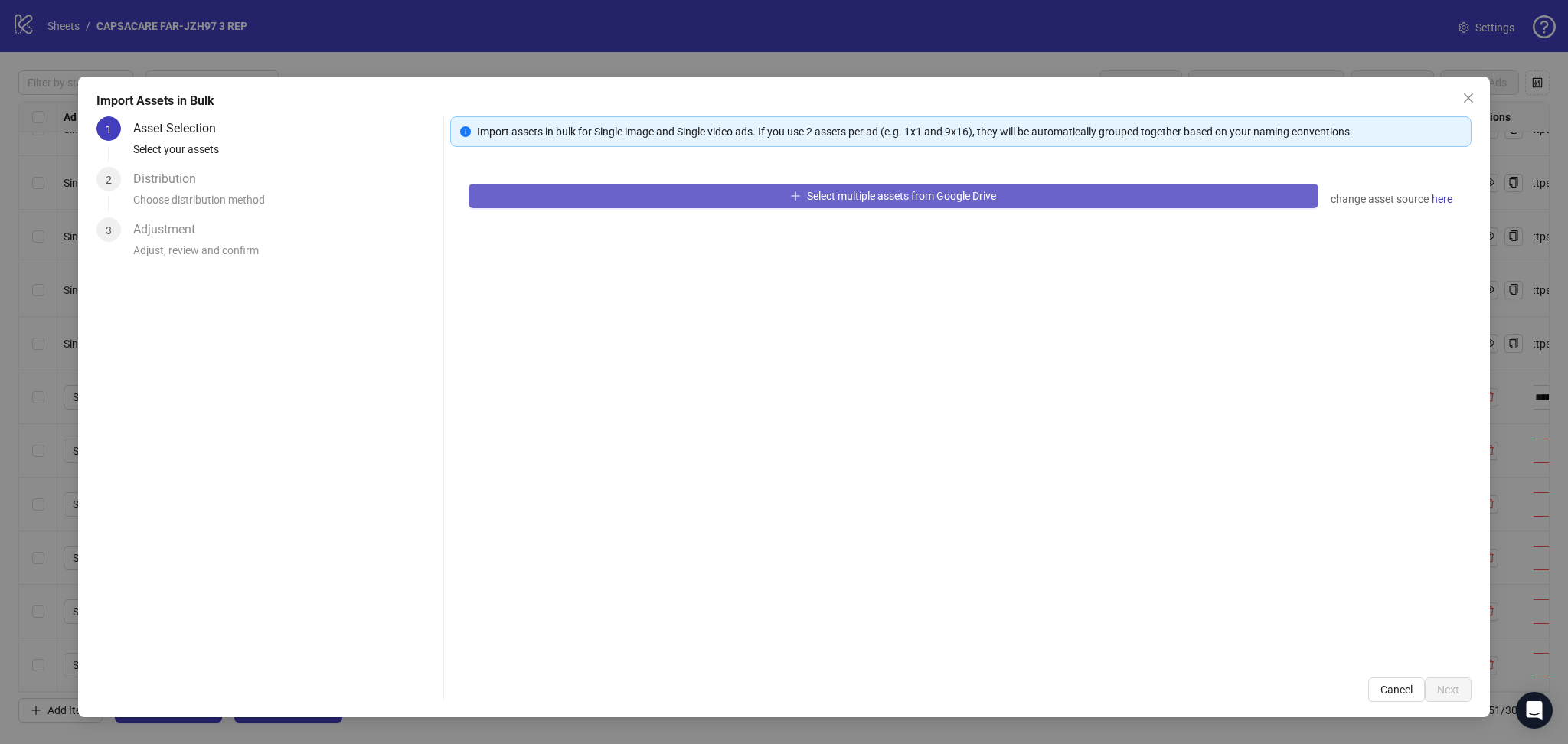
click at [703, 185] on button "Select multiple assets from Google Drive" at bounding box center [893, 196] width 850 height 25
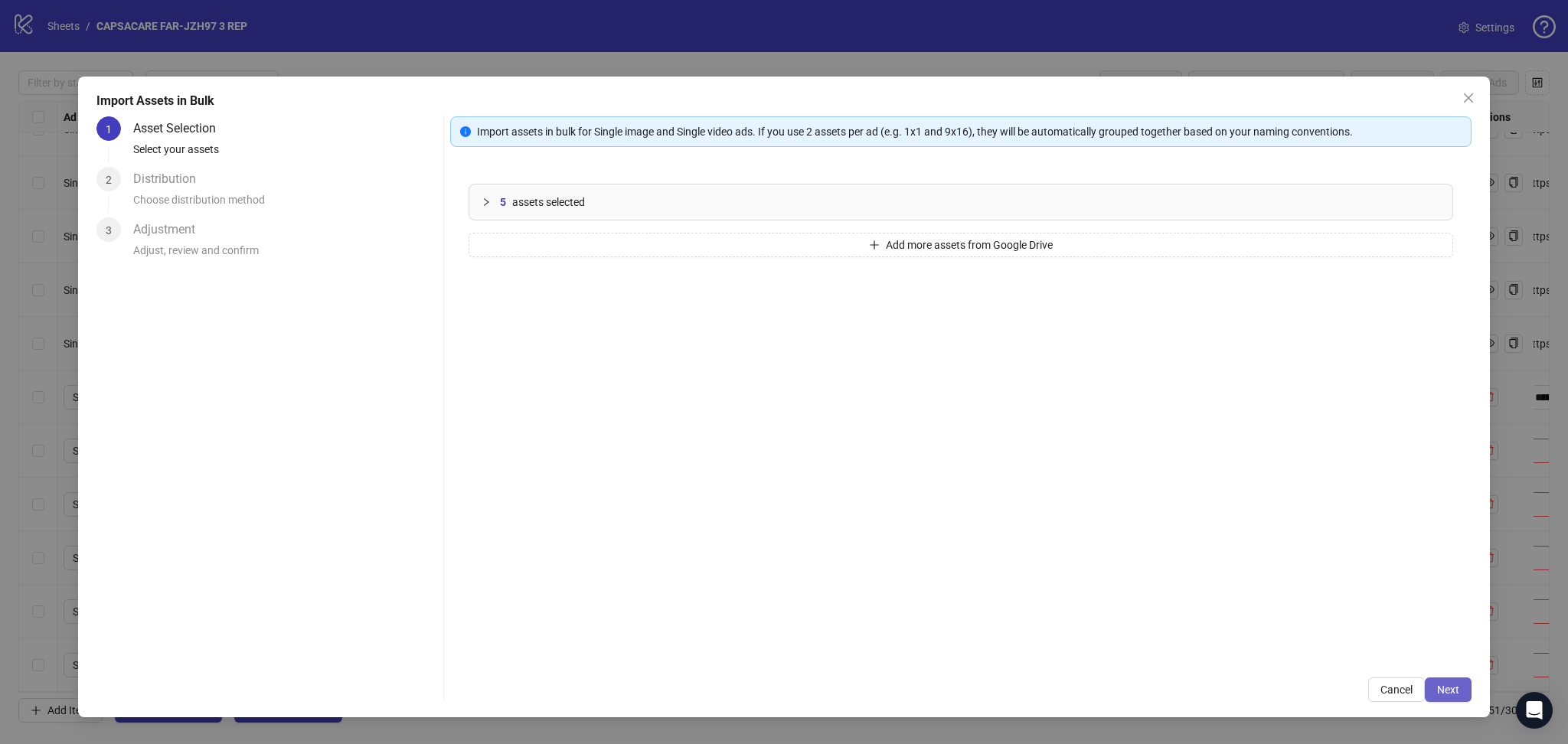
click at [1447, 693] on span "Next" at bounding box center [1447, 690] width 22 height 12
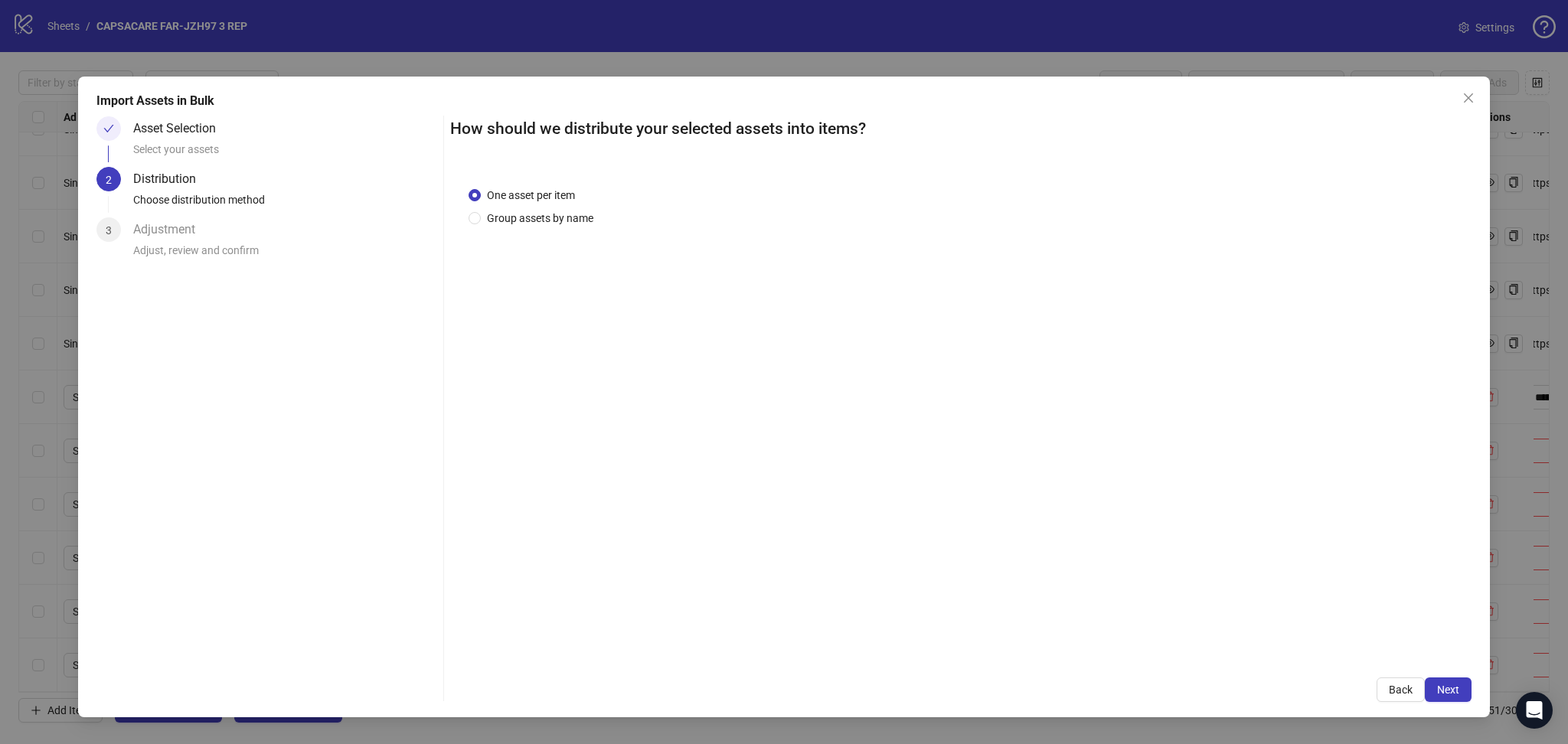
click at [1448, 686] on span "Next" at bounding box center [1447, 690] width 22 height 12
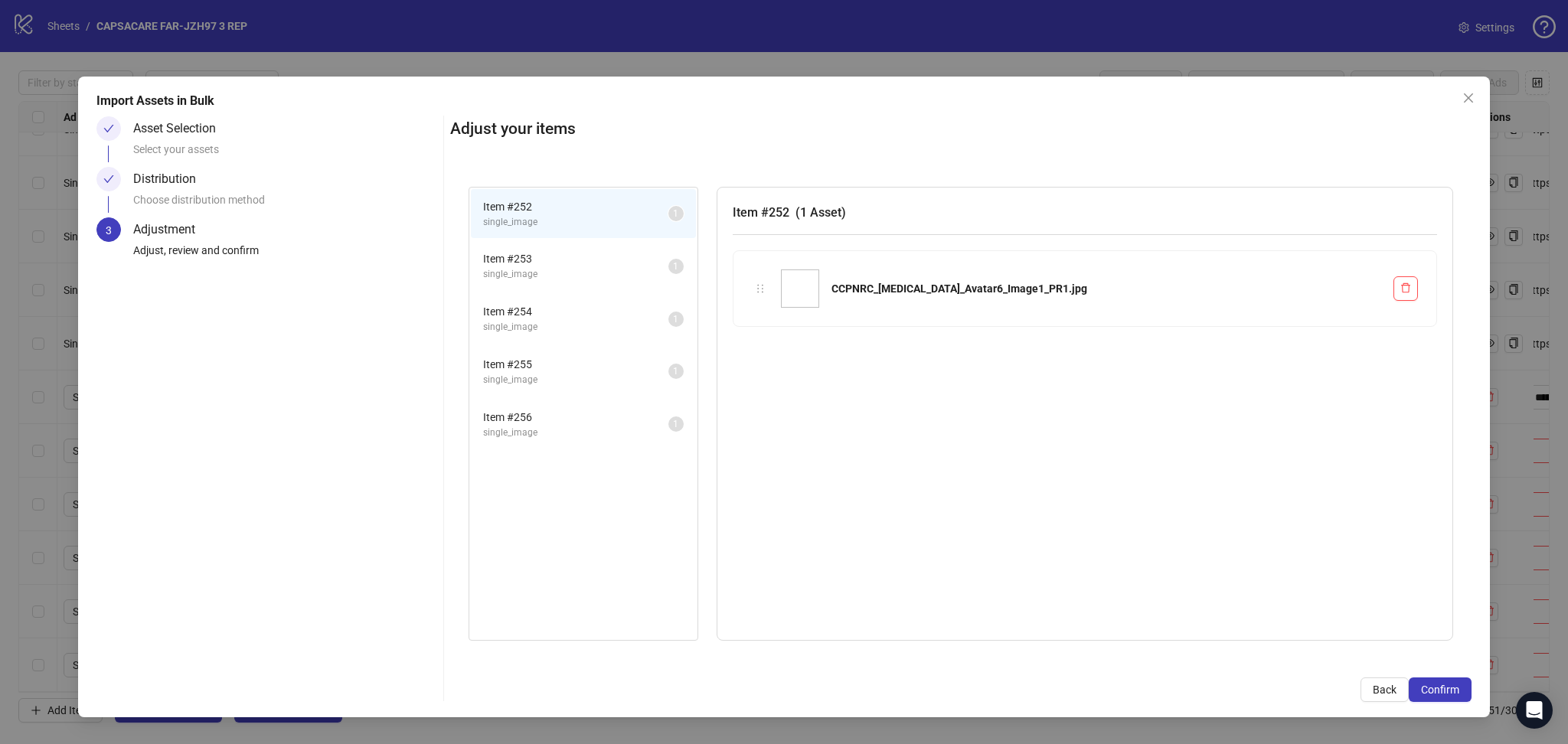
click at [1448, 686] on span "Confirm" at bounding box center [1439, 690] width 39 height 12
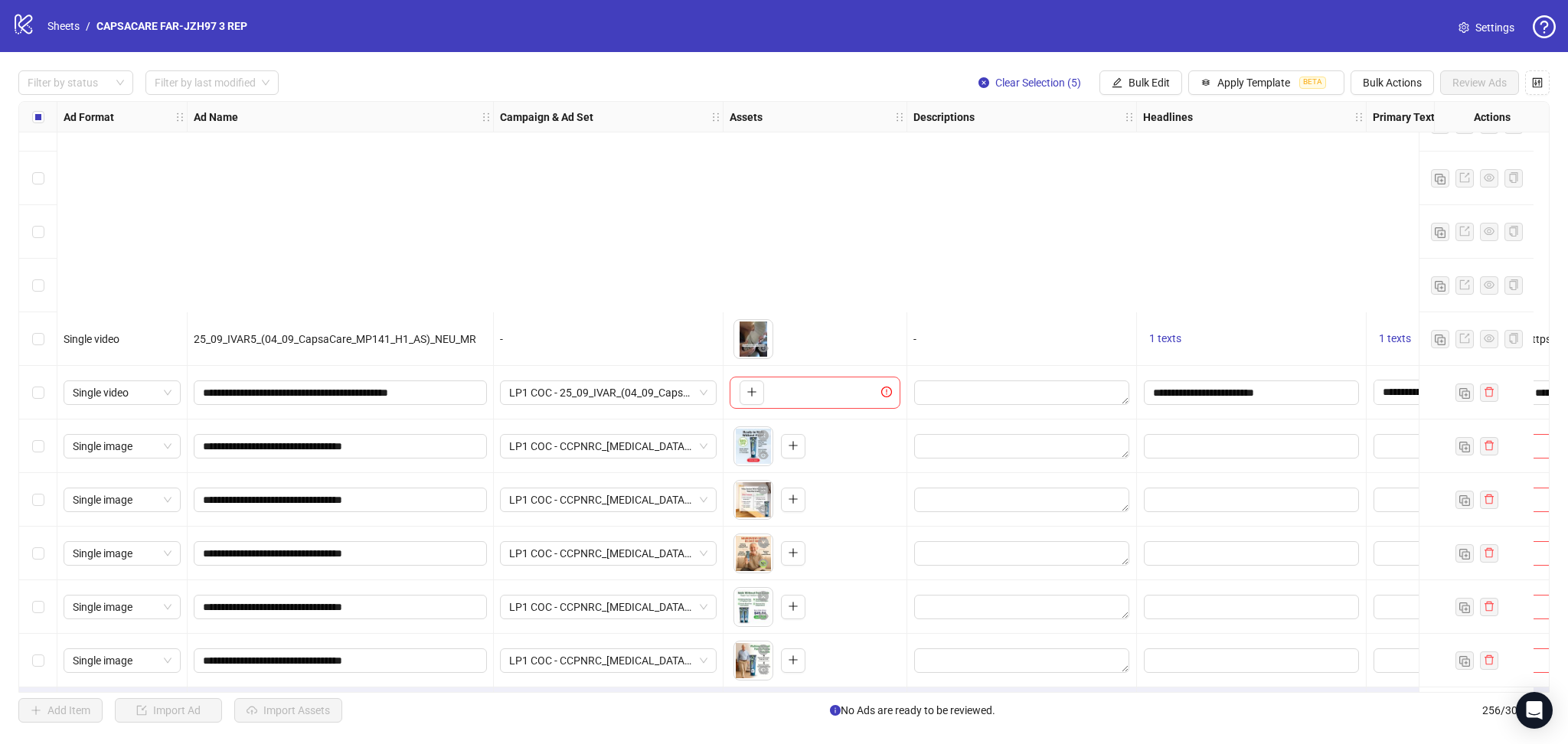
scroll to position [13164, 0]
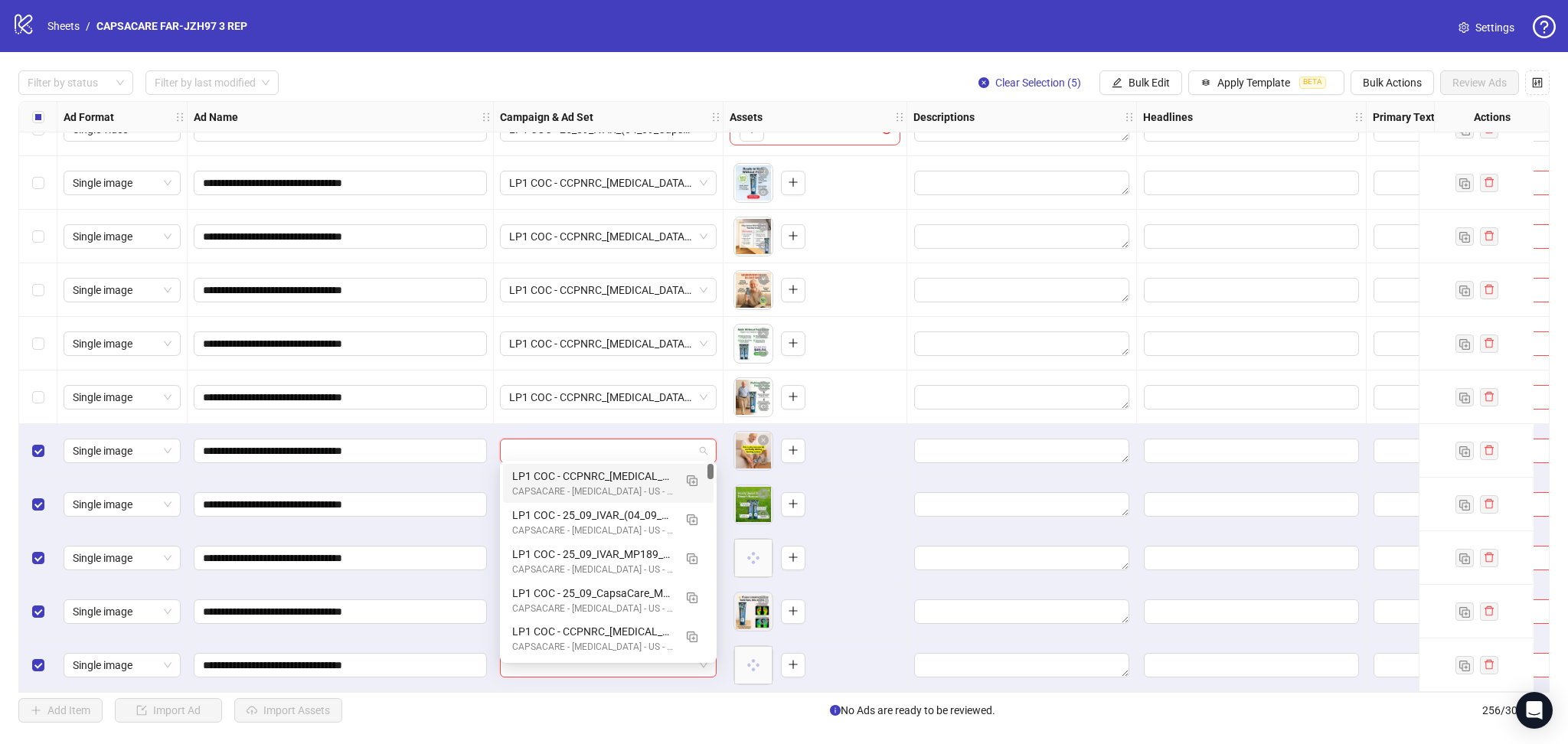
click at [560, 448] on input "search" at bounding box center [601, 450] width 184 height 23
click at [692, 476] on img "button" at bounding box center [692, 481] width 11 height 11
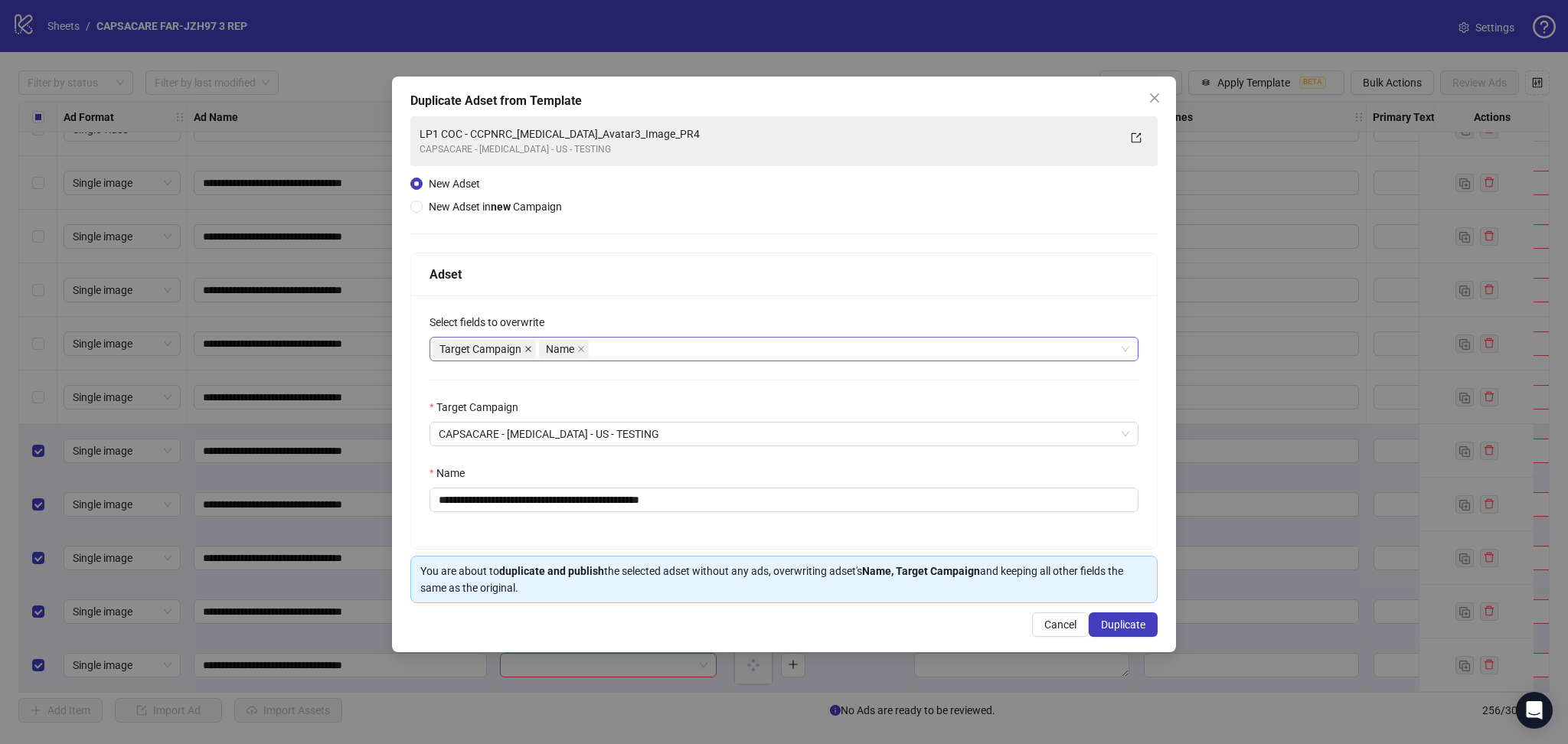
click at [527, 348] on icon "close" at bounding box center [528, 349] width 6 height 6
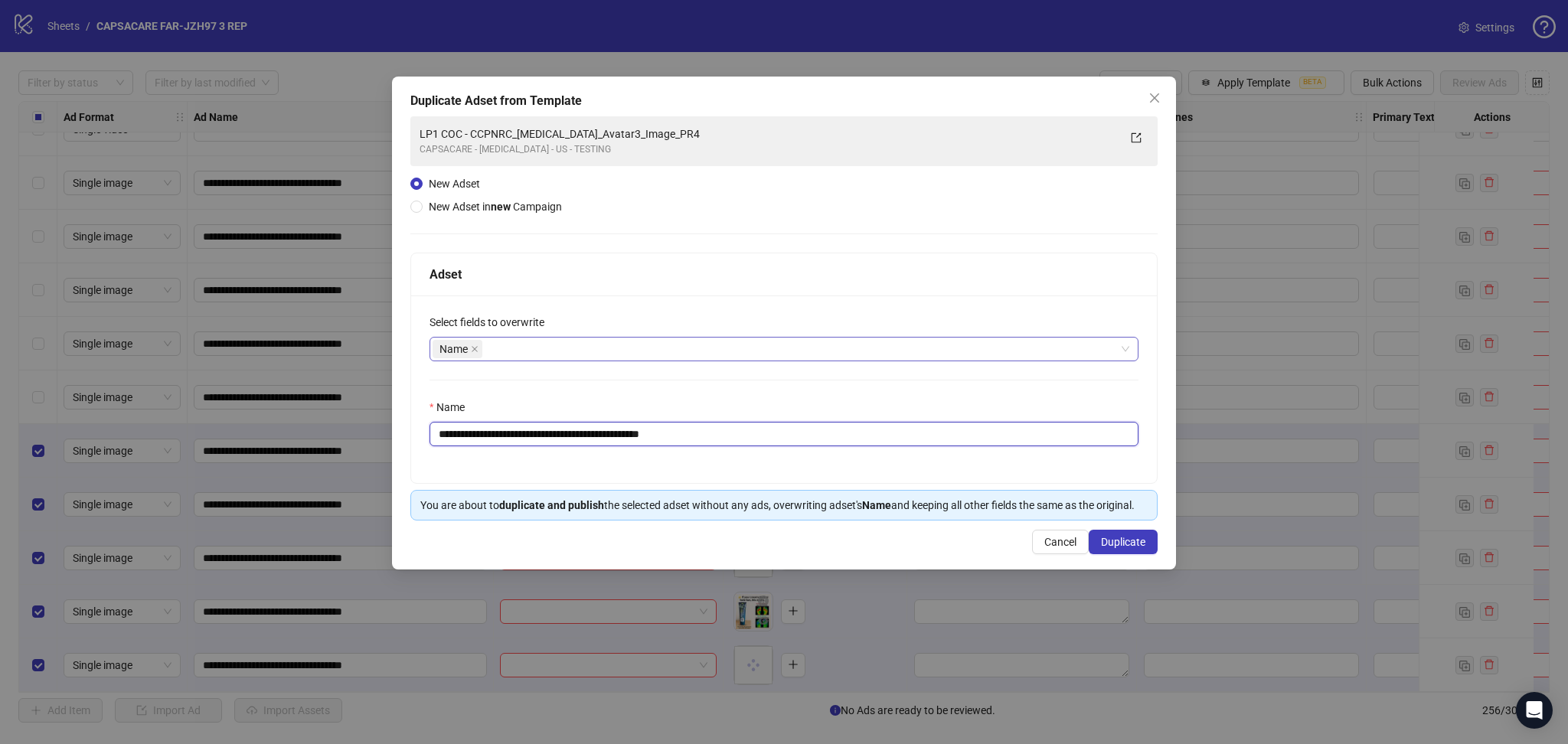
drag, startPoint x: 489, startPoint y: 431, endPoint x: 908, endPoint y: 475, distance: 421.3
click at [875, 460] on div "**********" at bounding box center [784, 390] width 746 height 188
paste input "text"
type input "**********"
drag, startPoint x: 1128, startPoint y: 533, endPoint x: 1128, endPoint y: 542, distance: 9.0
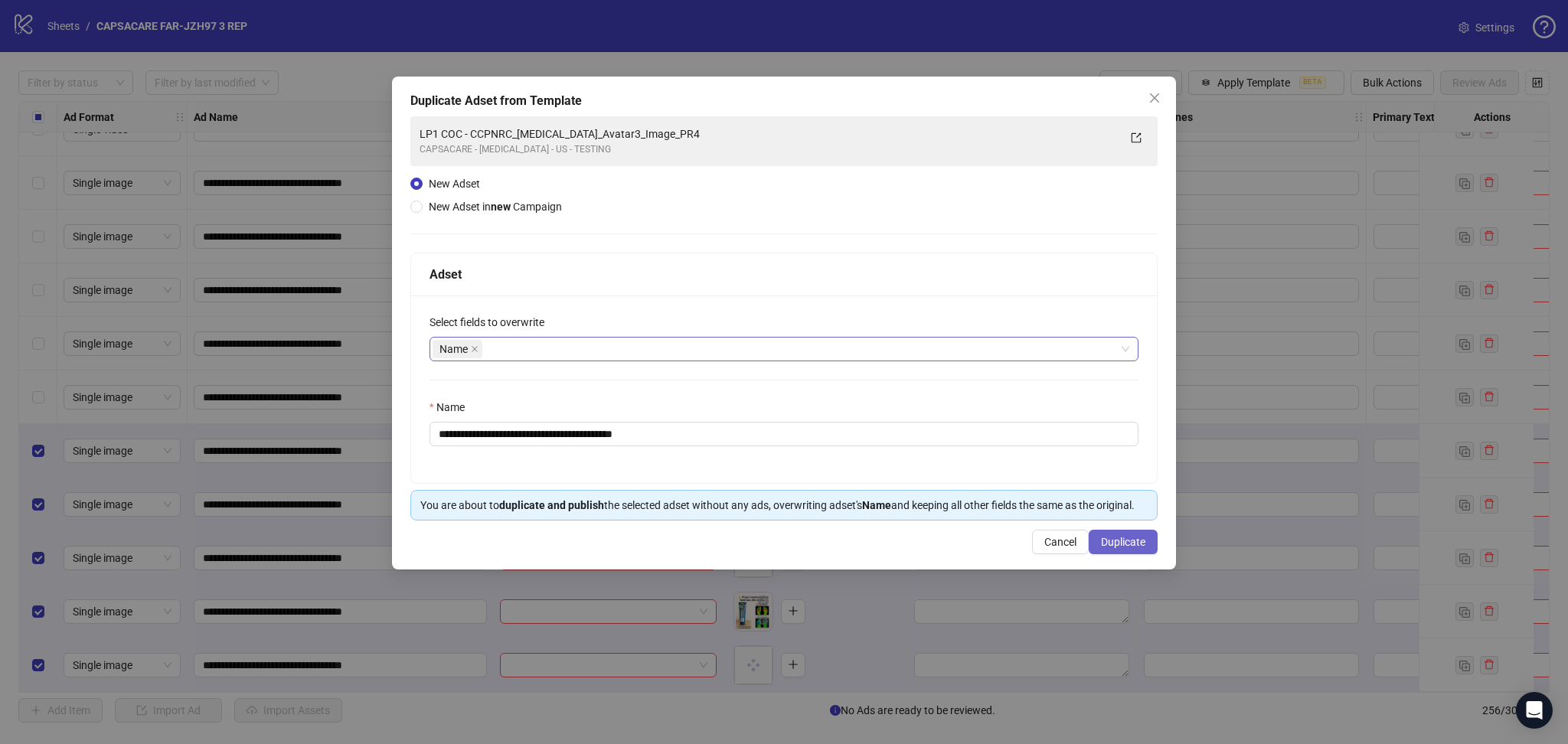
click at [1128, 534] on button "Duplicate" at bounding box center [1123, 541] width 69 height 25
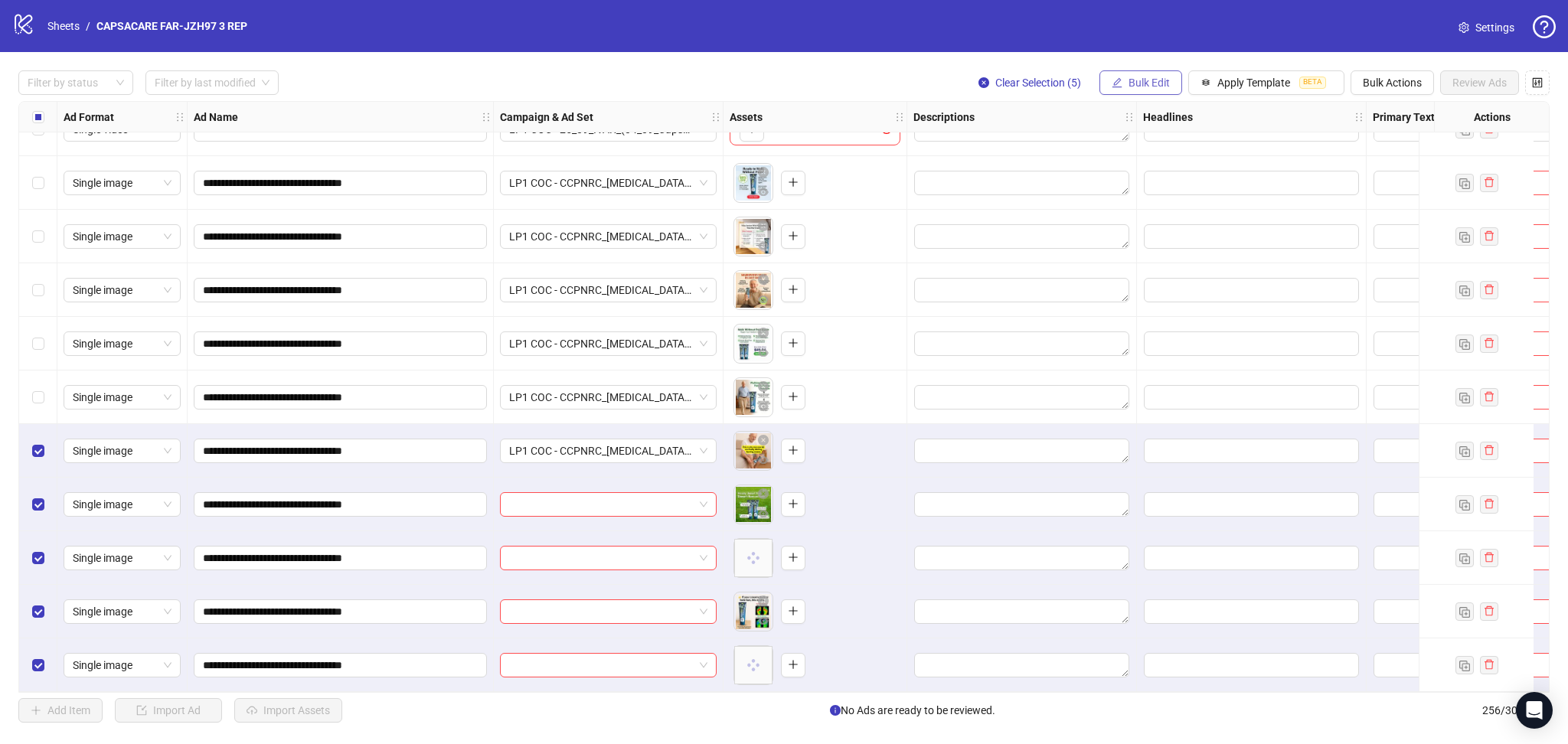
click at [1124, 79] on button "Bulk Edit" at bounding box center [1141, 82] width 83 height 25
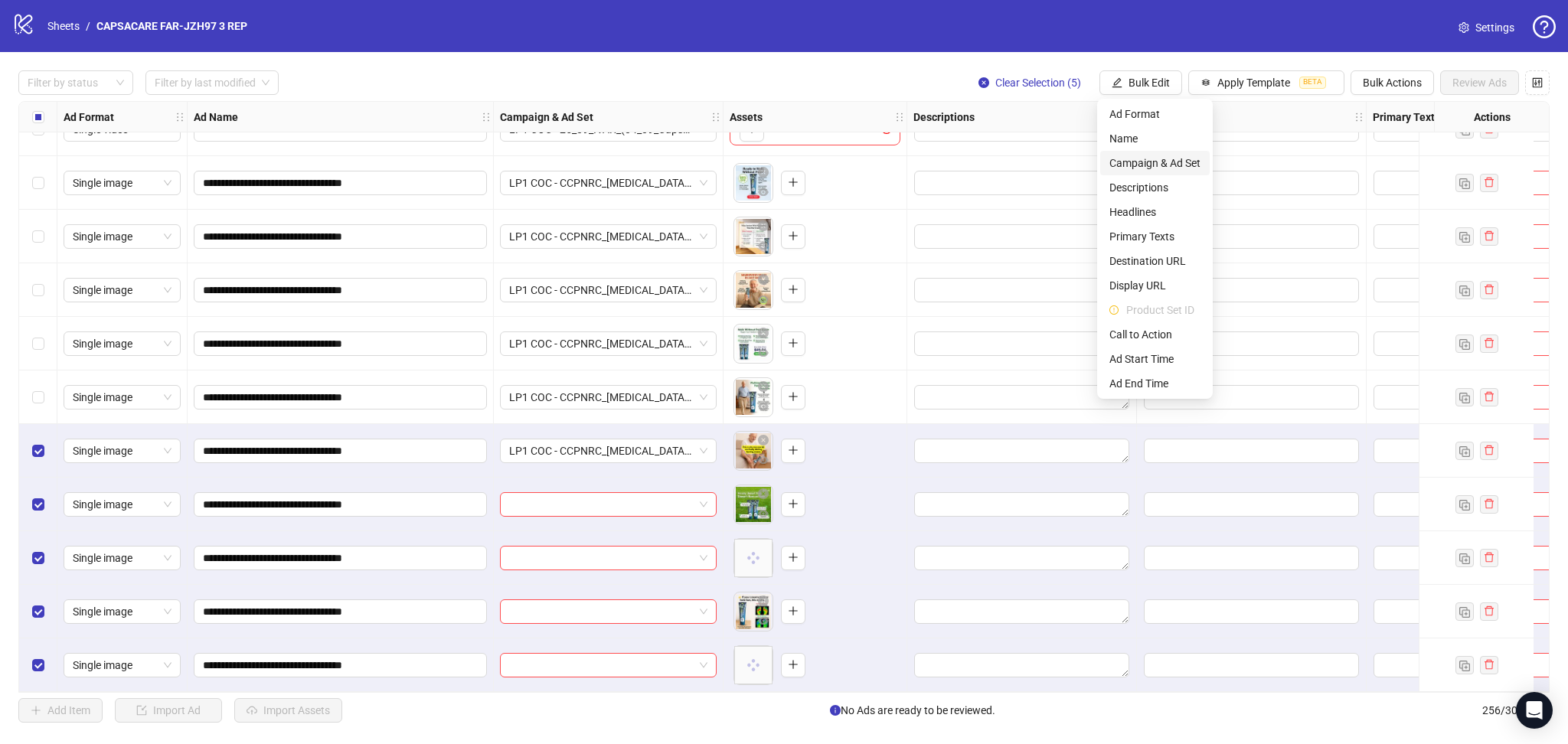
click at [1155, 159] on span "Campaign & Ad Set" at bounding box center [1154, 162] width 91 height 17
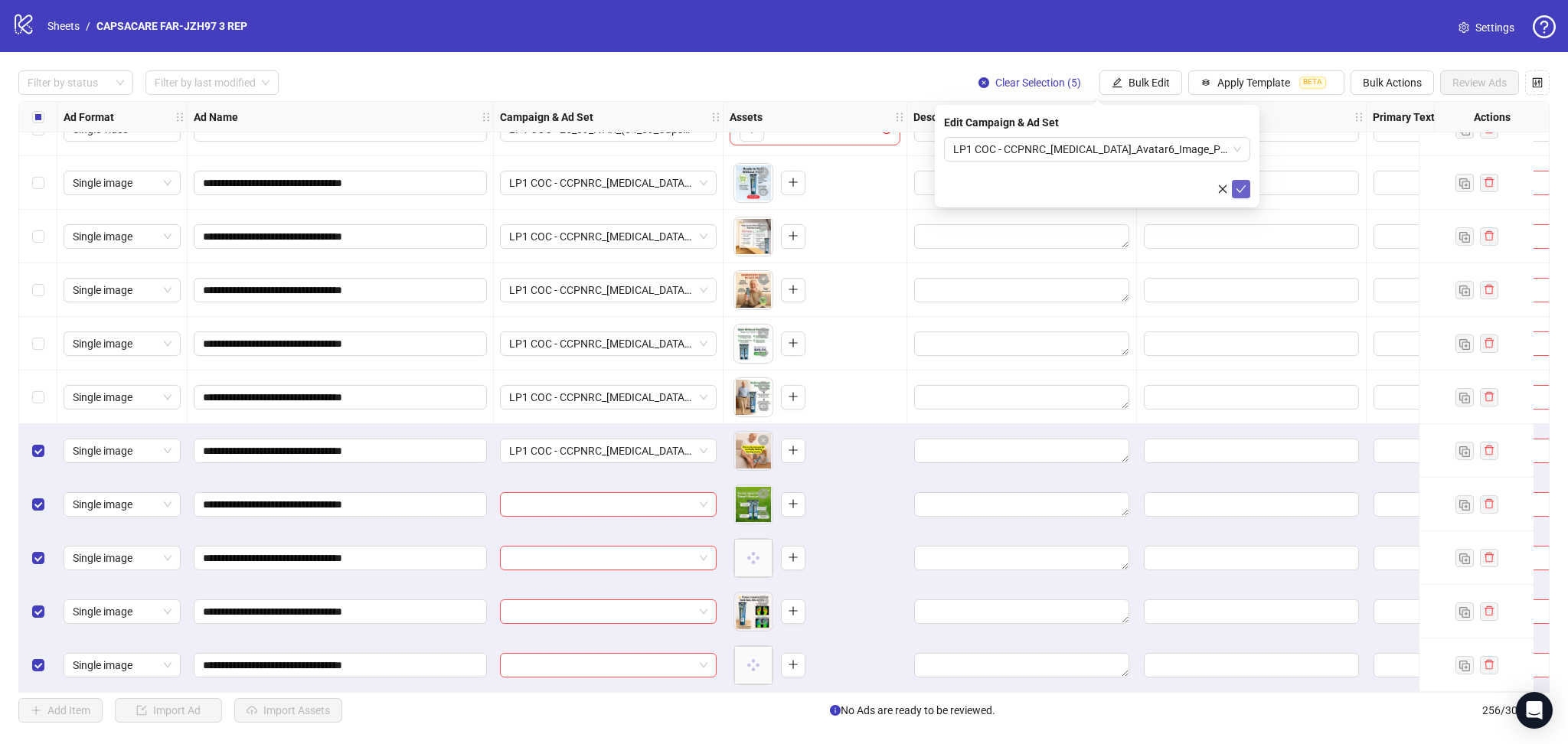
click at [1238, 194] on icon "check" at bounding box center [1241, 189] width 11 height 11
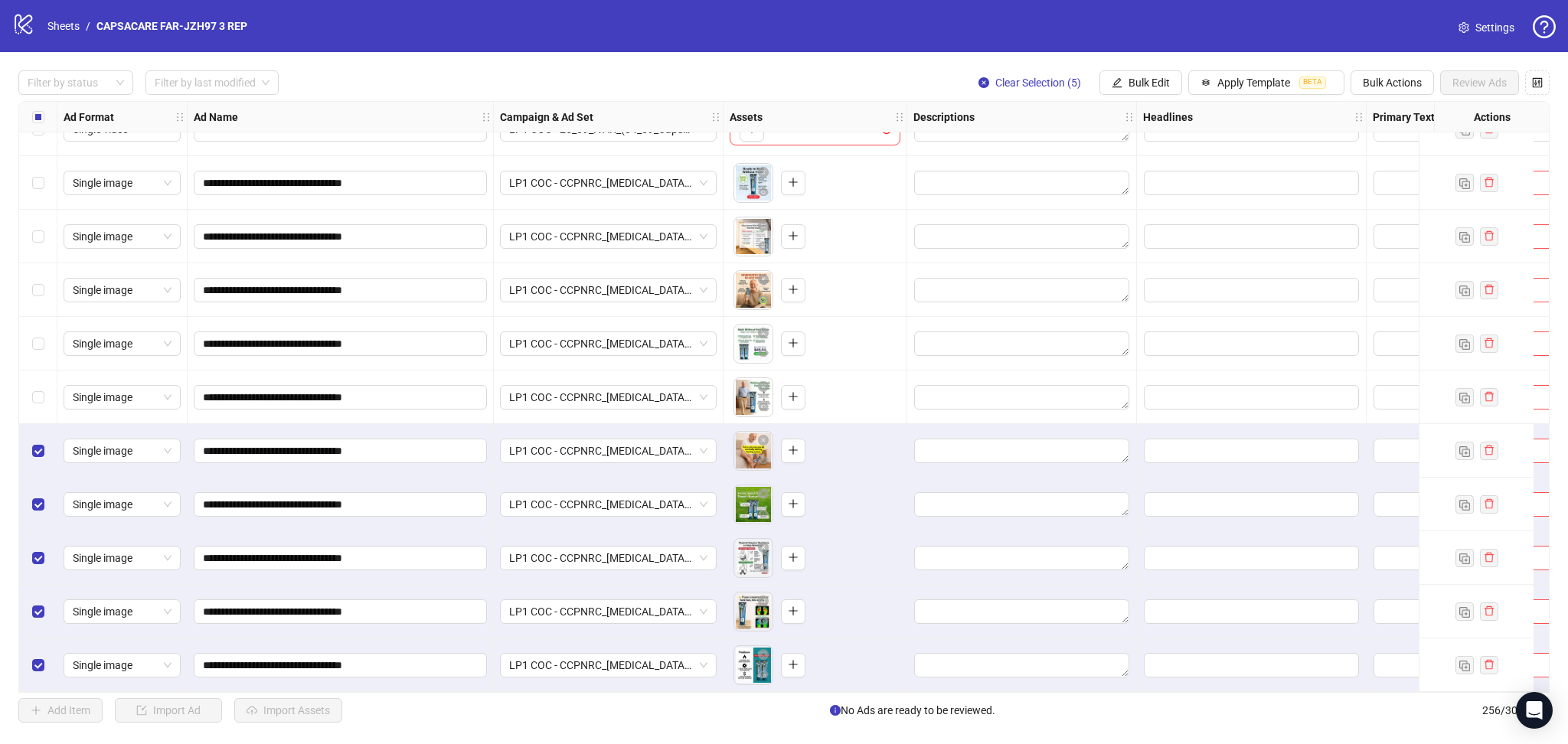
click at [22, 122] on div "Select all rows" at bounding box center [38, 117] width 39 height 31
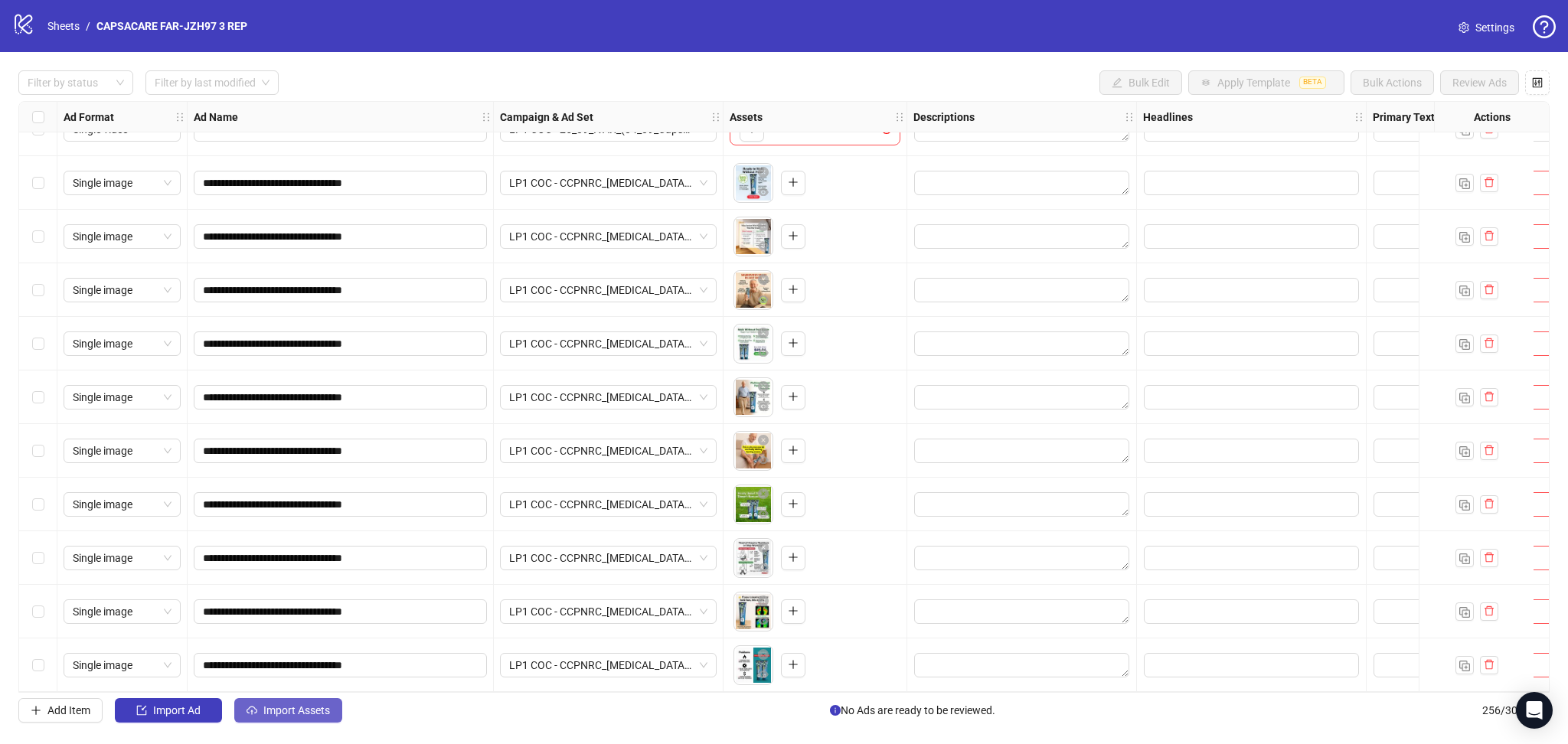
click at [307, 712] on span "Import Assets" at bounding box center [296, 710] width 66 height 12
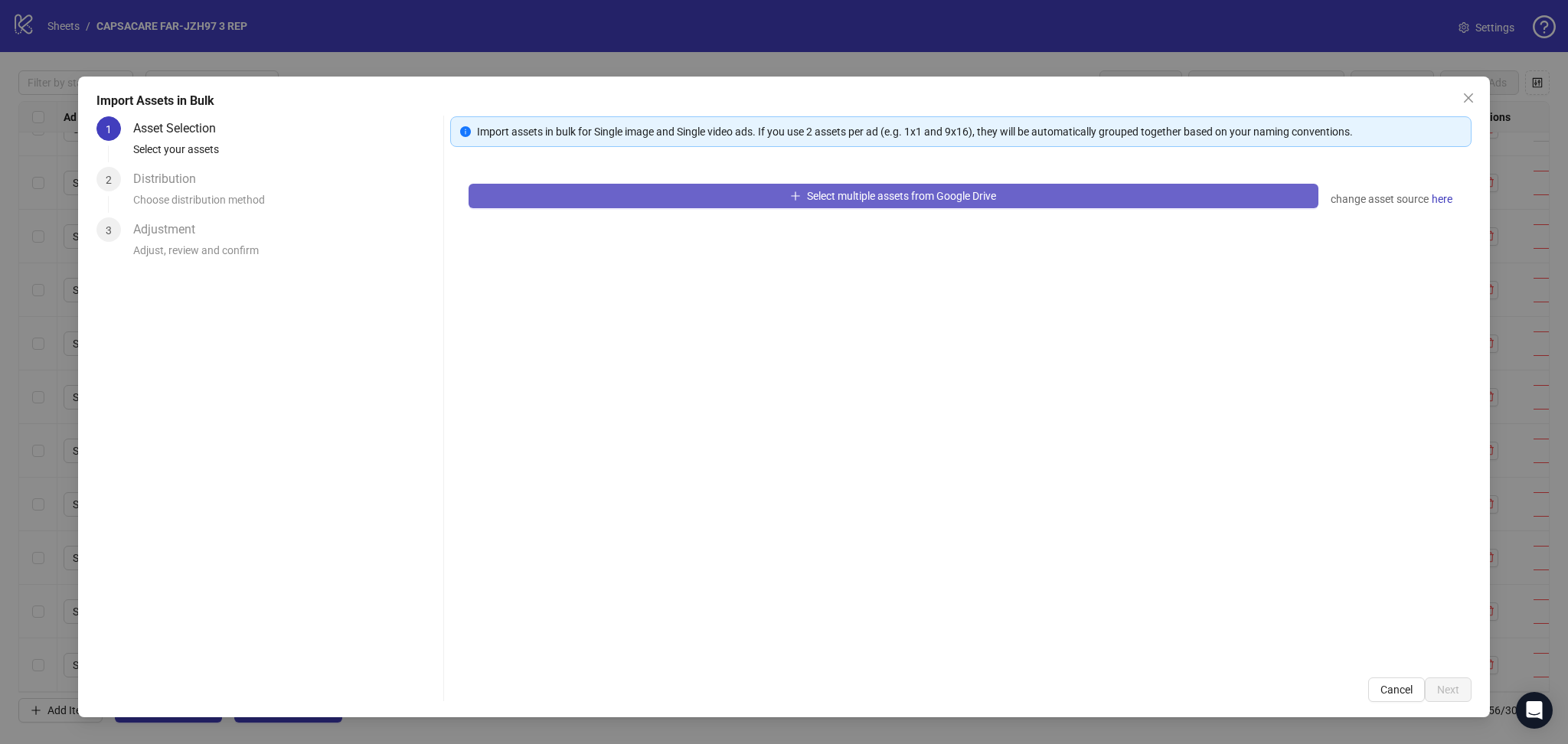
click at [683, 203] on button "Select multiple assets from Google Drive" at bounding box center [893, 196] width 850 height 25
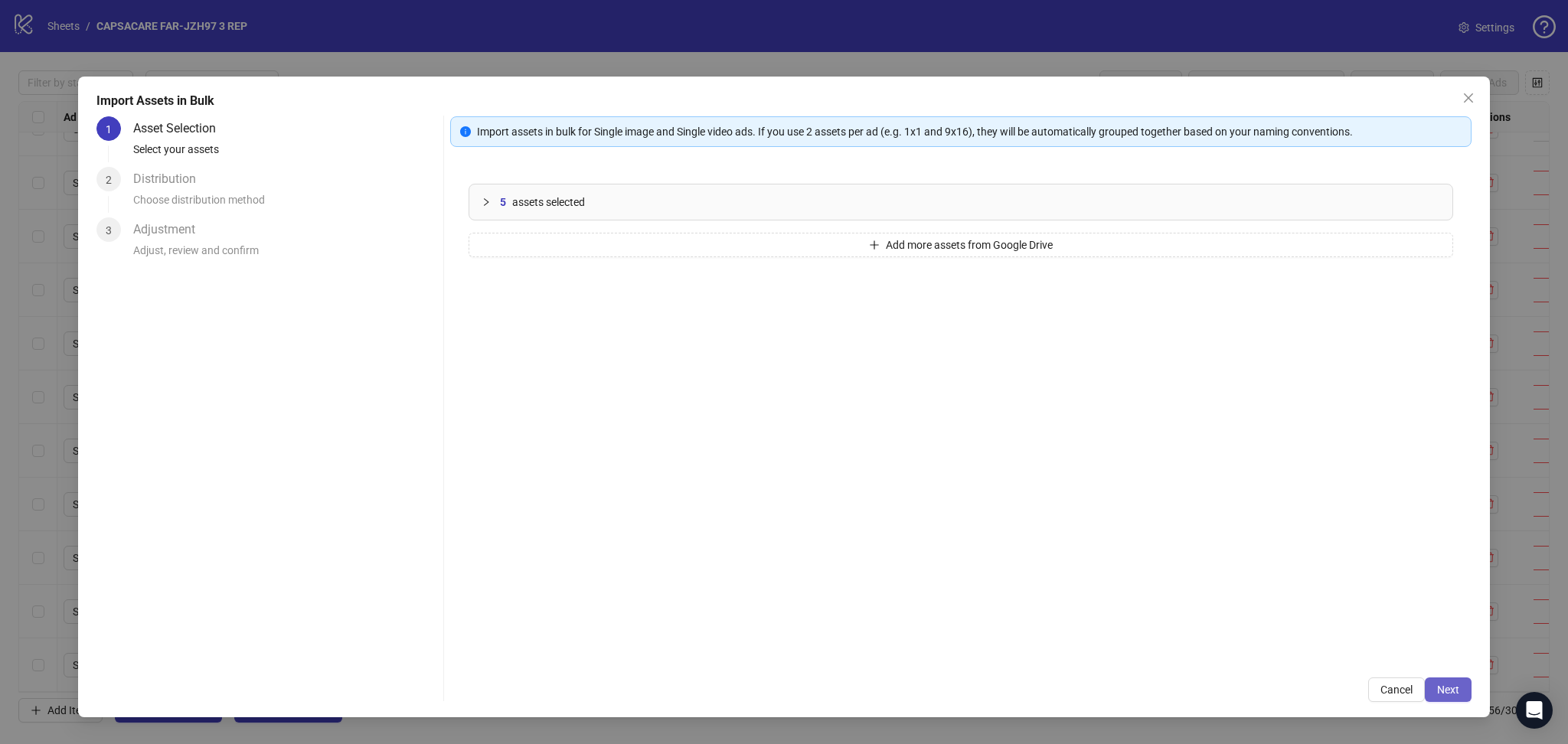
click at [1460, 692] on button "Next" at bounding box center [1447, 690] width 46 height 25
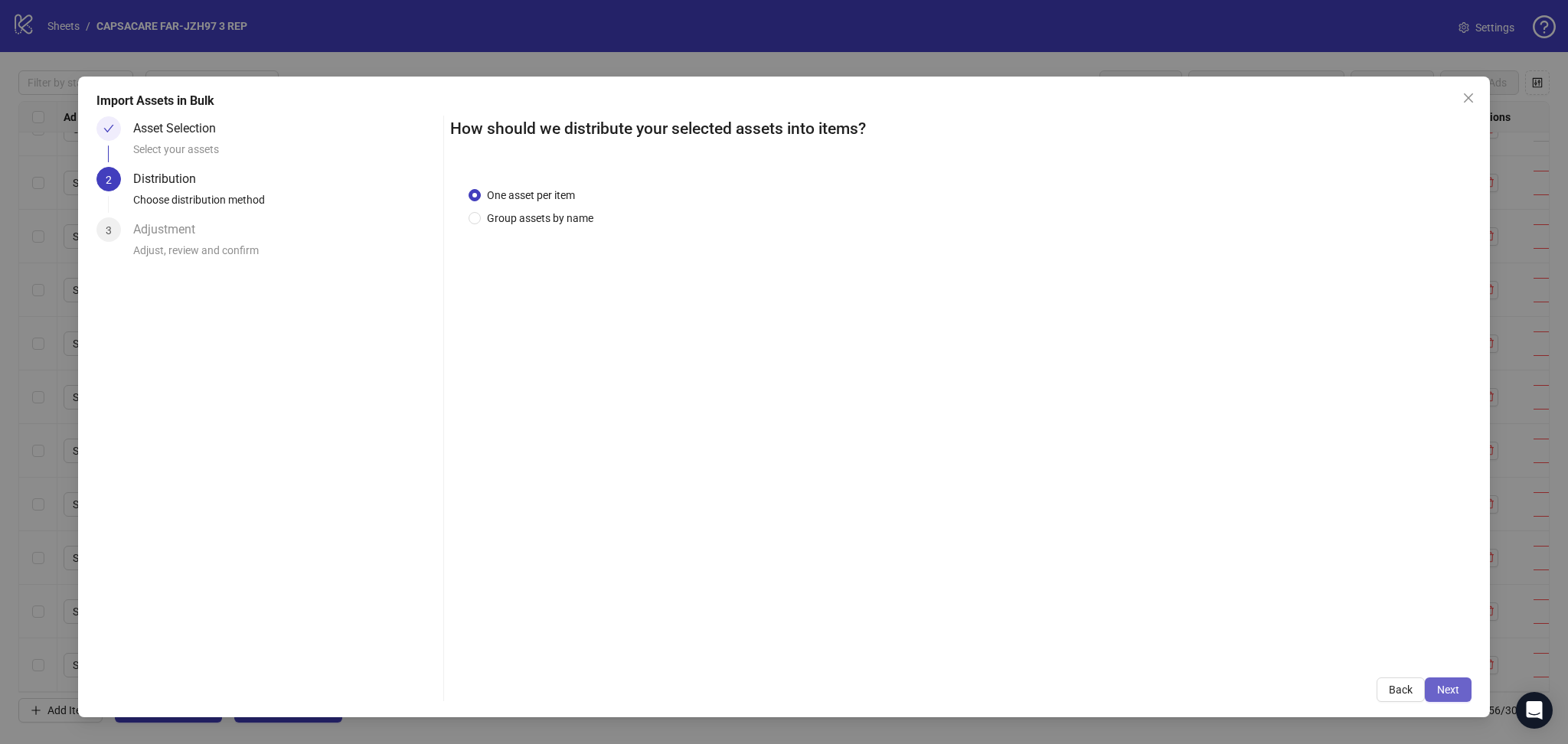
click at [1454, 687] on span "Next" at bounding box center [1447, 690] width 22 height 12
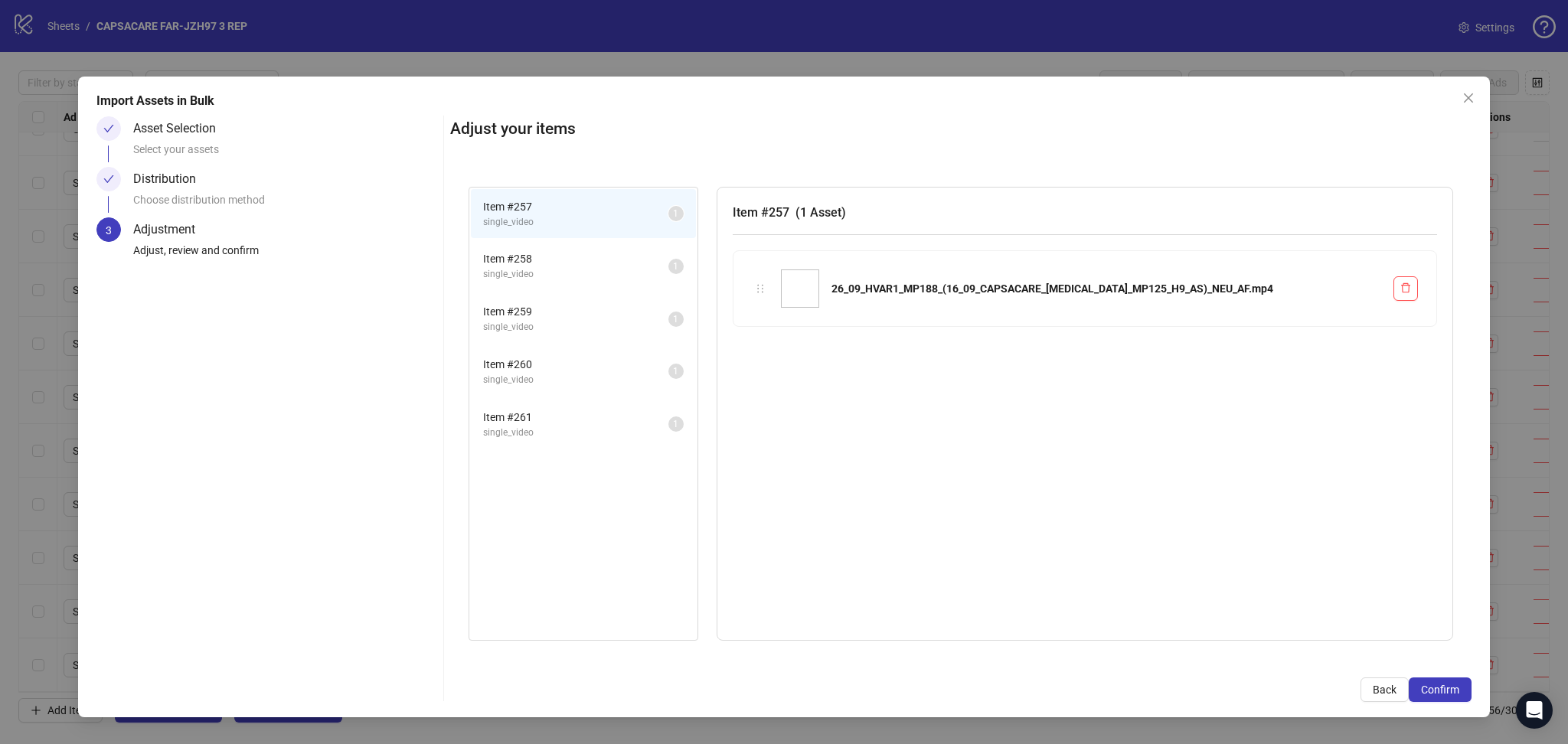
click at [1454, 687] on span "Confirm" at bounding box center [1439, 690] width 39 height 12
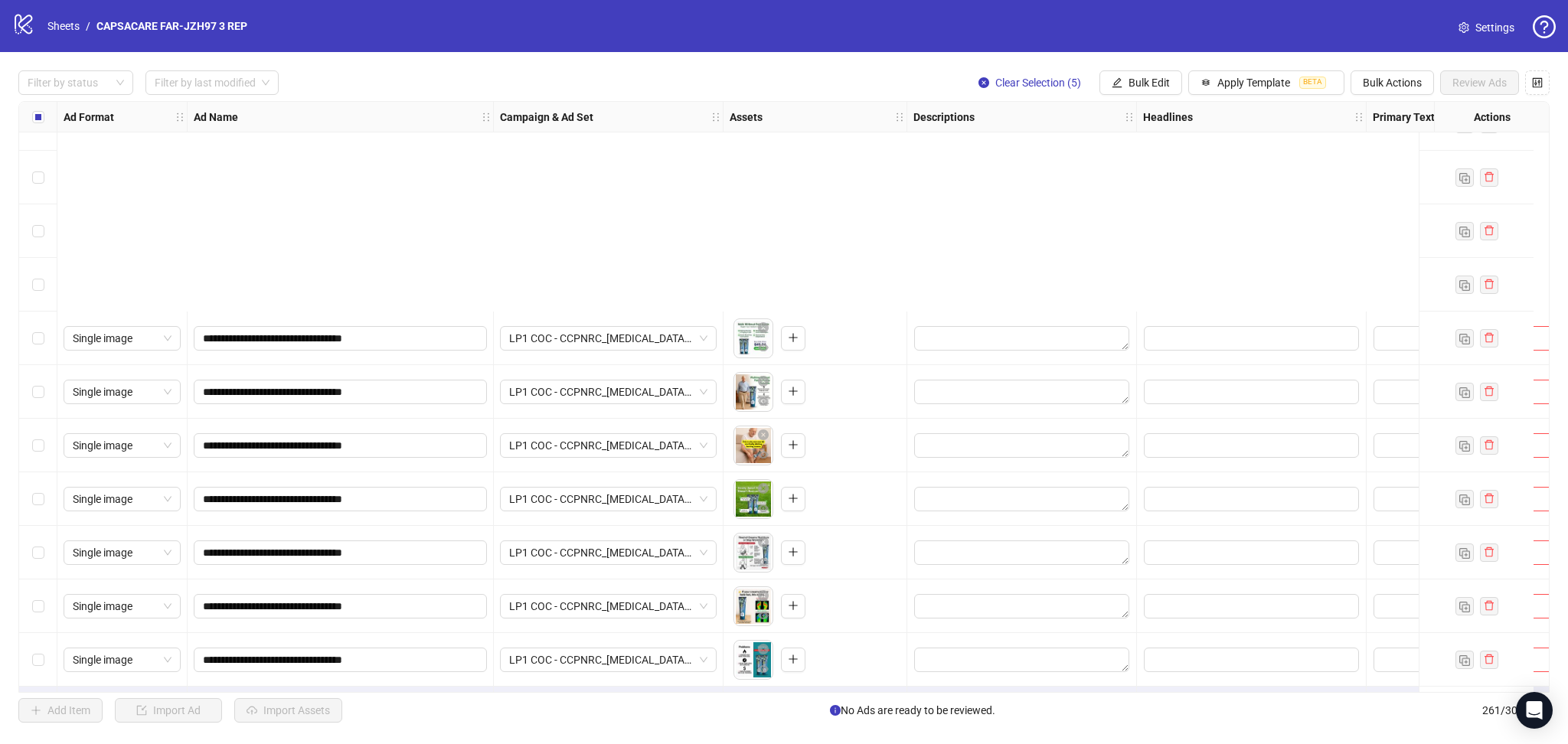
scroll to position [13433, 0]
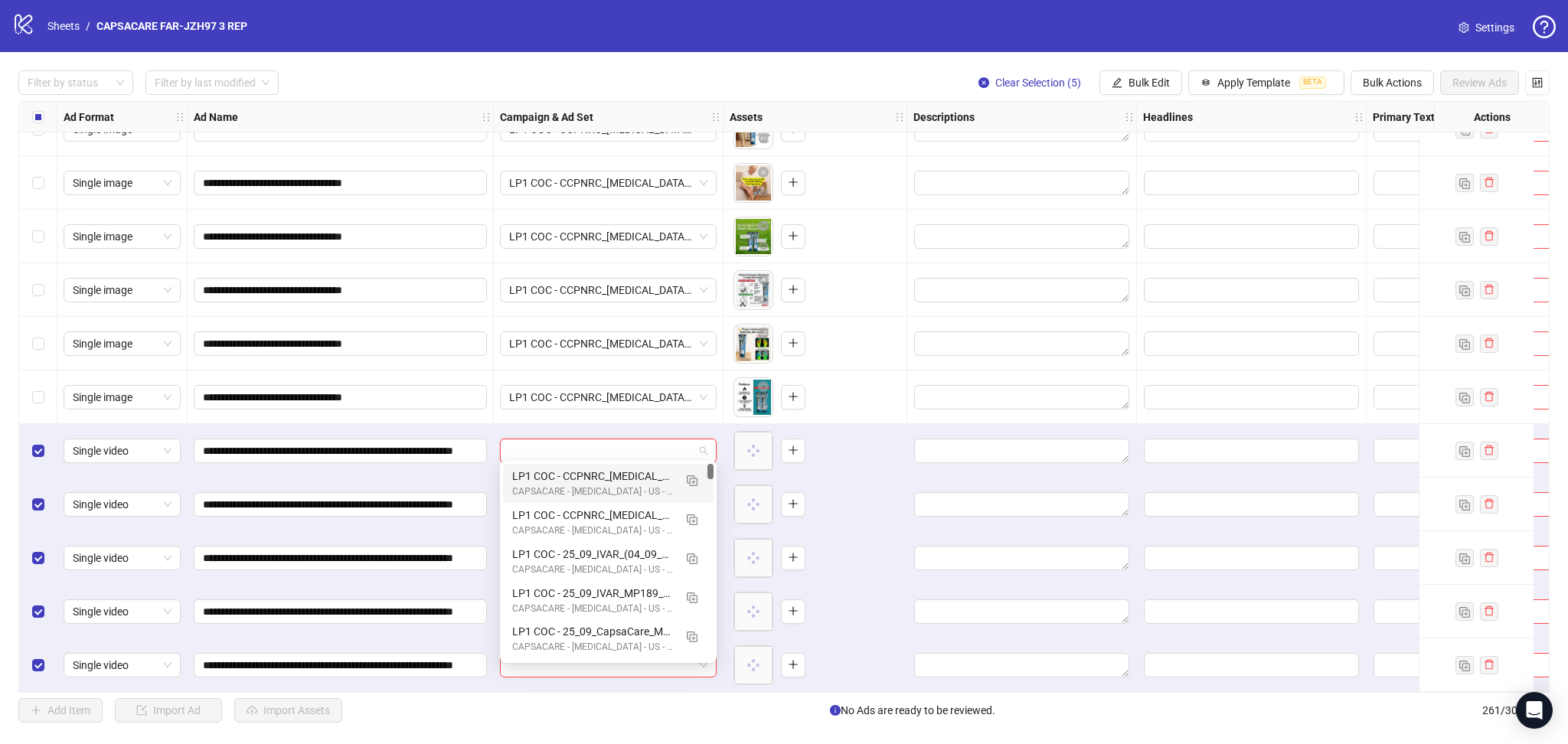
click at [555, 440] on input "search" at bounding box center [601, 450] width 184 height 23
drag, startPoint x: 689, startPoint y: 480, endPoint x: 689, endPoint y: 493, distance: 13.0
click at [690, 480] on img "button" at bounding box center [692, 481] width 11 height 11
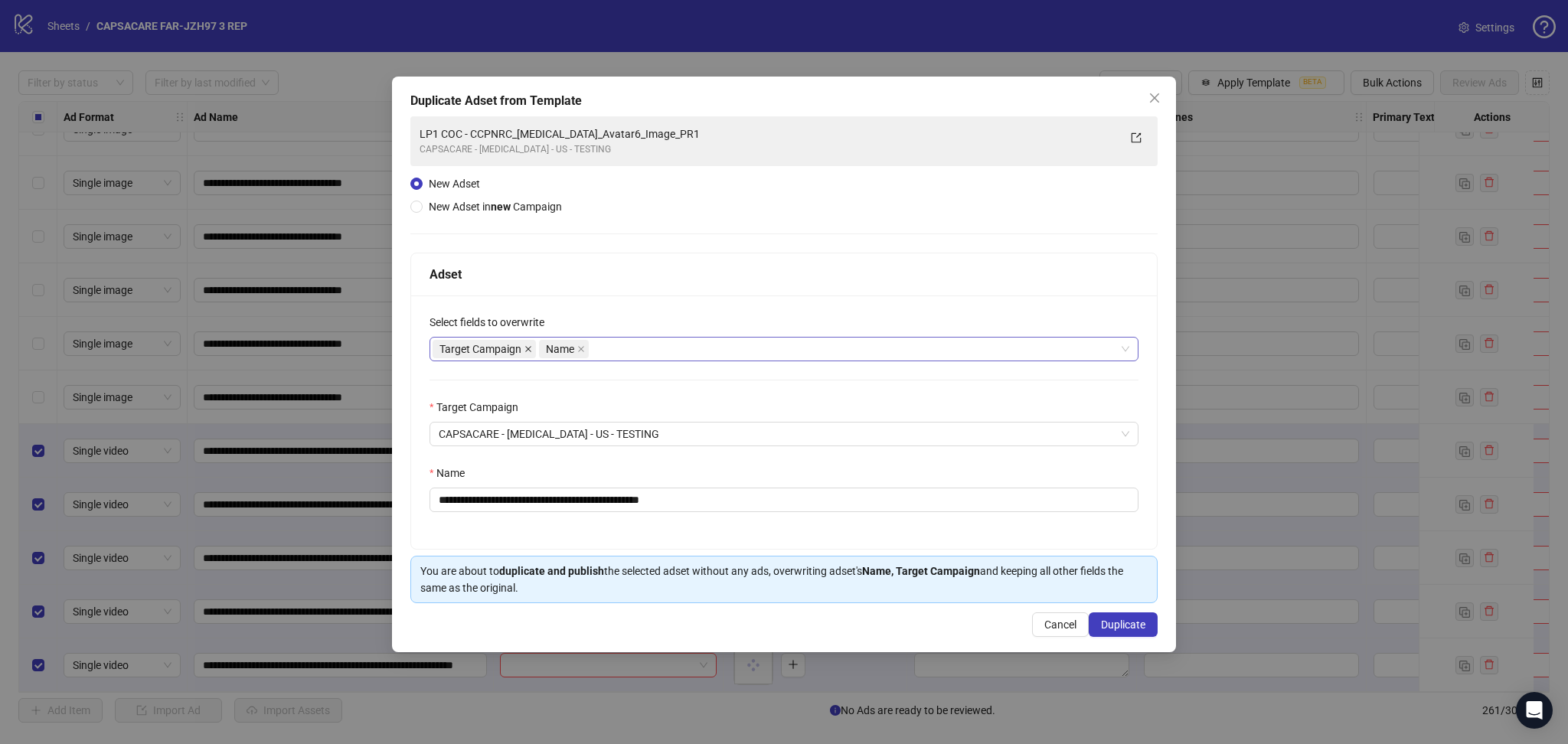
click at [524, 350] on icon "close" at bounding box center [528, 349] width 8 height 8
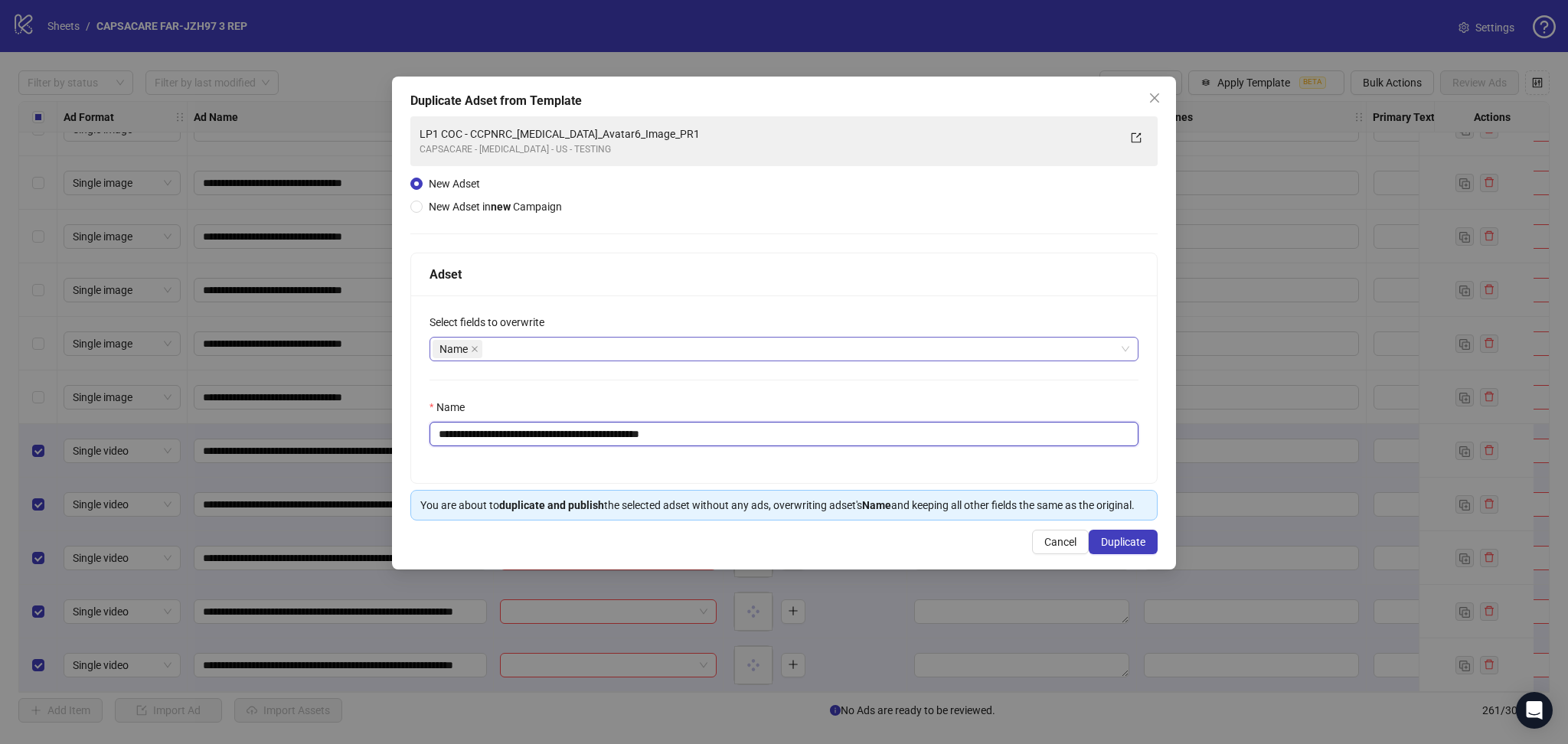
drag, startPoint x: 492, startPoint y: 433, endPoint x: 884, endPoint y: 471, distance: 393.8
click at [871, 464] on div "**********" at bounding box center [784, 390] width 746 height 188
paste input "**********"
type input "**********"
click at [1131, 540] on span "Duplicate" at bounding box center [1123, 542] width 45 height 12
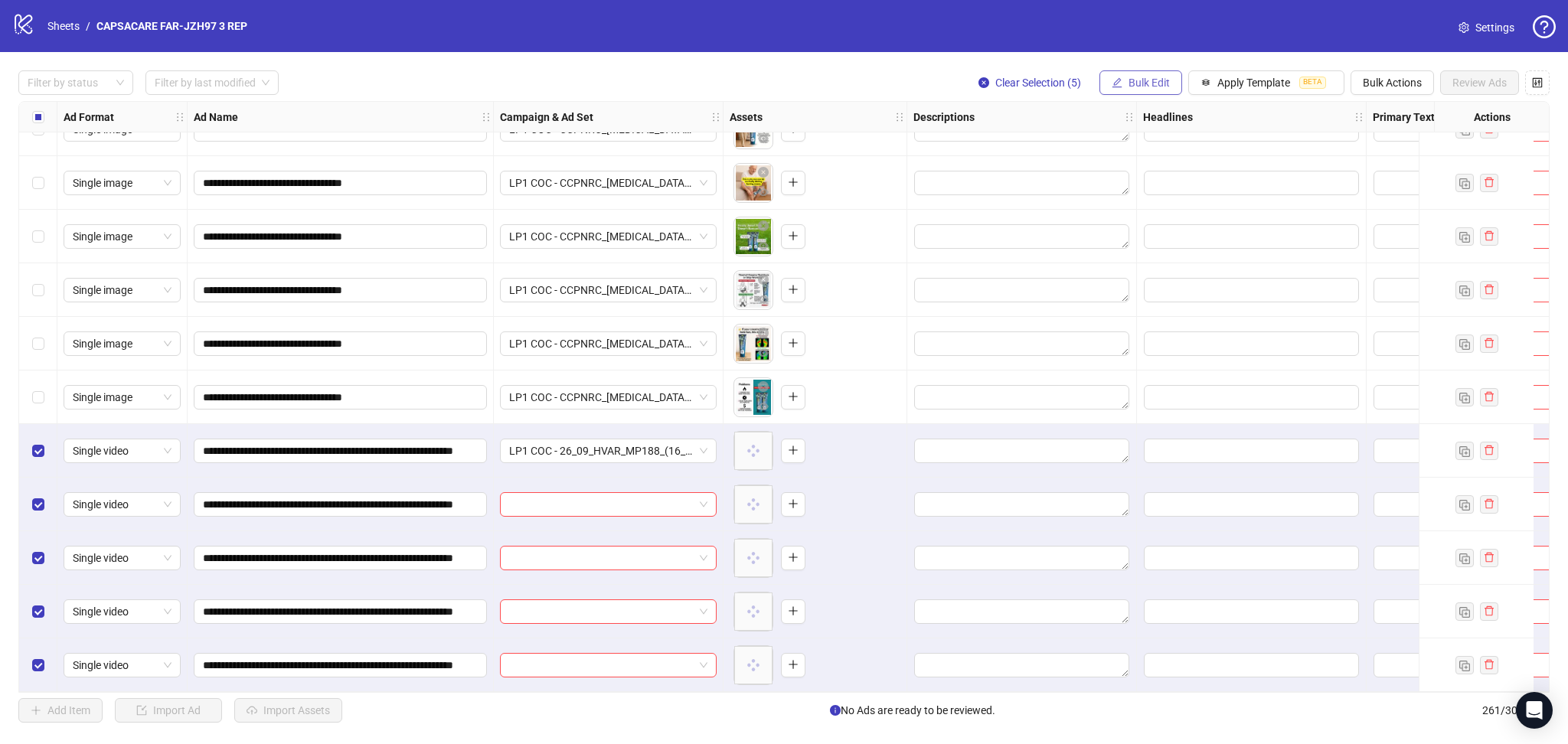
click at [1154, 81] on span "Bulk Edit" at bounding box center [1150, 82] width 42 height 12
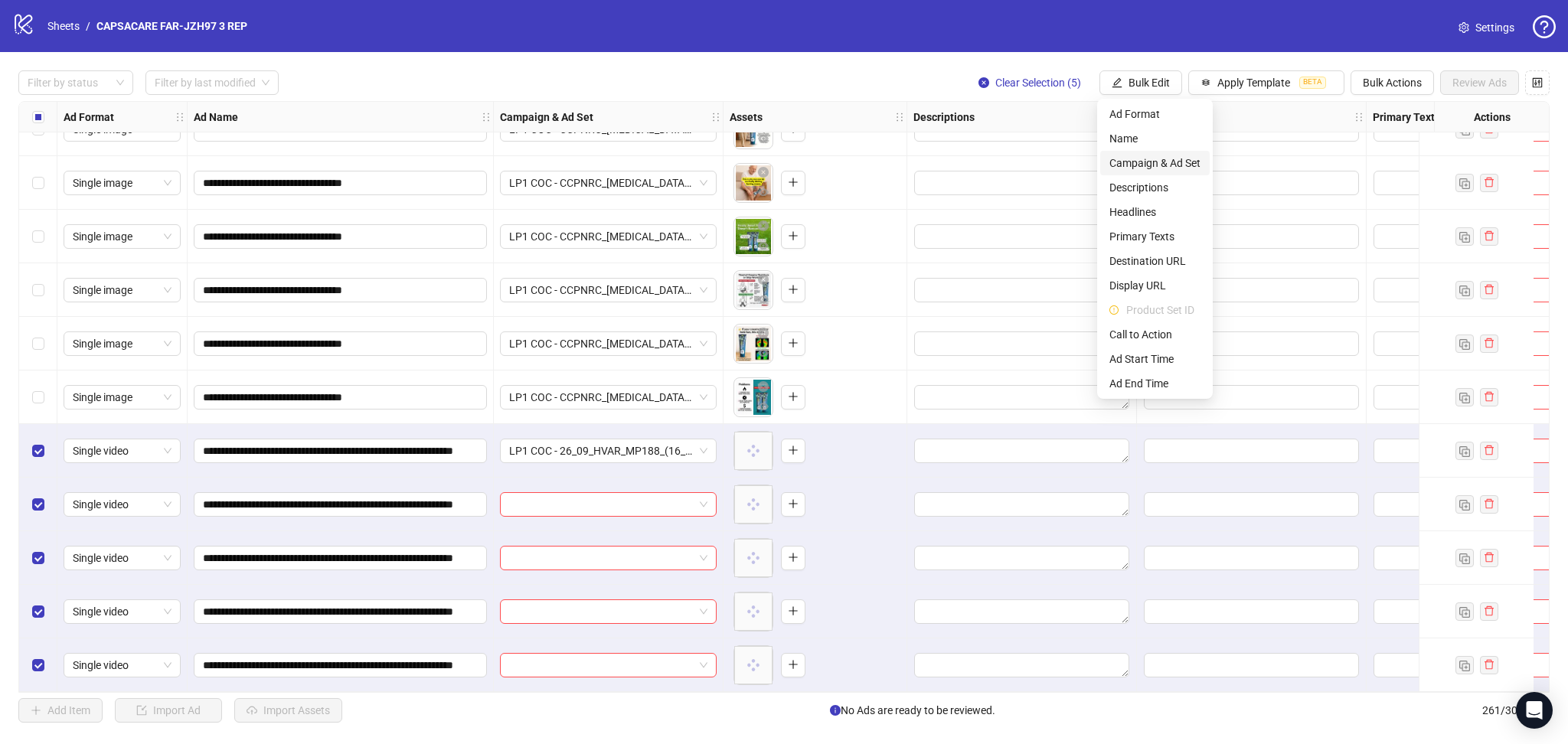
drag, startPoint x: 1149, startPoint y: 157, endPoint x: 1162, endPoint y: 163, distance: 14.3
click at [1149, 157] on span "Campaign & Ad Set" at bounding box center [1154, 162] width 91 height 17
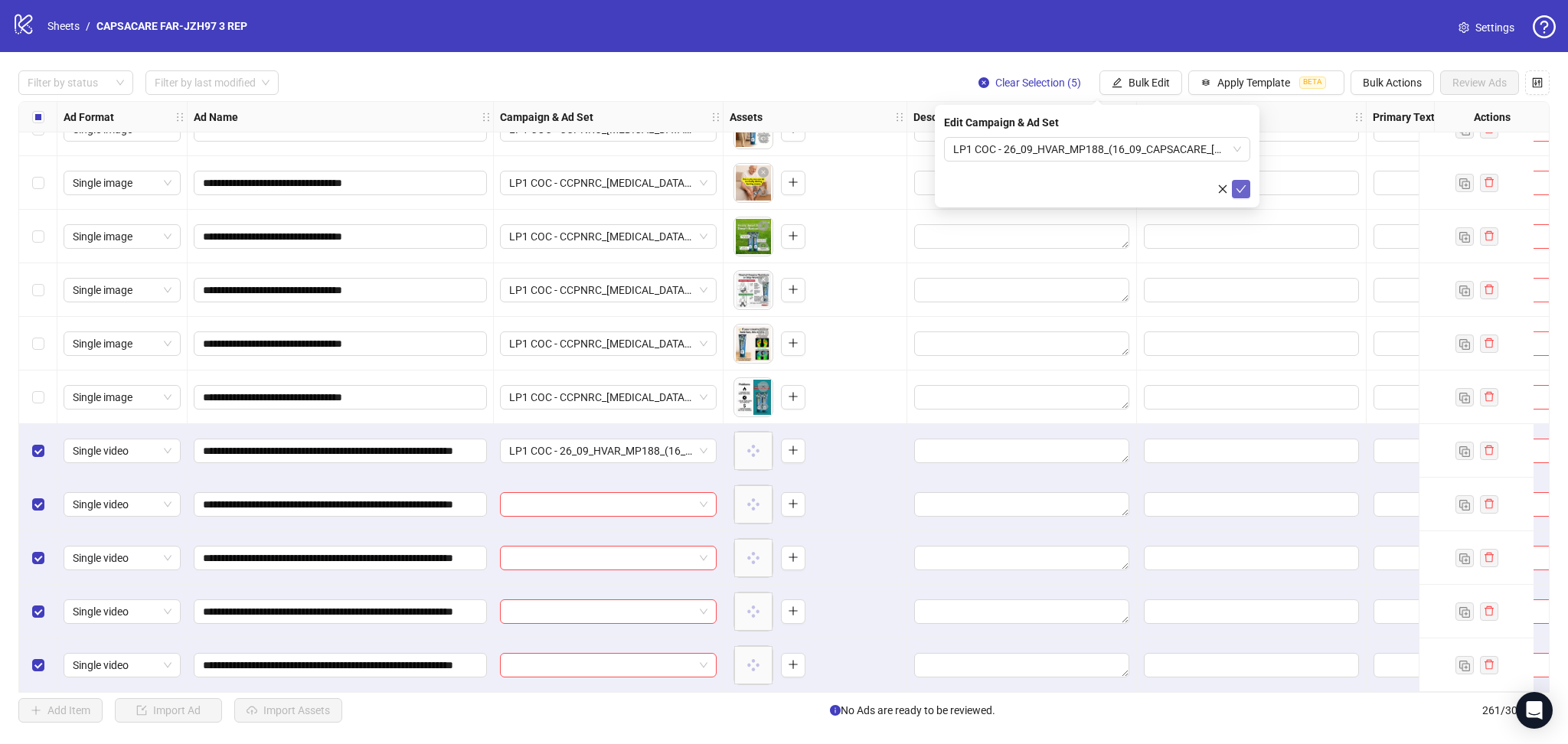
click at [1236, 190] on icon "check" at bounding box center [1241, 189] width 11 height 11
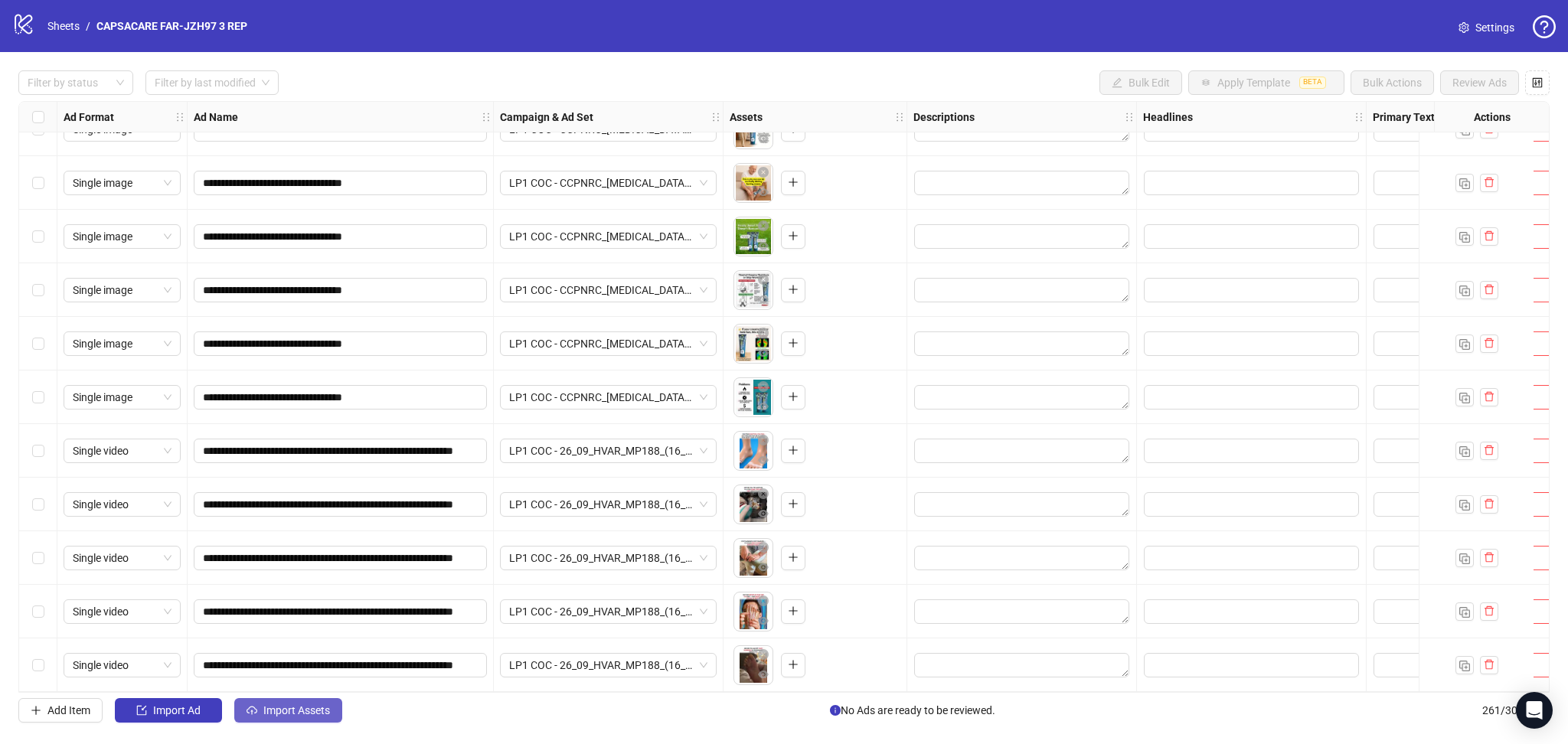
click at [278, 712] on span "Import Assets" at bounding box center [296, 710] width 66 height 12
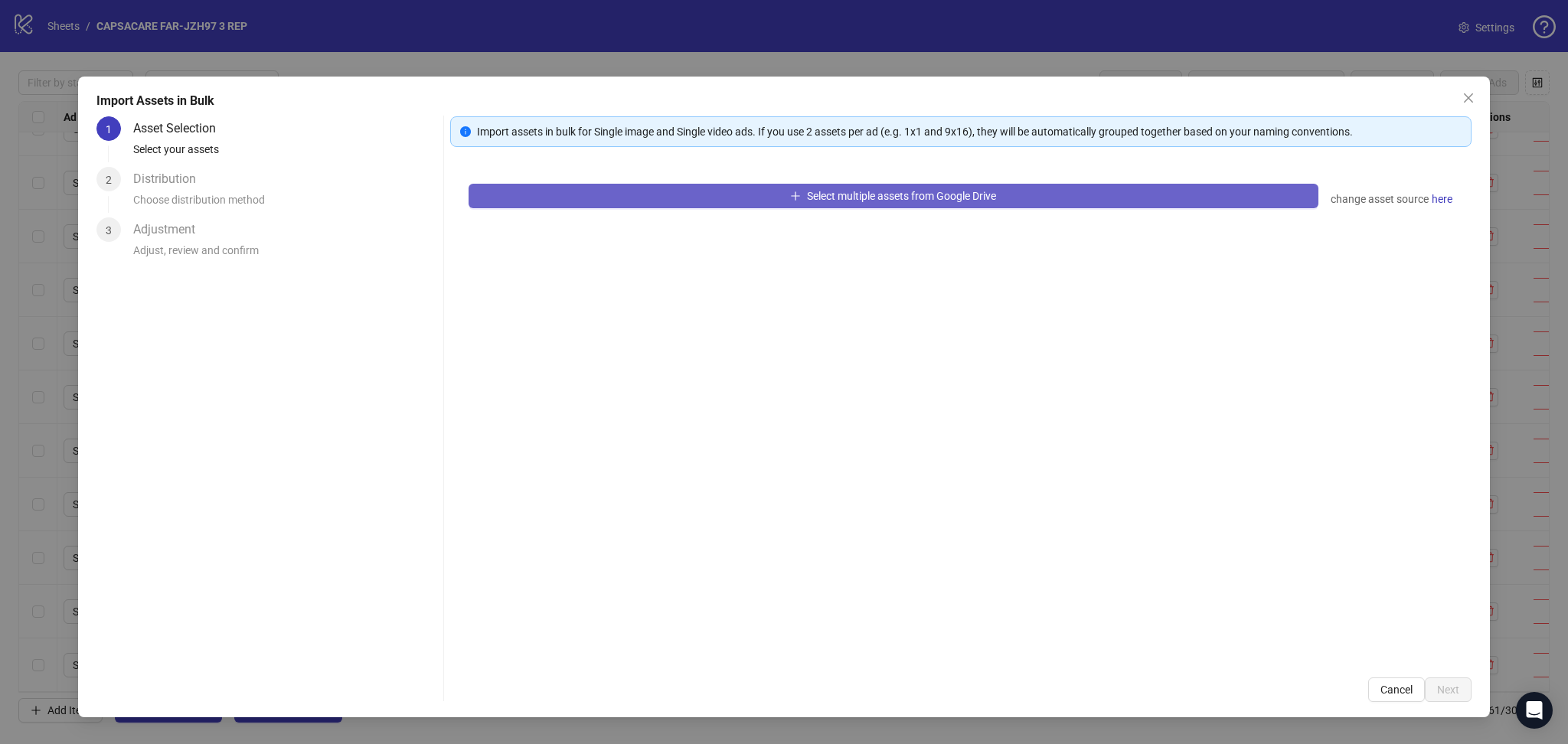
click at [562, 202] on button "Select multiple assets from Google Drive" at bounding box center [893, 196] width 850 height 25
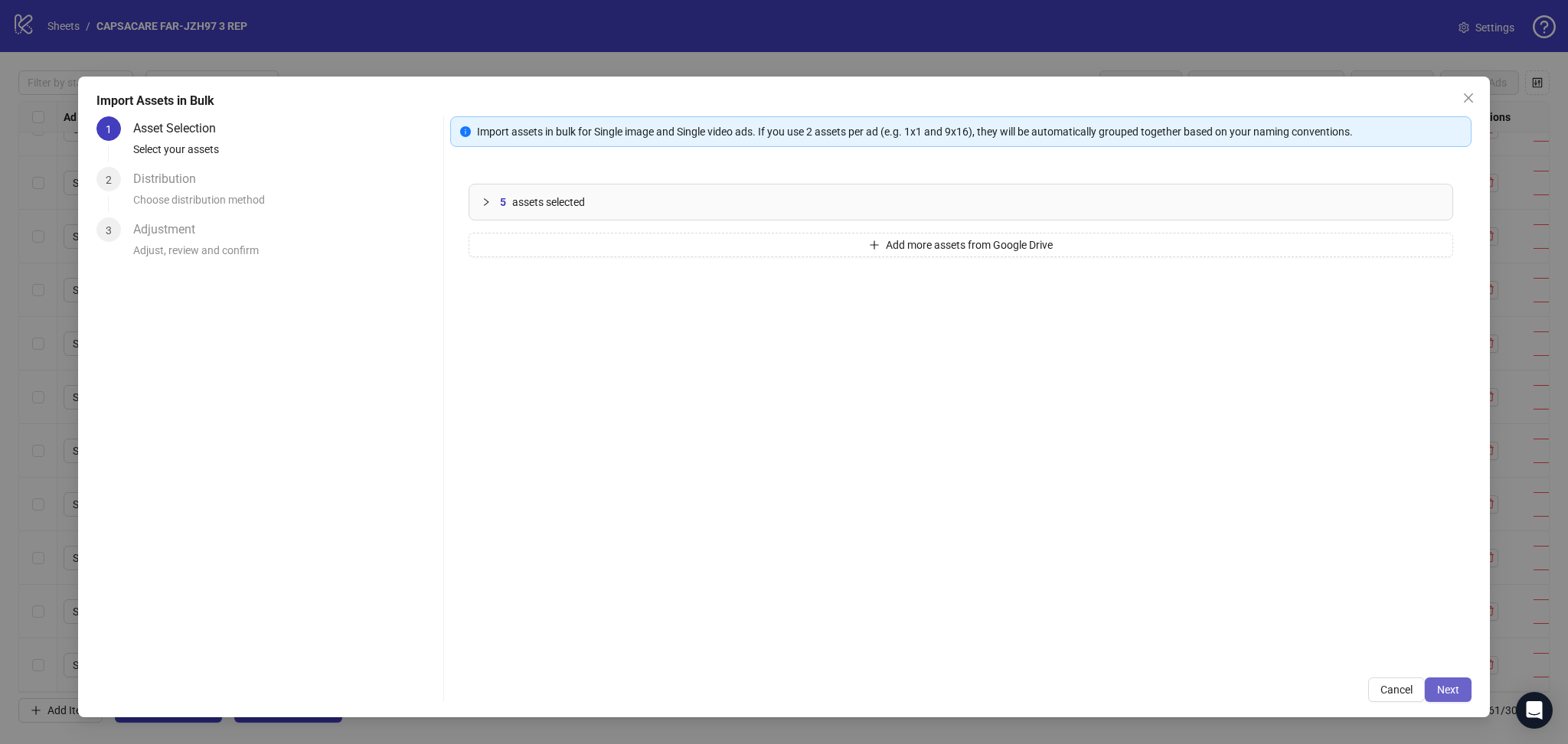
click at [1460, 687] on button "Next" at bounding box center [1447, 690] width 46 height 25
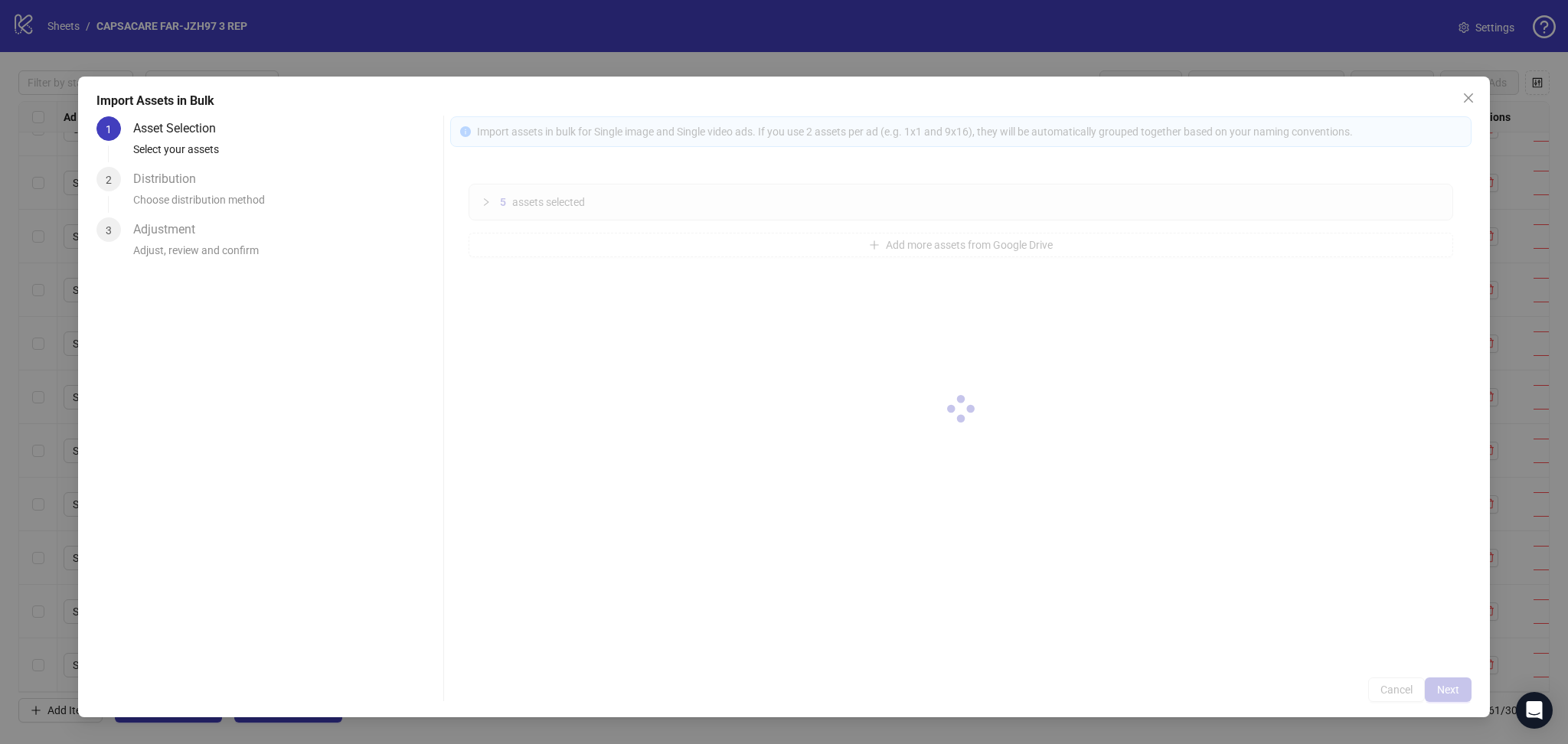
click at [1457, 687] on div at bounding box center [961, 410] width 1021 height 586
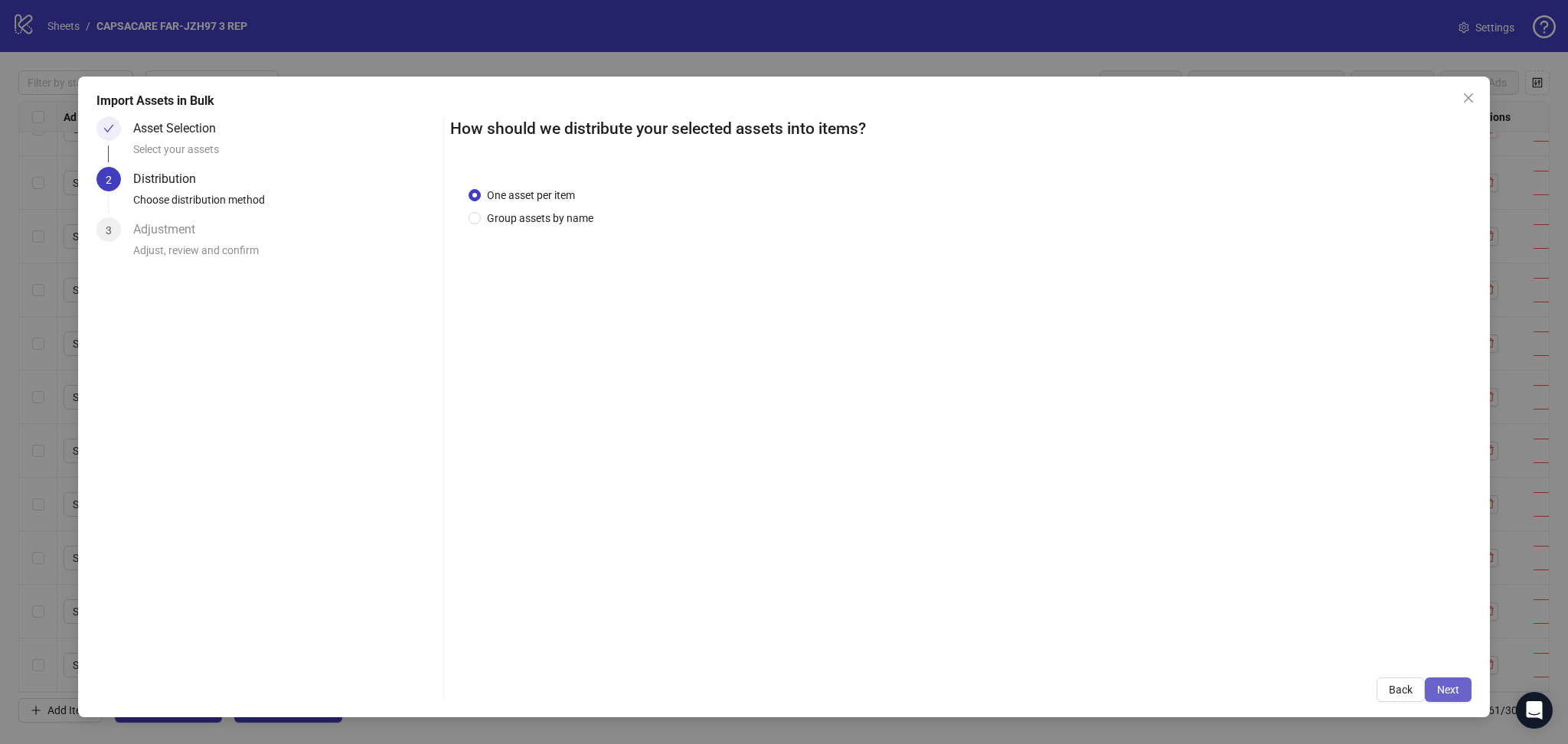
click at [1455, 688] on span "Next" at bounding box center [1447, 690] width 22 height 12
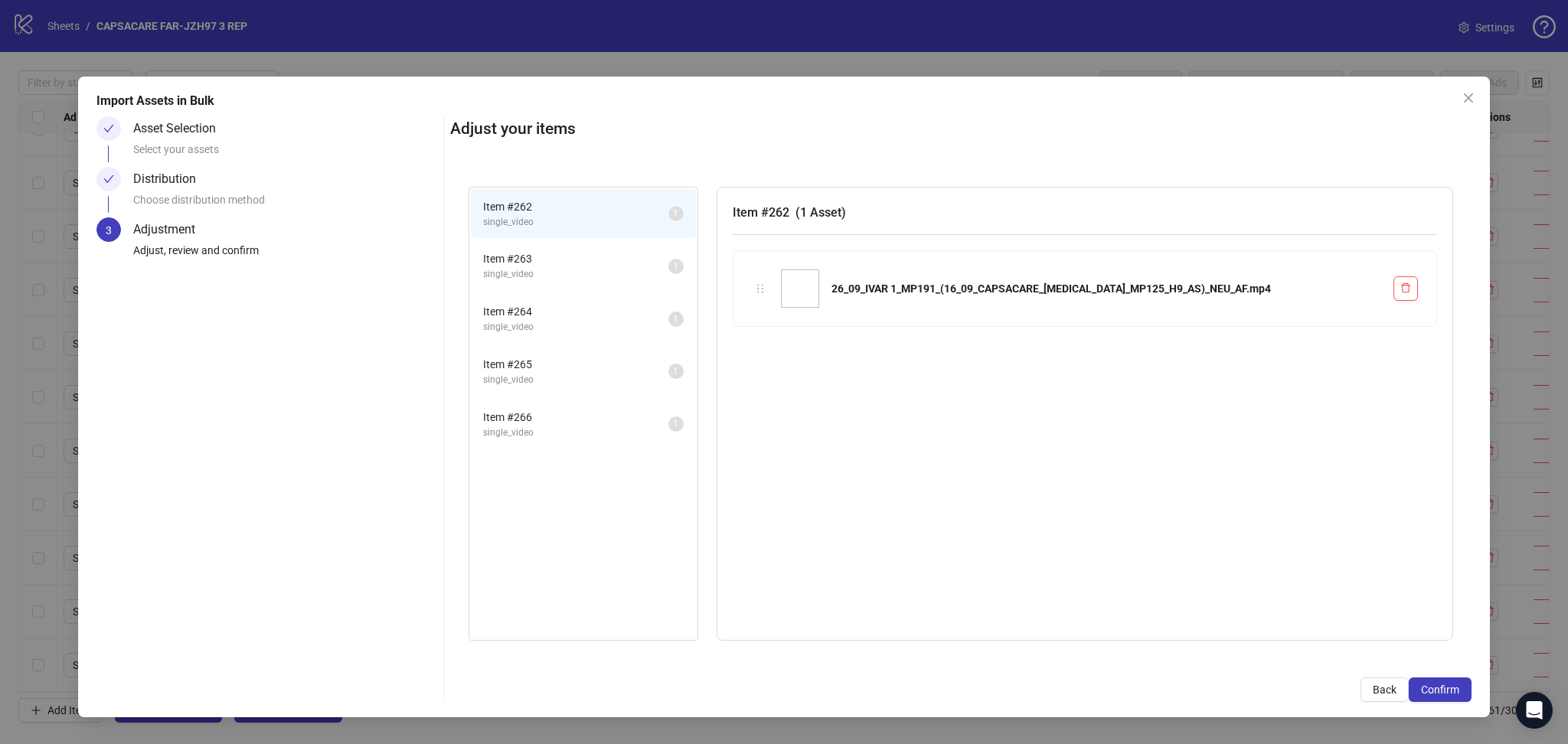
click at [1455, 688] on span "Confirm" at bounding box center [1439, 690] width 39 height 12
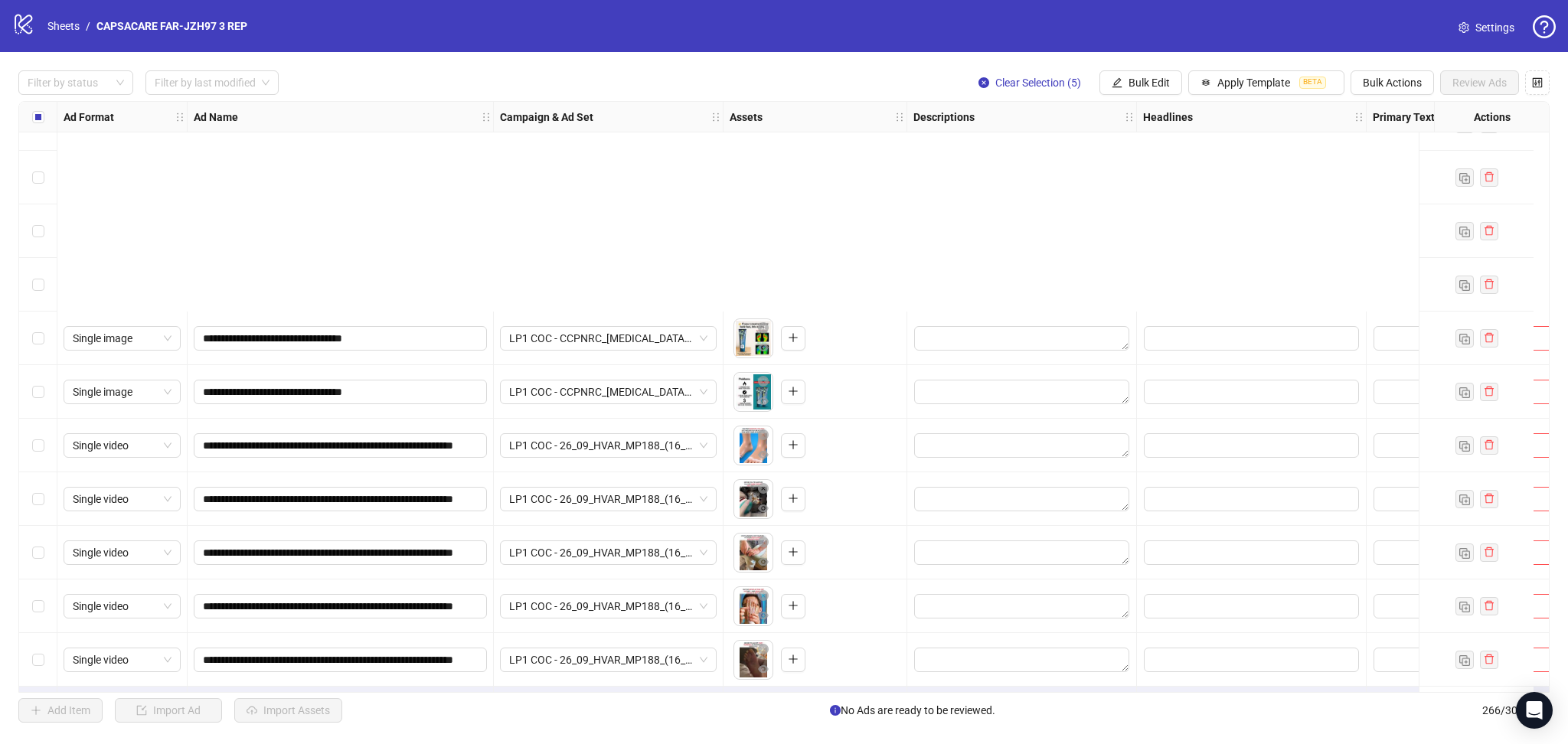
scroll to position [13701, 0]
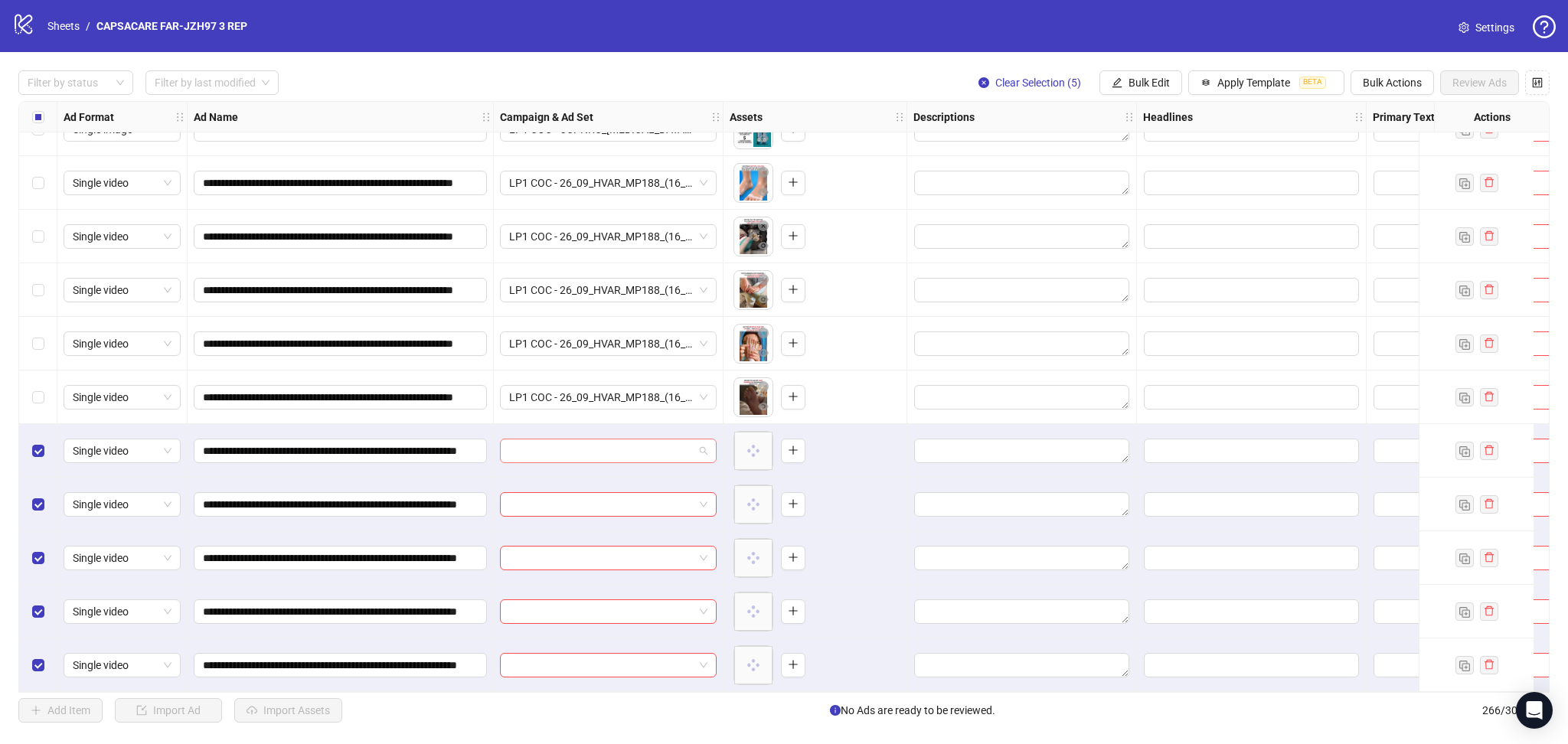
click at [579, 445] on input "search" at bounding box center [601, 450] width 184 height 23
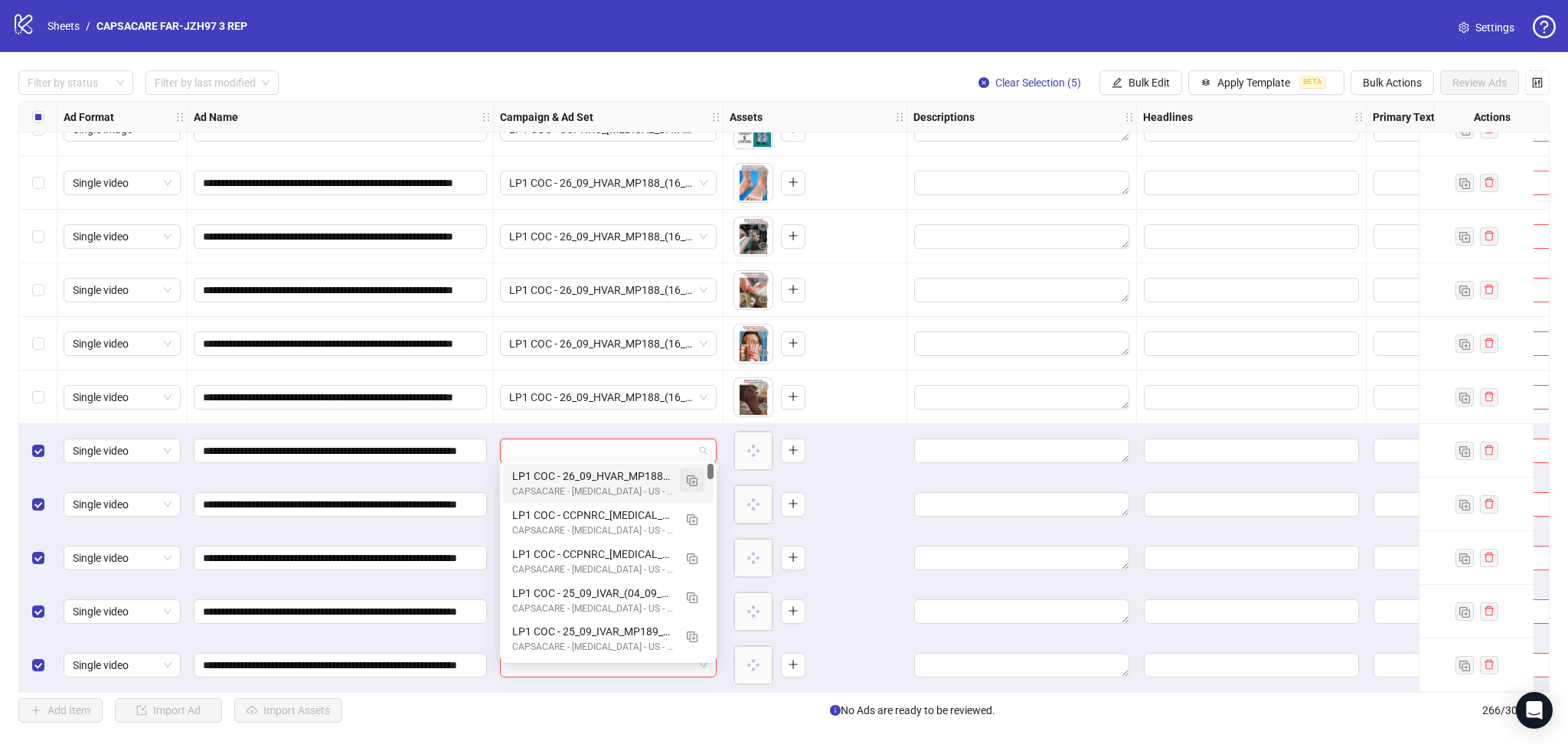
click at [692, 475] on span "button" at bounding box center [692, 480] width 11 height 12
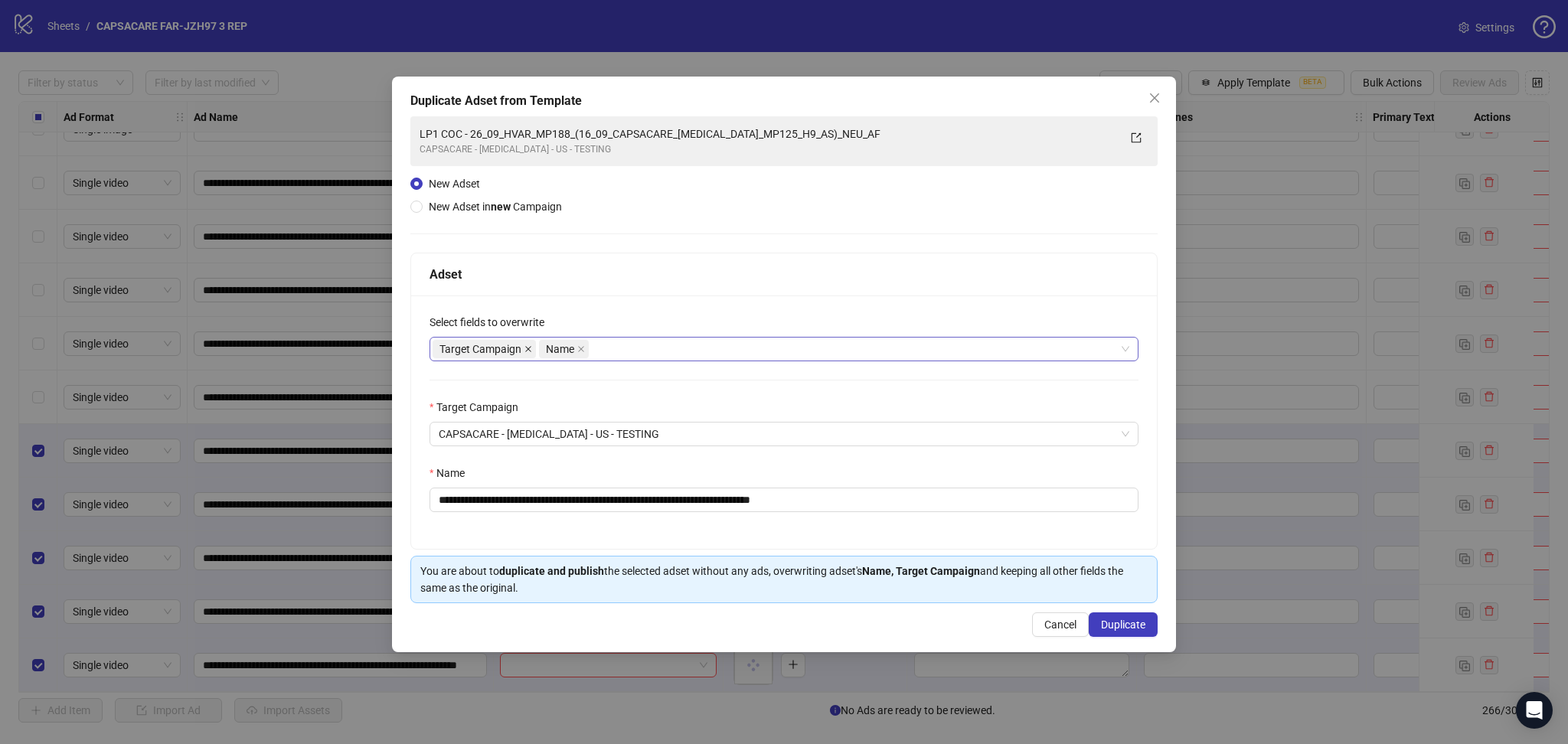
click at [529, 347] on icon "close" at bounding box center [528, 349] width 8 height 8
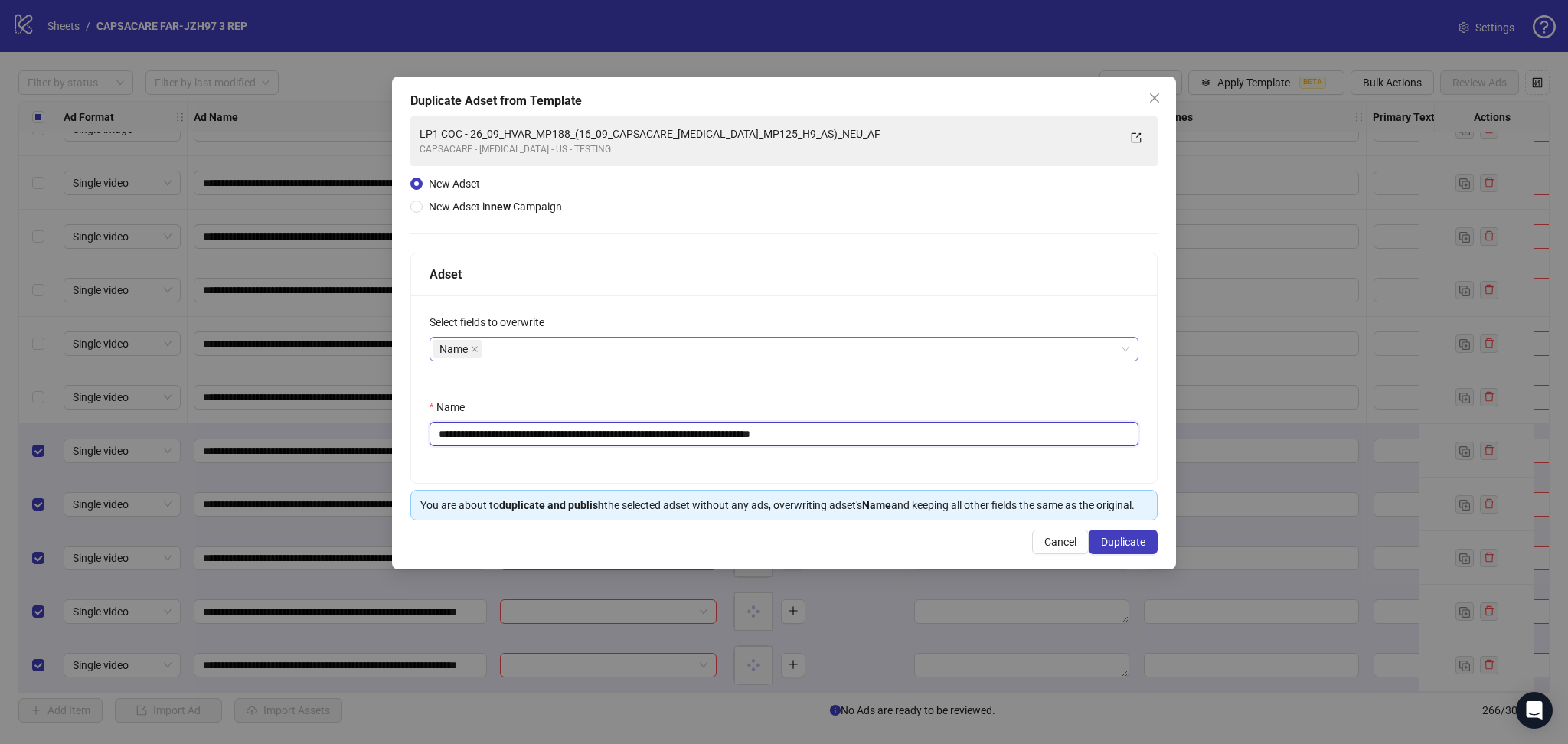
click at [495, 428] on input "**********" at bounding box center [784, 433] width 709 height 25
drag, startPoint x: 491, startPoint y: 435, endPoint x: 1020, endPoint y: 459, distance: 529.5
click at [1020, 459] on div "**********" at bounding box center [784, 390] width 746 height 188
paste input "text"
type input "**********"
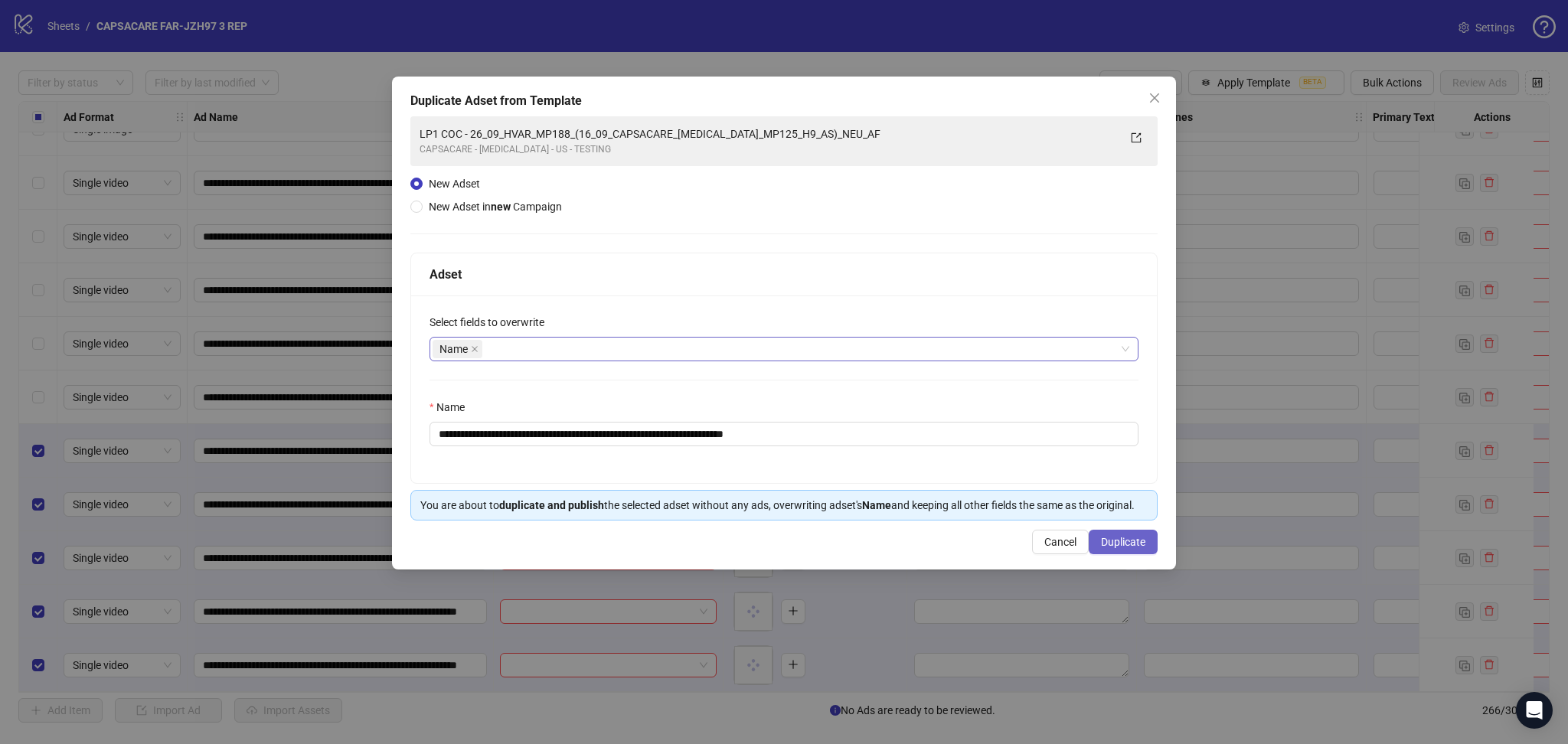
click at [1124, 543] on span "Duplicate" at bounding box center [1123, 542] width 45 height 12
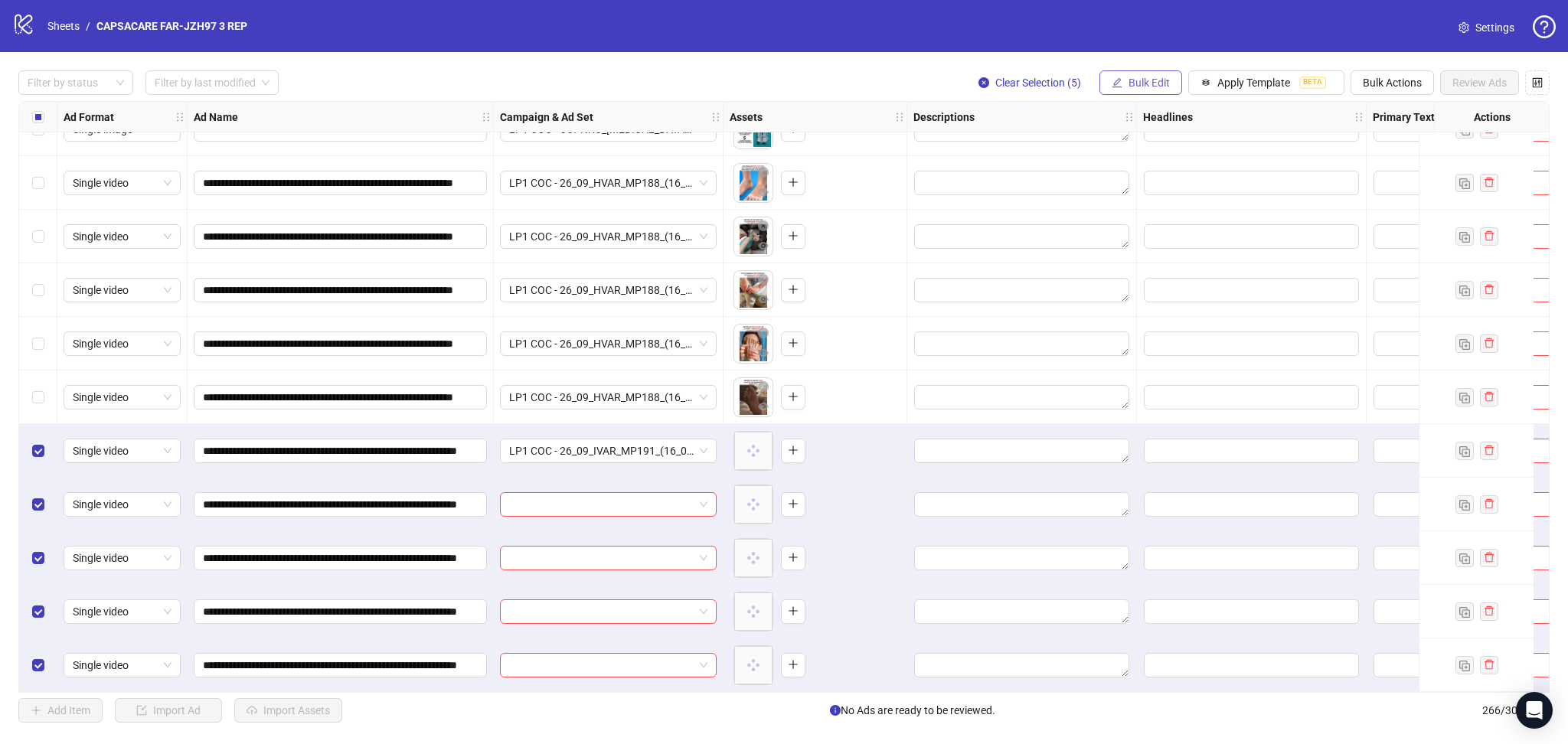
click at [1140, 76] on button "Bulk Edit" at bounding box center [1141, 82] width 83 height 25
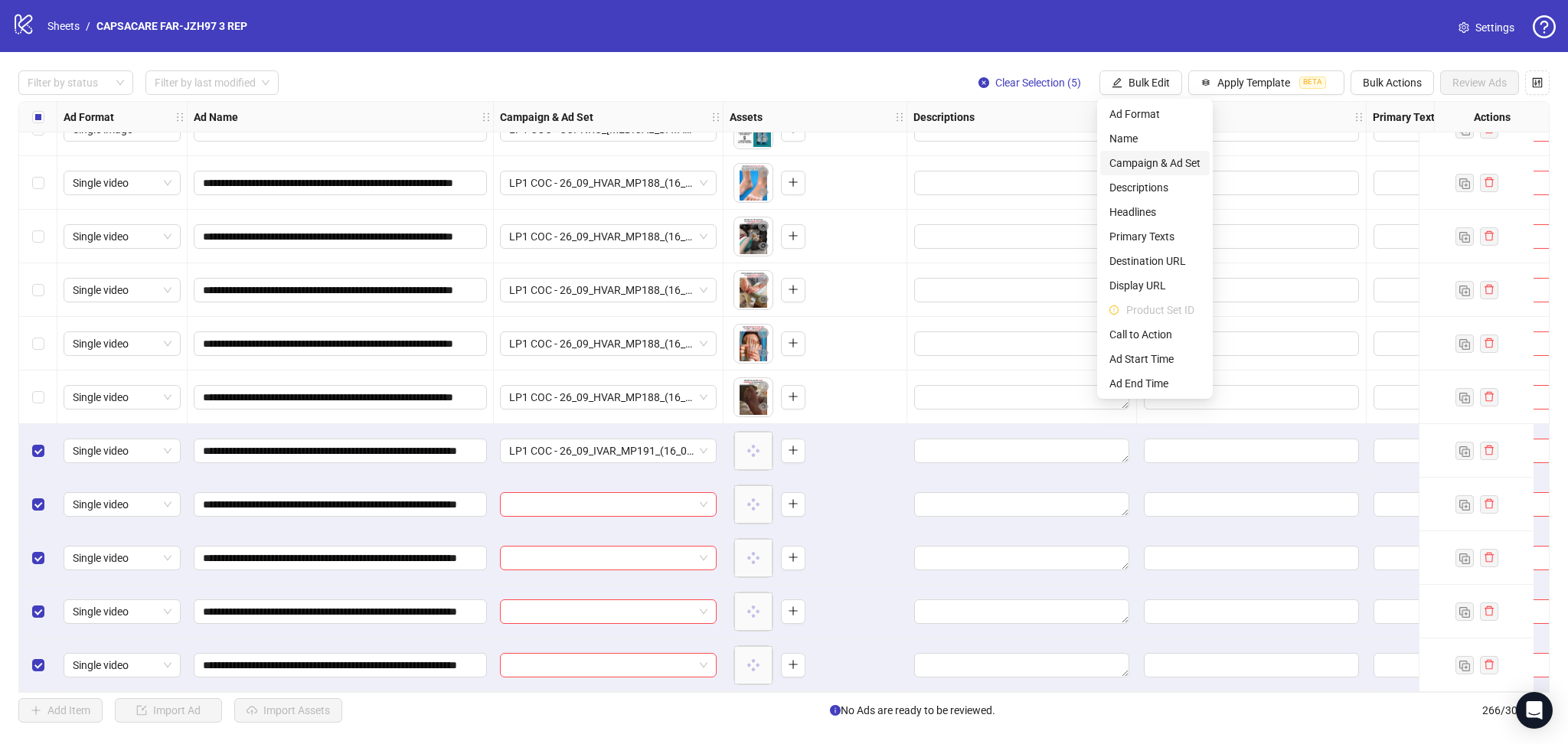
click at [1172, 159] on span "Campaign & Ad Set" at bounding box center [1154, 162] width 91 height 17
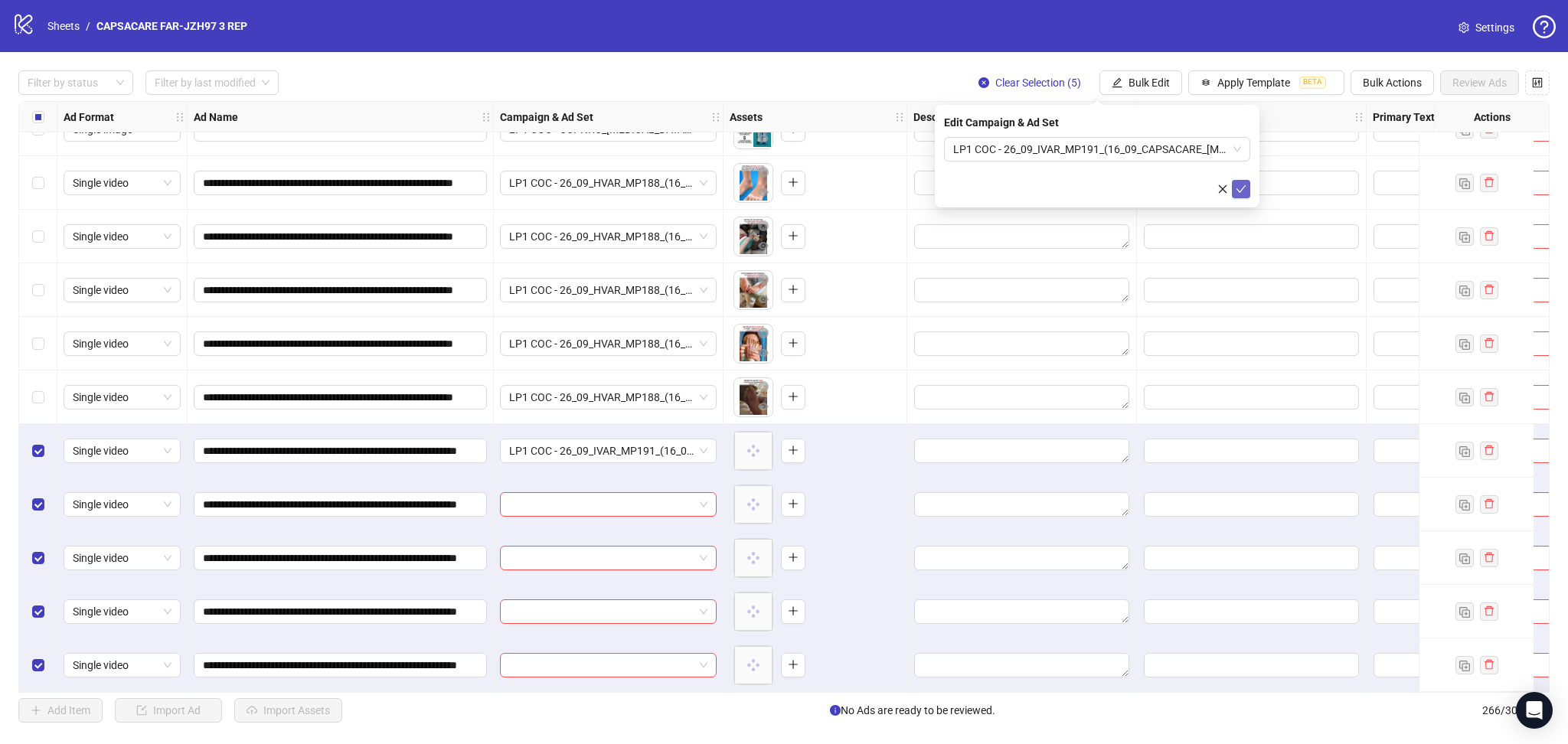
click at [1234, 181] on button "submit" at bounding box center [1241, 189] width 19 height 19
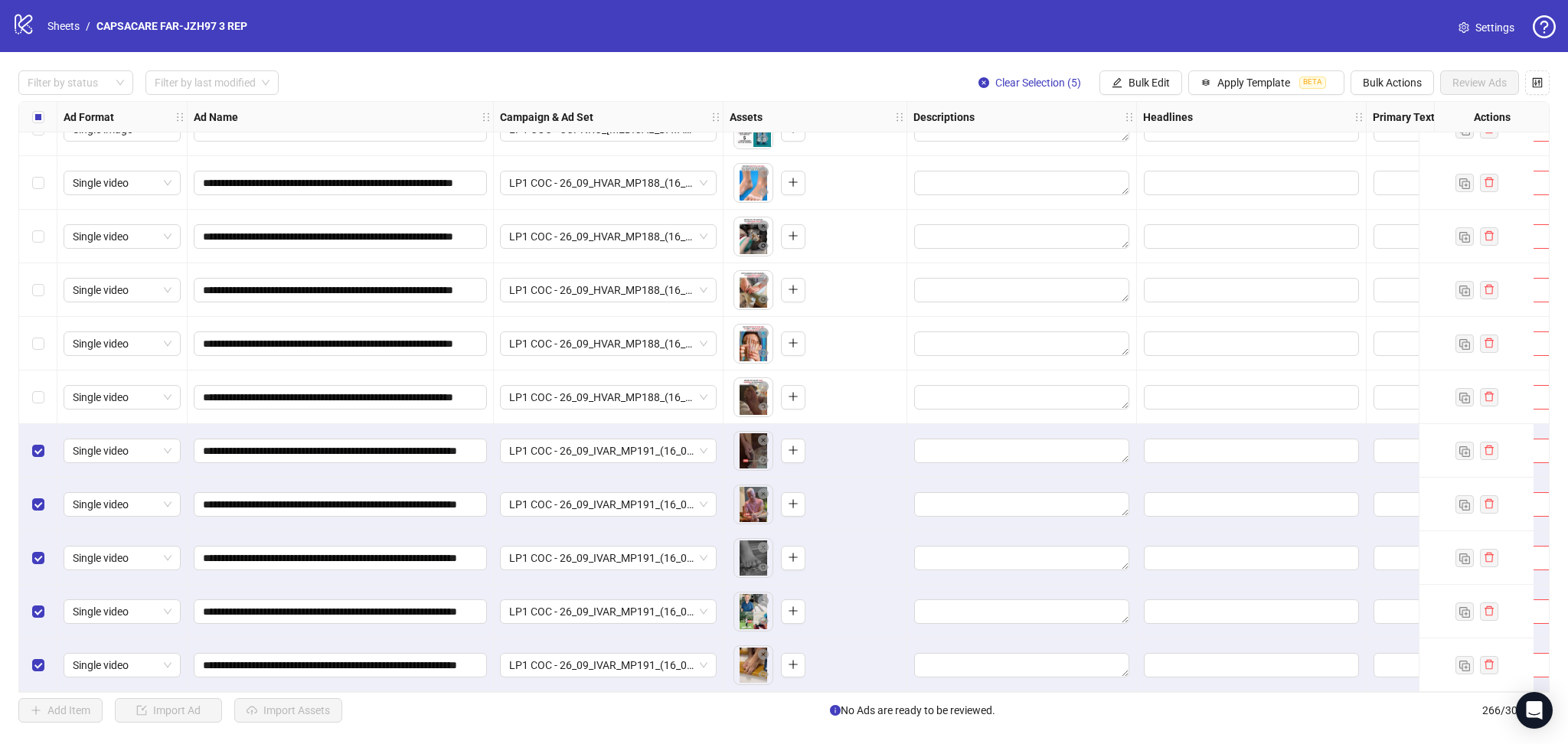
click at [29, 123] on div "Select all rows" at bounding box center [38, 117] width 39 height 31
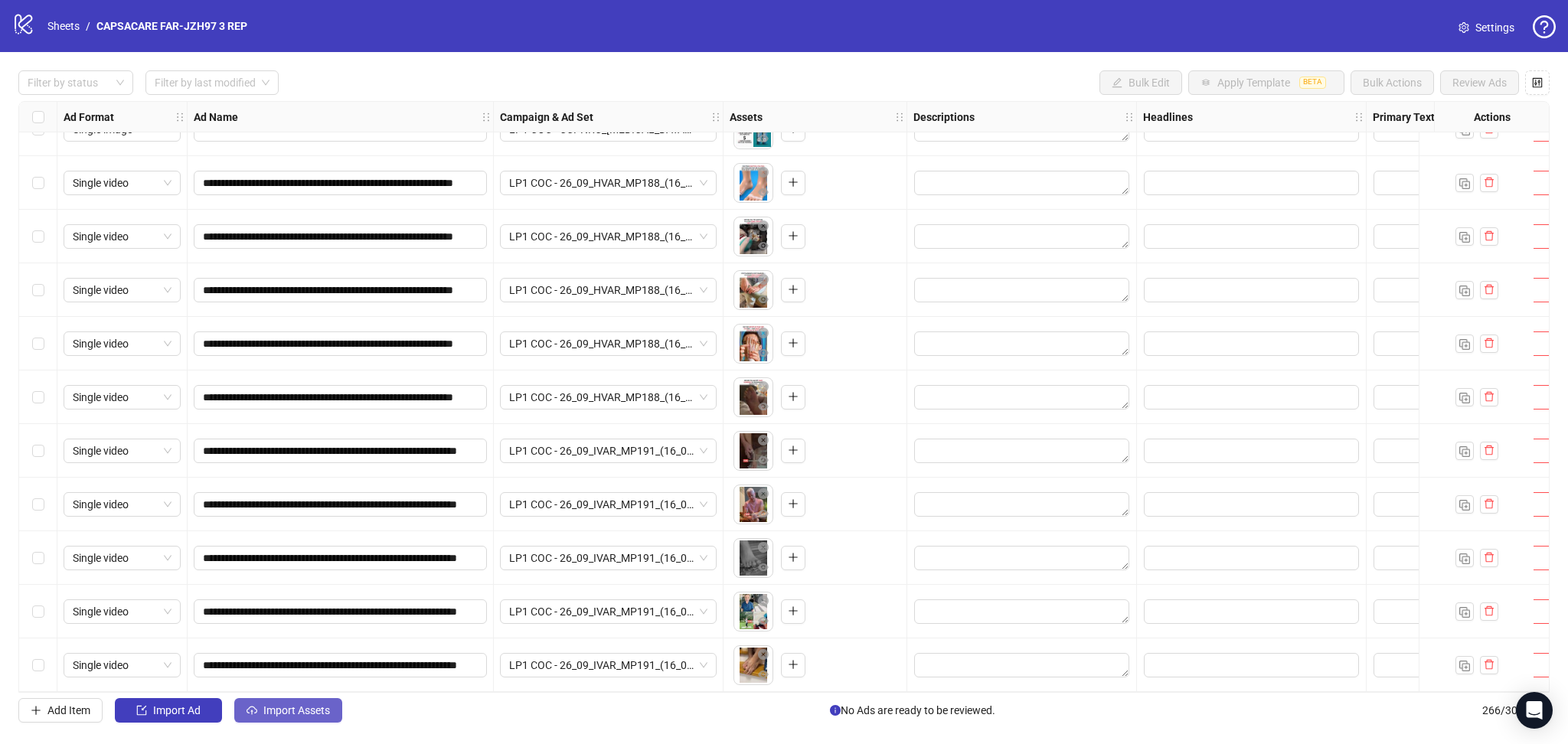
click at [279, 711] on span "Import Assets" at bounding box center [296, 710] width 66 height 12
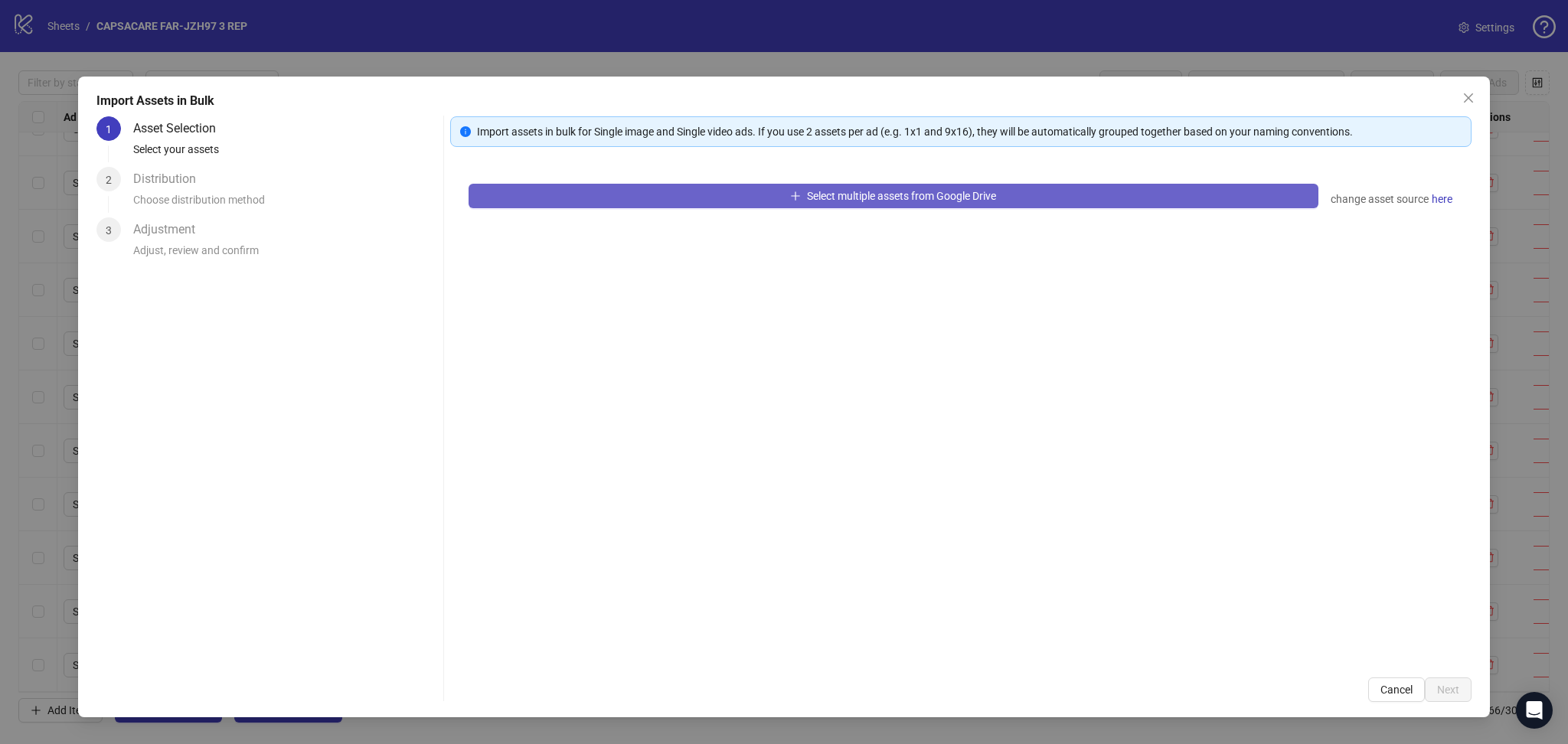
click at [635, 195] on button "Select multiple assets from Google Drive" at bounding box center [893, 196] width 850 height 25
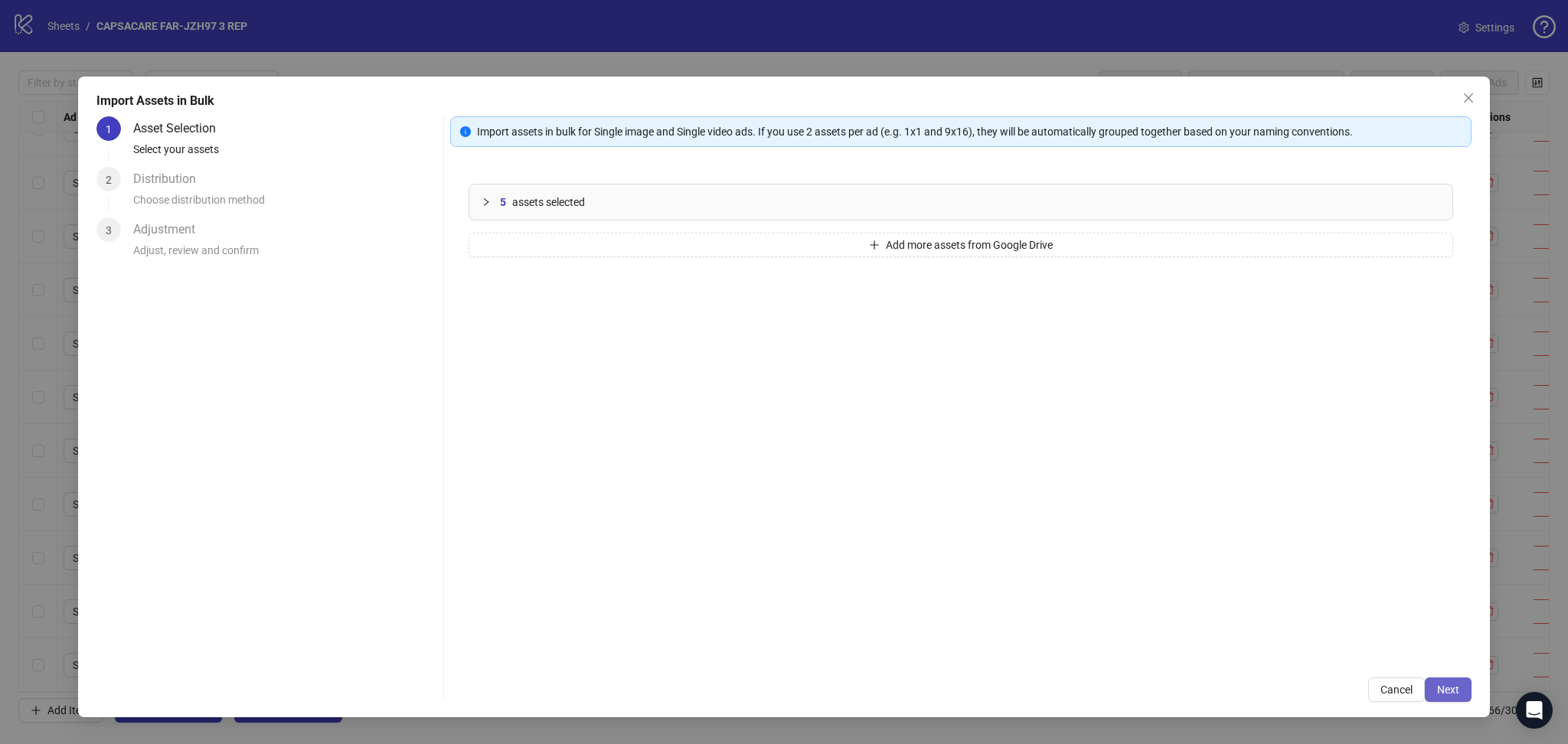
click at [1449, 689] on span "Next" at bounding box center [1447, 690] width 22 height 12
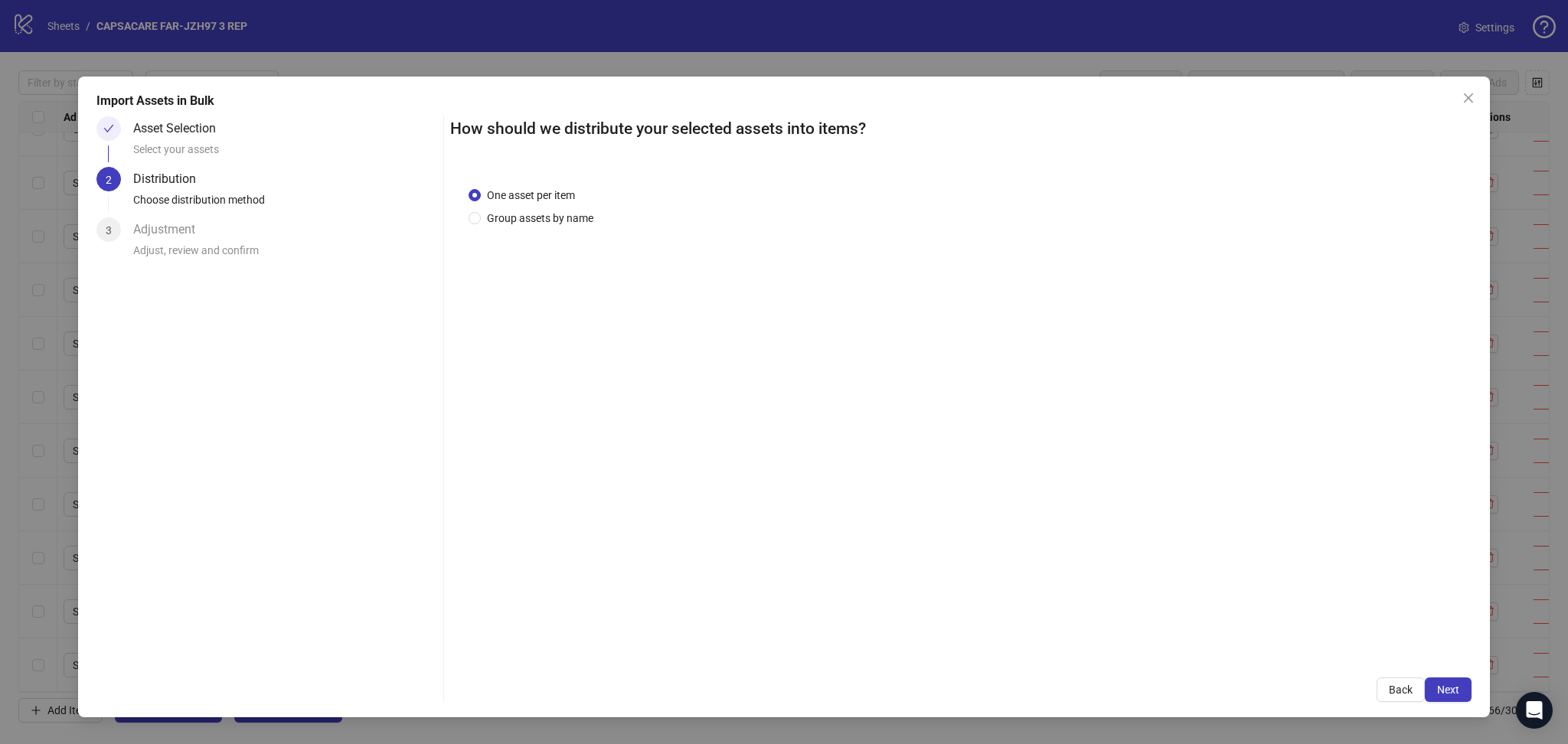
click at [1448, 689] on span "Next" at bounding box center [1447, 690] width 22 height 12
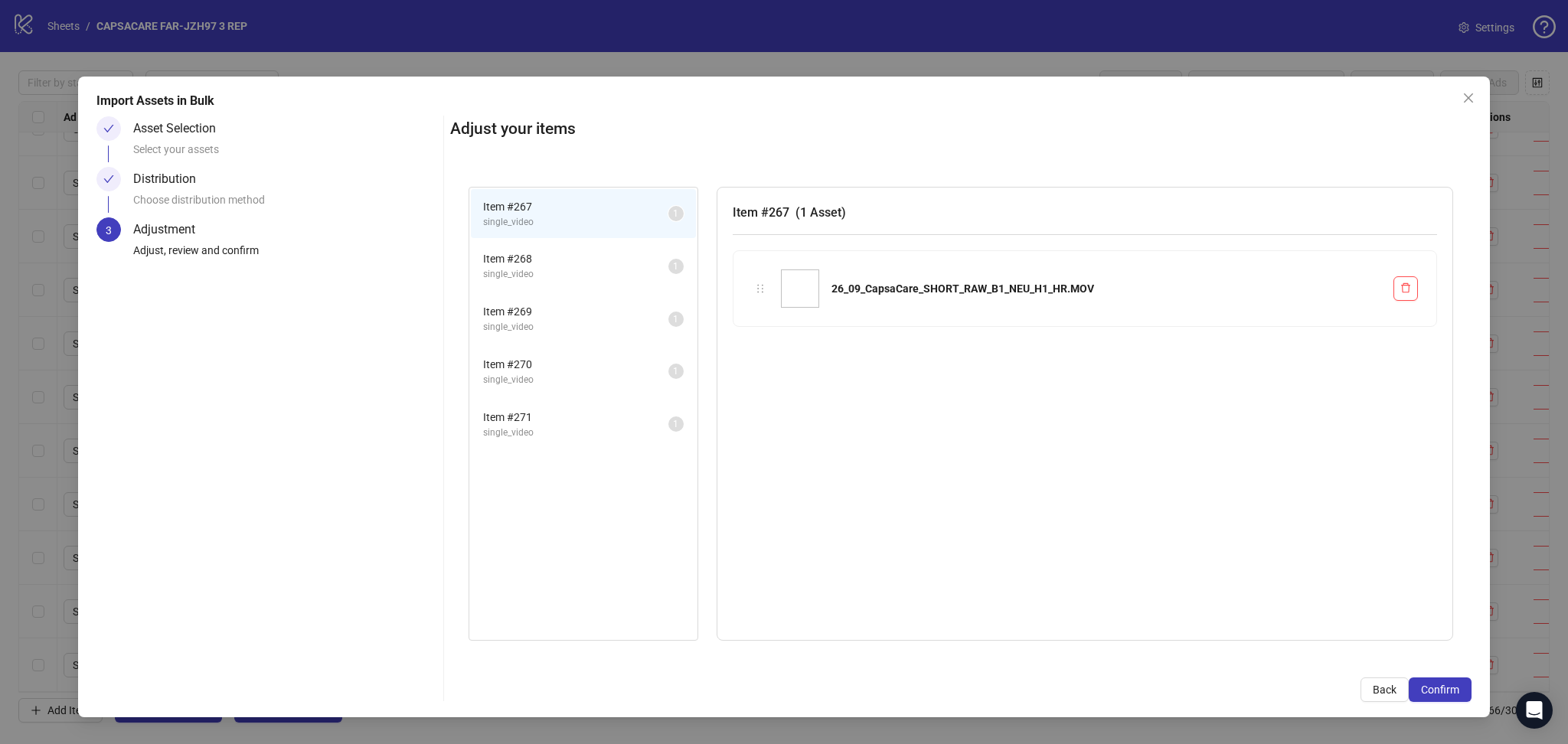
click at [1448, 689] on span "Confirm" at bounding box center [1439, 690] width 39 height 12
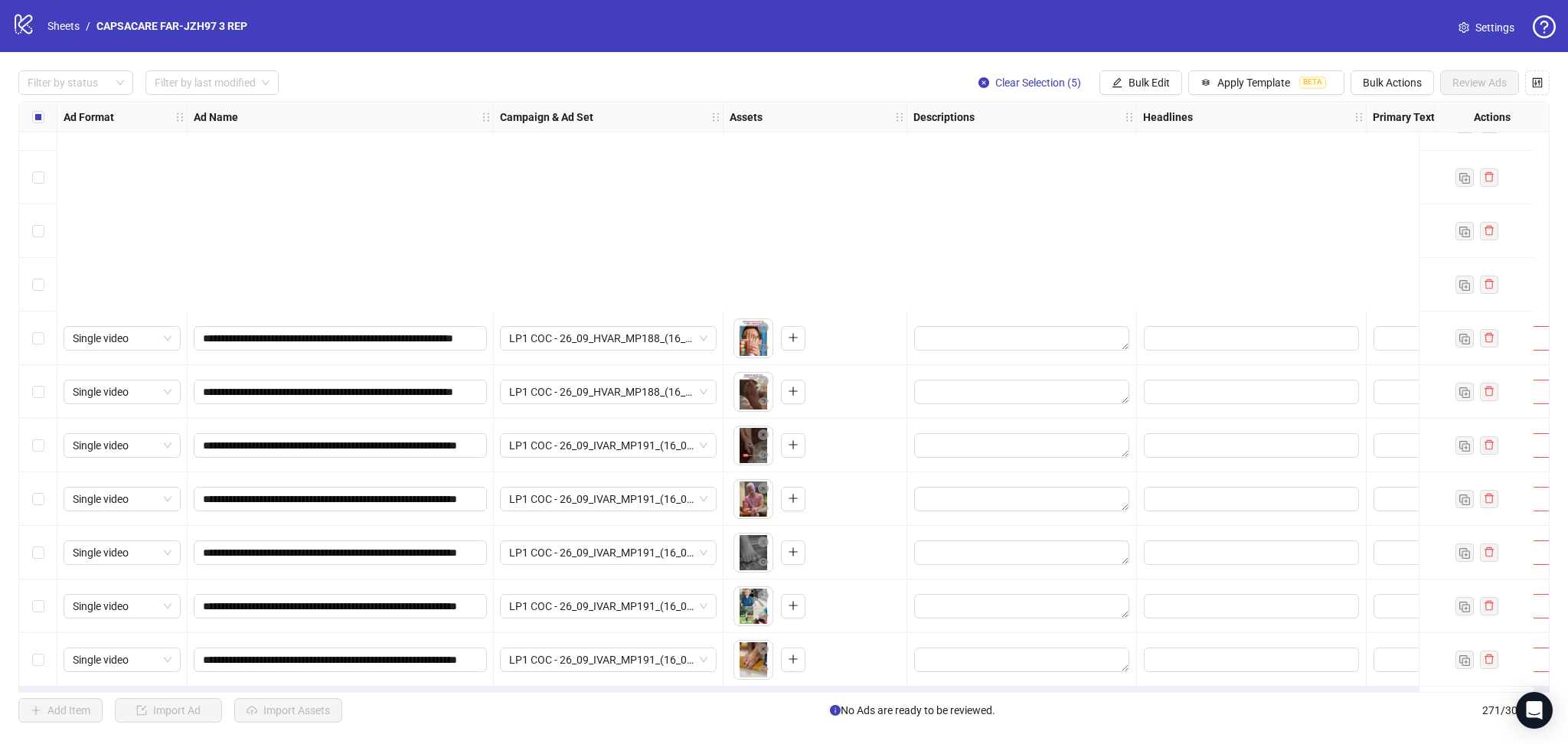
scroll to position [13969, 0]
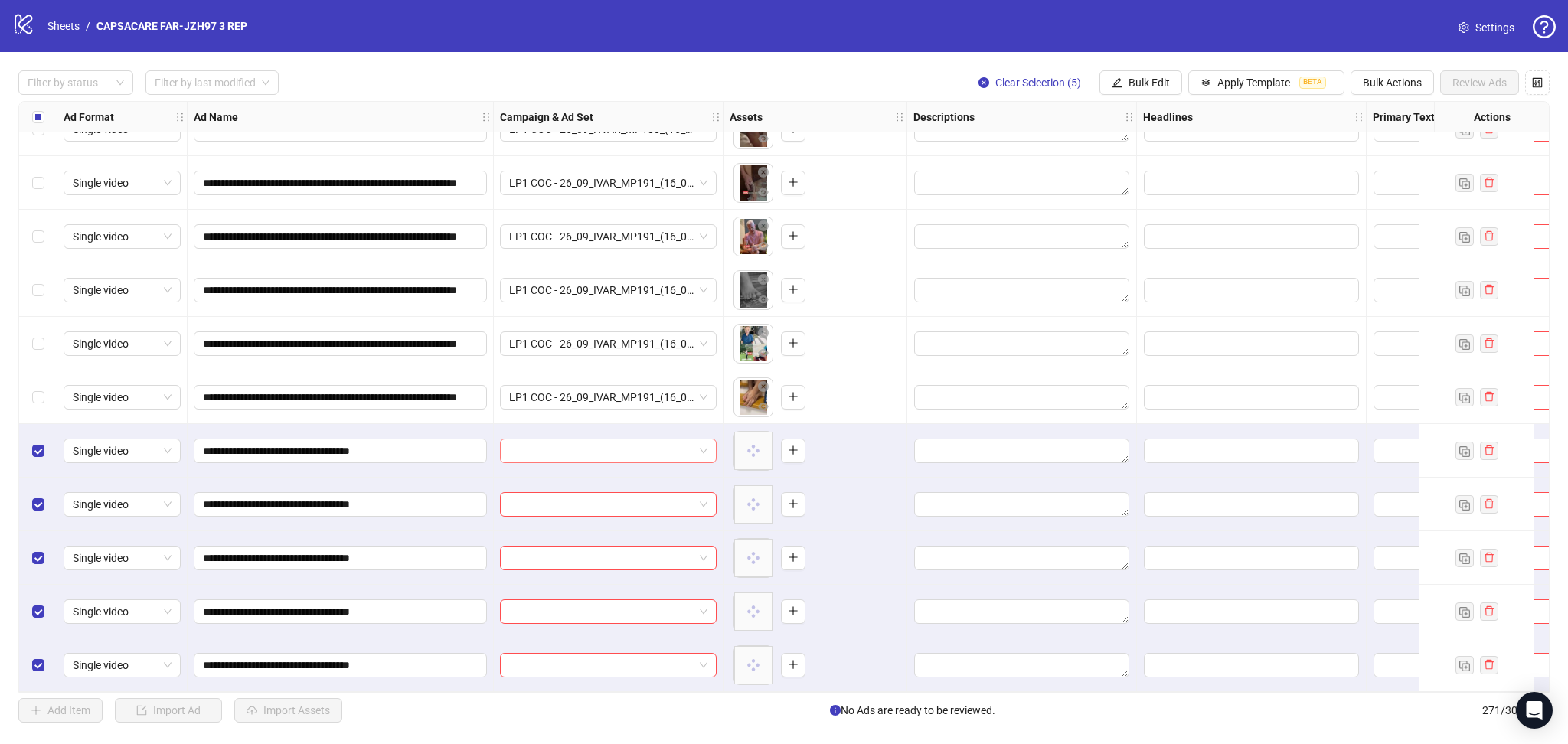
click at [536, 443] on input "search" at bounding box center [601, 450] width 184 height 23
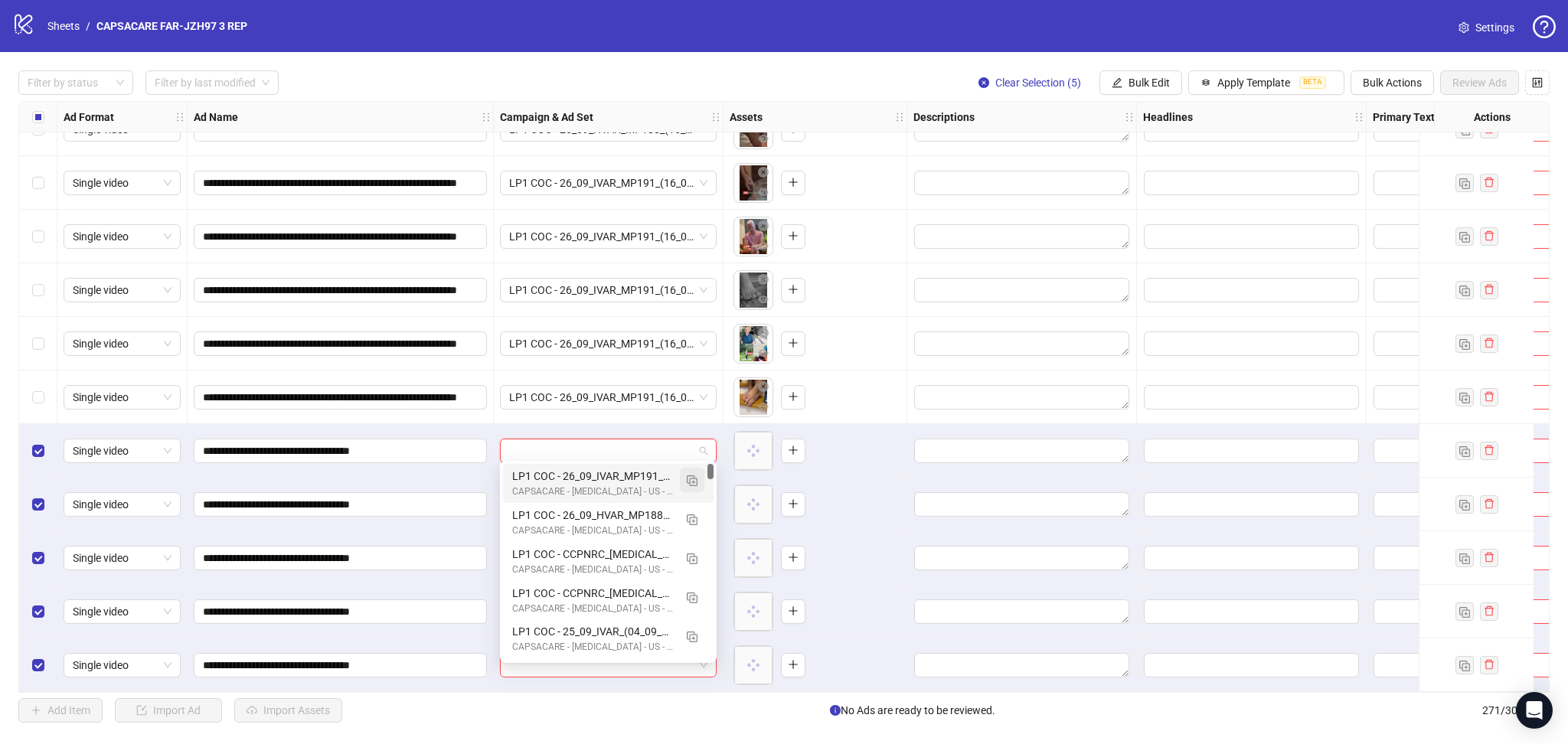
click at [692, 480] on img "button" at bounding box center [692, 481] width 11 height 11
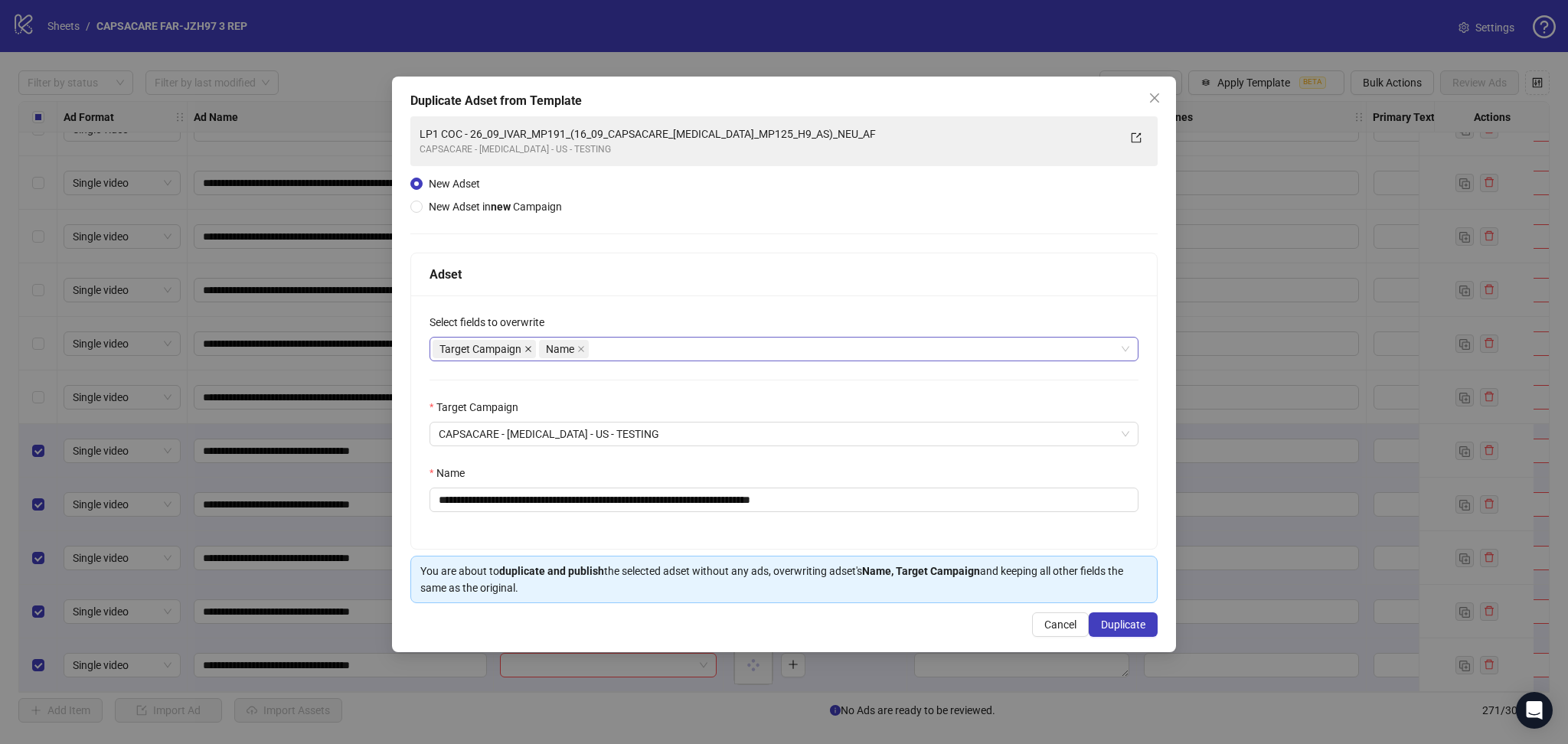
click at [526, 347] on icon "close" at bounding box center [528, 349] width 8 height 8
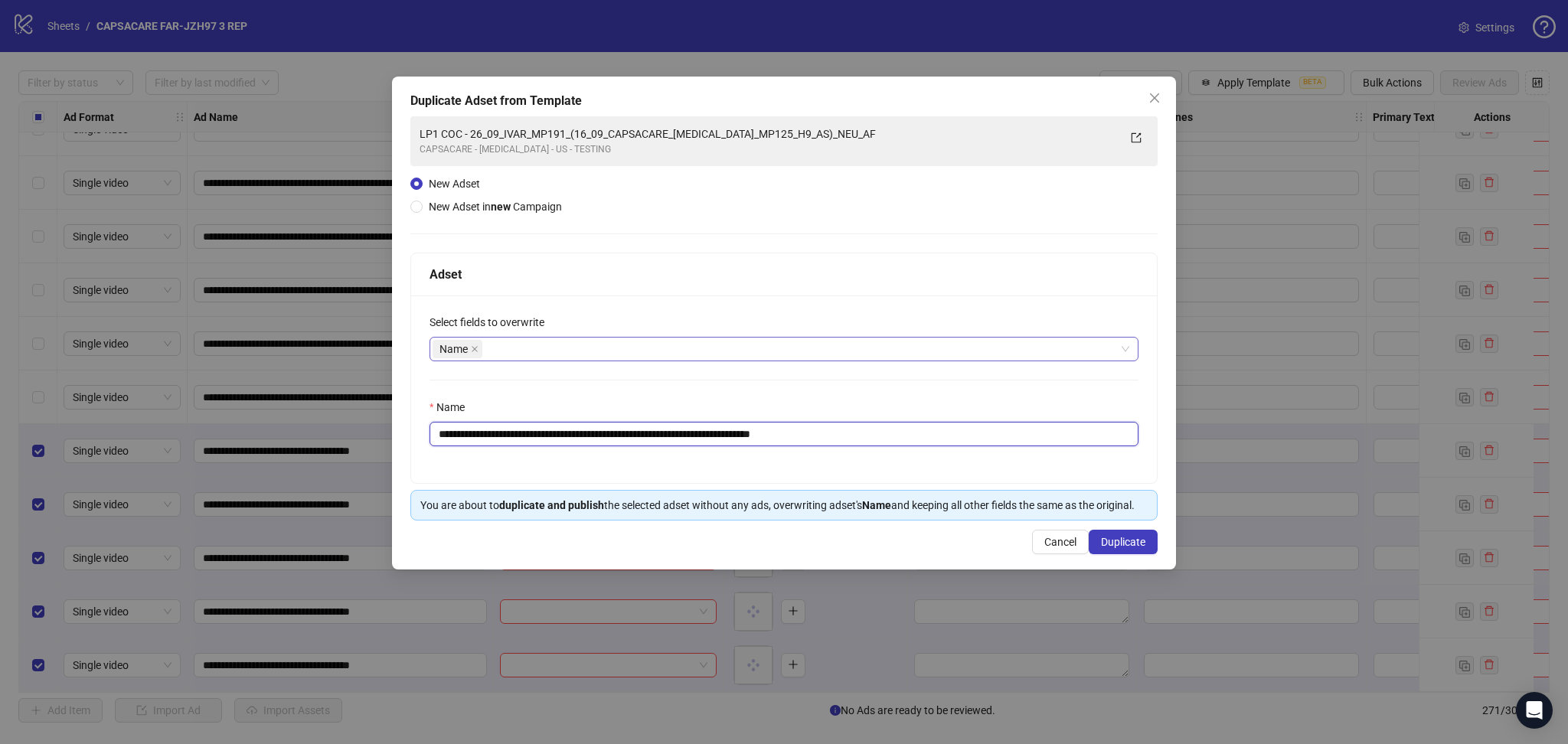
drag, startPoint x: 488, startPoint y: 429, endPoint x: 1011, endPoint y: 466, distance: 524.3
click at [1011, 466] on div "**********" at bounding box center [784, 390] width 746 height 188
paste input "text"
type input "**********"
click at [1122, 543] on span "Duplicate" at bounding box center [1123, 542] width 45 height 12
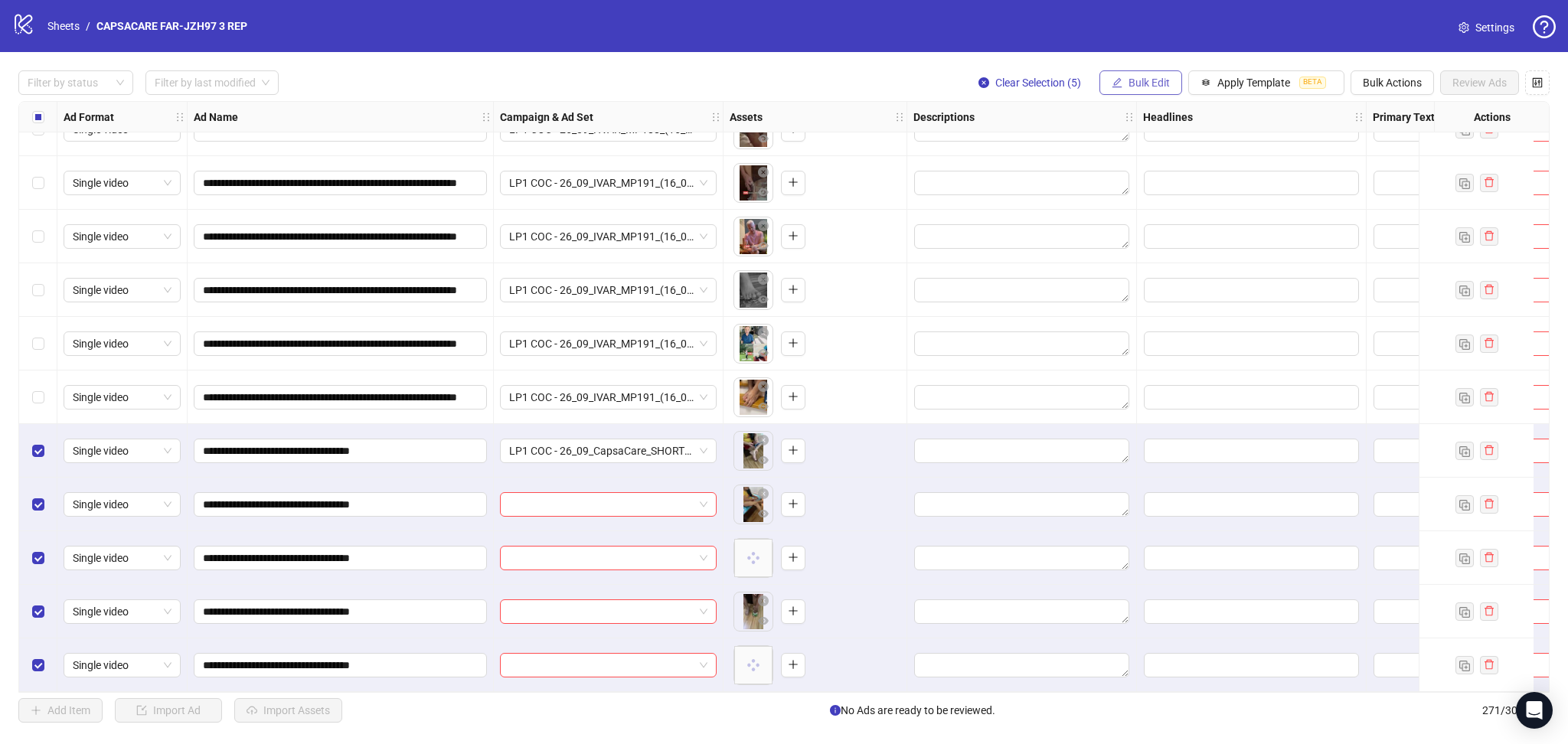
click at [1135, 86] on span "Bulk Edit" at bounding box center [1150, 82] width 42 height 12
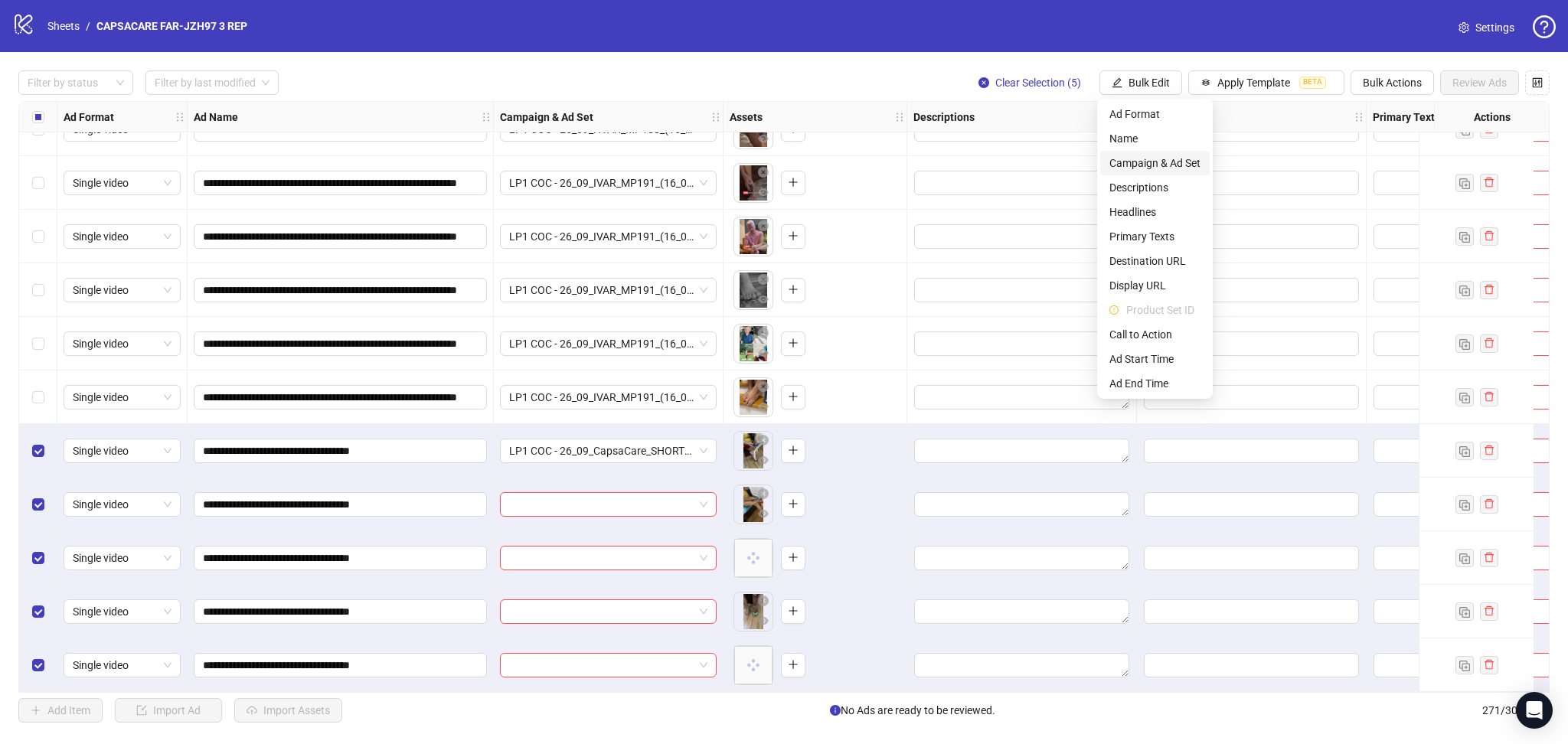
click at [1145, 160] on span "Campaign & Ad Set" at bounding box center [1154, 162] width 91 height 17
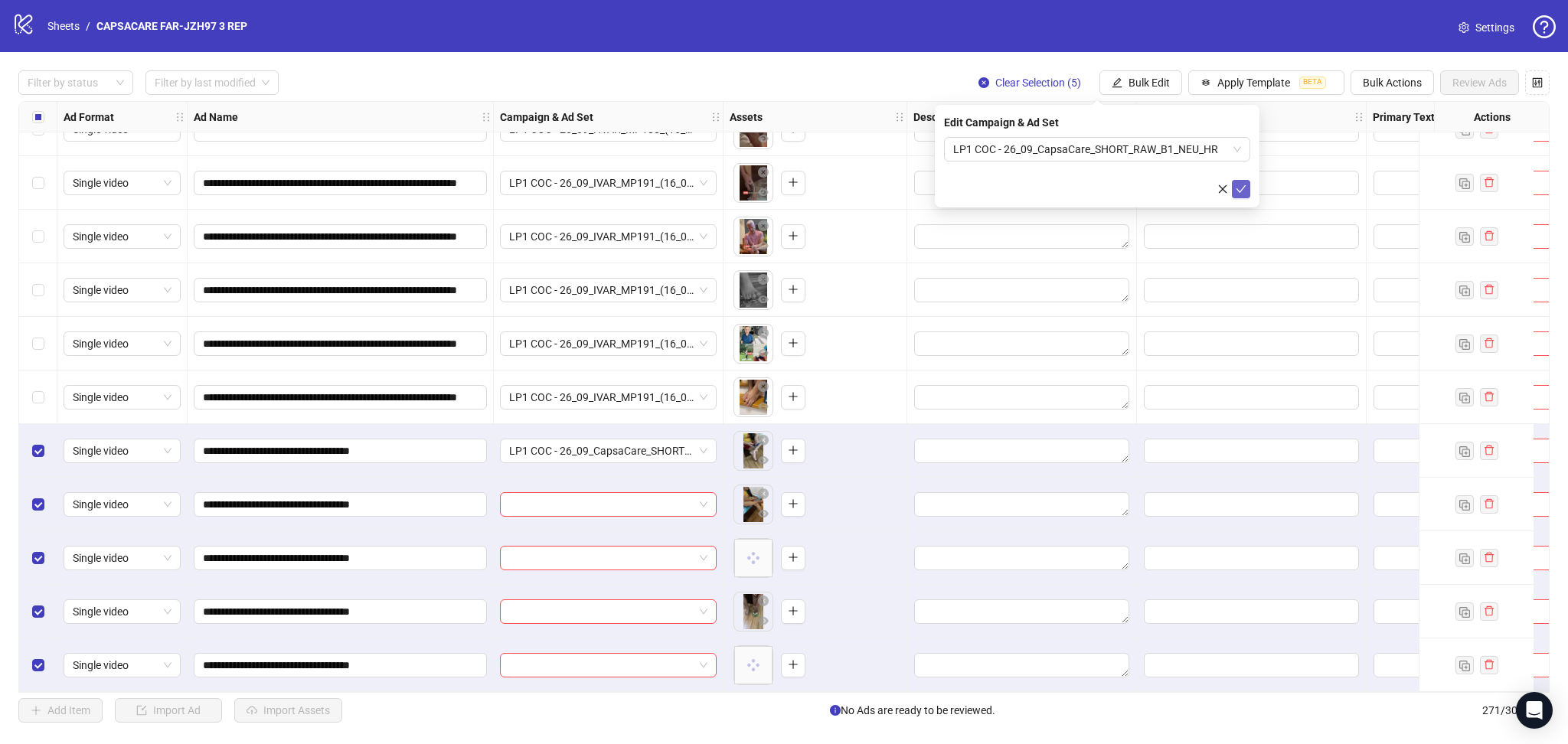
click at [1240, 193] on icon "check" at bounding box center [1241, 189] width 11 height 11
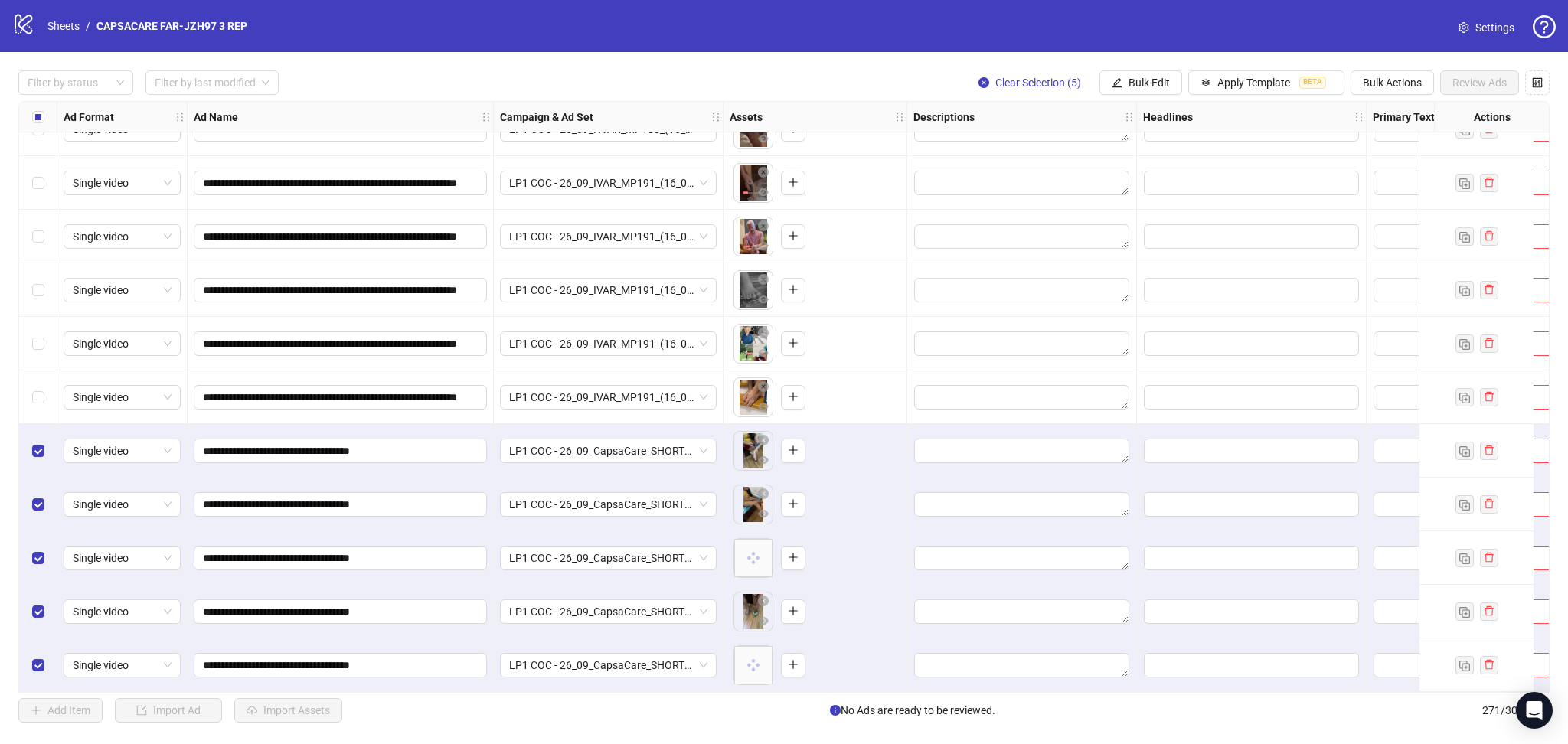
click at [43, 110] on label "Select all rows" at bounding box center [38, 117] width 12 height 17
click at [41, 110] on label "Select all rows" at bounding box center [38, 117] width 12 height 17
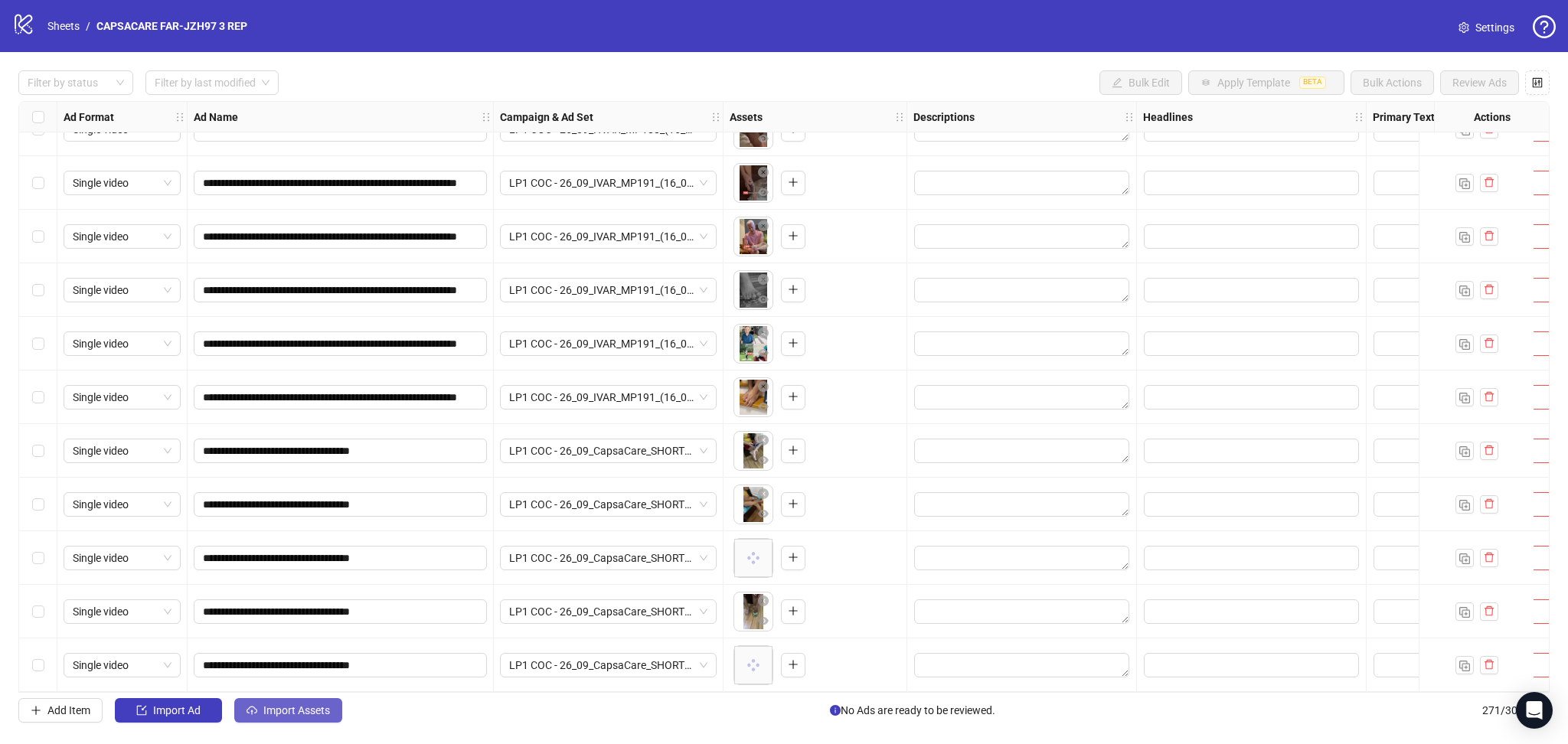
click at [322, 702] on button "Import Assets" at bounding box center [288, 710] width 108 height 25
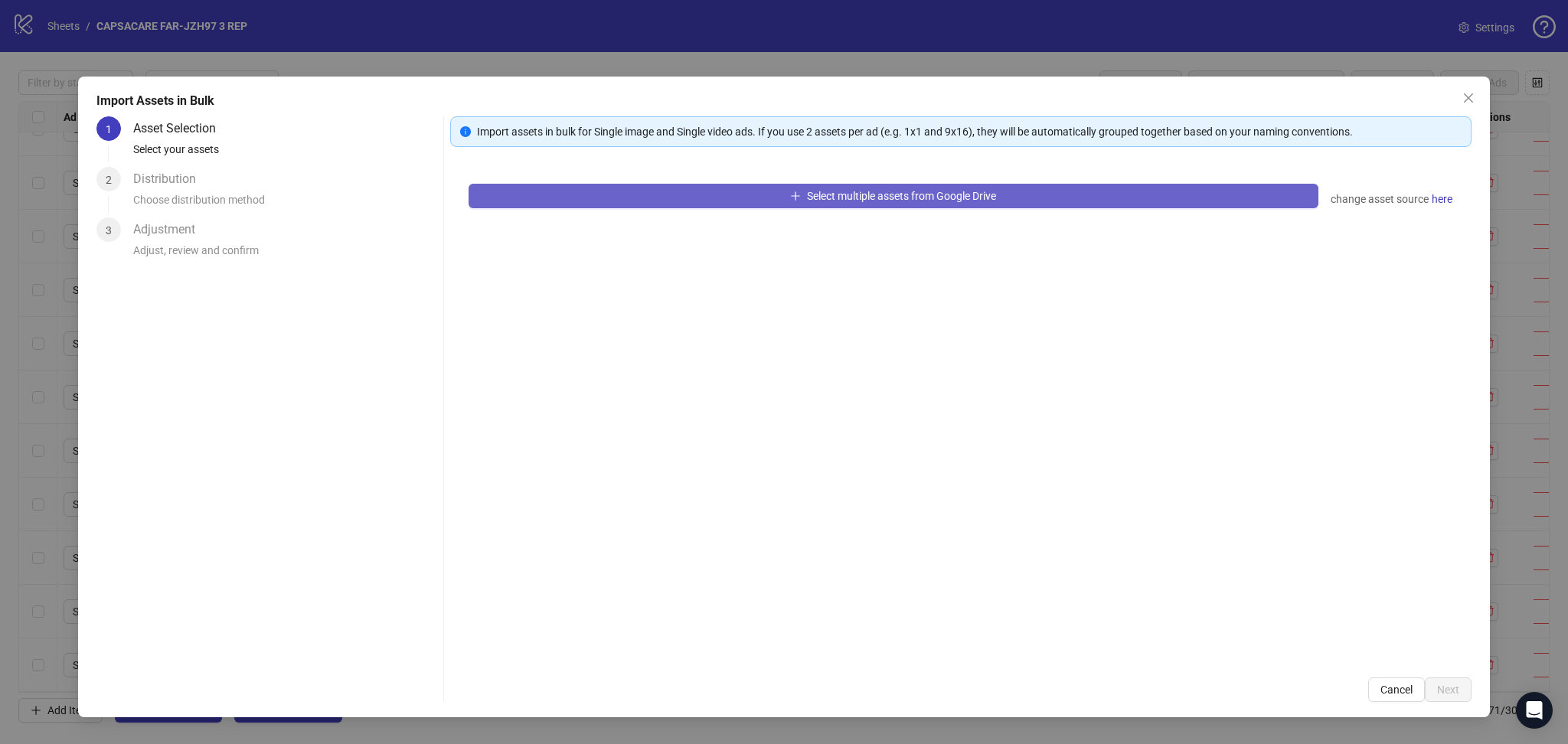
click at [702, 199] on button "Select multiple assets from Google Drive" at bounding box center [893, 196] width 850 height 25
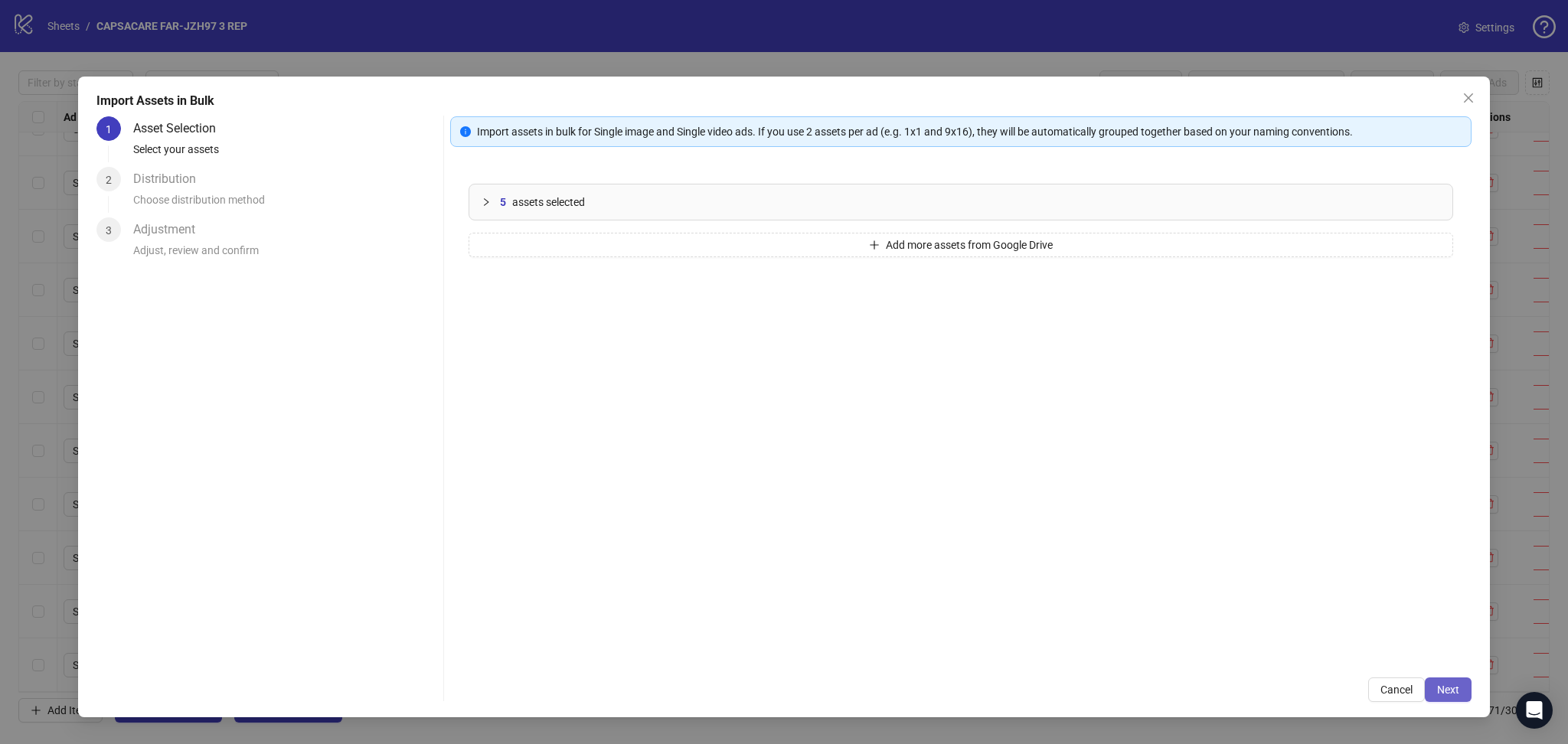
click at [1459, 686] on button "Next" at bounding box center [1447, 690] width 46 height 25
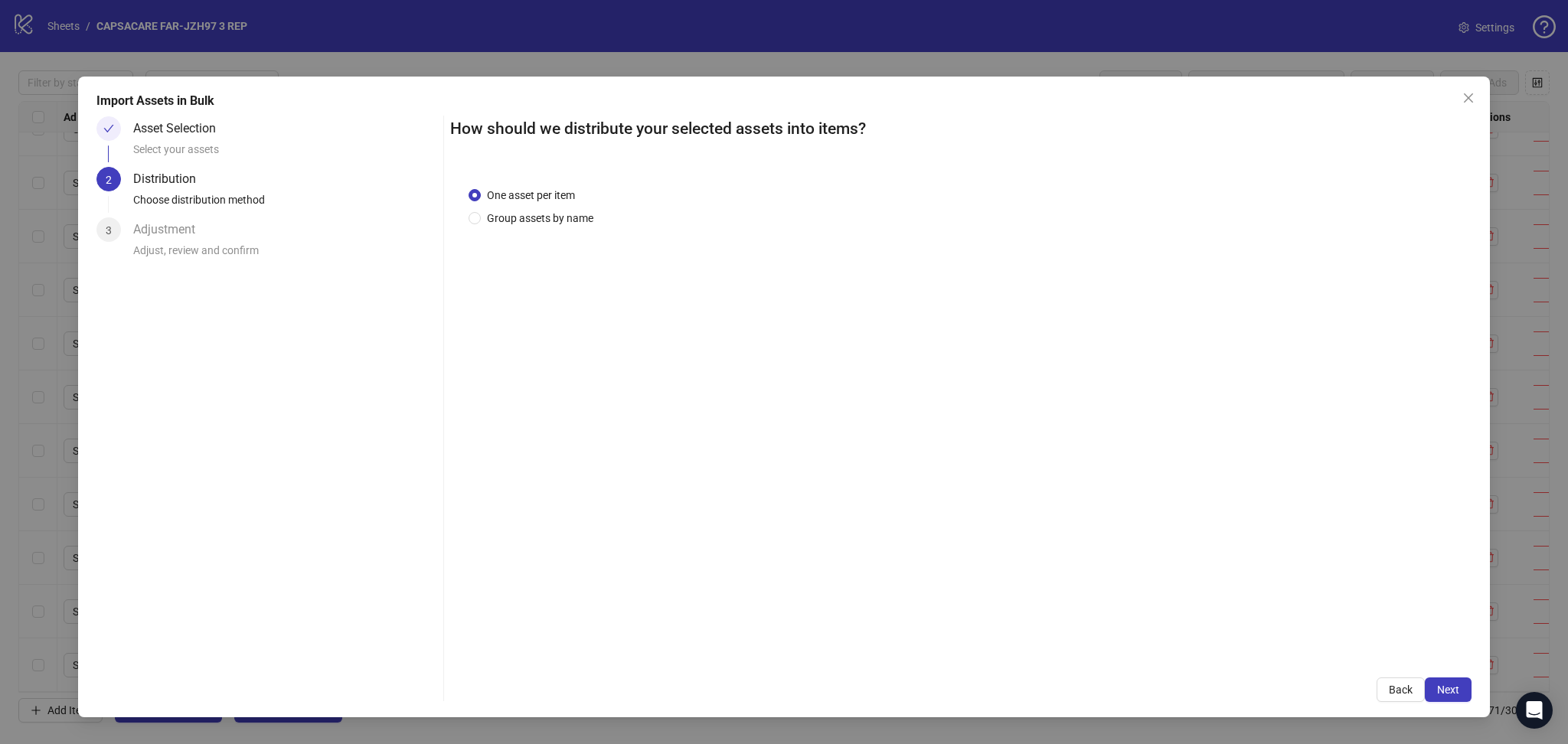
click at [1453, 689] on span "Next" at bounding box center [1447, 690] width 22 height 12
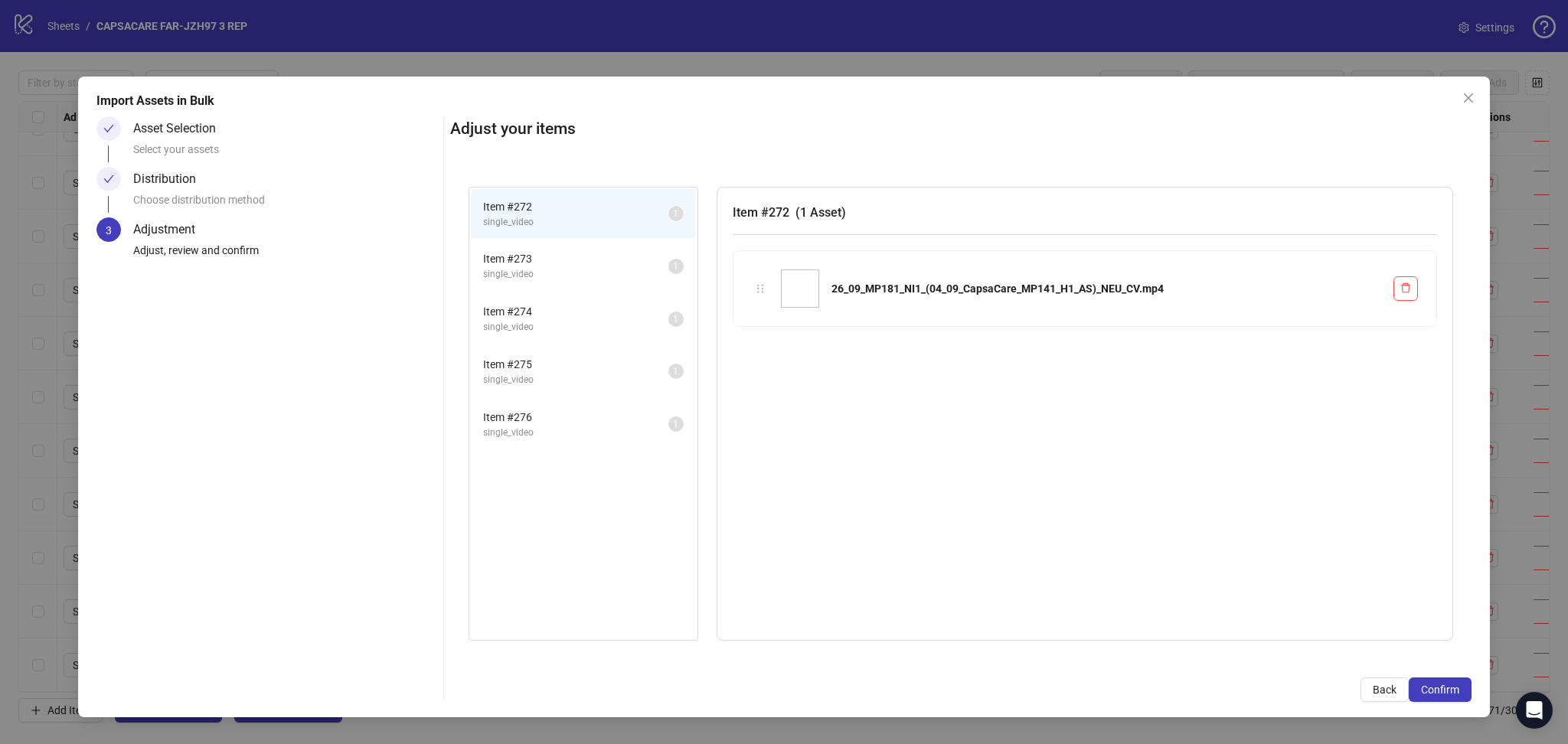
click at [1453, 689] on span "Confirm" at bounding box center [1439, 690] width 39 height 12
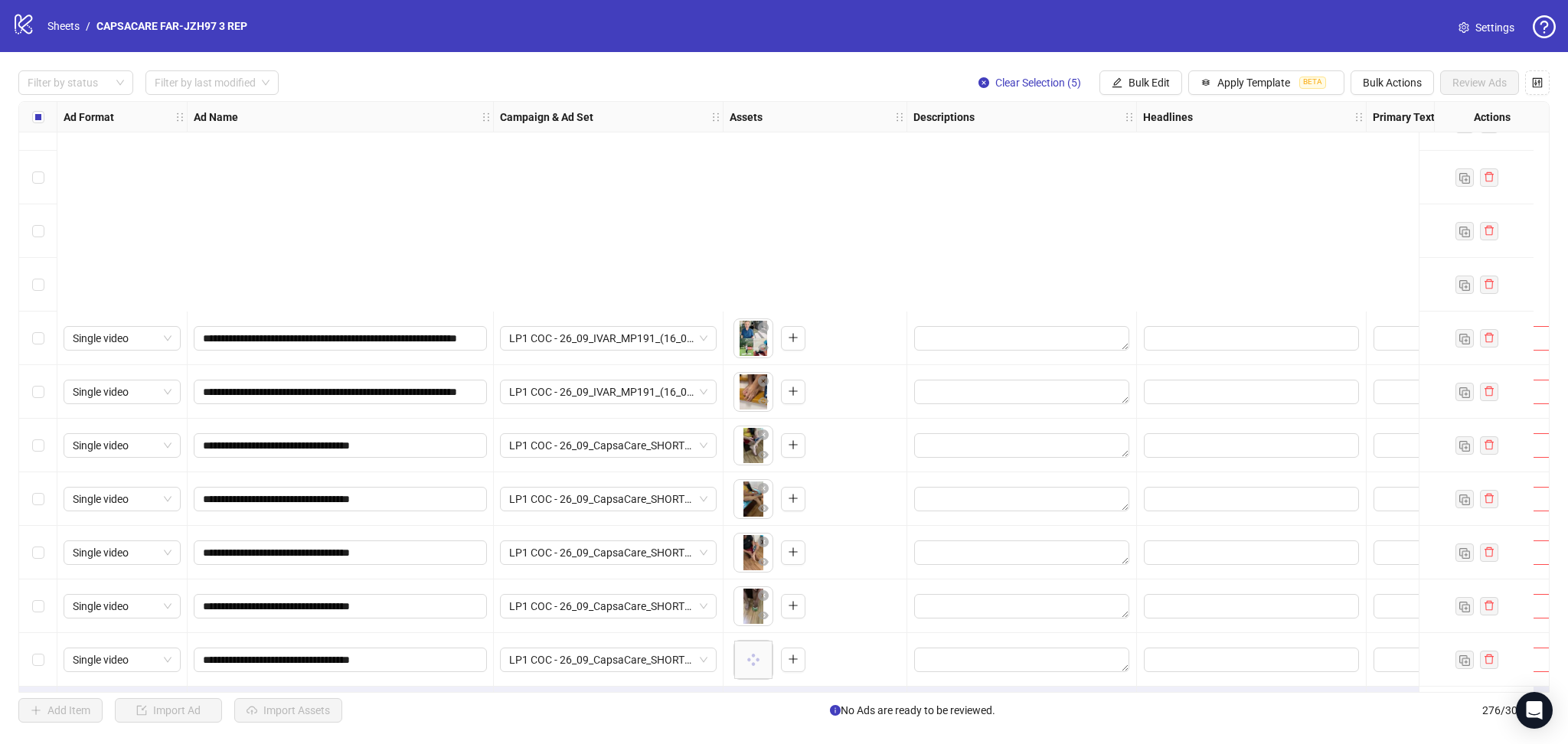
scroll to position [14236, 0]
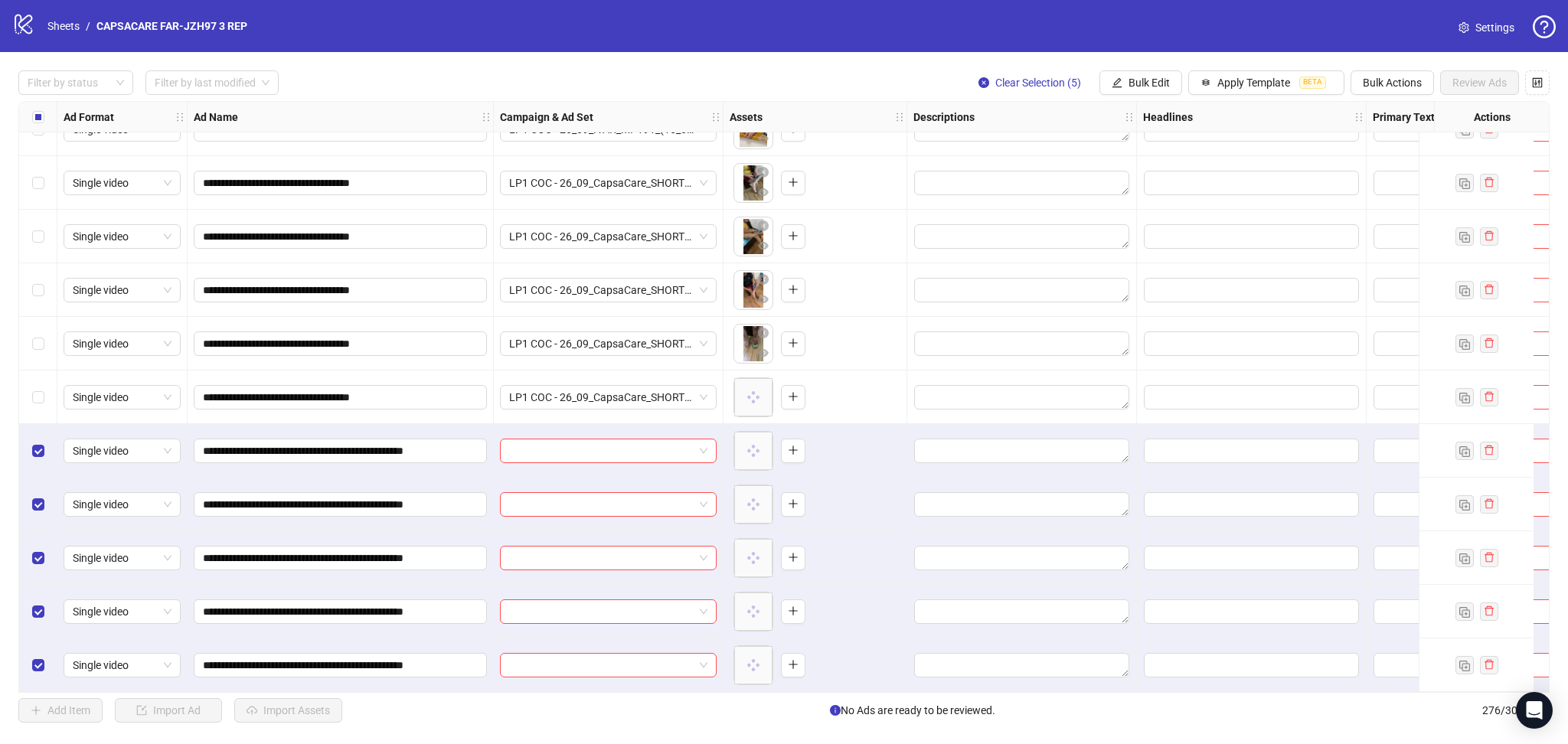
click at [585, 445] on div "Import Assets in Bulk Asset Selection Select your assets Distribution Choose di…" at bounding box center [784, 372] width 1568 height 744
click at [621, 439] on input "search" at bounding box center [601, 450] width 184 height 23
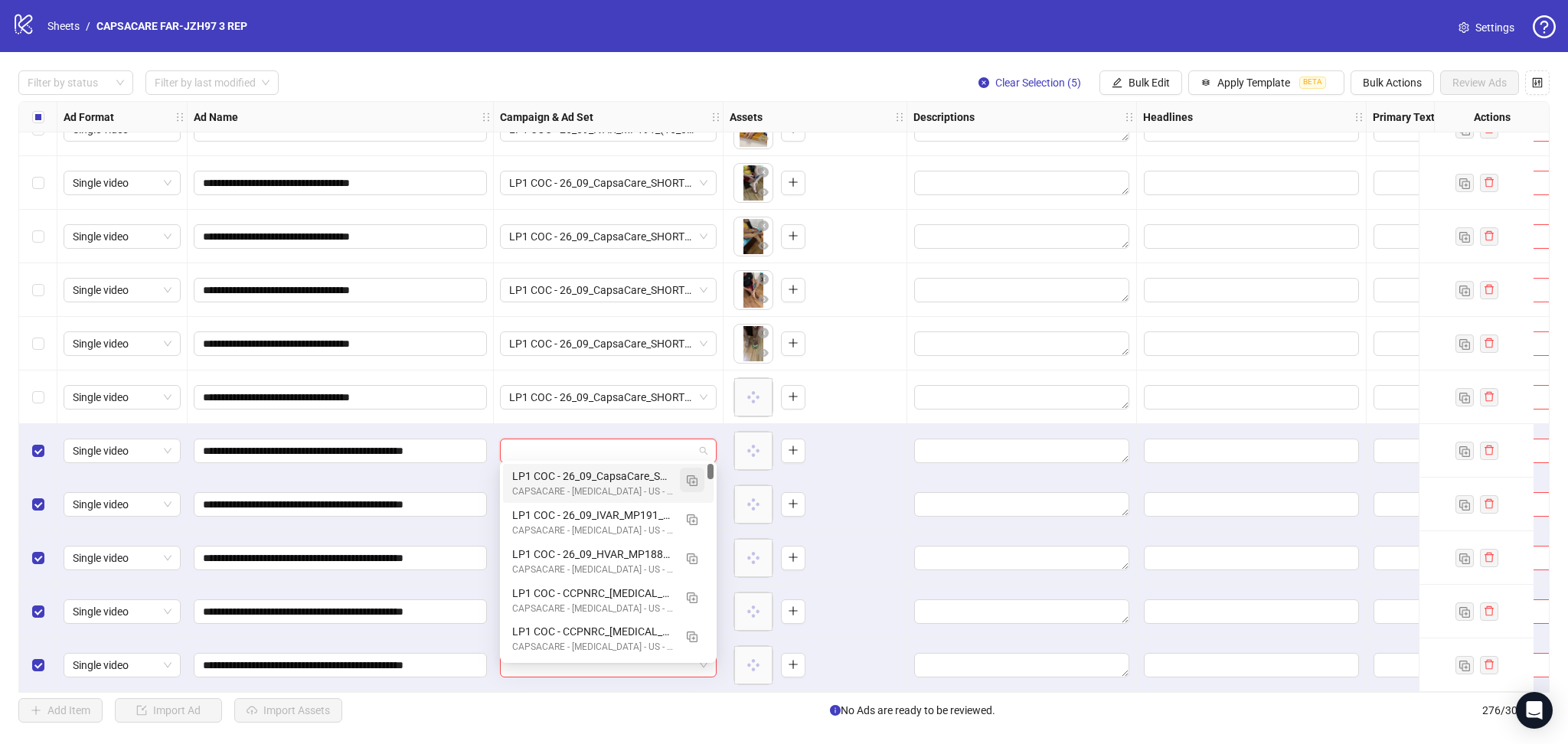
click at [695, 476] on img "button" at bounding box center [692, 481] width 11 height 11
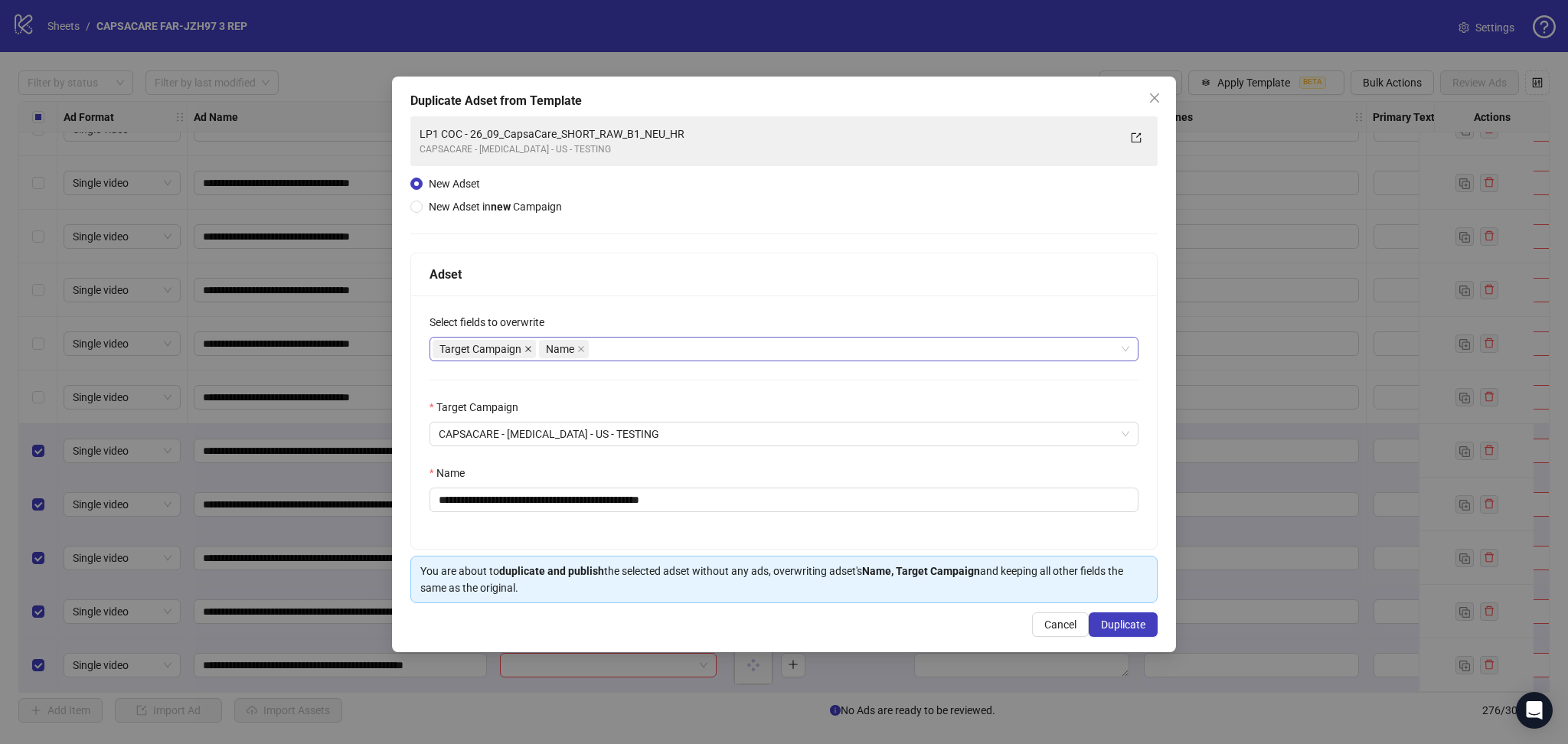
click at [524, 347] on icon "close" at bounding box center [528, 349] width 8 height 8
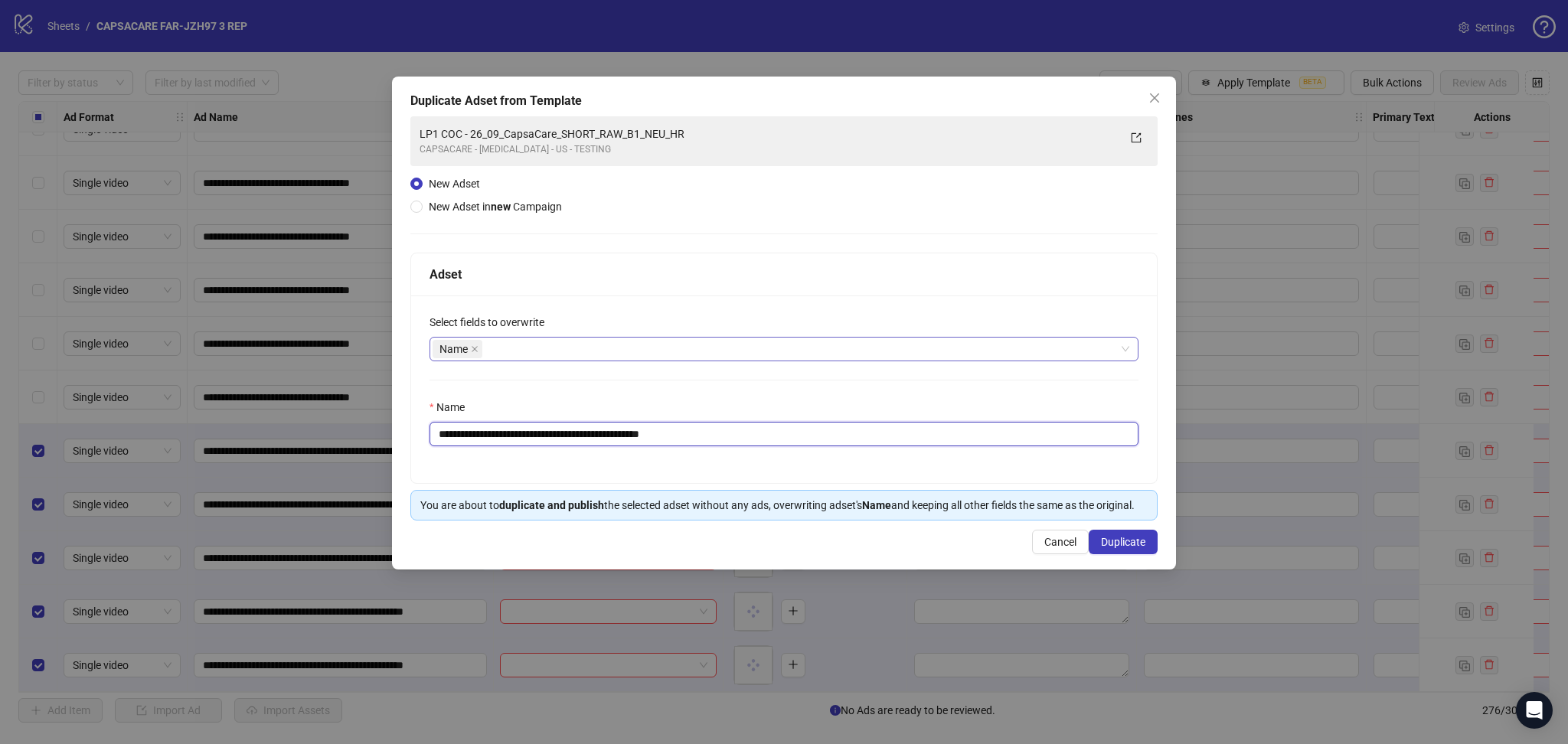
drag, startPoint x: 491, startPoint y: 433, endPoint x: 890, endPoint y: 445, distance: 399.2
click at [890, 445] on input "**********" at bounding box center [784, 433] width 709 height 25
paste input "*********"
type input "**********"
drag, startPoint x: 1112, startPoint y: 531, endPoint x: 1118, endPoint y: 540, distance: 10.8
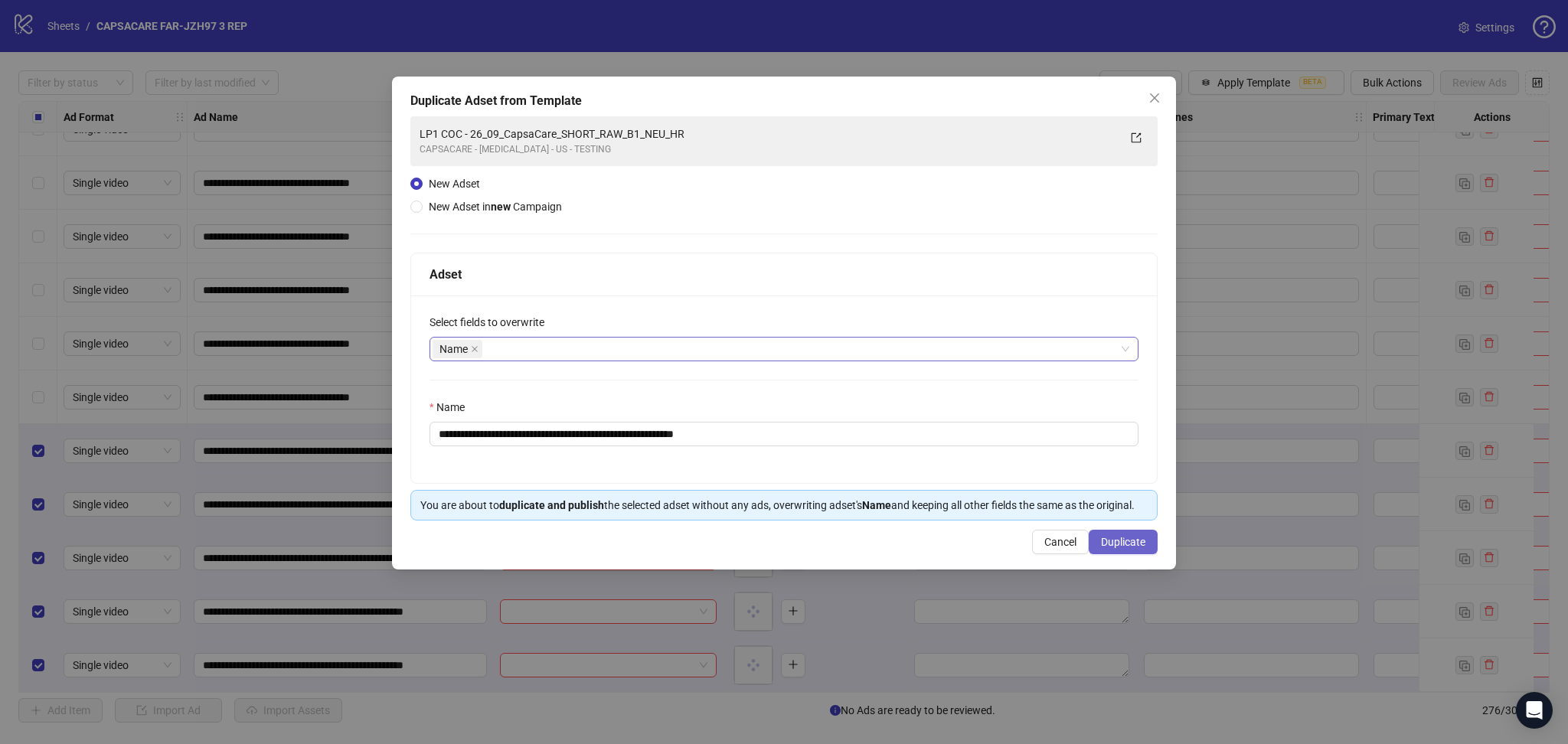
click at [1117, 538] on button "Duplicate" at bounding box center [1123, 541] width 69 height 25
drag, startPoint x: 1115, startPoint y: 541, endPoint x: 1106, endPoint y: 554, distance: 15.8
click at [1115, 542] on span "Duplicate" at bounding box center [1123, 542] width 45 height 12
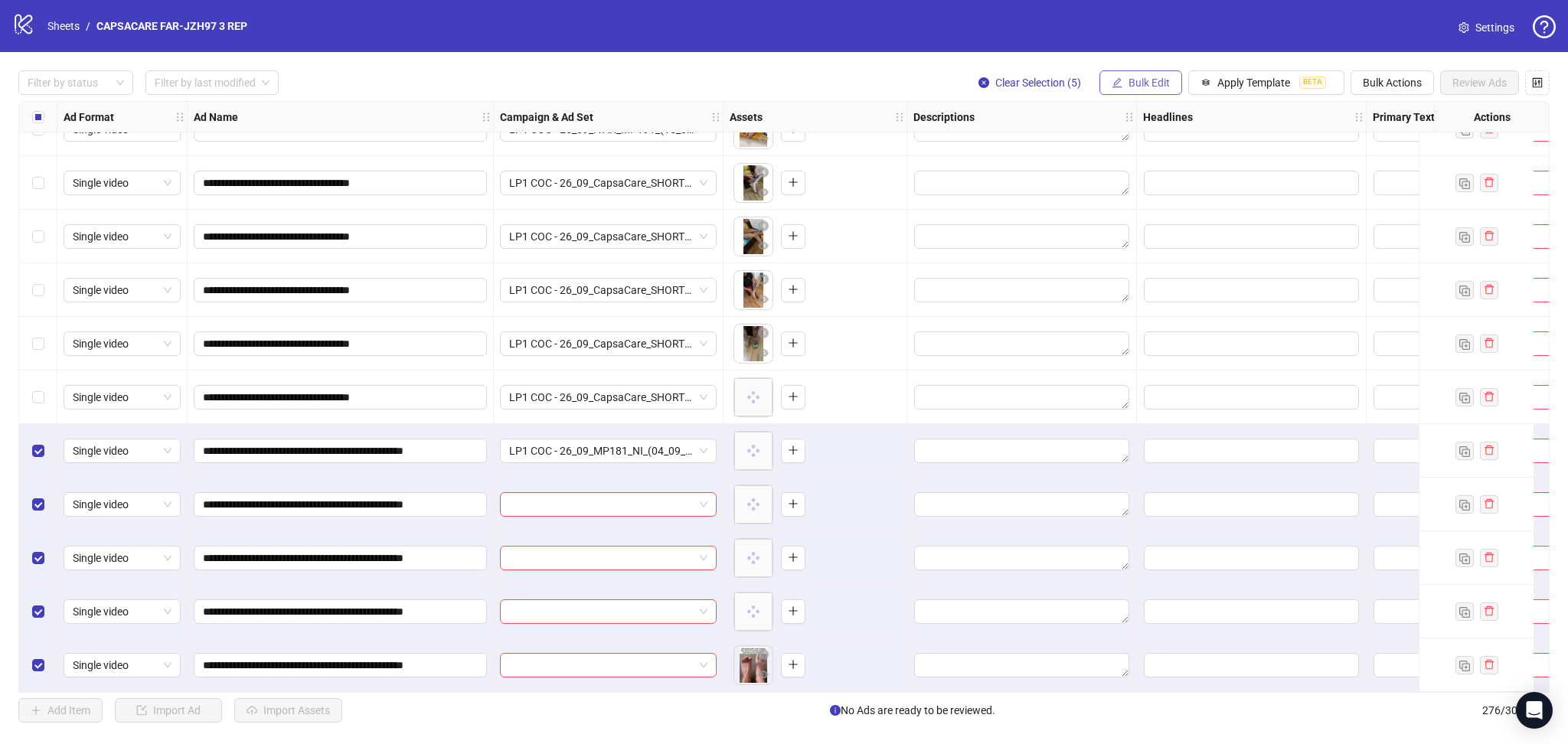
click at [1137, 86] on span "Bulk Edit" at bounding box center [1150, 82] width 42 height 12
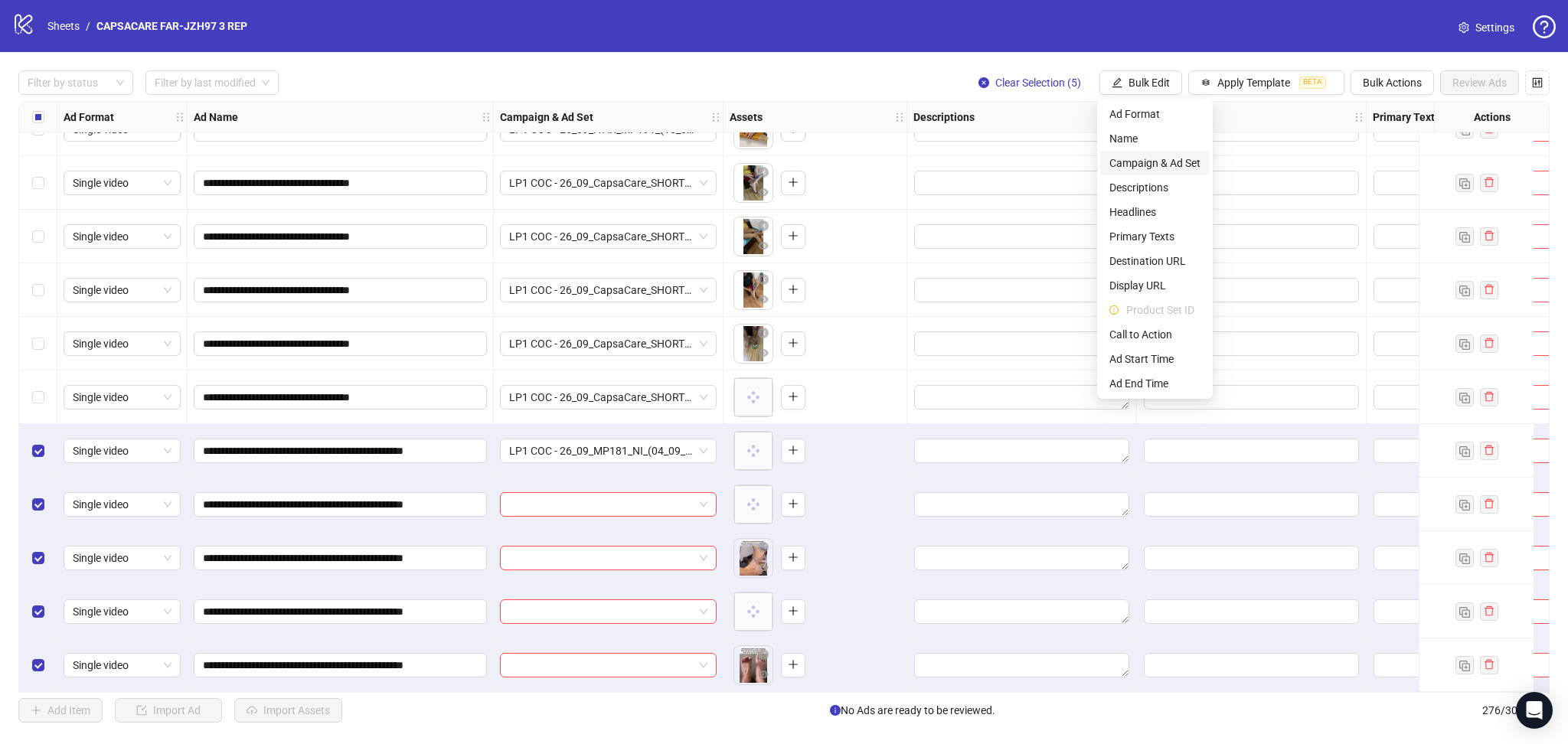
drag, startPoint x: 1176, startPoint y: 160, endPoint x: 1177, endPoint y: 174, distance: 14.0
click at [1176, 161] on span "Campaign & Ad Set" at bounding box center [1154, 162] width 91 height 17
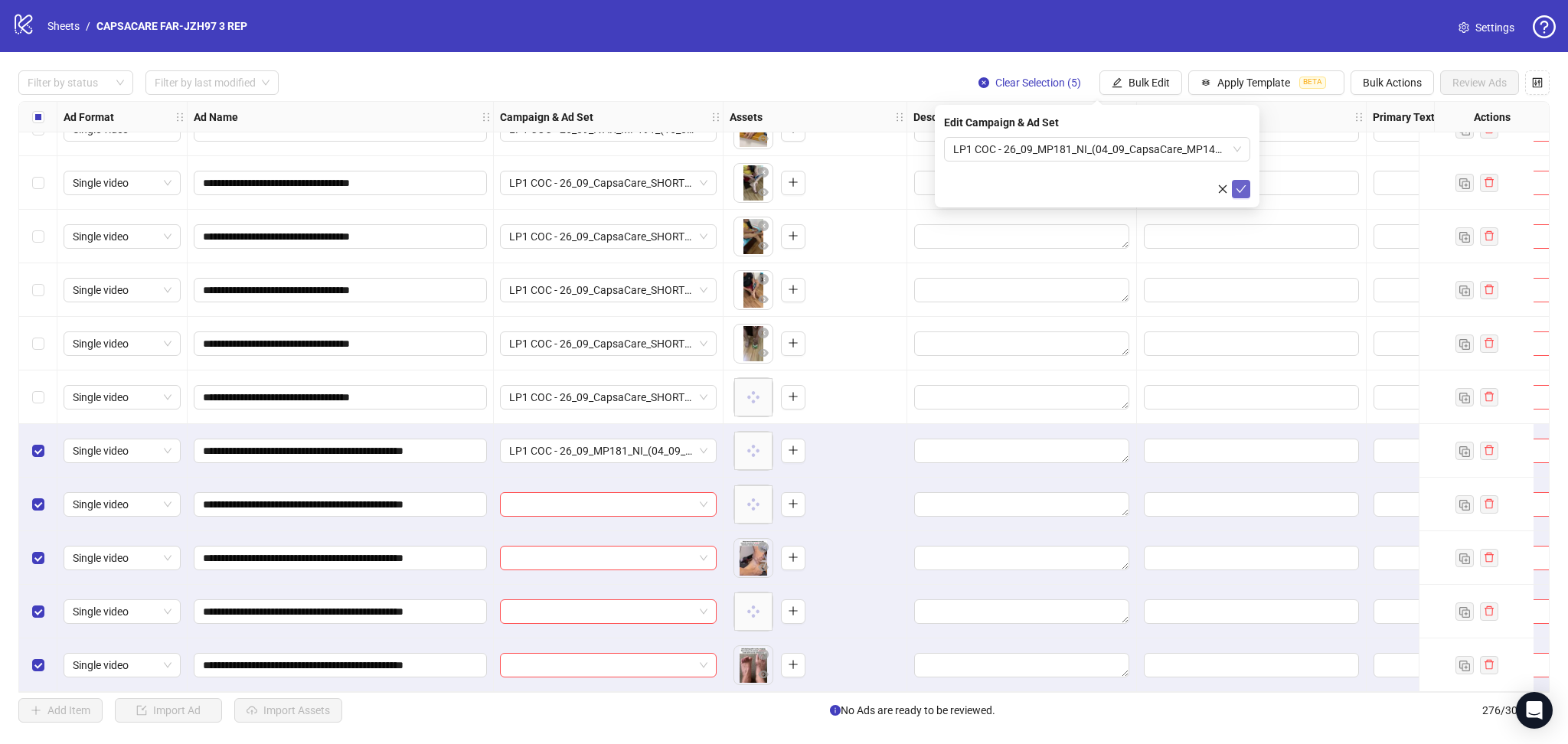
click at [1237, 188] on icon "check" at bounding box center [1241, 189] width 11 height 11
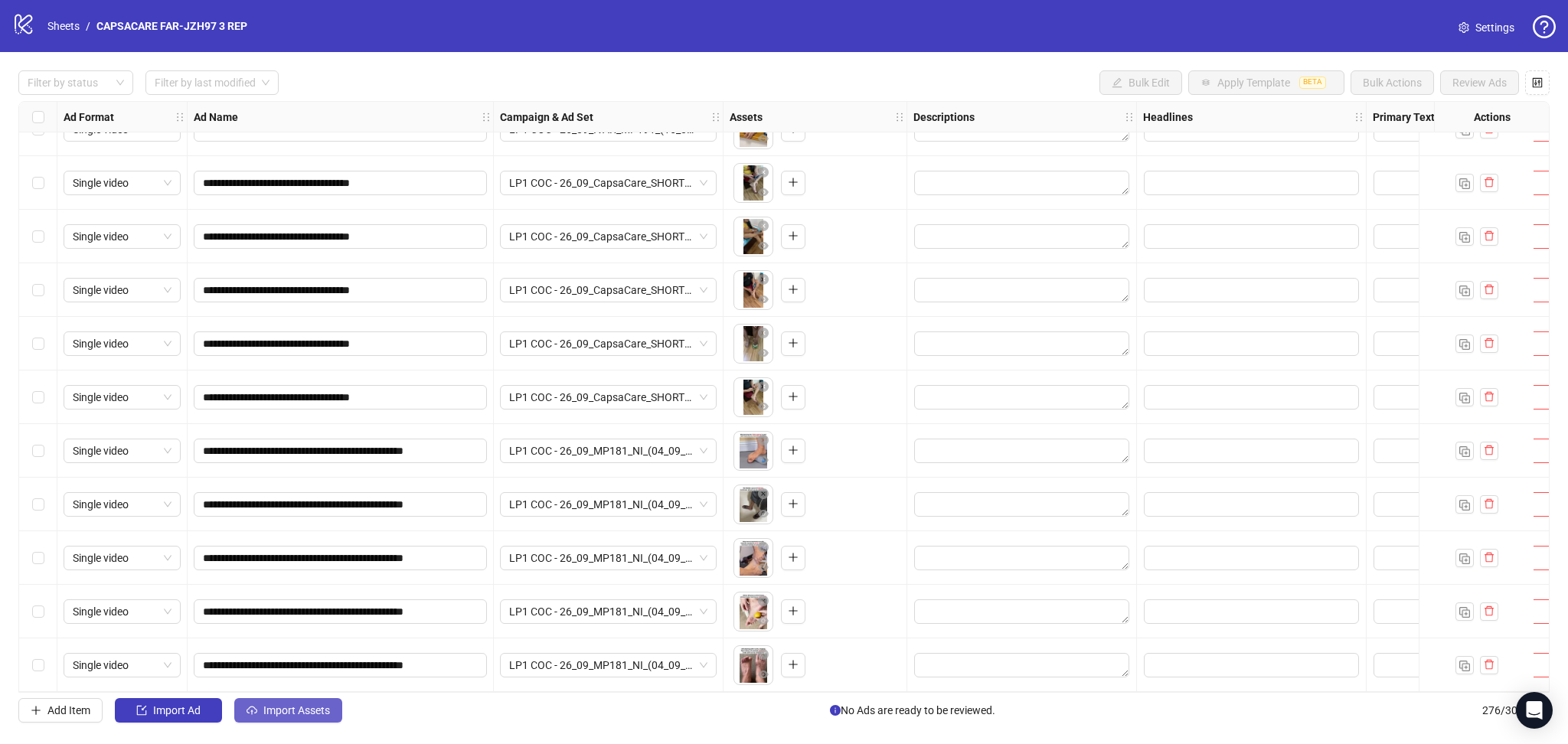
click at [285, 705] on span "Import Assets" at bounding box center [296, 710] width 66 height 12
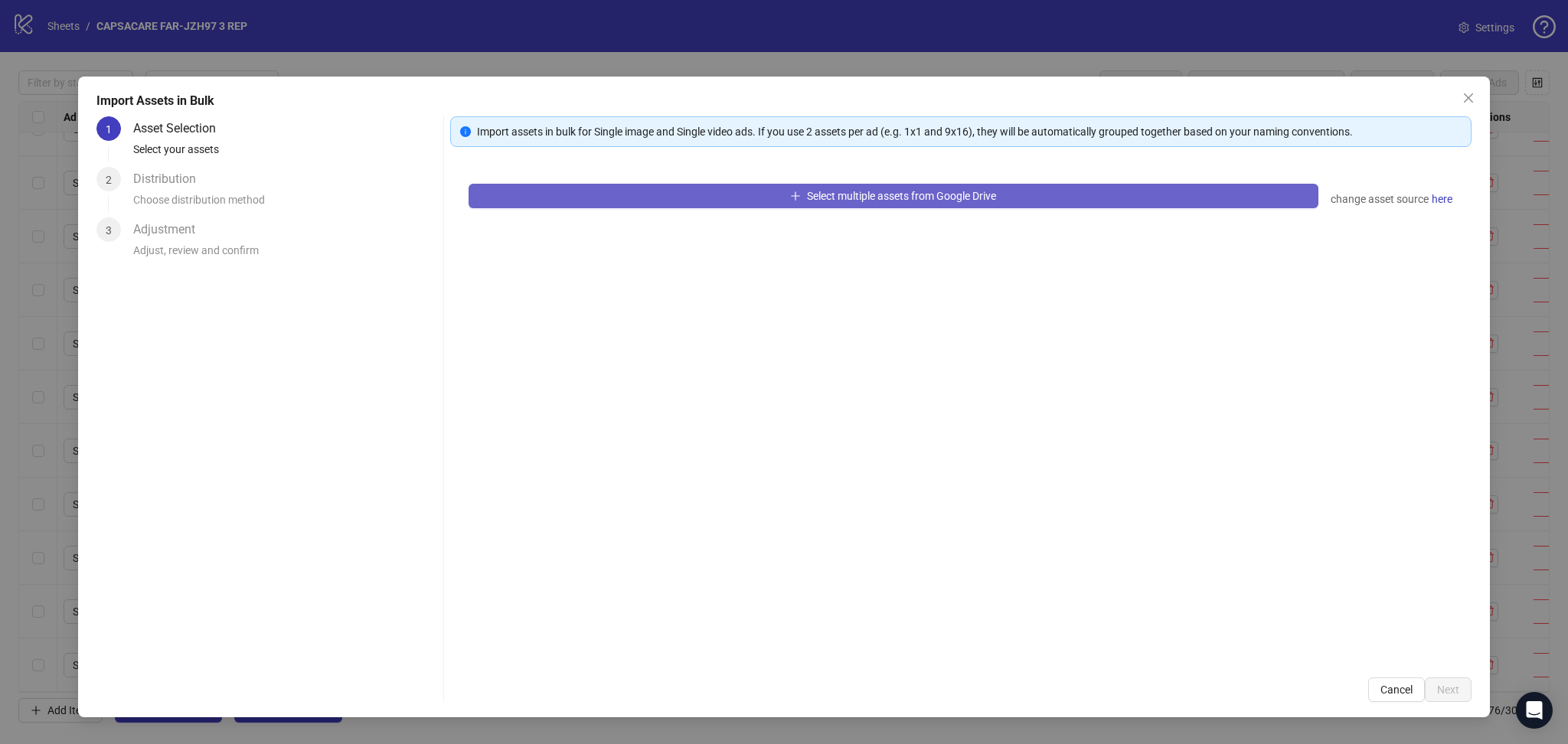
click at [614, 206] on button "Select multiple assets from Google Drive" at bounding box center [893, 196] width 850 height 25
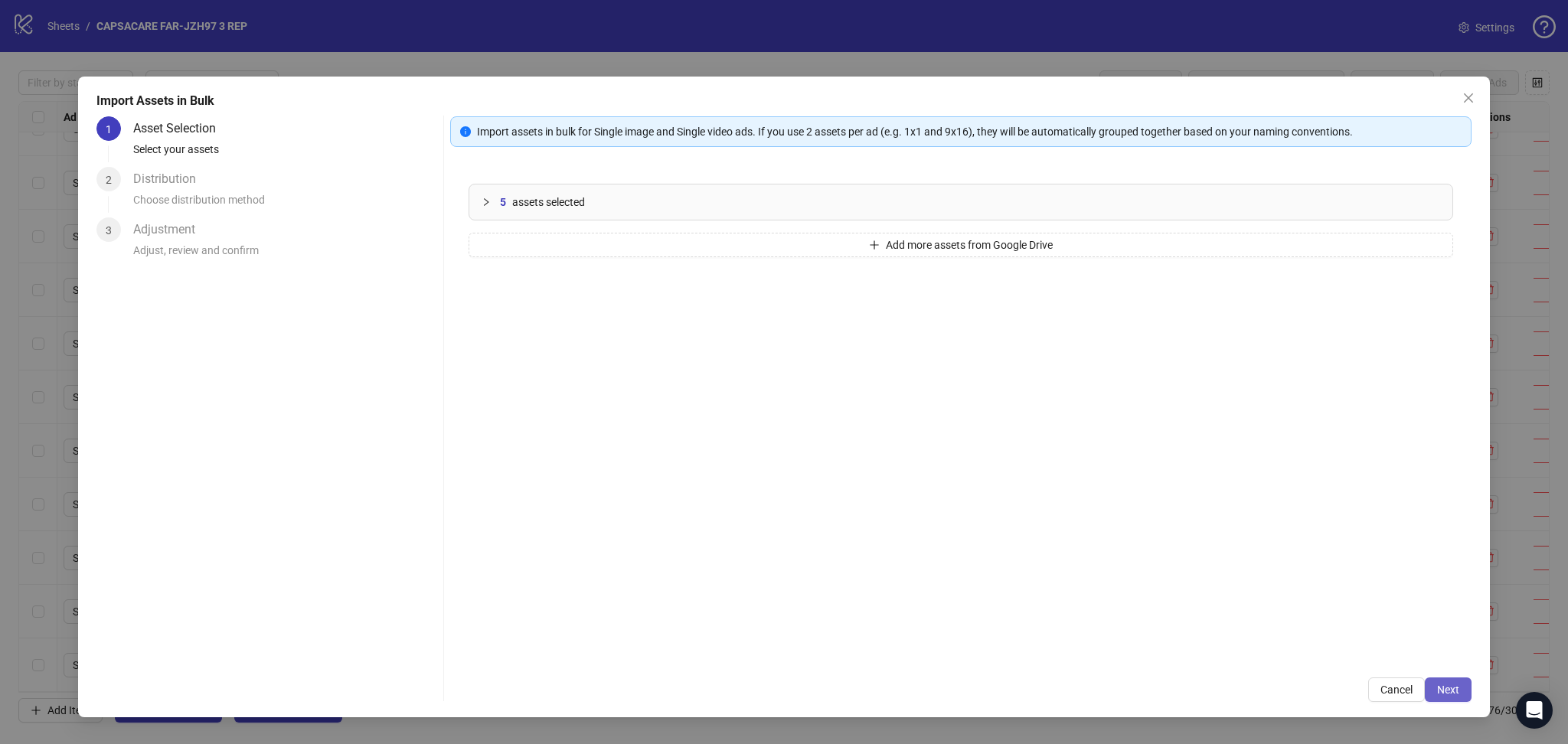
click at [1455, 694] on span "Next" at bounding box center [1447, 690] width 22 height 12
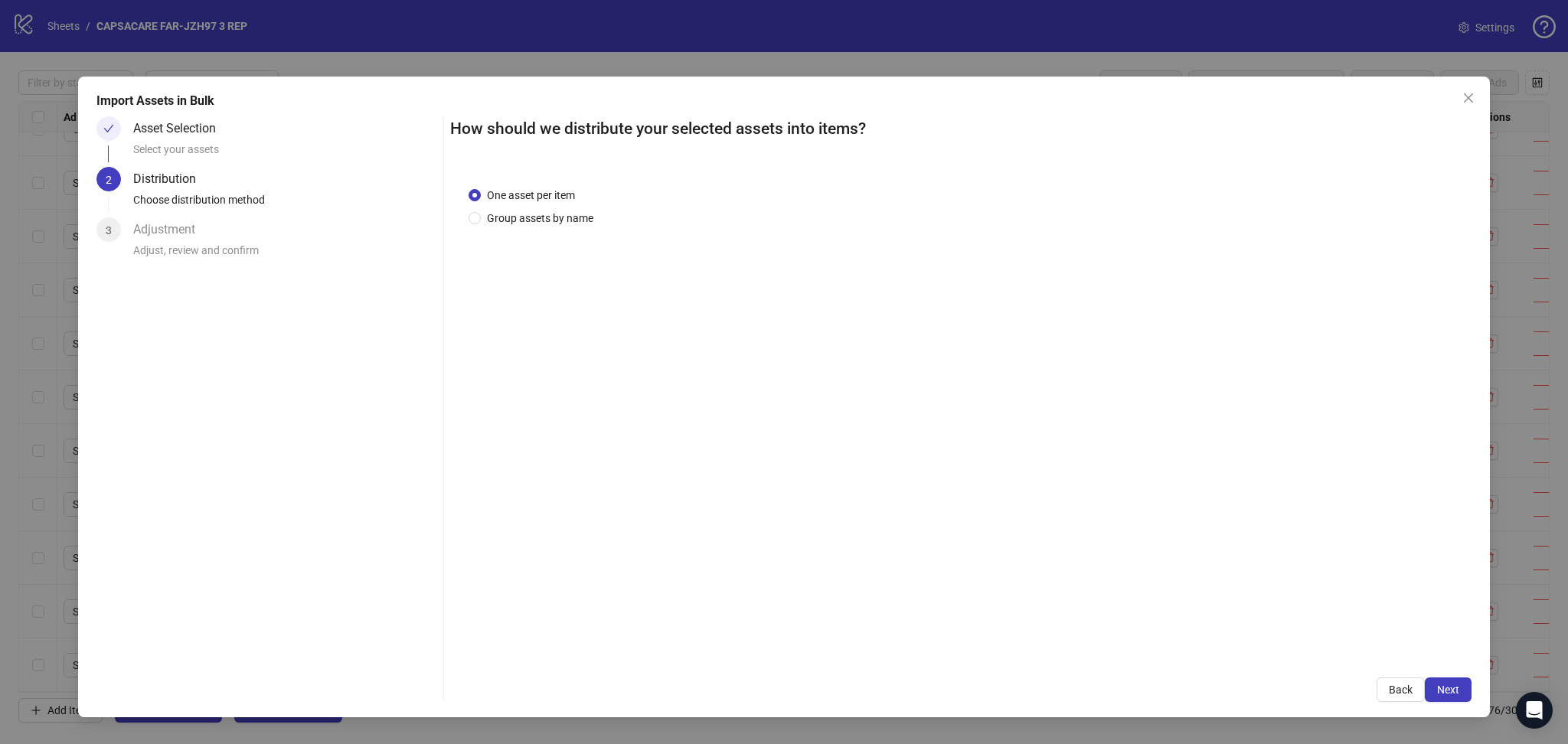
click at [1453, 688] on span "Next" at bounding box center [1447, 690] width 22 height 12
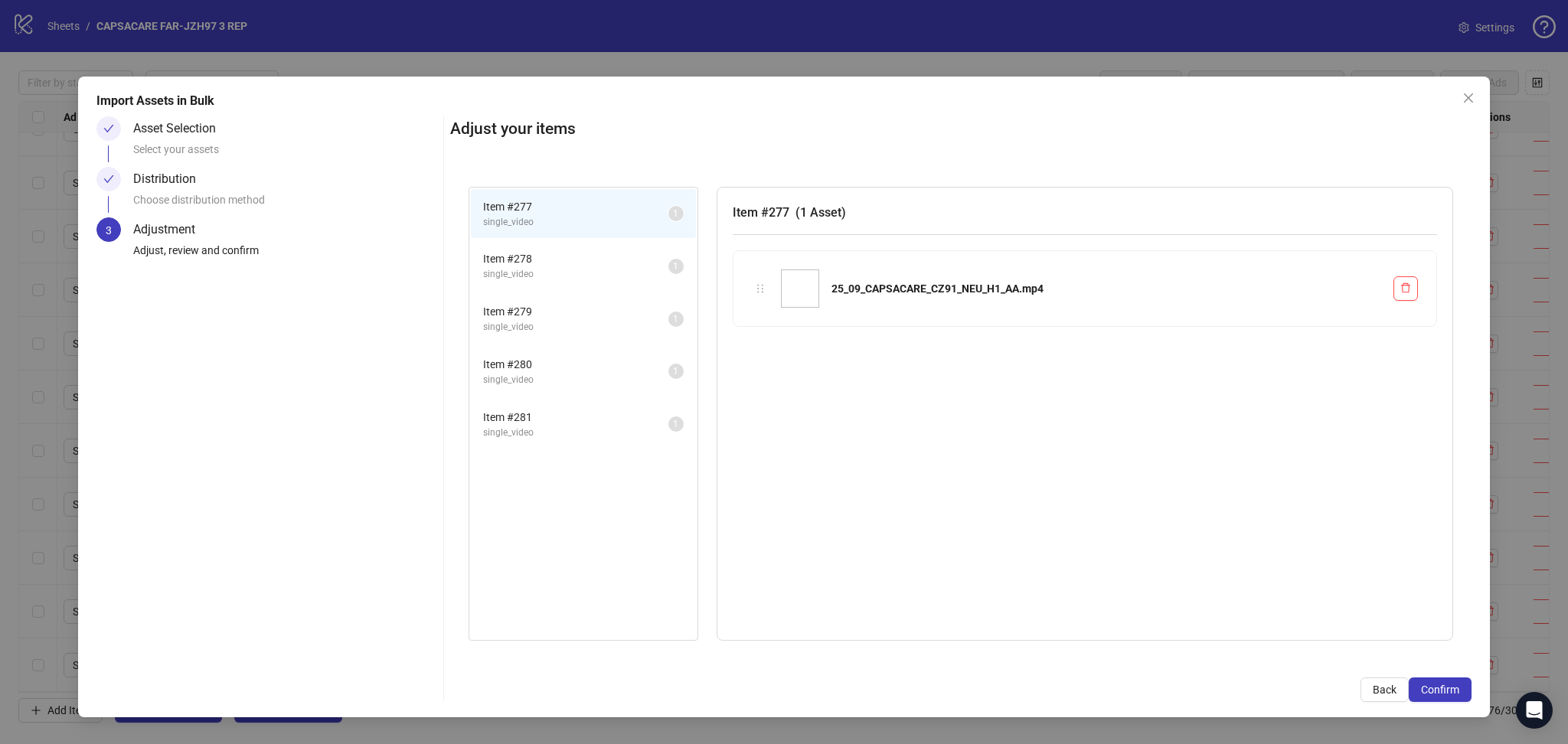
click at [1453, 688] on span "Confirm" at bounding box center [1439, 690] width 39 height 12
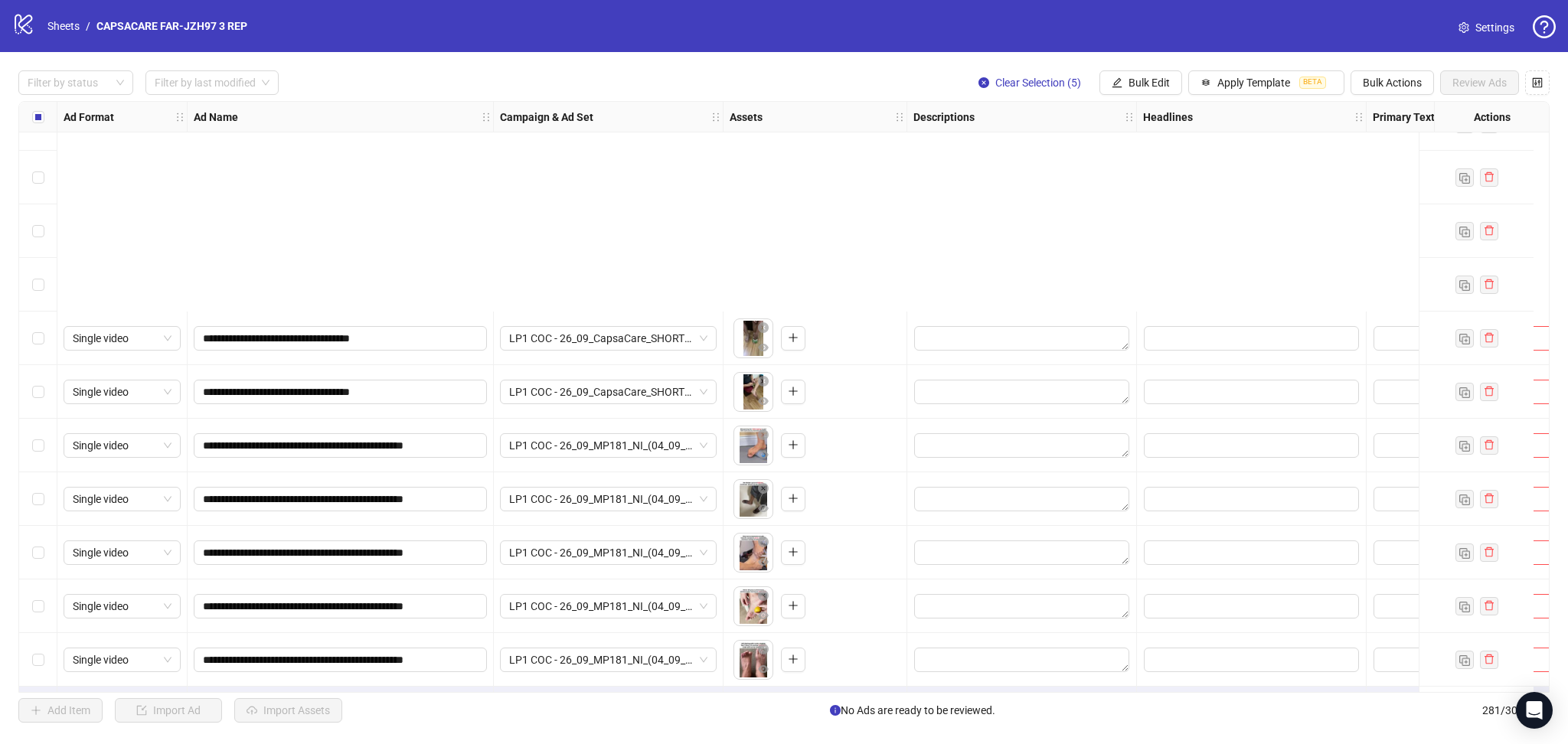
scroll to position [14504, 0]
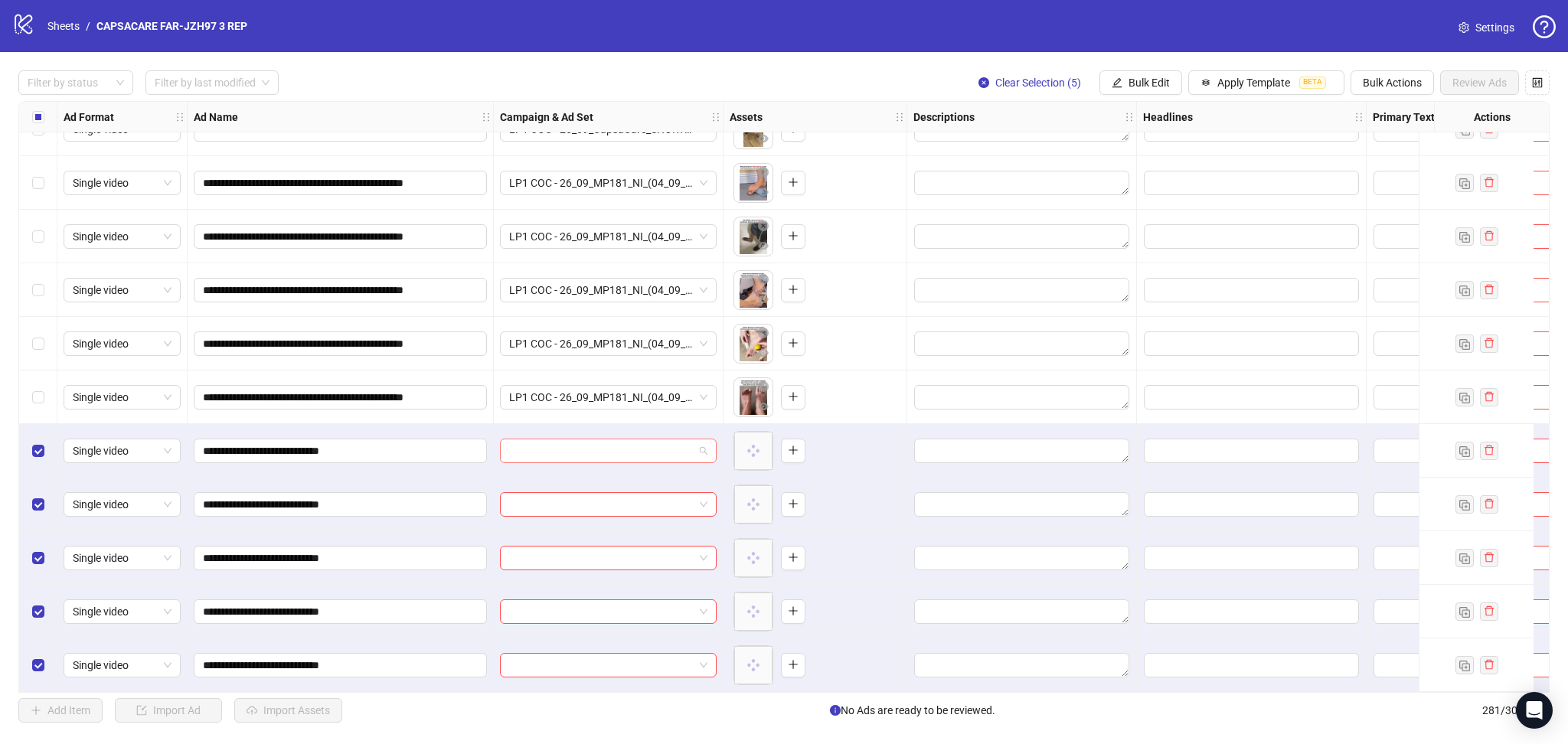
click at [553, 439] on input "search" at bounding box center [601, 450] width 184 height 23
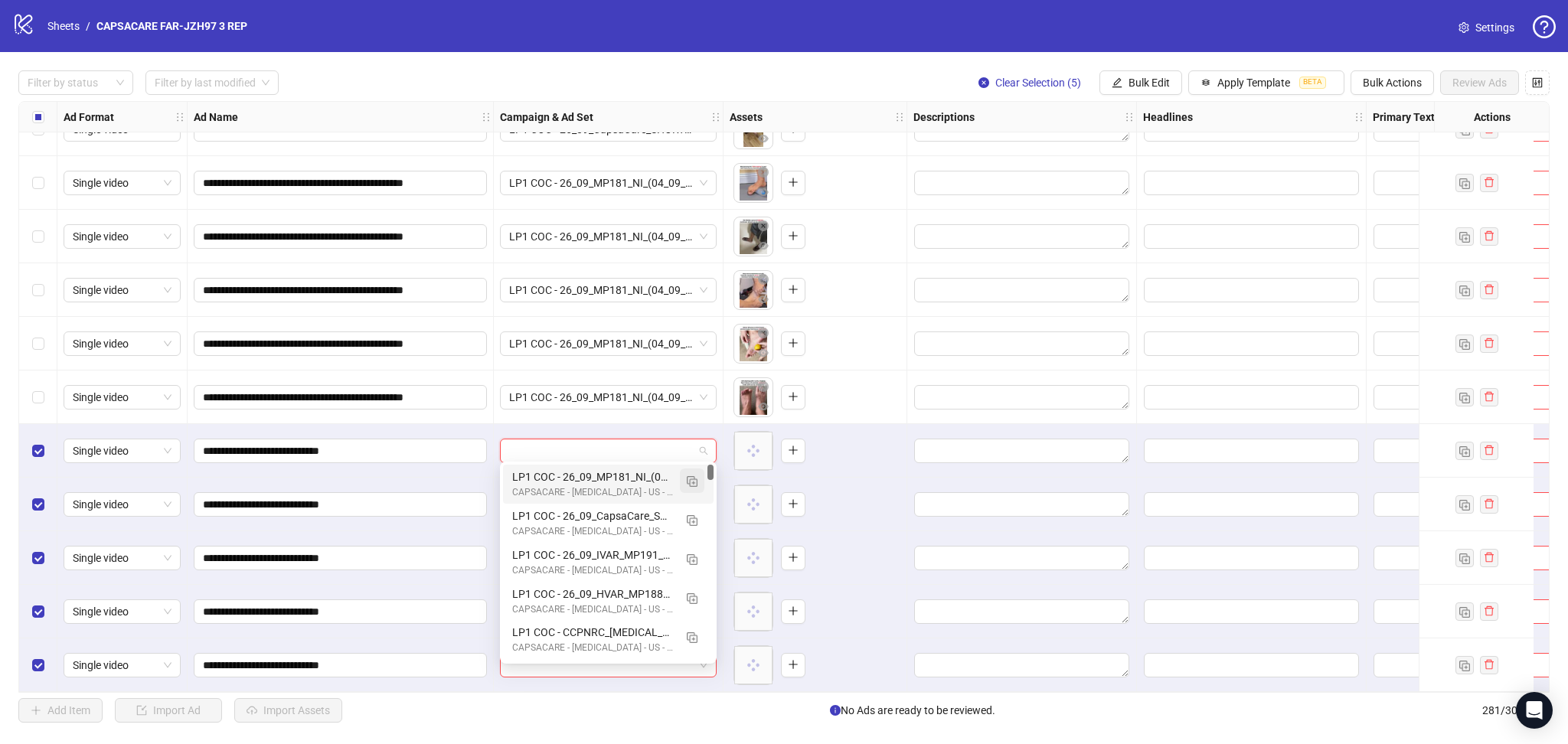
click at [695, 482] on img "button" at bounding box center [692, 481] width 11 height 11
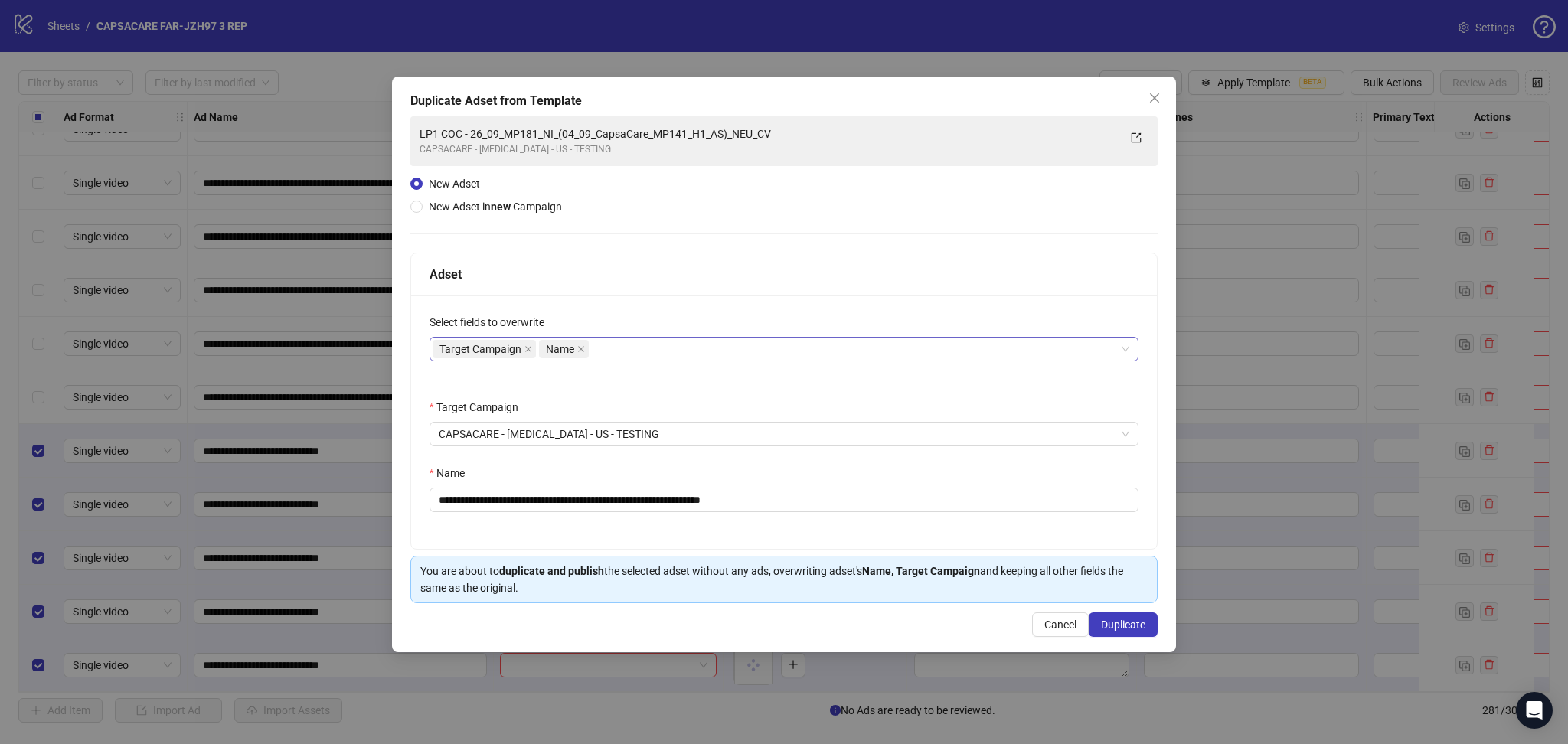
click at [528, 350] on icon "close" at bounding box center [528, 349] width 8 height 8
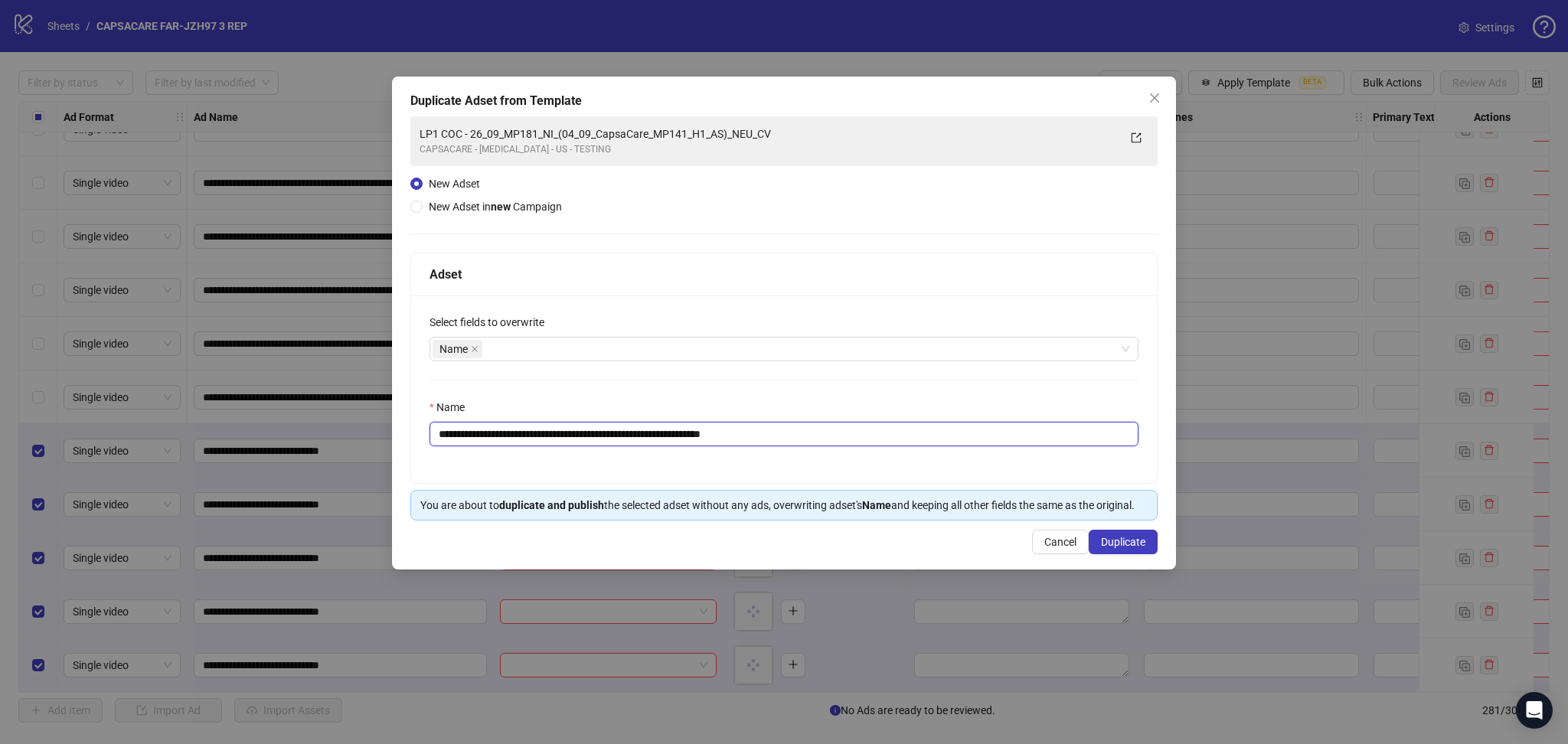
drag, startPoint x: 488, startPoint y: 438, endPoint x: 950, endPoint y: 446, distance: 462.1
click at [948, 446] on input "**********" at bounding box center [784, 433] width 709 height 25
paste input "text"
type input "**********"
click at [1153, 550] on button "Duplicate" at bounding box center [1123, 541] width 69 height 25
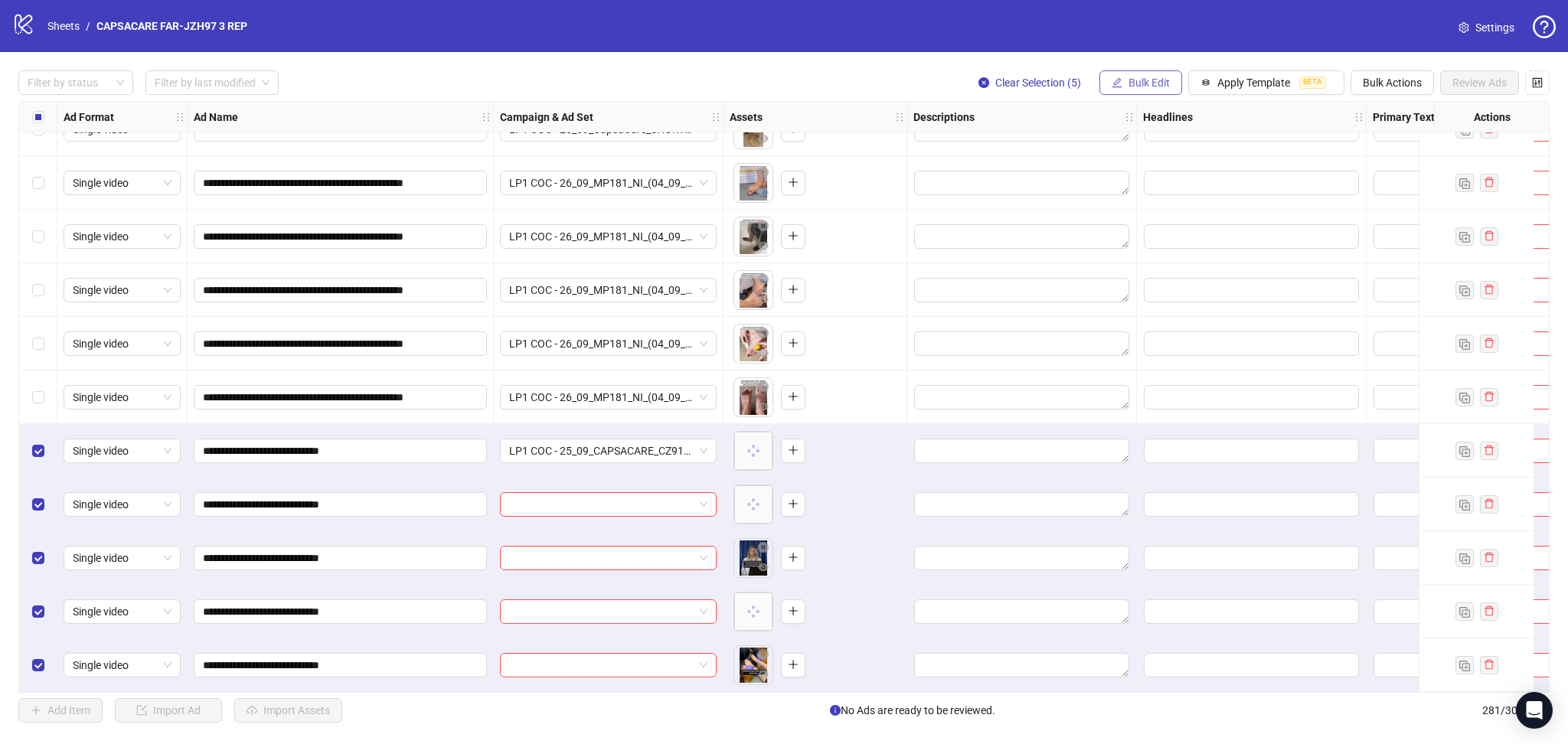
click at [1153, 86] on span "Bulk Edit" at bounding box center [1150, 82] width 42 height 12
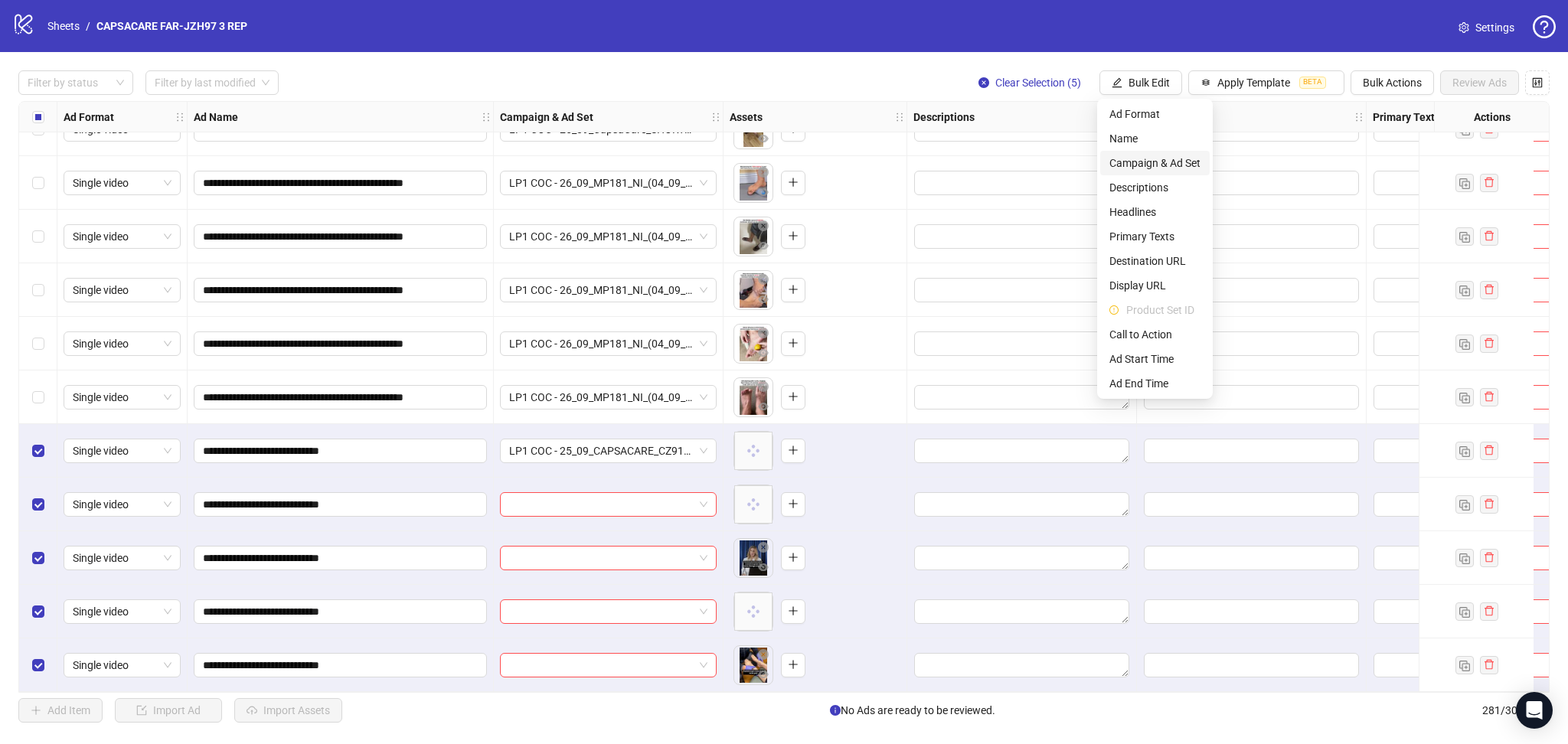
click at [1161, 164] on span "Campaign & Ad Set" at bounding box center [1154, 162] width 91 height 17
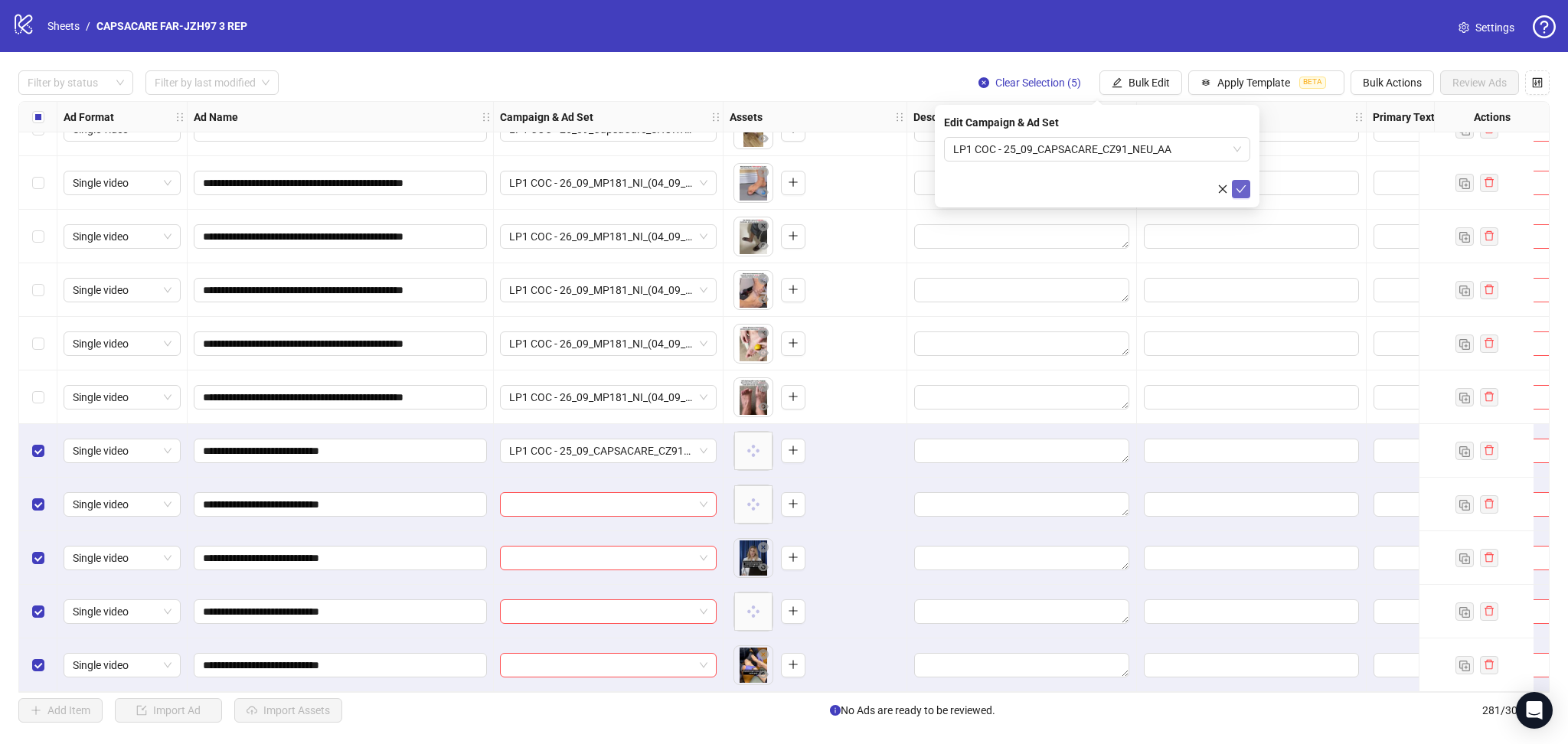
click at [1238, 184] on icon "check" at bounding box center [1241, 189] width 11 height 11
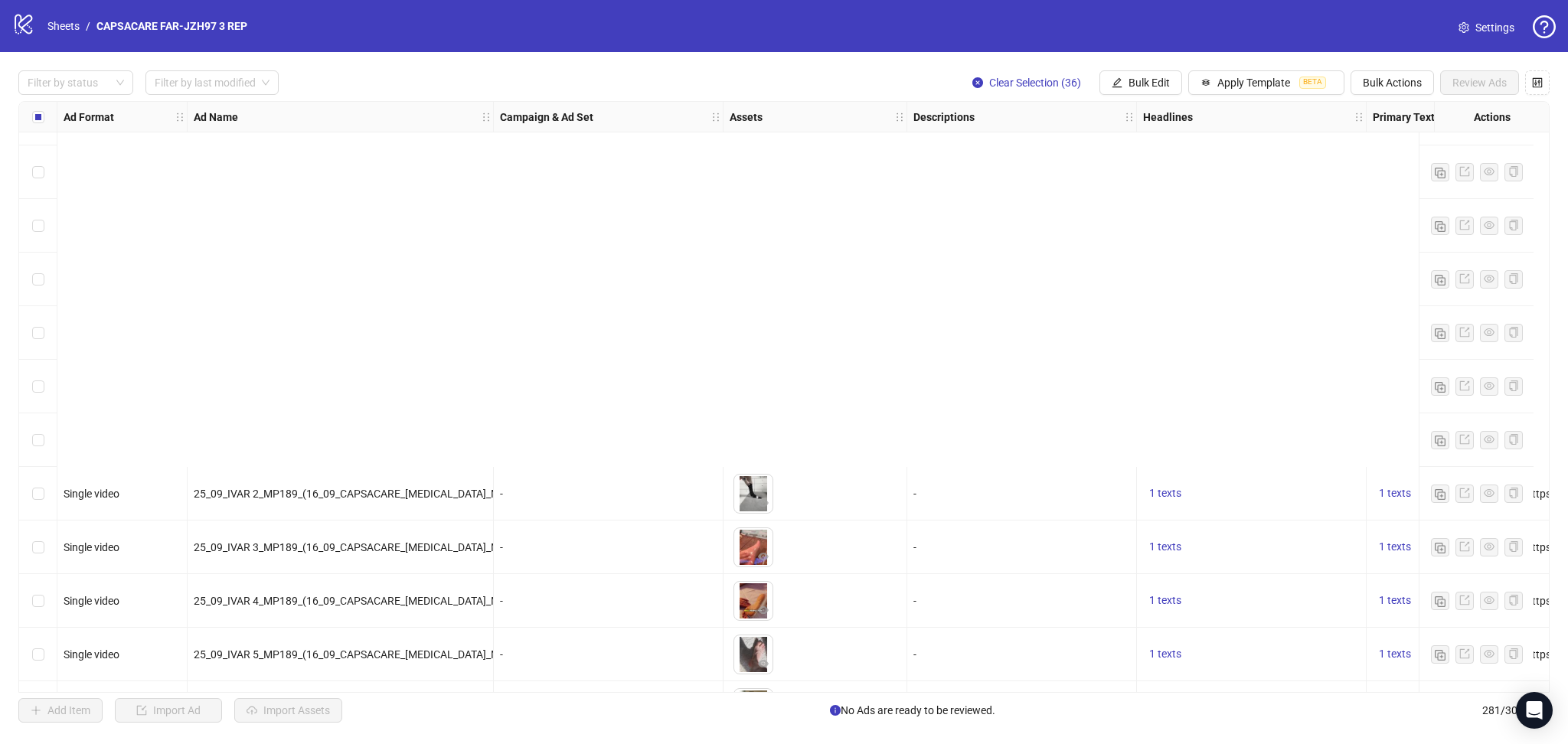
scroll to position [12734, 0]
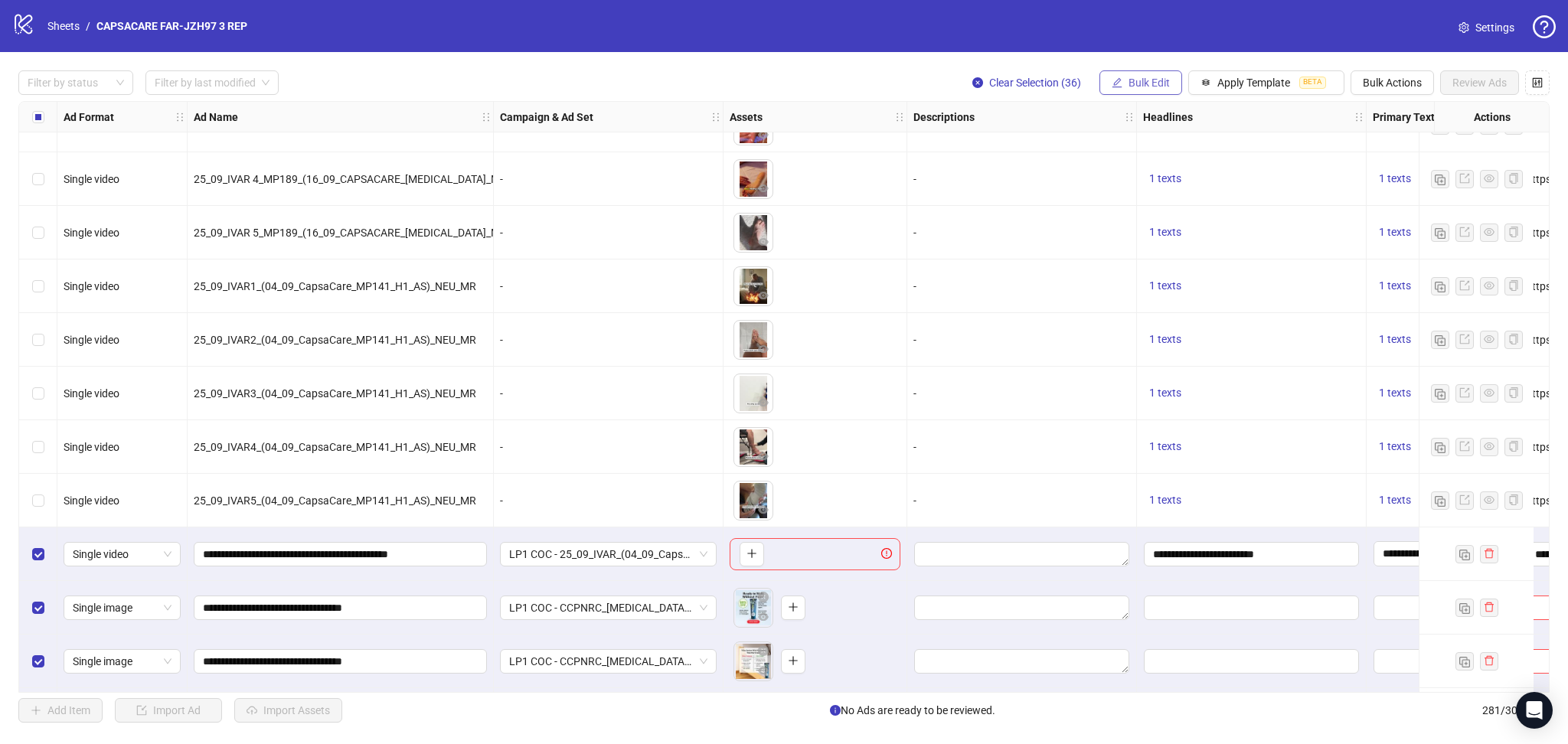
click at [1132, 75] on button "Bulk Edit" at bounding box center [1141, 82] width 83 height 25
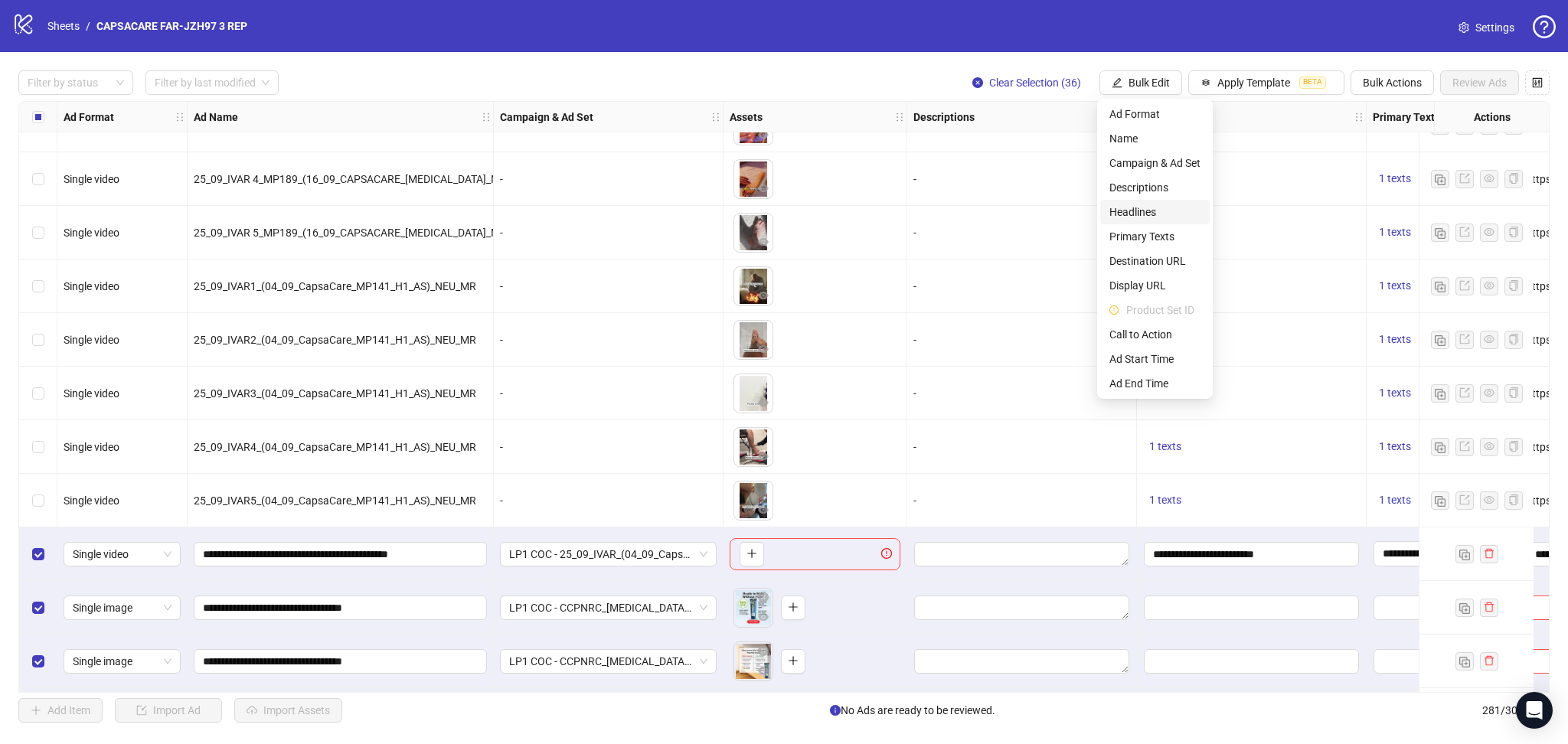
click at [1150, 208] on span "Headlines" at bounding box center [1154, 212] width 91 height 17
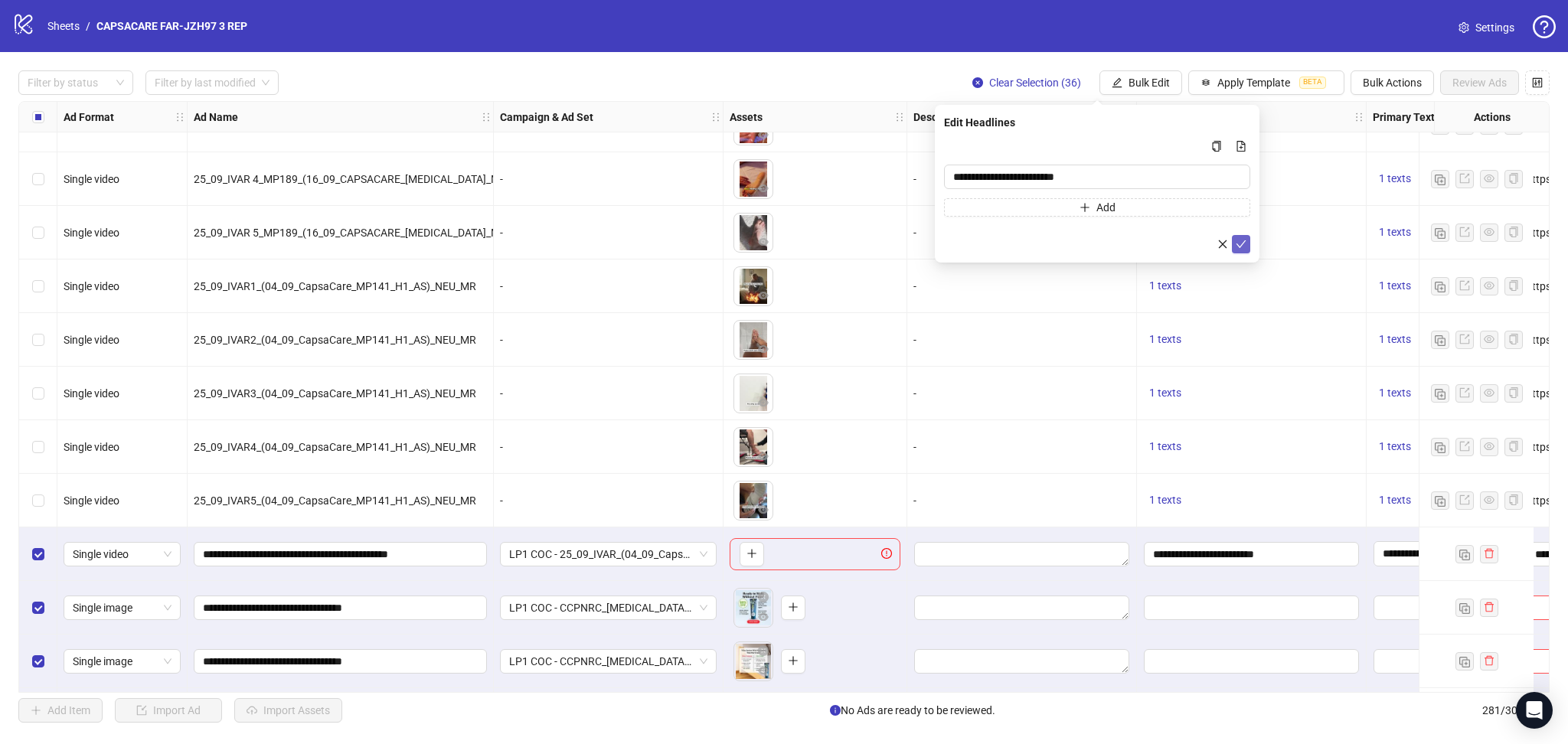
click at [1242, 245] on icon "check" at bounding box center [1241, 243] width 11 height 11
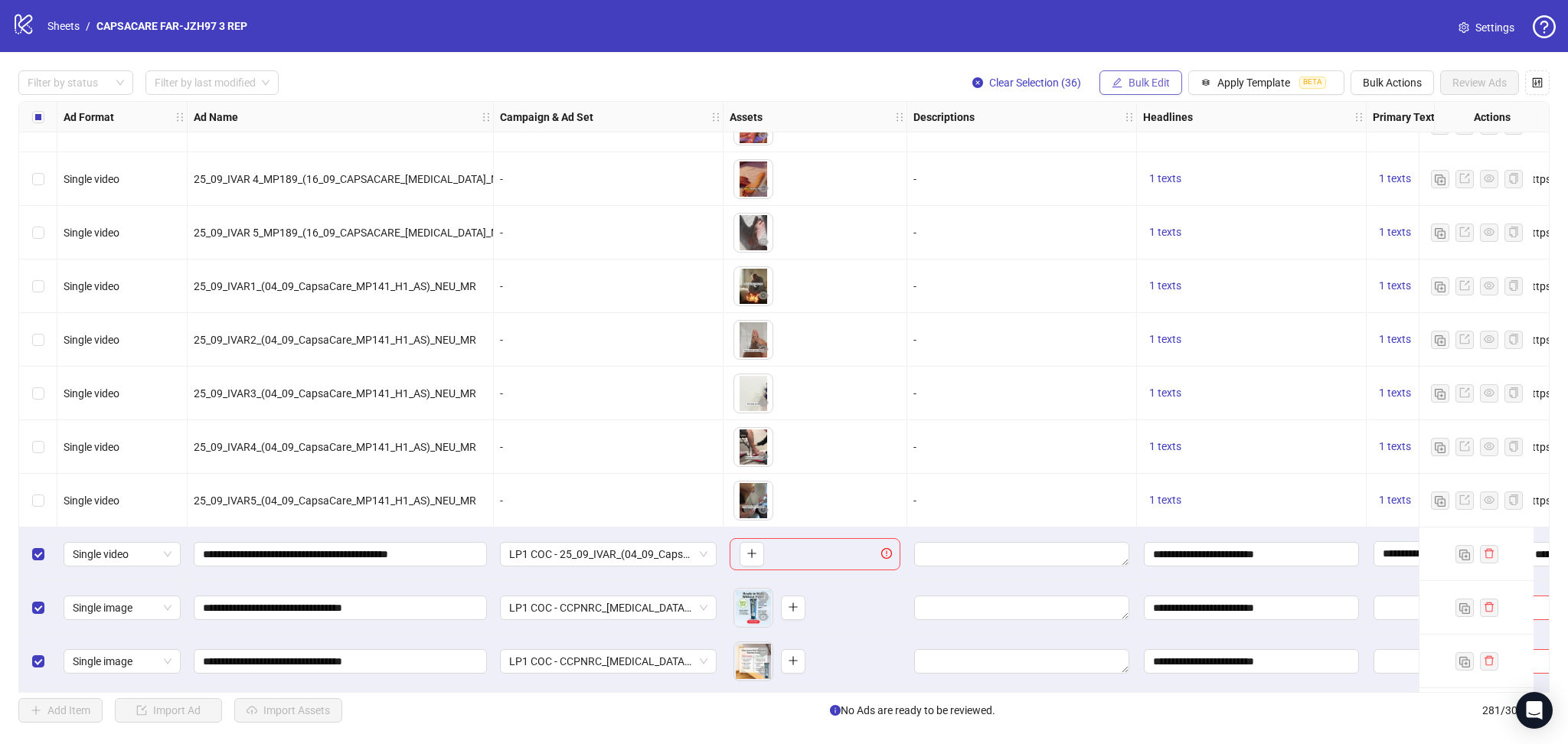
click at [1133, 84] on span "Bulk Edit" at bounding box center [1150, 82] width 42 height 12
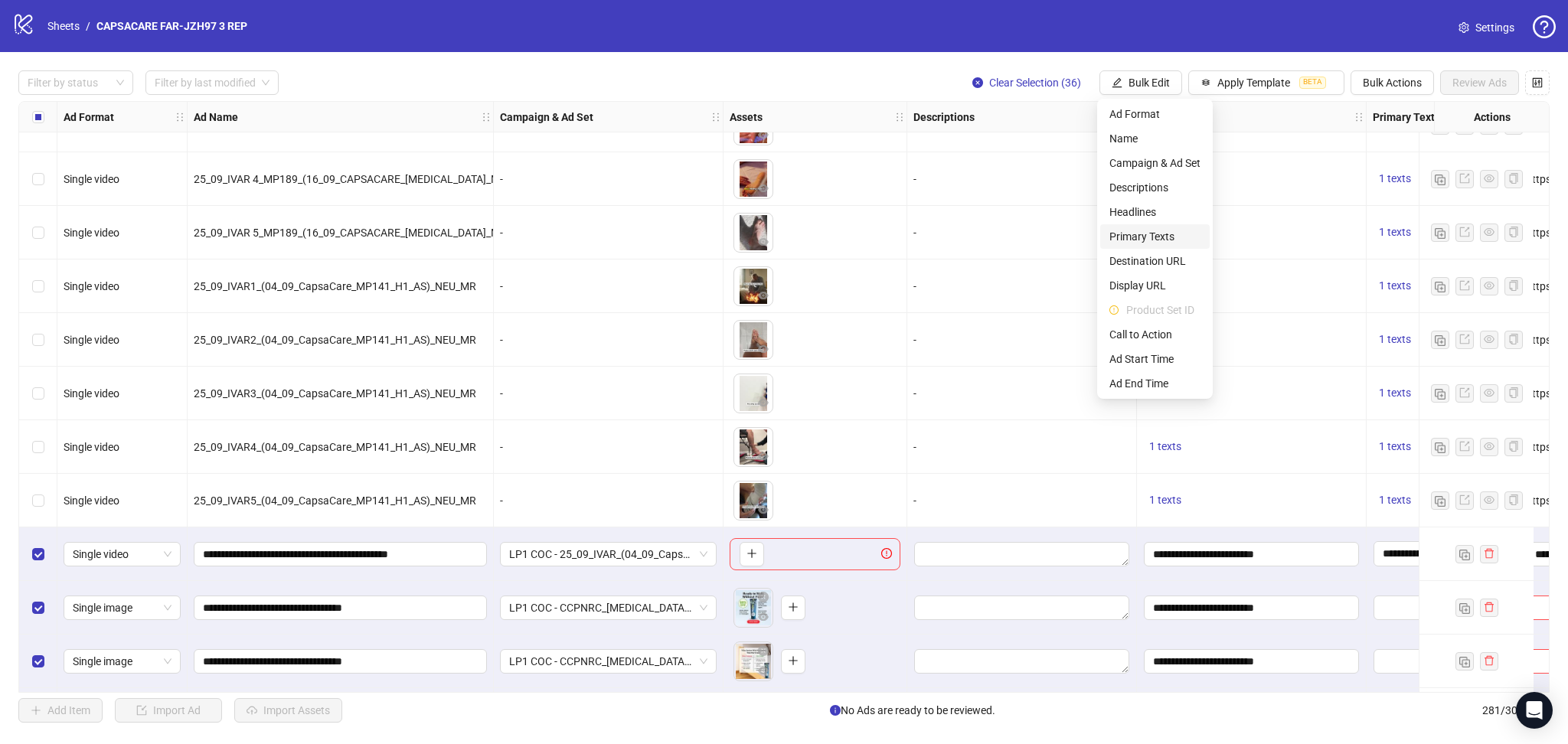
click at [1164, 232] on span "Primary Texts" at bounding box center [1154, 236] width 91 height 17
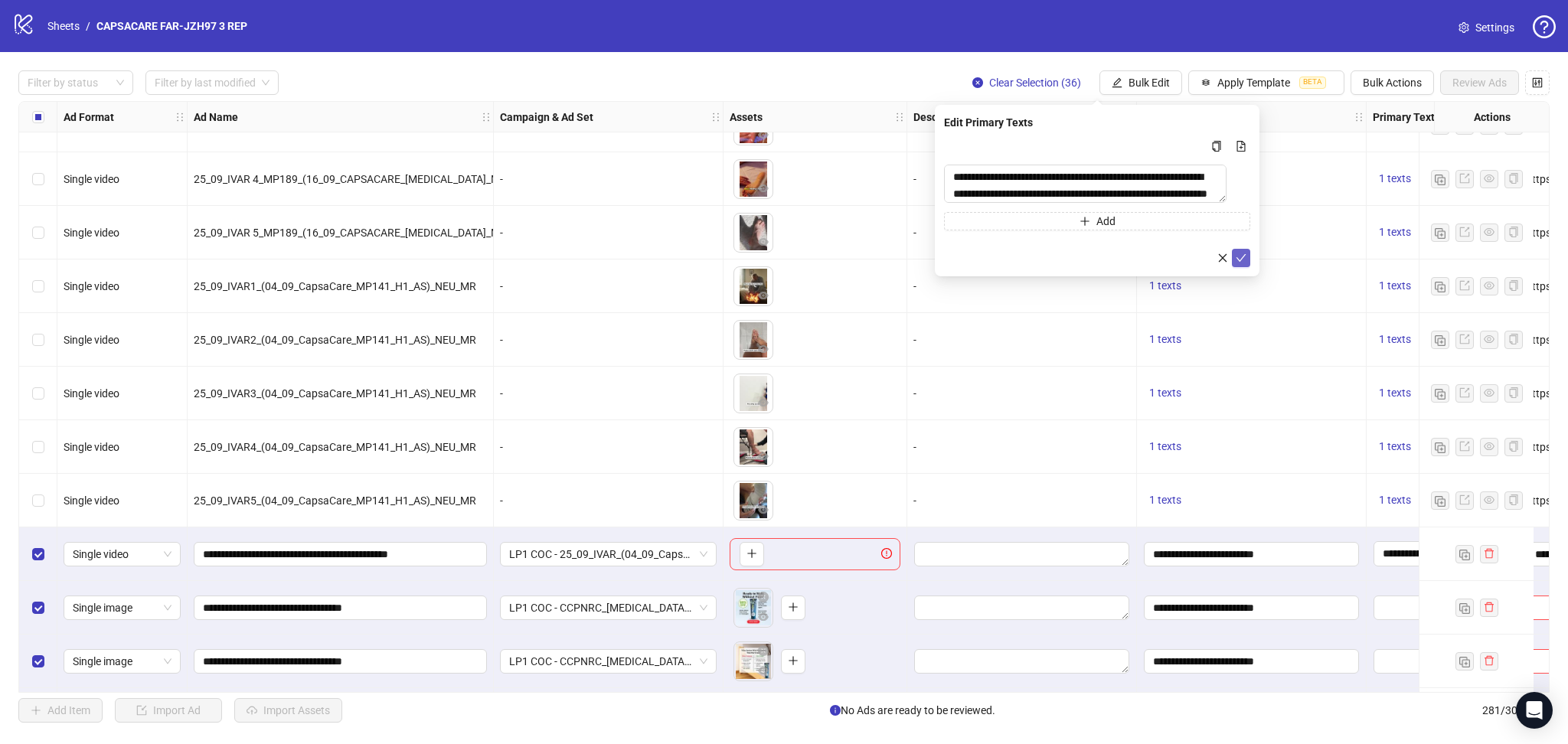
click at [1236, 259] on icon "check" at bounding box center [1241, 257] width 11 height 11
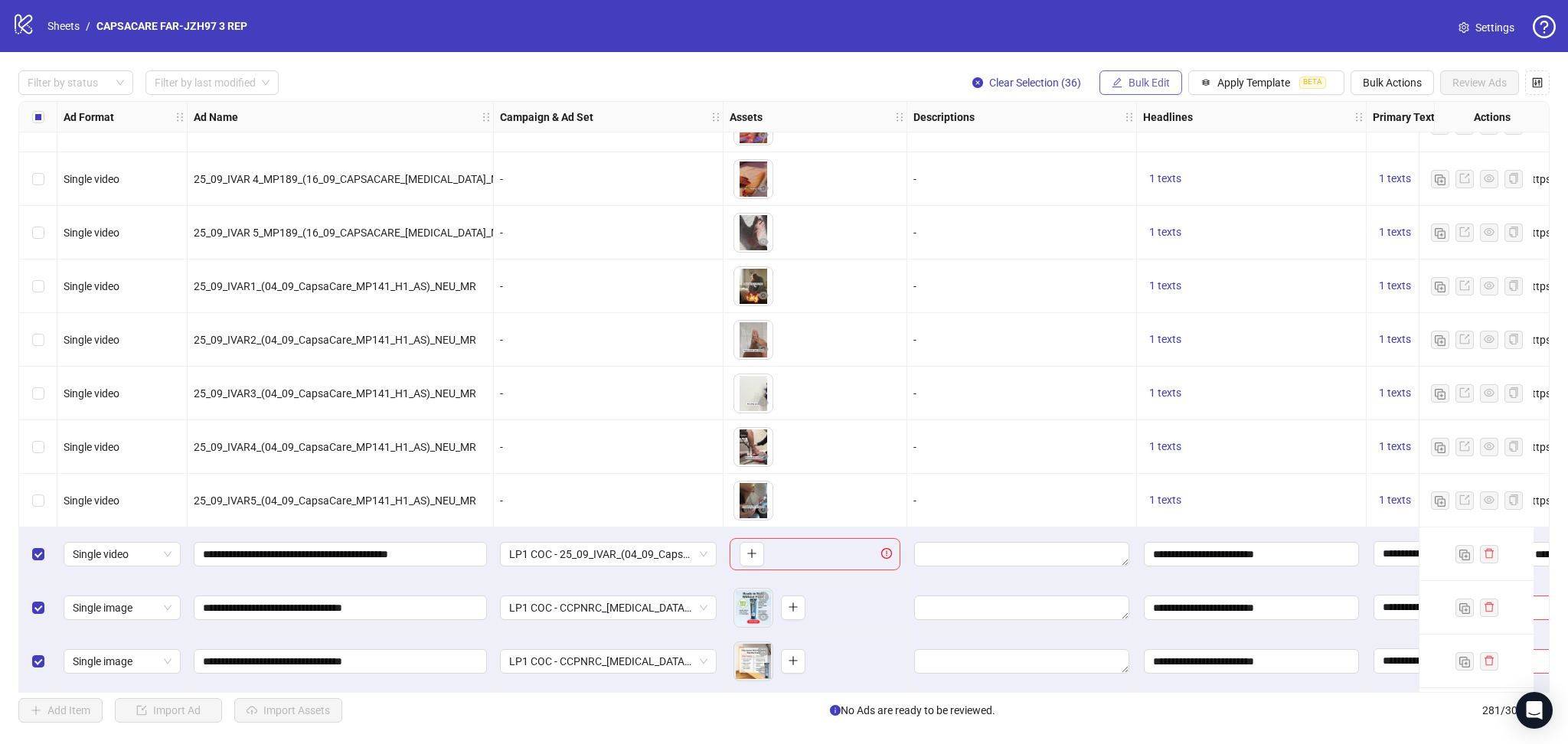
click at [1148, 79] on span "Bulk Edit" at bounding box center [1150, 82] width 42 height 12
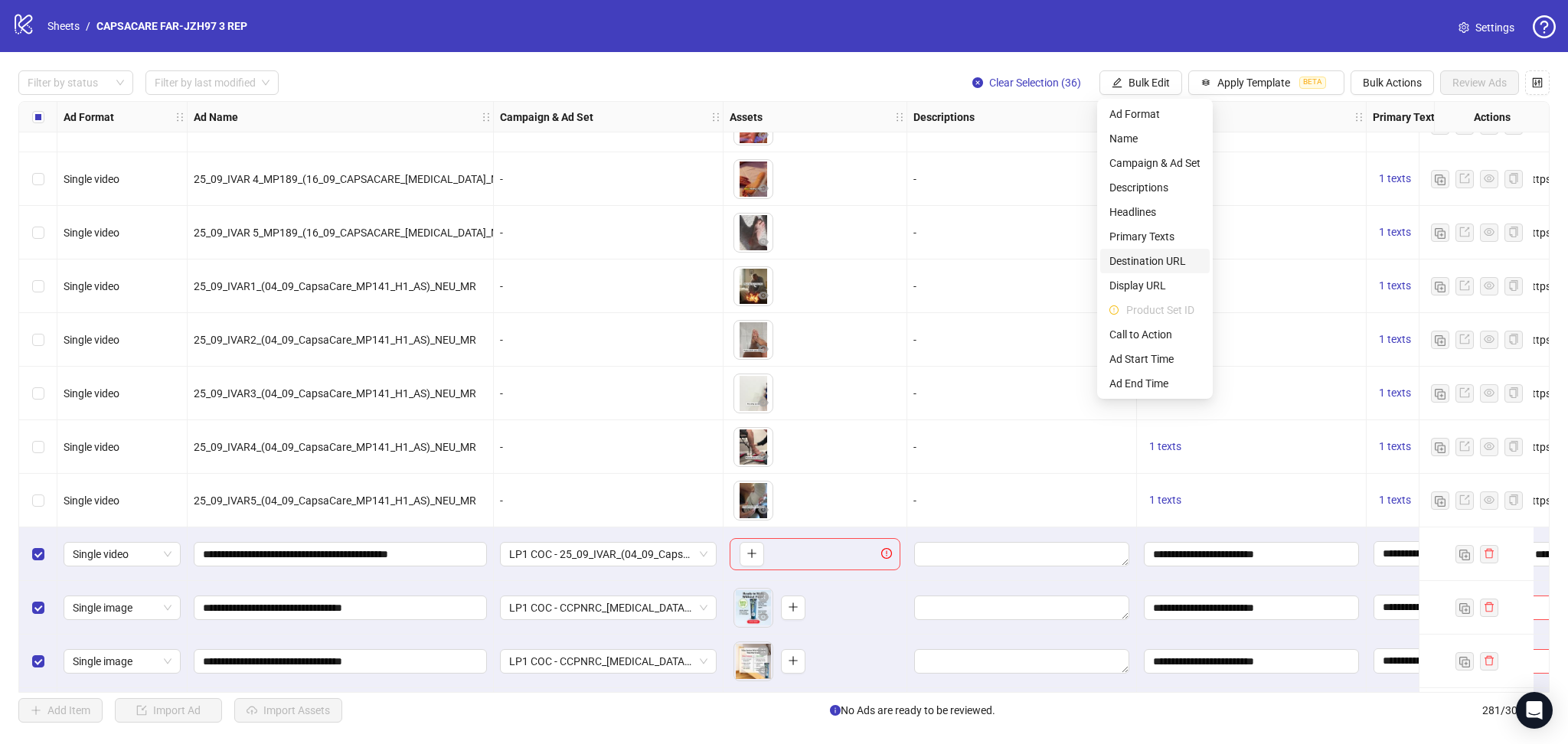
click at [1146, 256] on span "Destination URL" at bounding box center [1154, 260] width 91 height 17
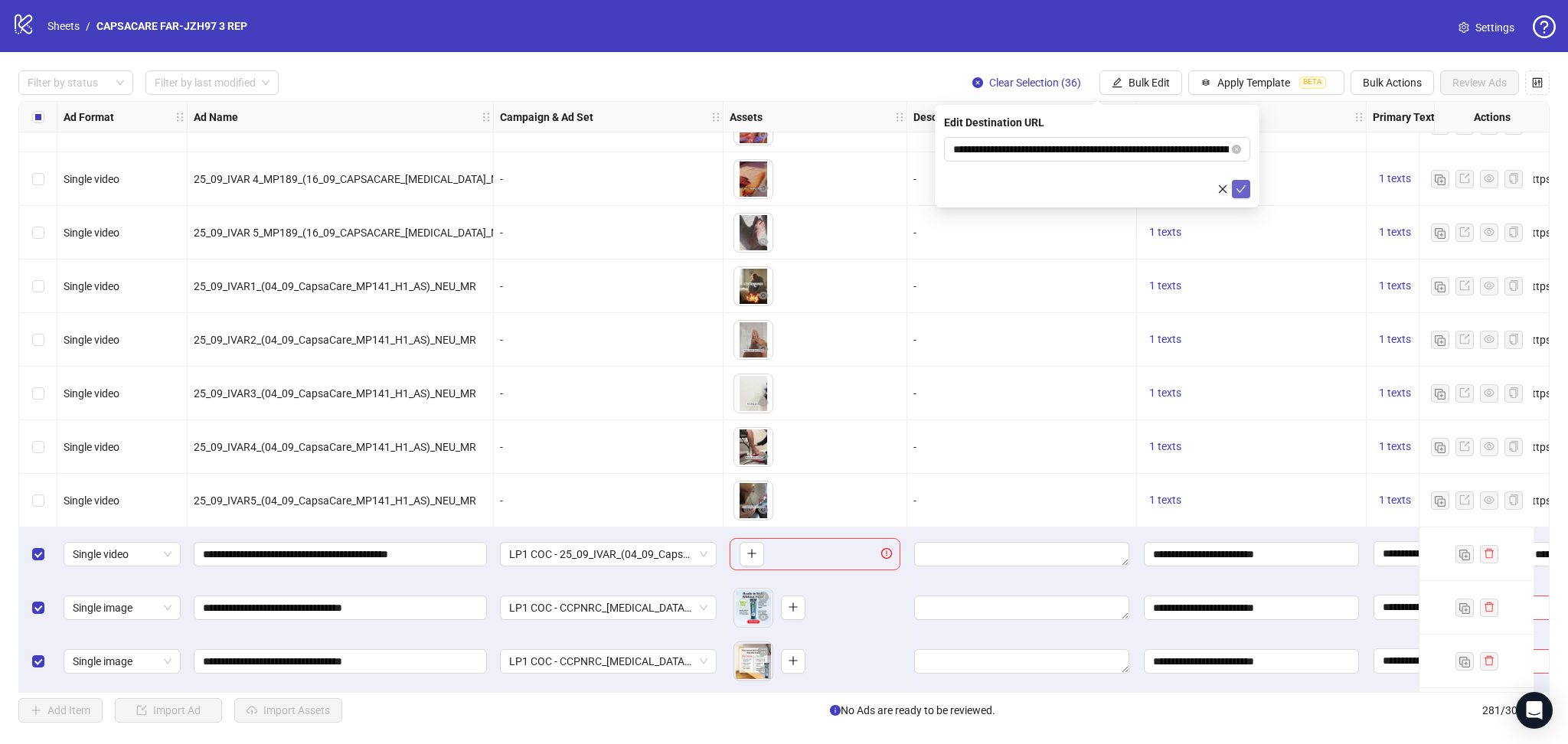
click at [1246, 188] on button "submit" at bounding box center [1241, 189] width 19 height 19
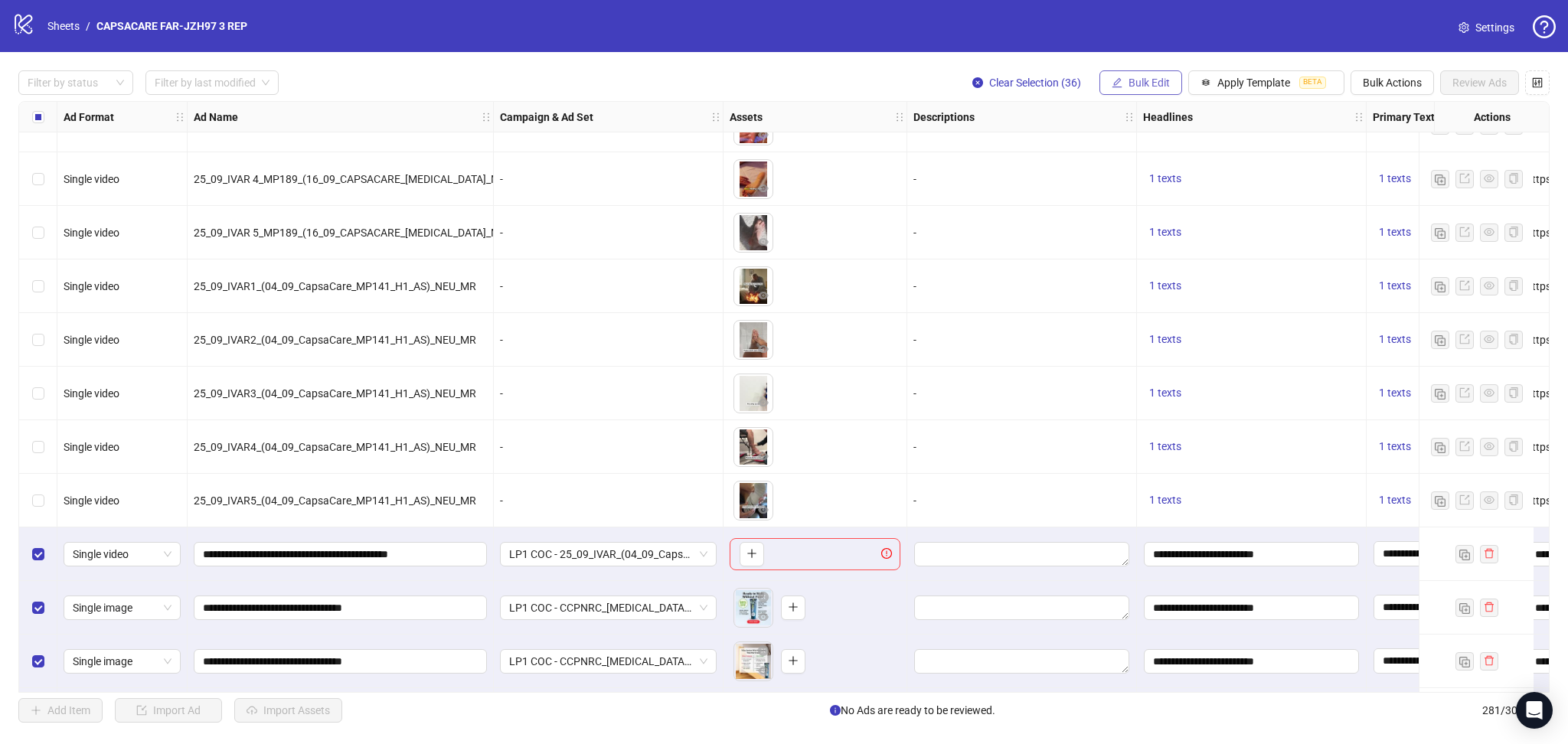
click at [1146, 81] on span "Bulk Edit" at bounding box center [1150, 82] width 42 height 12
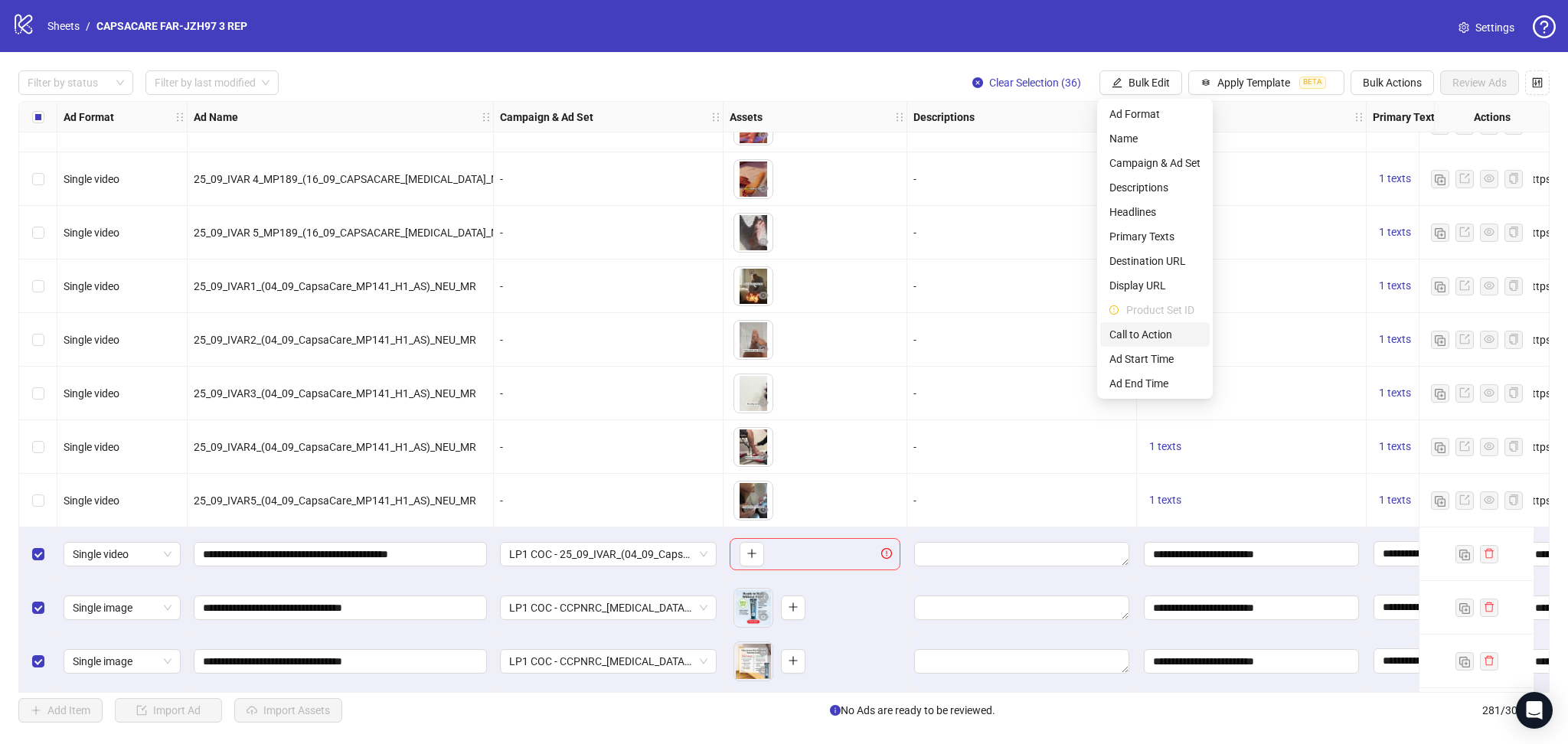
click at [1162, 332] on span "Call to Action" at bounding box center [1154, 334] width 91 height 17
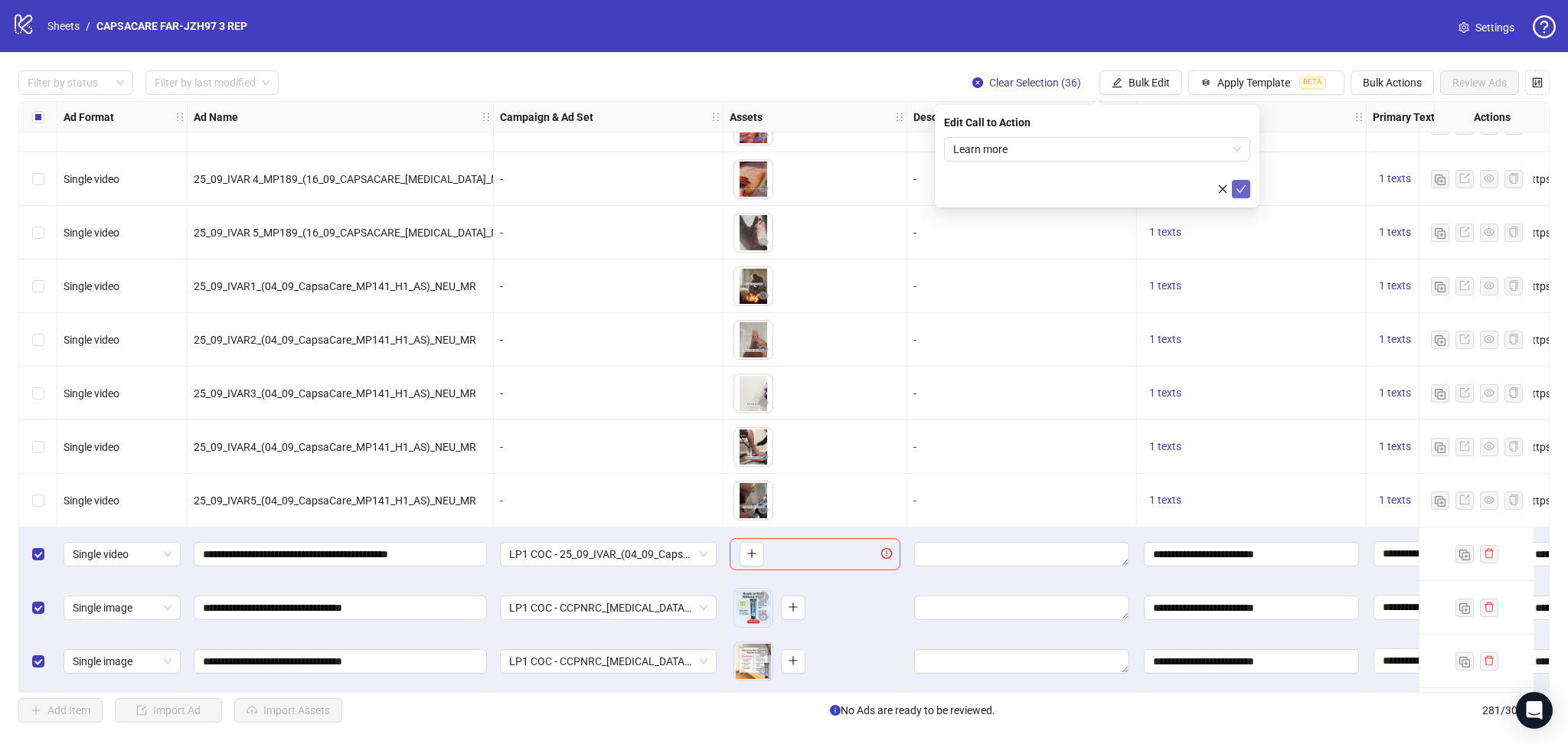
click at [1236, 183] on span "submit" at bounding box center [1241, 189] width 11 height 12
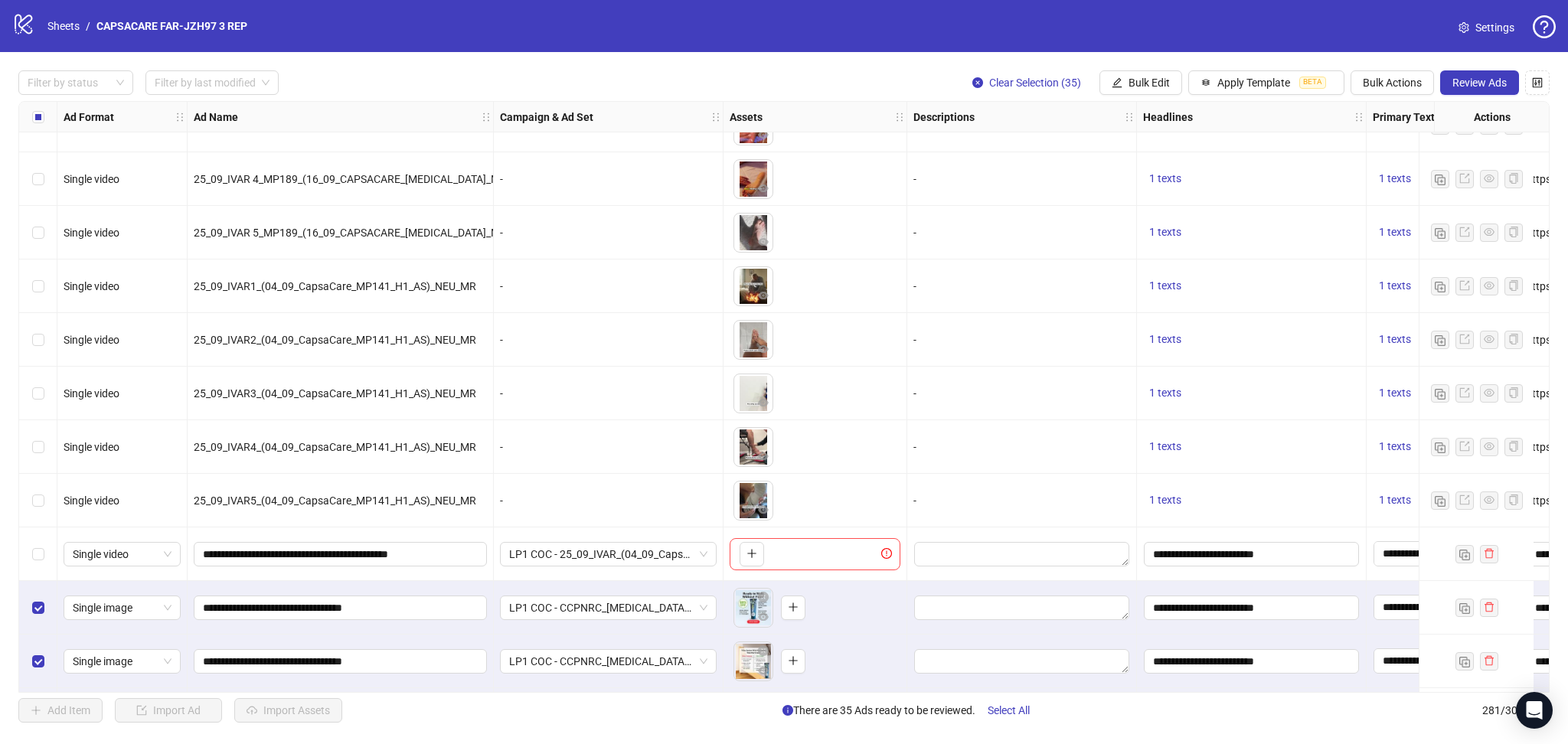
click at [1481, 81] on span "Review Ads" at bounding box center [1479, 82] width 54 height 12
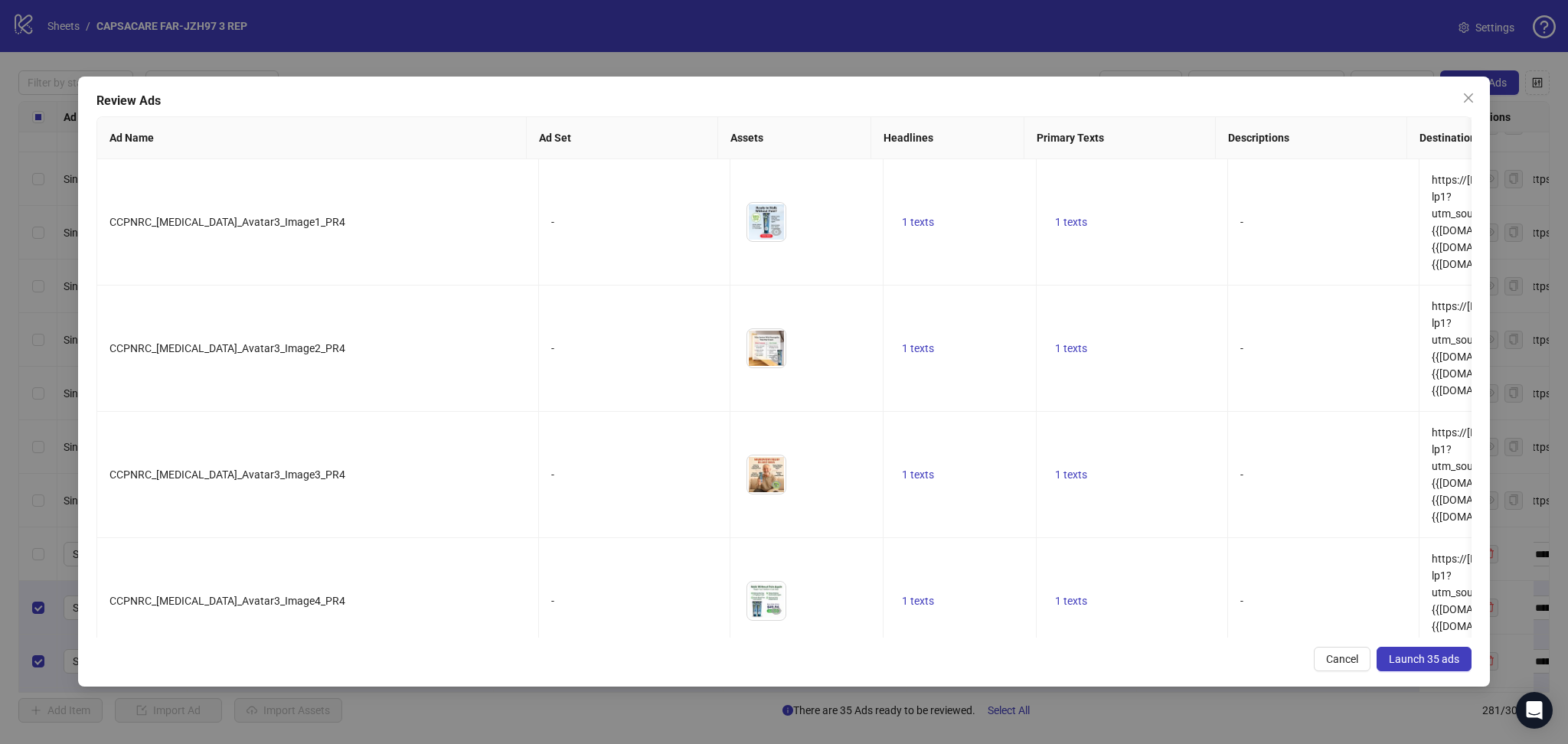
click at [1450, 661] on span "Launch 35 ads" at bounding box center [1424, 659] width 70 height 12
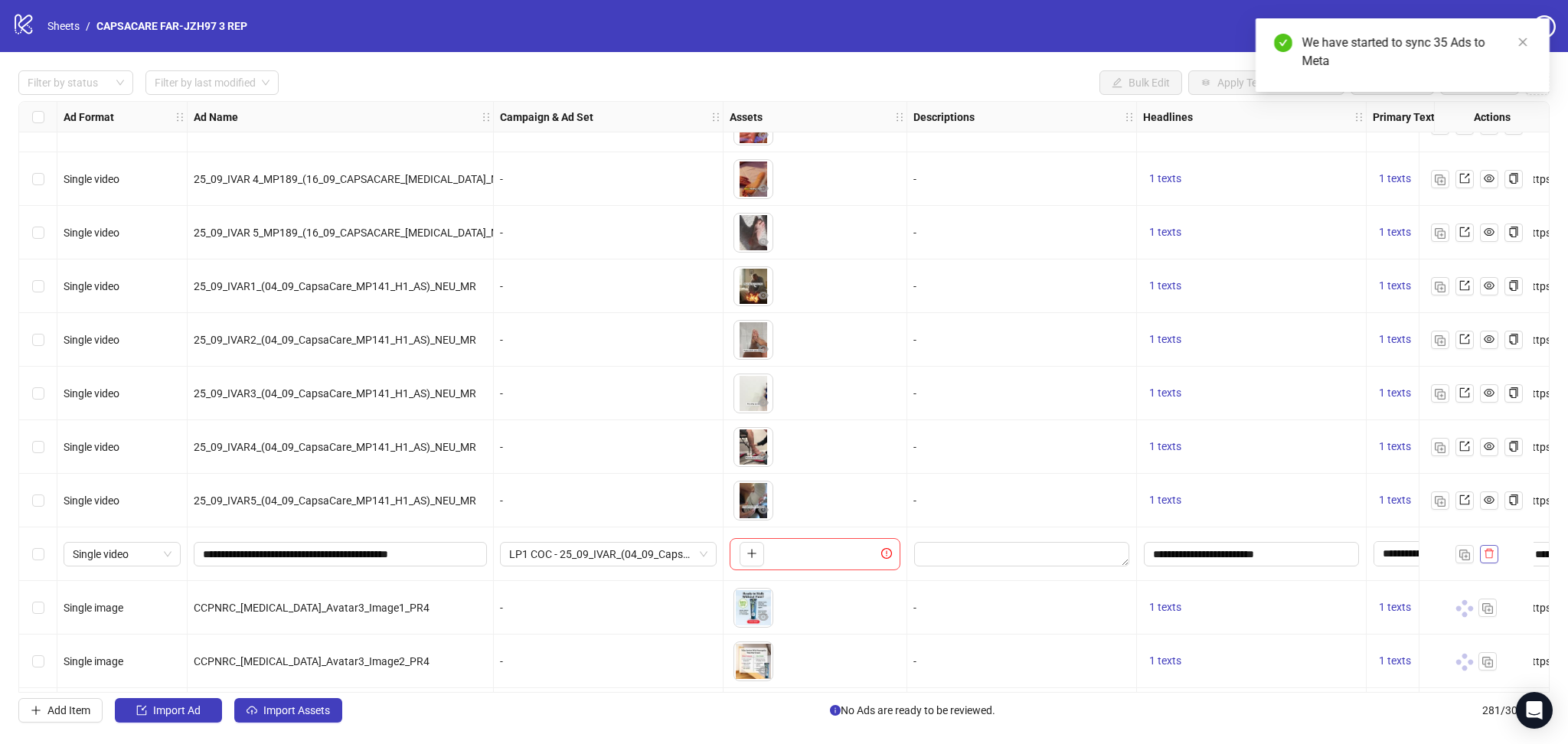
click at [1491, 556] on icon "delete" at bounding box center [1489, 553] width 11 height 11
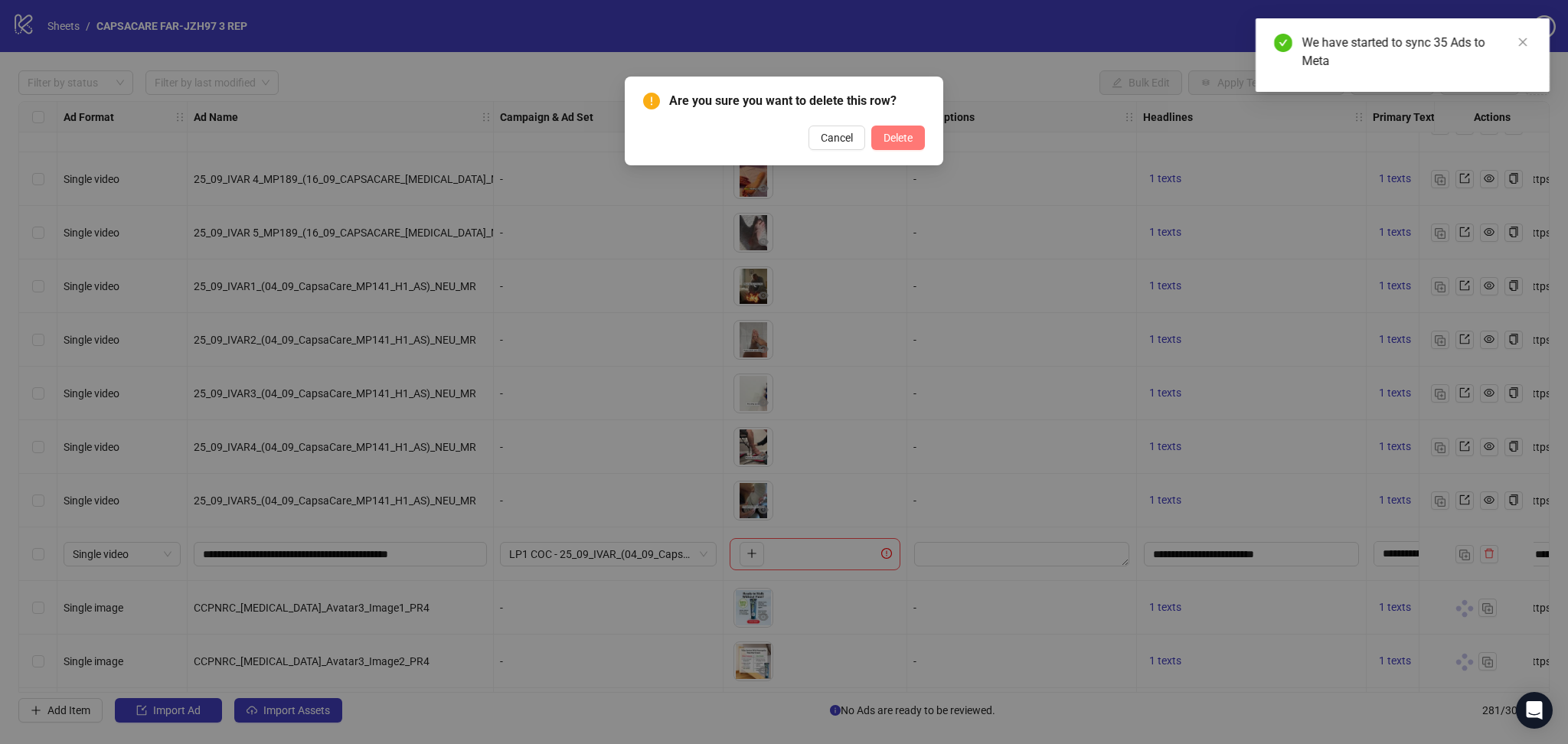
click at [915, 142] on button "Delete" at bounding box center [898, 138] width 53 height 25
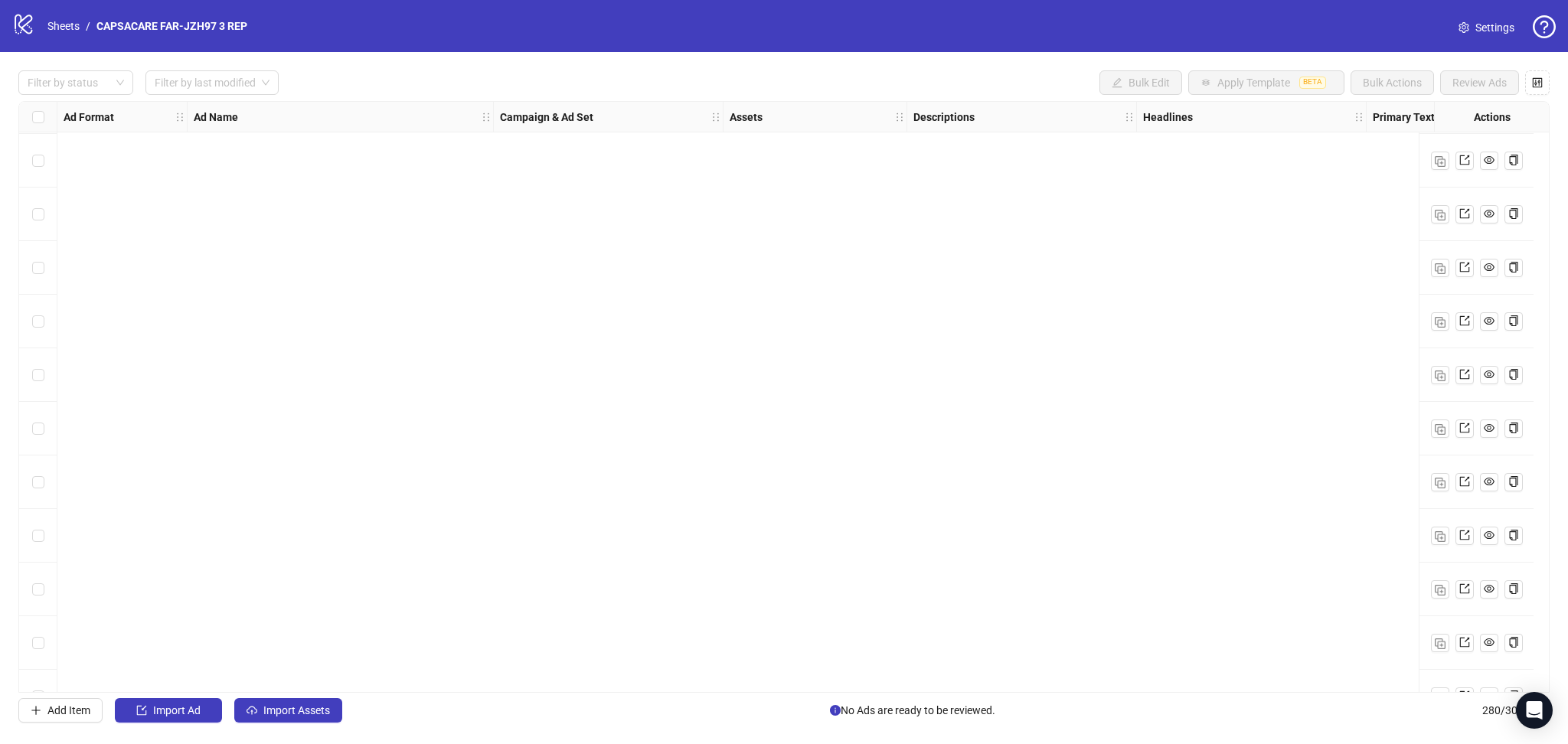
scroll to position [14451, 0]
